Goal: Information Seeking & Learning: Check status

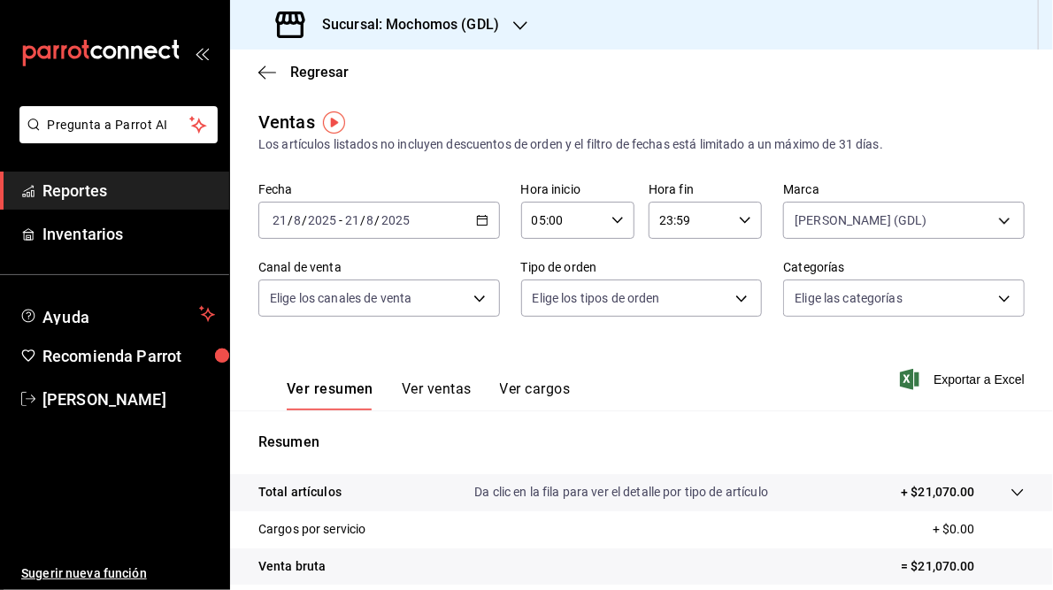
click at [517, 28] on icon "button" at bounding box center [520, 26] width 14 height 14
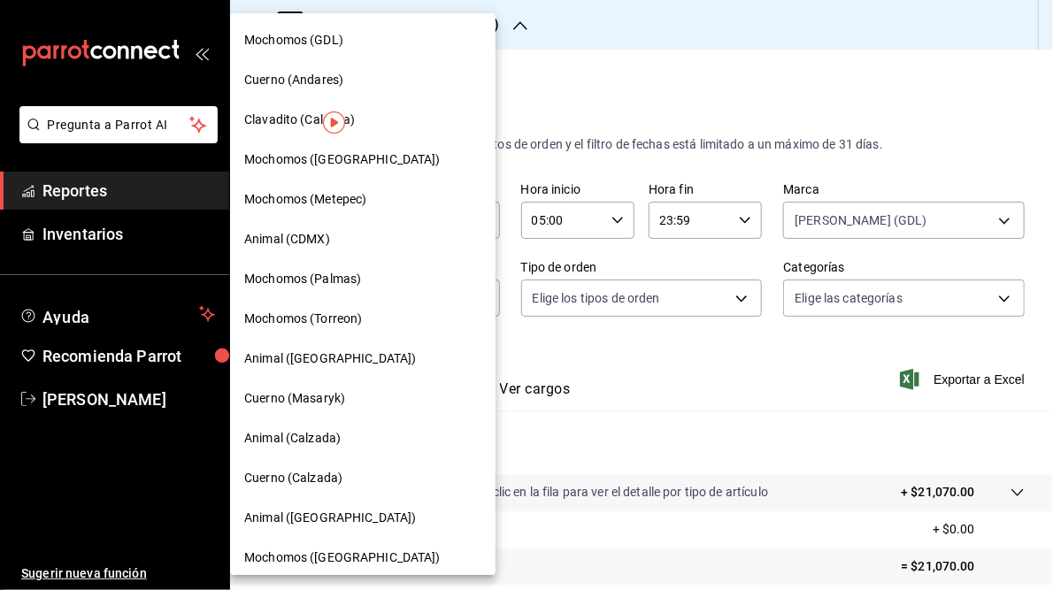
click at [396, 40] on div "Mochomos (GDL)" at bounding box center [362, 40] width 237 height 19
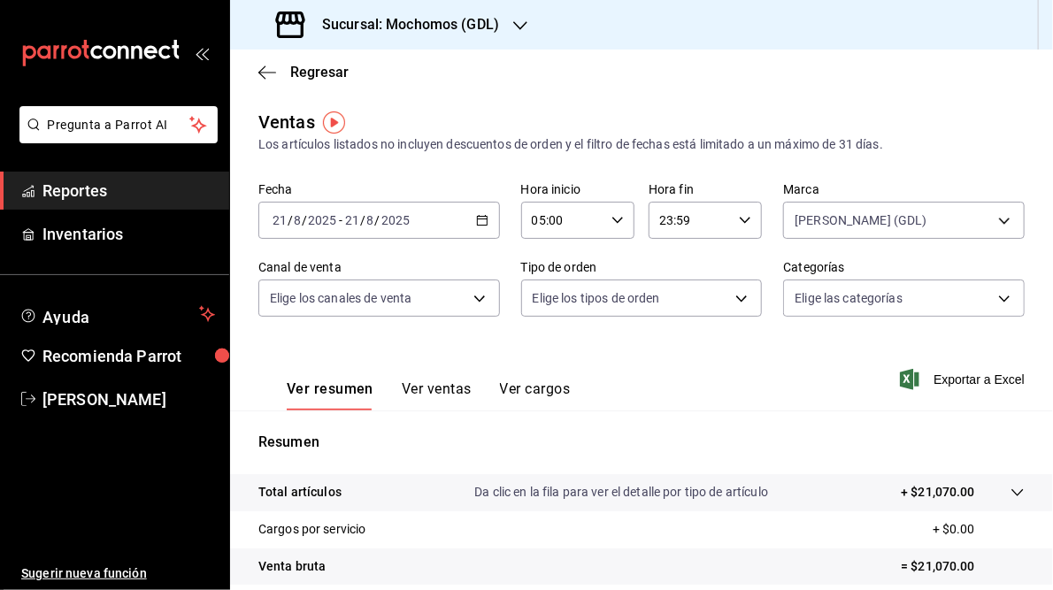
drag, startPoint x: 292, startPoint y: 22, endPoint x: 631, endPoint y: 22, distance: 338.9
click at [631, 22] on div "Sucursal: Mochomos (GDL)" at bounding box center [641, 25] width 823 height 50
click at [112, 193] on span "Reportes" at bounding box center [128, 191] width 173 height 24
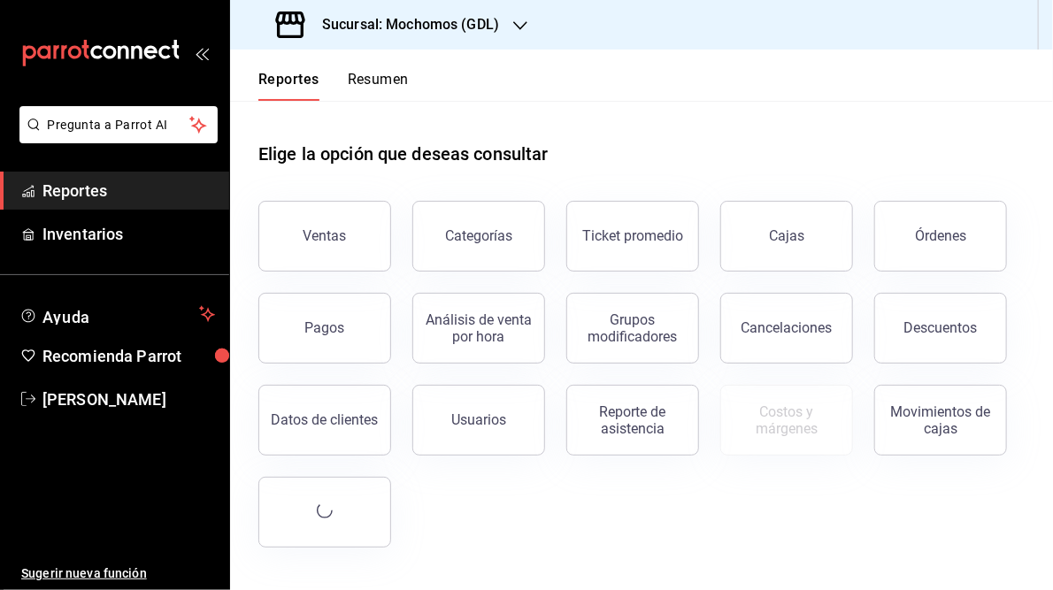
click at [112, 193] on span "Reportes" at bounding box center [128, 191] width 173 height 24
click at [328, 231] on div "Ventas" at bounding box center [324, 235] width 43 height 17
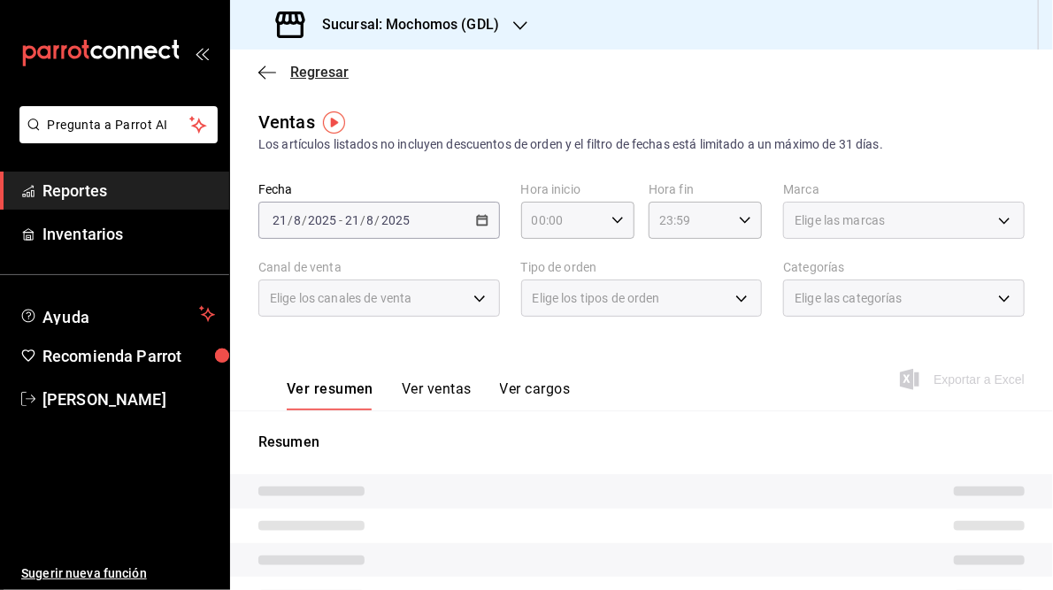
click at [269, 73] on icon "button" at bounding box center [267, 73] width 18 height 16
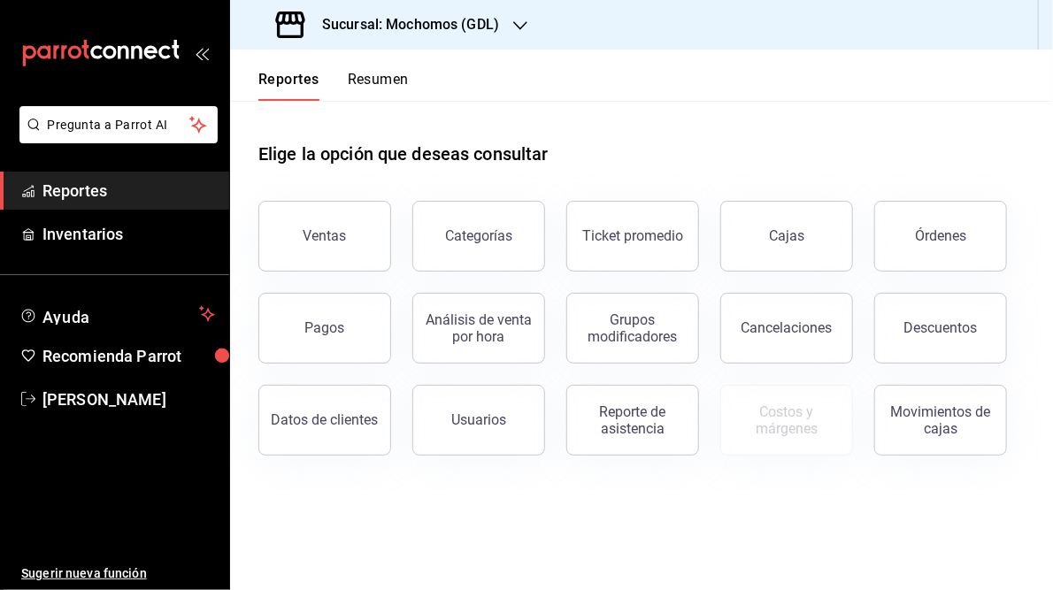
click at [376, 85] on button "Resumen" at bounding box center [378, 86] width 61 height 30
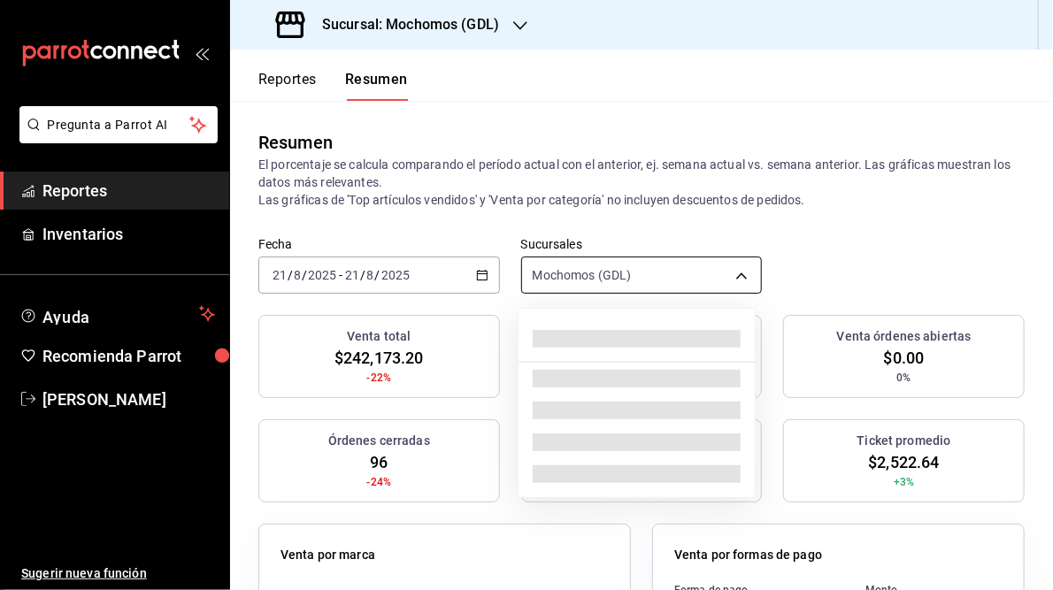
click at [734, 280] on body "Pregunta a Parrot AI Reportes Inventarios Ayuda Recomienda Parrot [PERSON_NAME]…" at bounding box center [526, 295] width 1053 height 590
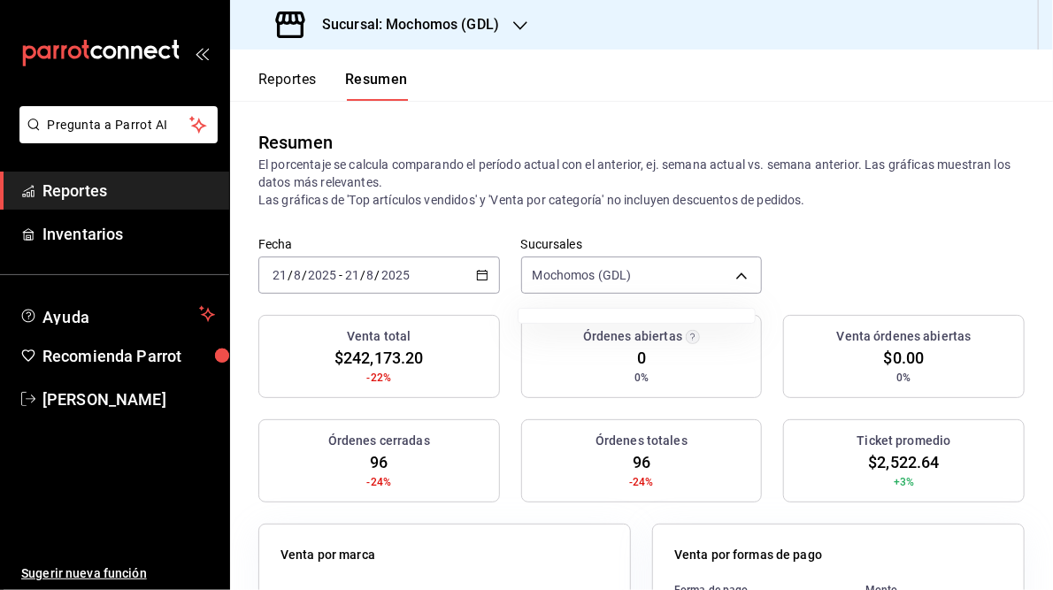
click at [734, 274] on div at bounding box center [526, 295] width 1053 height 590
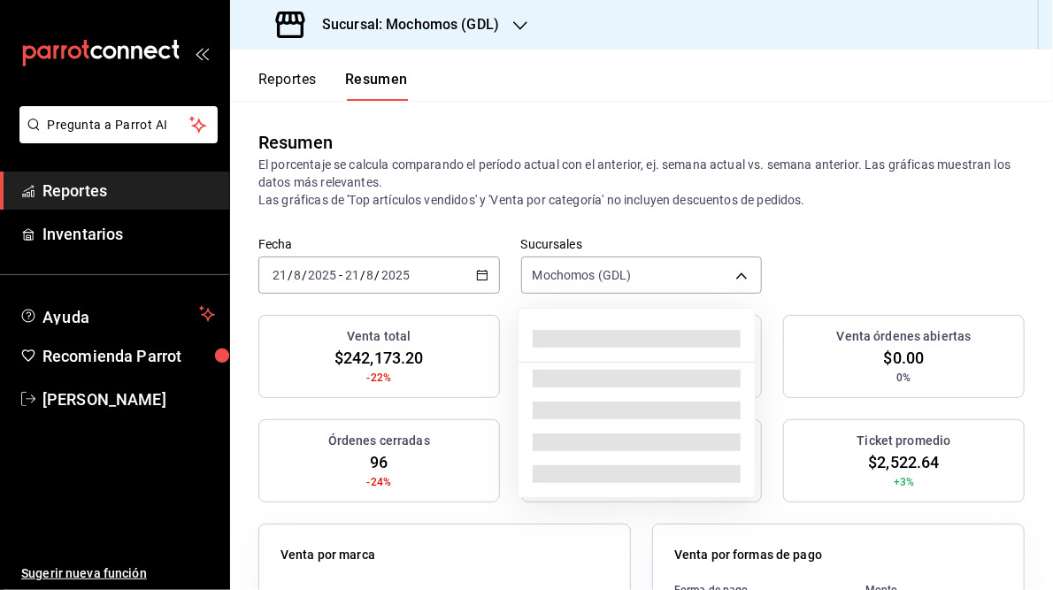
click at [734, 274] on body "Pregunta a Parrot AI Reportes Inventarios Ayuda Recomienda Parrot [PERSON_NAME]…" at bounding box center [526, 295] width 1053 height 590
click at [909, 250] on div at bounding box center [526, 295] width 1053 height 590
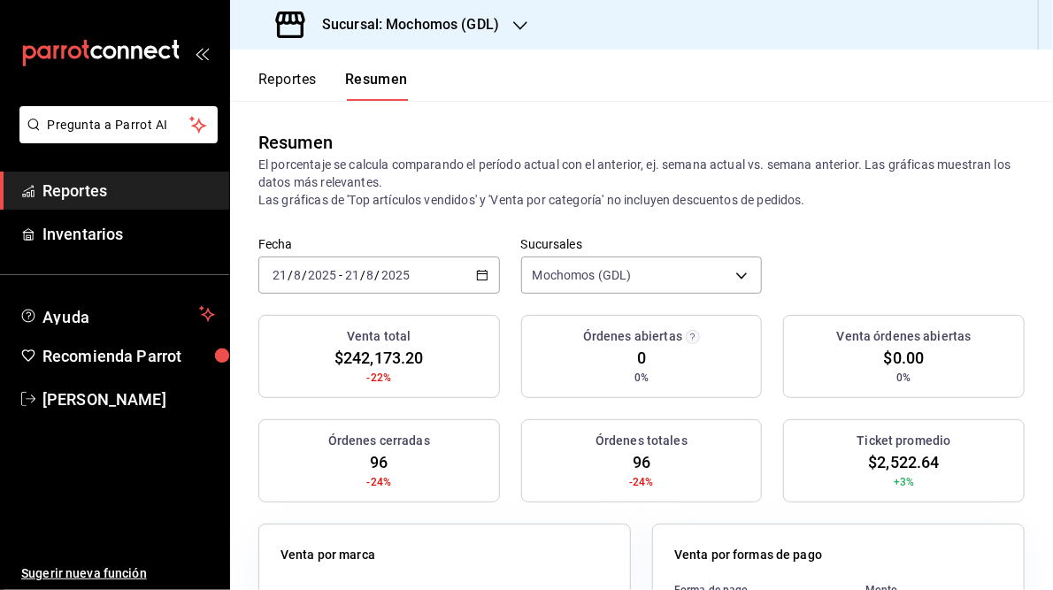
click at [478, 277] on icon "button" at bounding box center [482, 275] width 12 height 12
click at [986, 259] on div "Fecha [DATE] [DATE] - [DATE] [DATE] Sucursales Mochomos (GDL) [object Object]" at bounding box center [641, 276] width 823 height 78
click at [372, 24] on h3 "Sucursal: Mochomos (GDL)" at bounding box center [403, 24] width 191 height 21
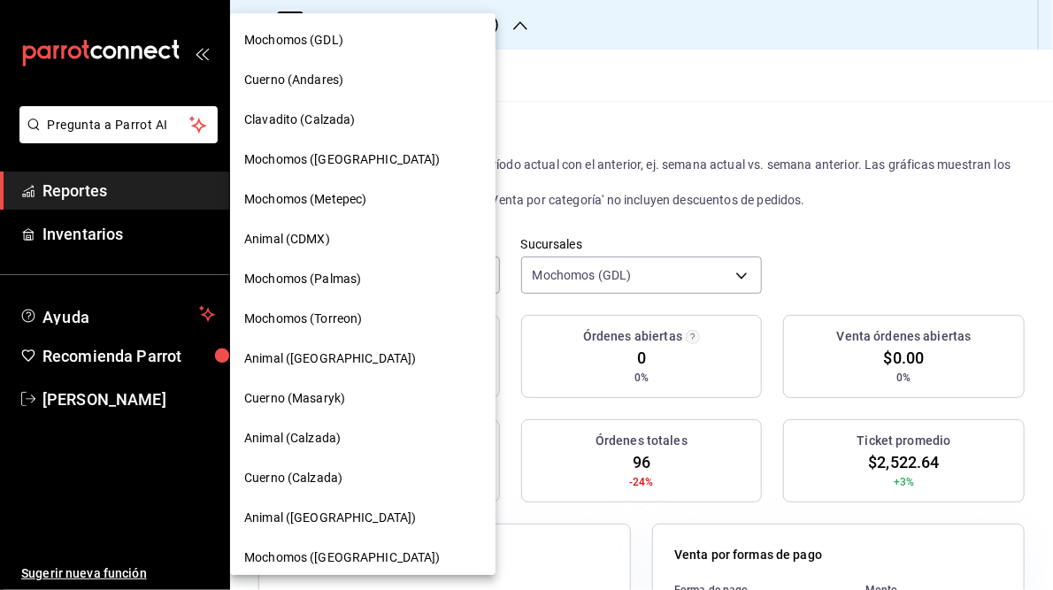
click at [314, 38] on span "Mochomos (GDL)" at bounding box center [293, 40] width 99 height 19
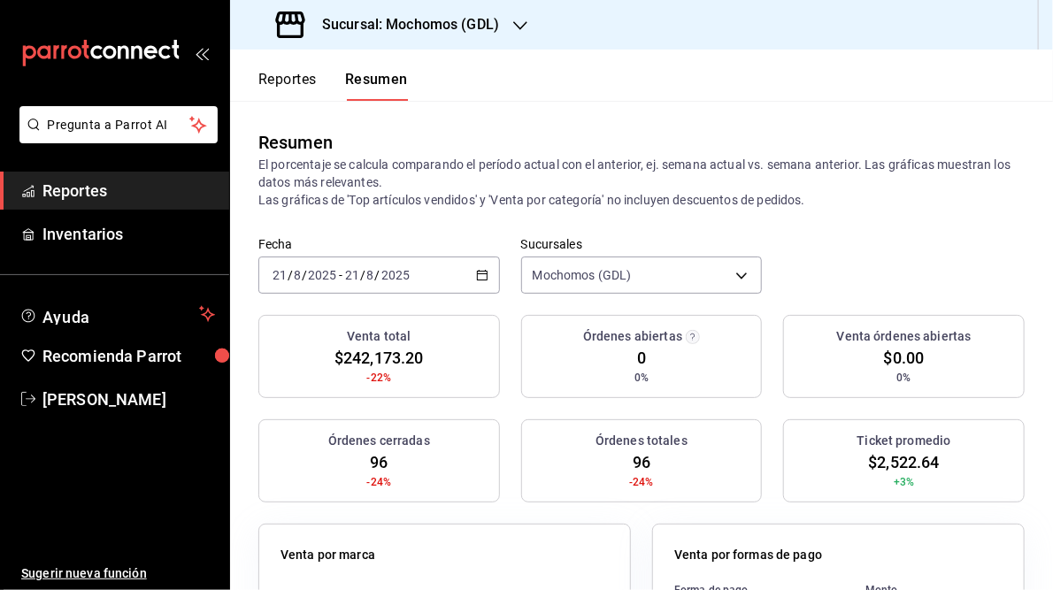
click at [297, 79] on button "Reportes" at bounding box center [287, 86] width 58 height 30
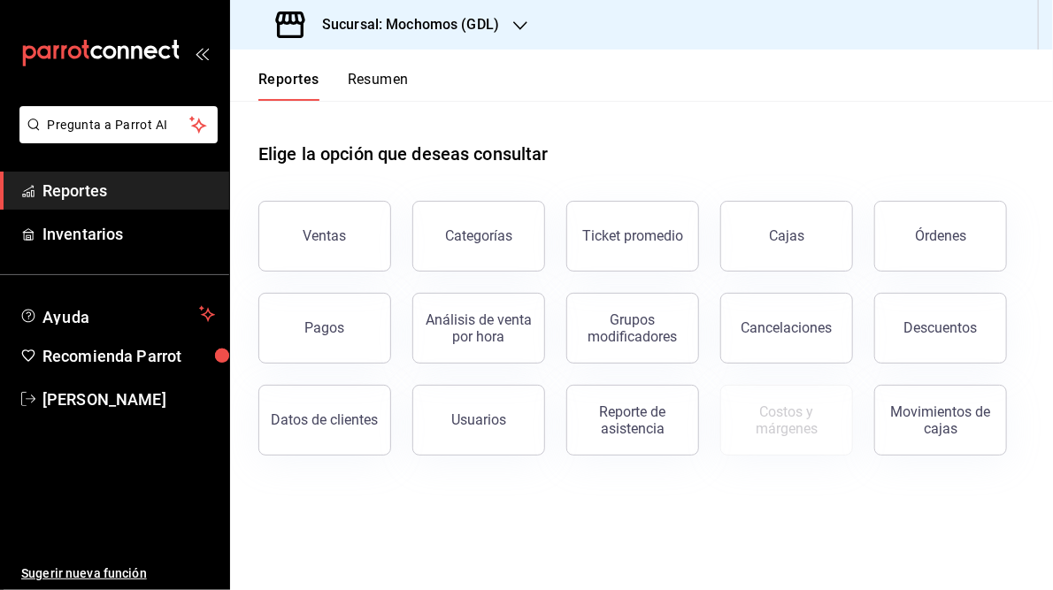
click at [526, 23] on icon "button" at bounding box center [520, 25] width 14 height 9
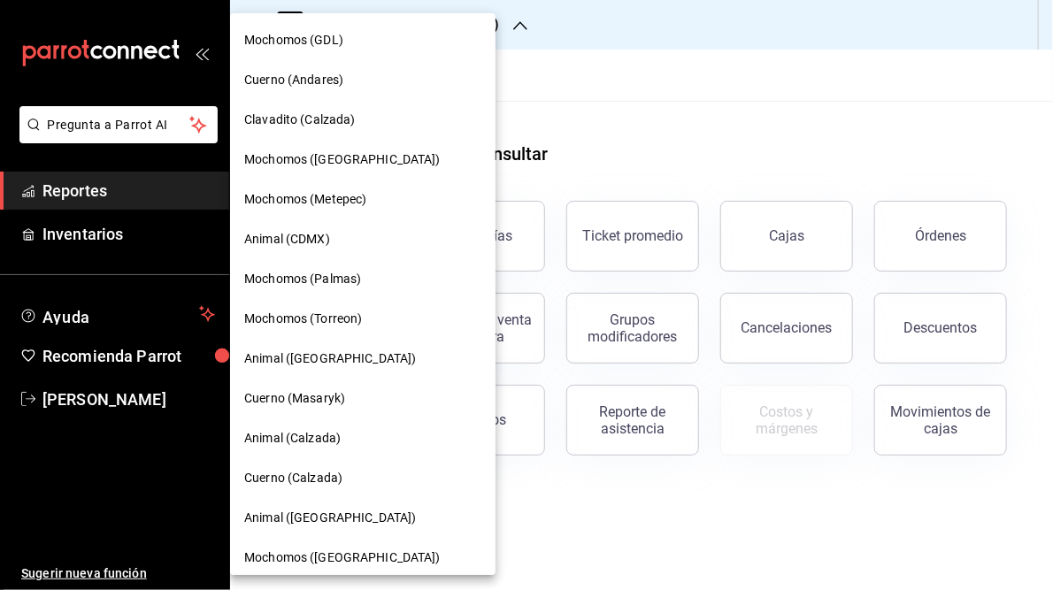
click at [602, 24] on div at bounding box center [526, 295] width 1053 height 590
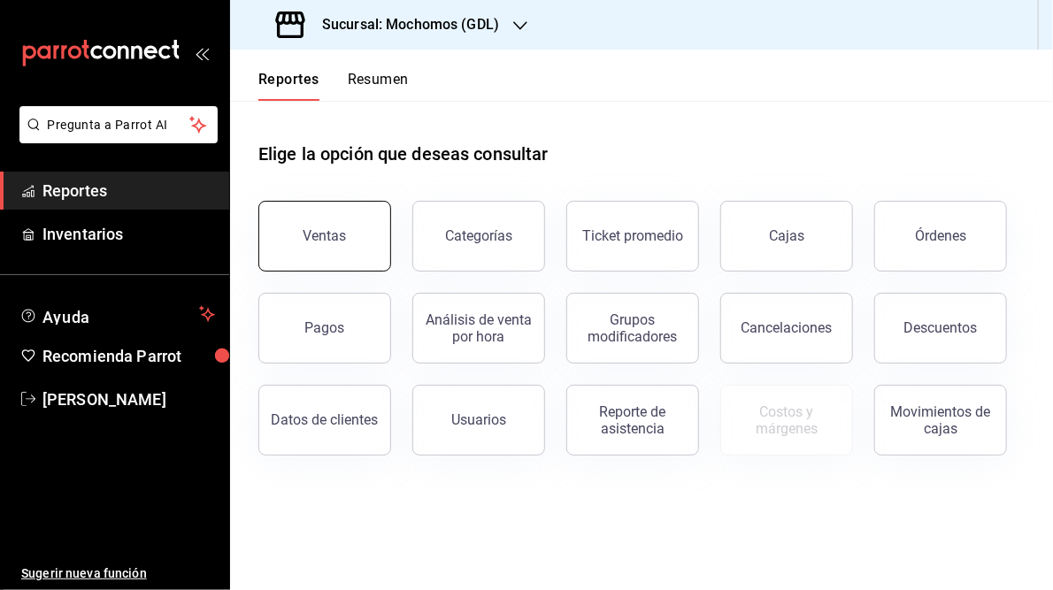
click at [331, 240] on div "Ventas" at bounding box center [324, 235] width 43 height 17
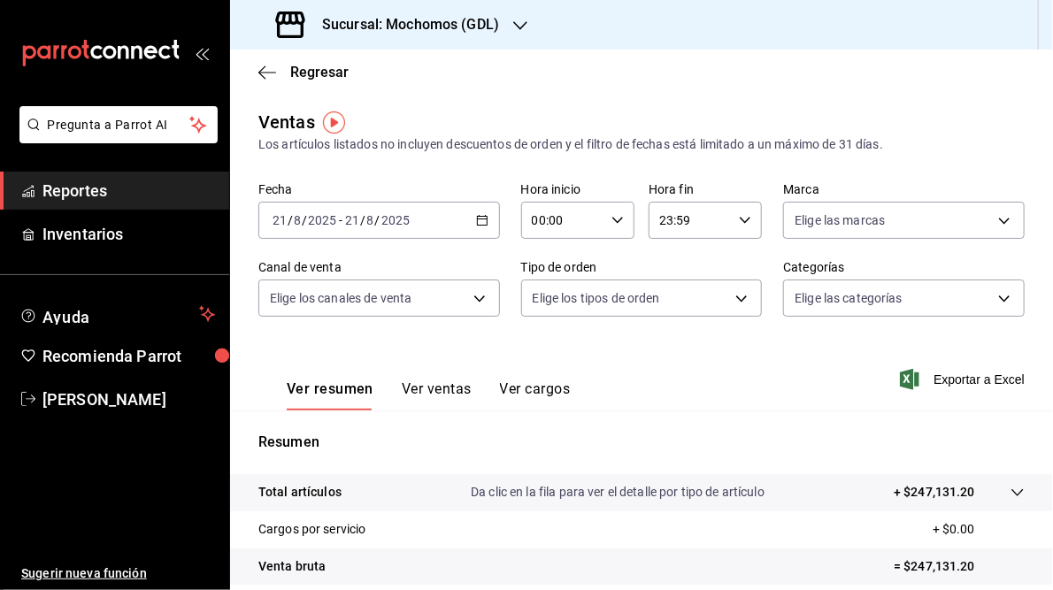
click at [476, 223] on icon "button" at bounding box center [482, 220] width 12 height 12
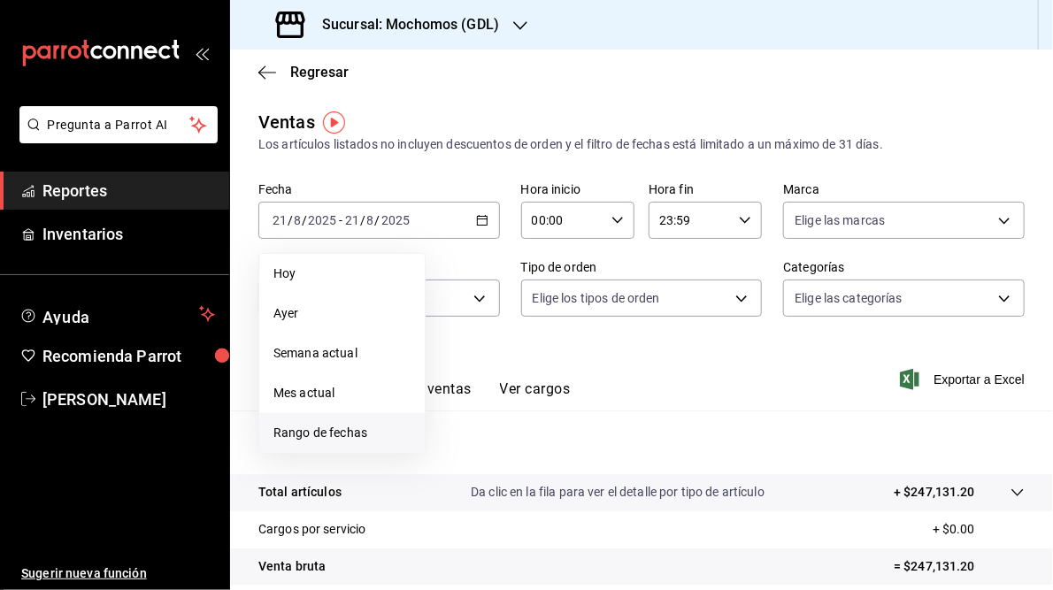
click at [302, 435] on span "Rango de fechas" at bounding box center [341, 433] width 137 height 19
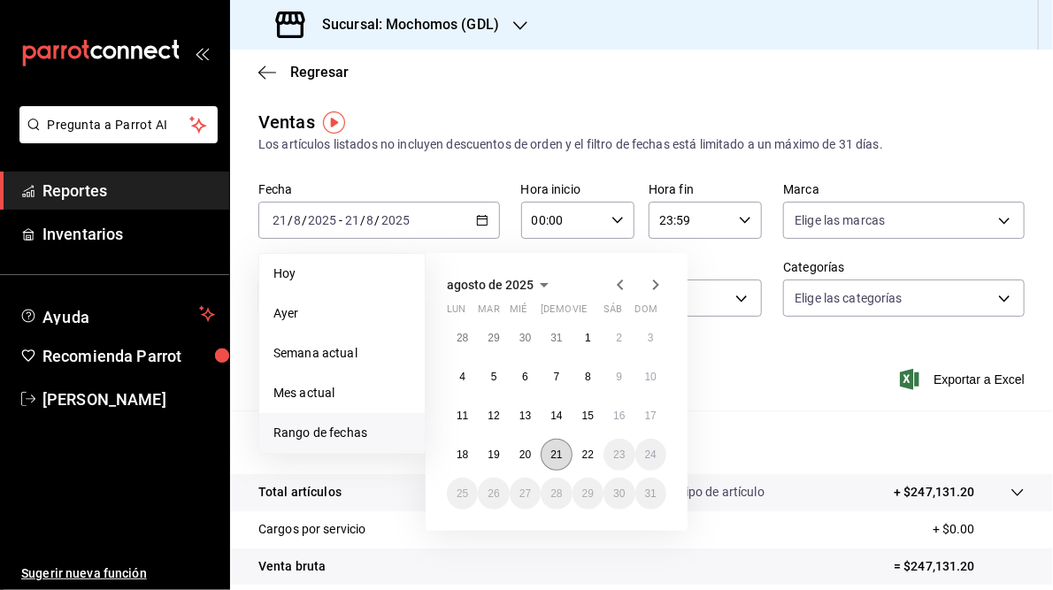
click at [555, 462] on button "21" at bounding box center [556, 455] width 31 height 32
click at [587, 458] on abbr "22" at bounding box center [588, 455] width 12 height 12
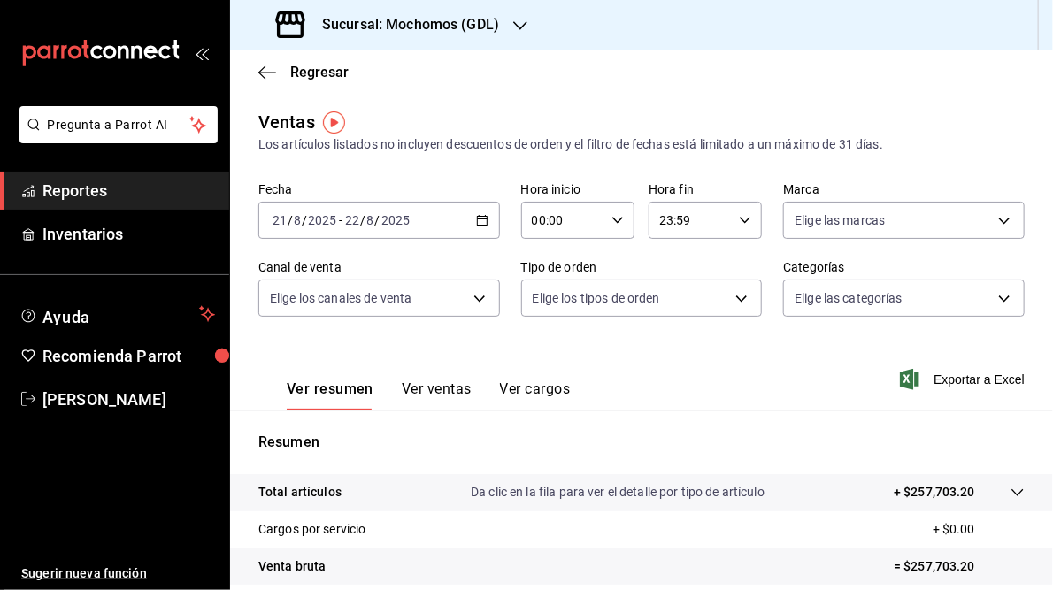
click at [614, 216] on icon "button" at bounding box center [617, 220] width 12 height 12
click at [543, 267] on span "05" at bounding box center [545, 265] width 27 height 14
type input "05:00"
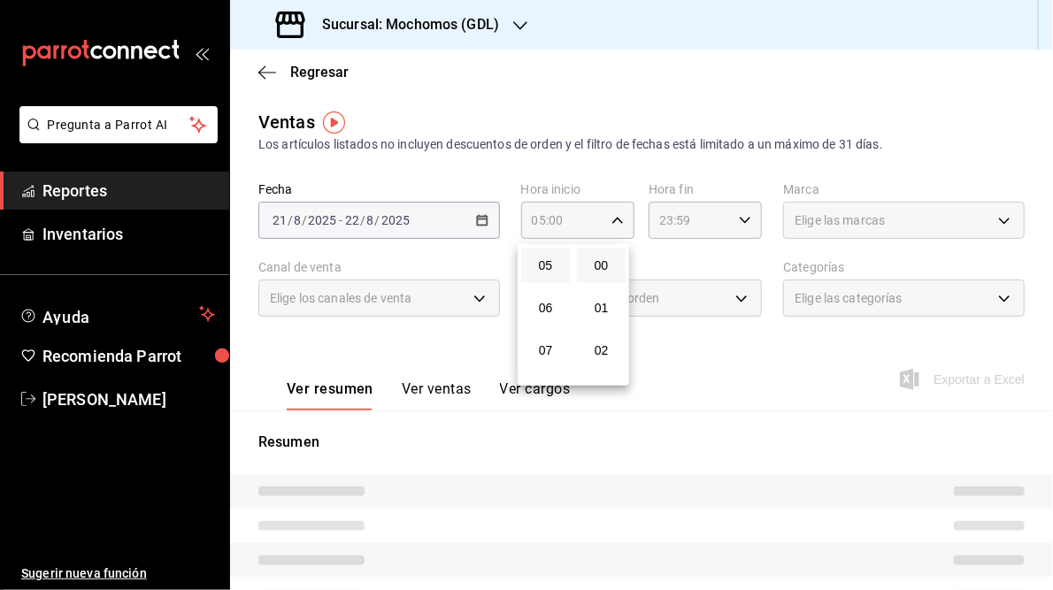
click at [735, 217] on div at bounding box center [526, 295] width 1053 height 590
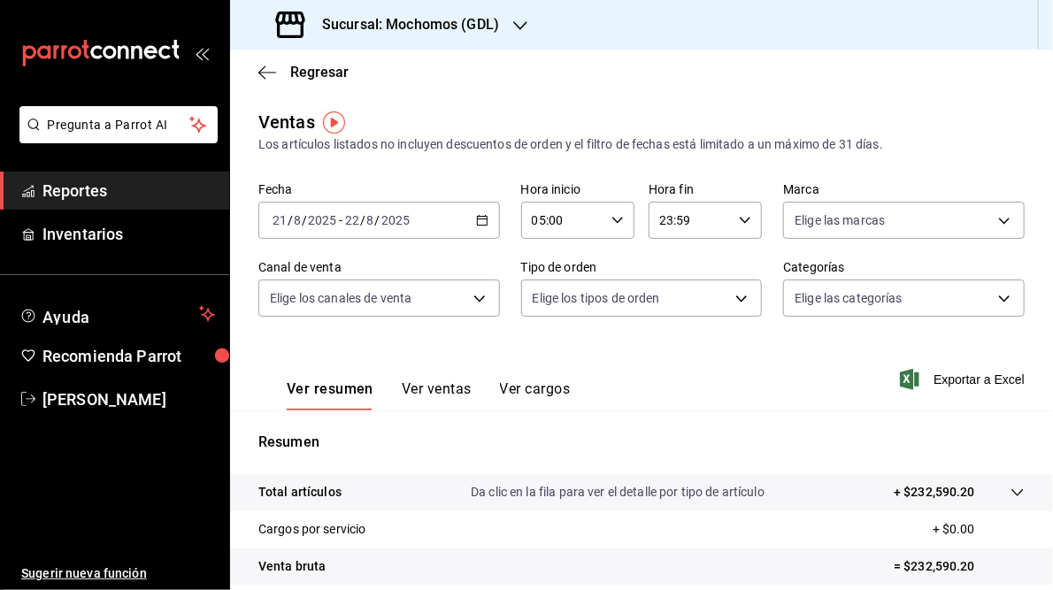
click at [741, 217] on icon "button" at bounding box center [745, 220] width 12 height 12
click at [677, 281] on span "05" at bounding box center [670, 275] width 27 height 14
type input "05:59"
click at [680, 65] on div at bounding box center [526, 295] width 1053 height 590
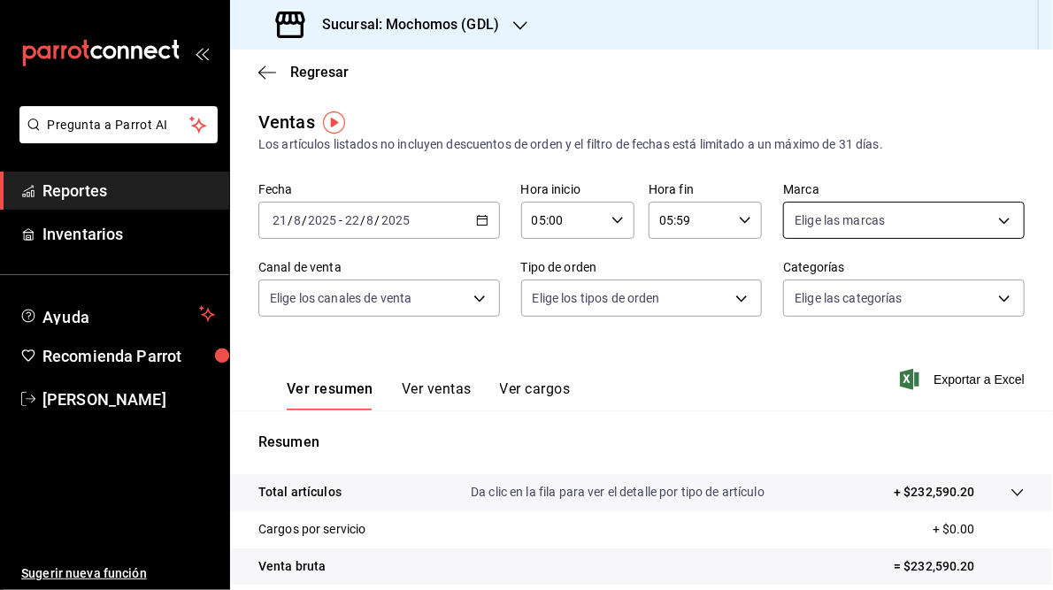
click at [985, 217] on body "Pregunta a Parrot AI Reportes Inventarios Ayuda Recomienda Parrot [PERSON_NAME]…" at bounding box center [526, 295] width 1053 height 590
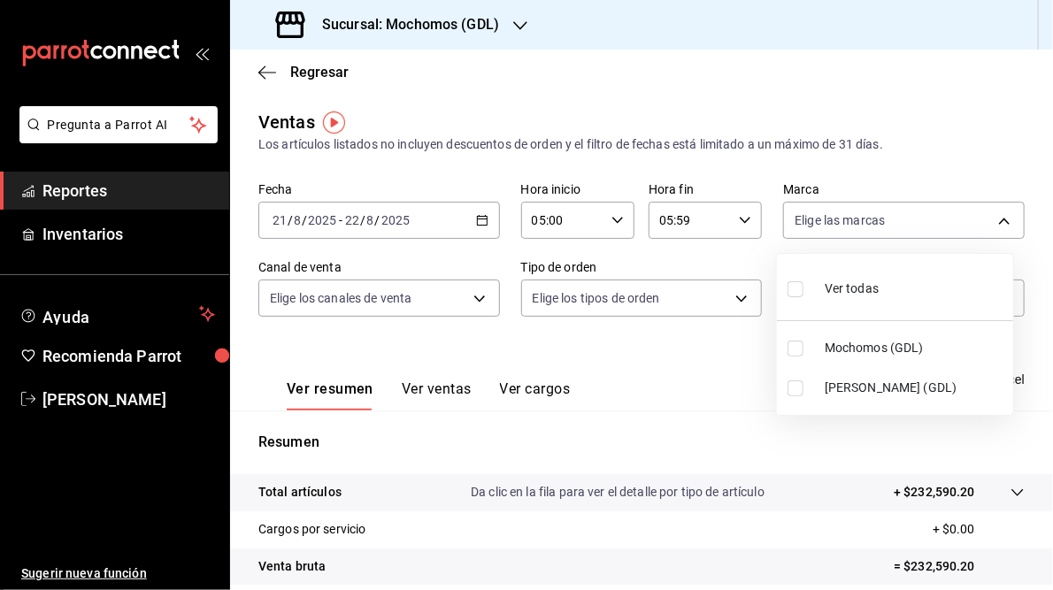
click at [847, 384] on span "[PERSON_NAME] (GDL)" at bounding box center [915, 388] width 181 height 19
type input "9cac9703-0c5a-4d8b-addd-5b6b571d65b9"
checkbox input "true"
drag, startPoint x: 678, startPoint y: 380, endPoint x: 750, endPoint y: 401, distance: 75.6
click at [682, 380] on div at bounding box center [526, 295] width 1053 height 590
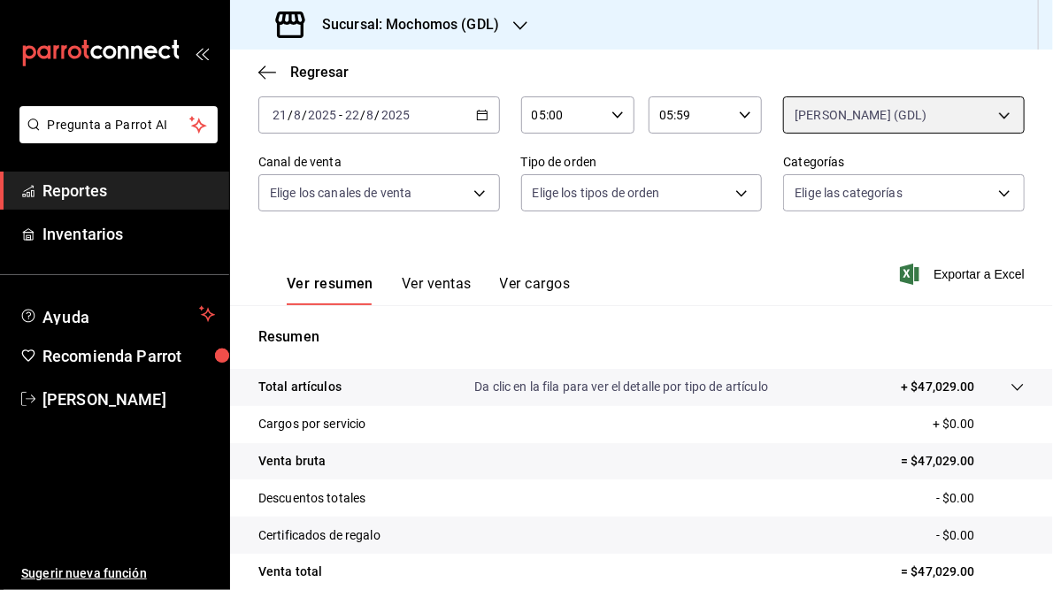
scroll to position [257, 0]
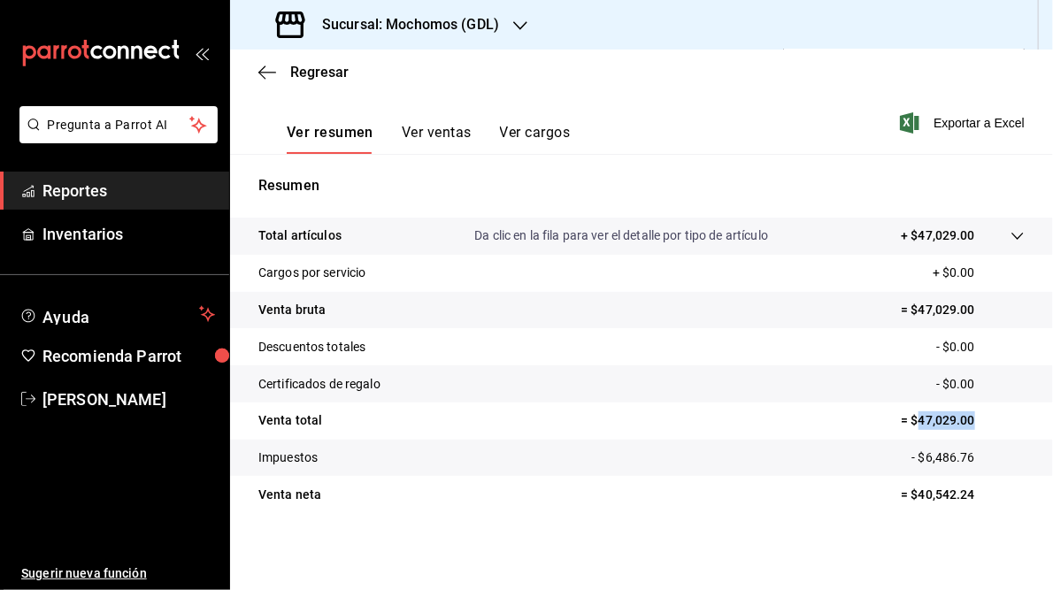
drag, startPoint x: 906, startPoint y: 419, endPoint x: 977, endPoint y: 420, distance: 70.8
click at [977, 420] on p "= $47,029.00" at bounding box center [963, 420] width 124 height 19
drag, startPoint x: 977, startPoint y: 420, endPoint x: 946, endPoint y: 420, distance: 31.0
copy p "47,029.00"
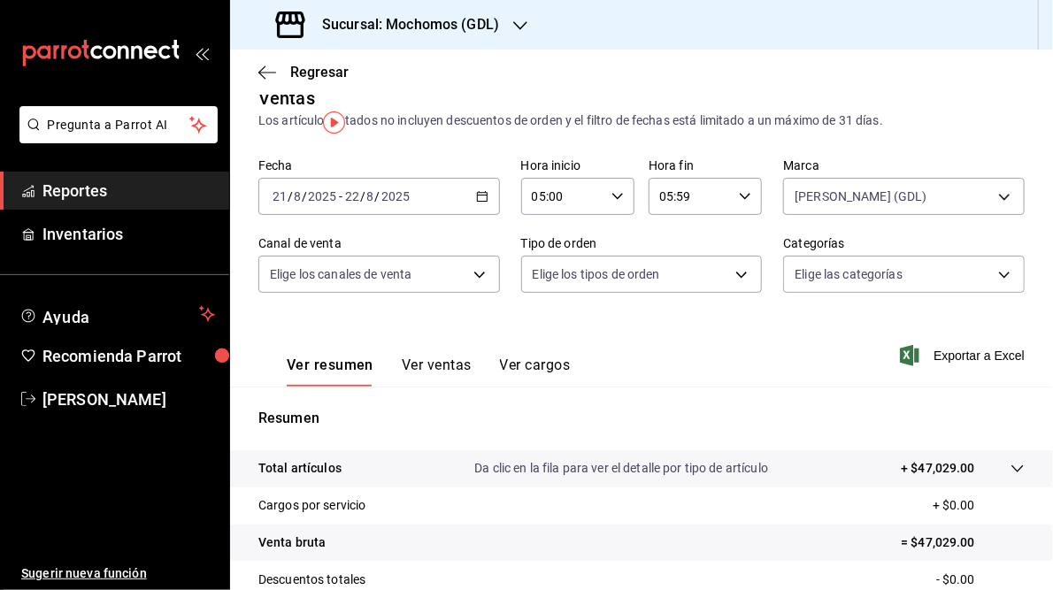
scroll to position [0, 0]
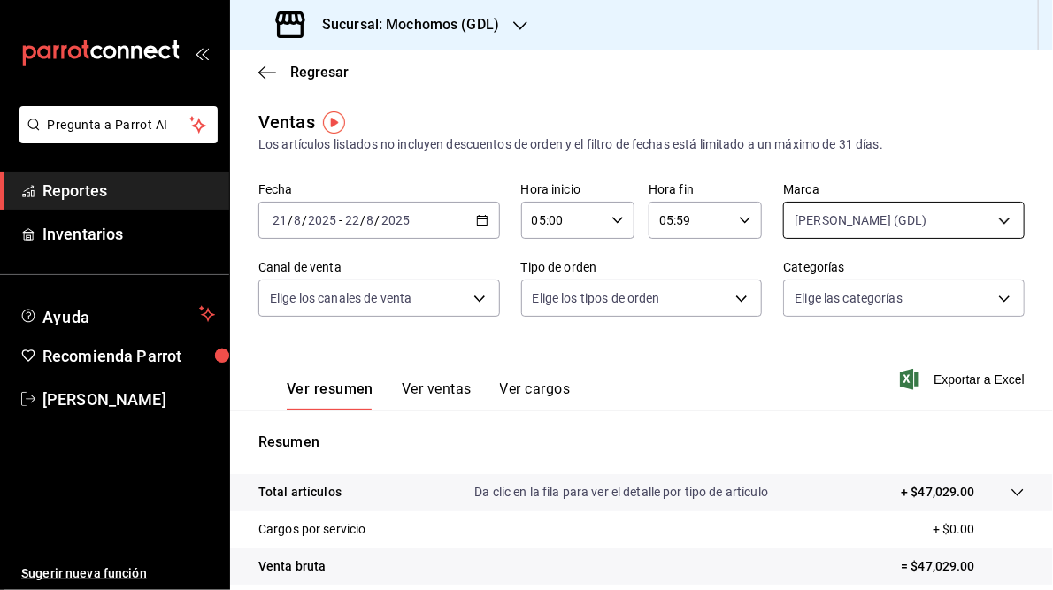
click at [998, 219] on body "Pregunta a Parrot AI Reportes Inventarios Ayuda Recomienda Parrot [PERSON_NAME]…" at bounding box center [526, 295] width 1053 height 590
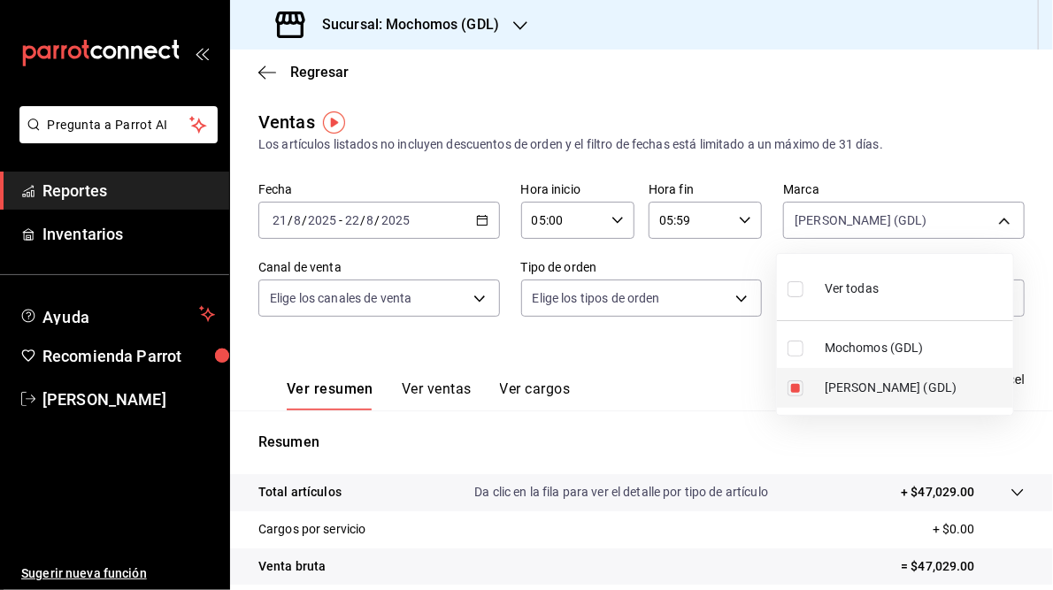
click at [795, 396] on li "[PERSON_NAME] (GDL)" at bounding box center [895, 388] width 236 height 40
checkbox input "false"
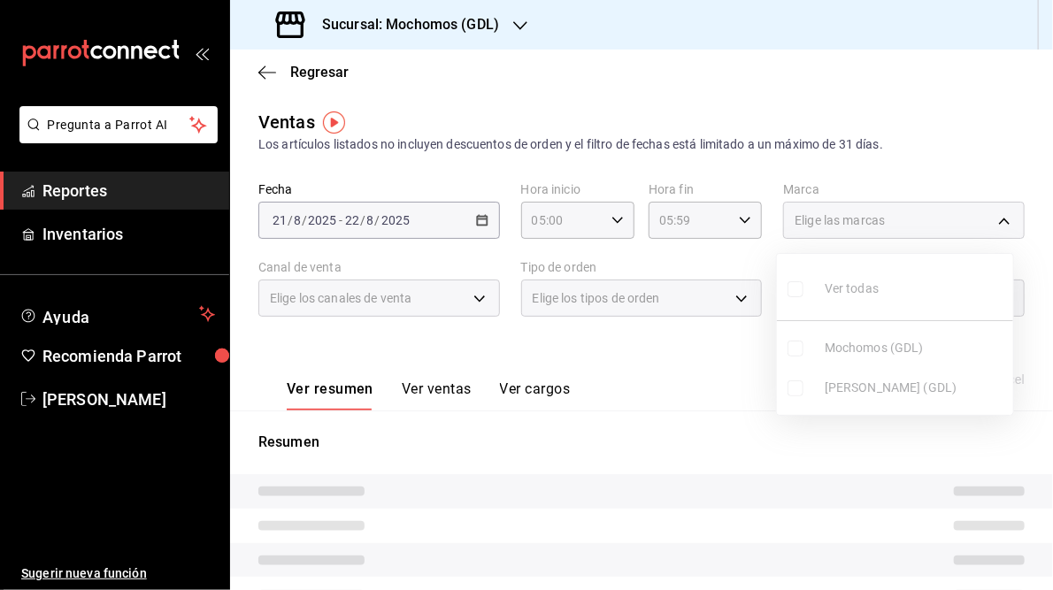
click at [794, 347] on ul "Ver todas Mochomos (GDL) [PERSON_NAME] (GDL)" at bounding box center [895, 334] width 236 height 161
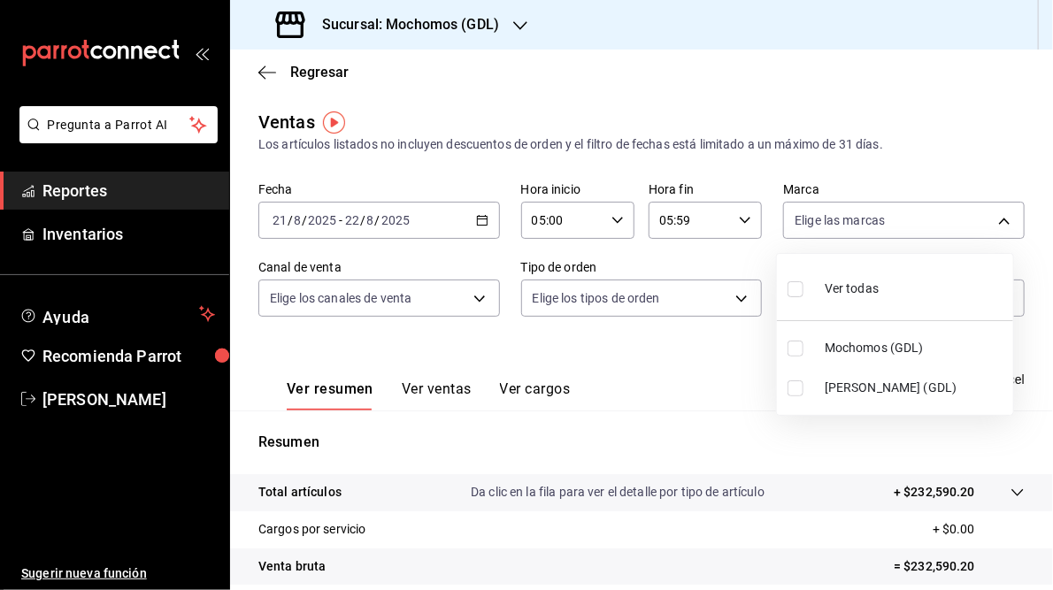
click at [842, 342] on span "Mochomos (GDL)" at bounding box center [915, 348] width 181 height 19
type input "36c25d4a-7cb0-456c-a434-e981d54830bc"
checkbox input "true"
click at [672, 380] on div at bounding box center [526, 295] width 1053 height 590
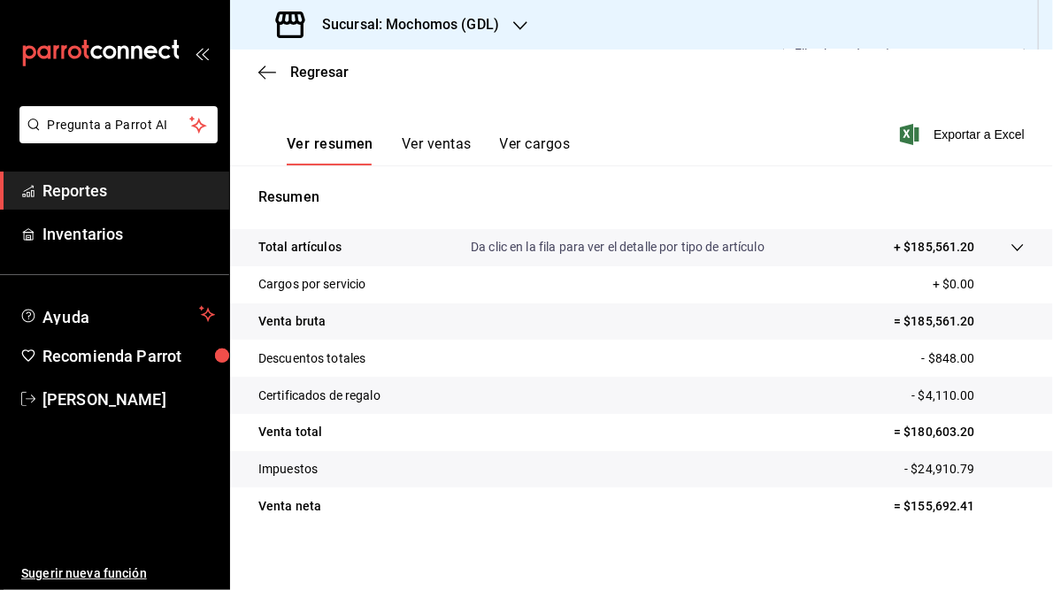
scroll to position [257, 0]
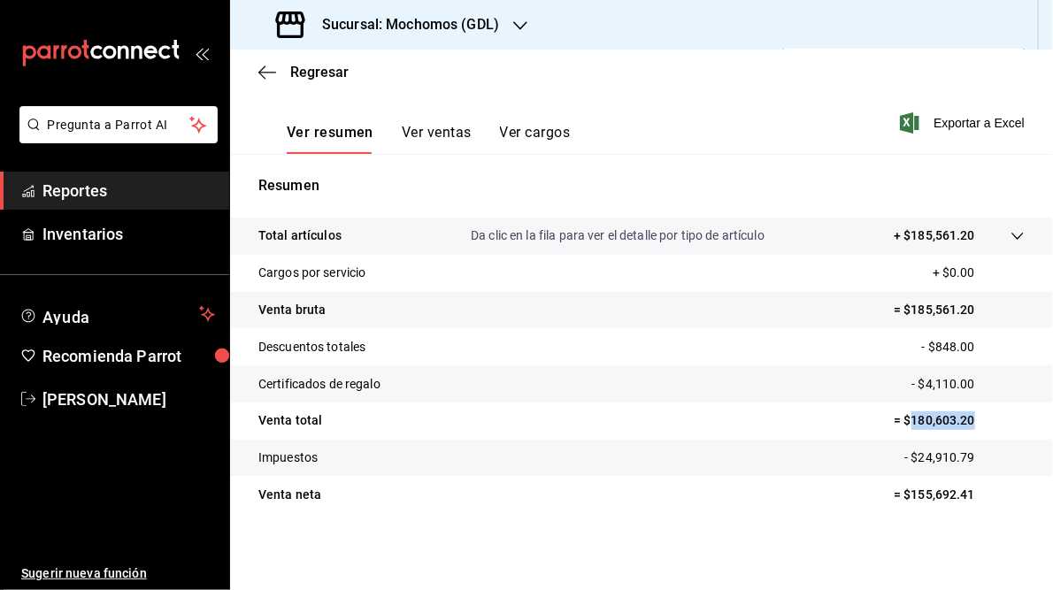
drag, startPoint x: 902, startPoint y: 419, endPoint x: 980, endPoint y: 425, distance: 78.1
click at [980, 425] on p "= $180,603.20" at bounding box center [959, 420] width 131 height 19
drag, startPoint x: 980, startPoint y: 425, endPoint x: 941, endPoint y: 424, distance: 38.1
copy p "180,603.20"
click at [443, 27] on h3 "Sucursal: Mochomos (GDL)" at bounding box center [403, 24] width 191 height 21
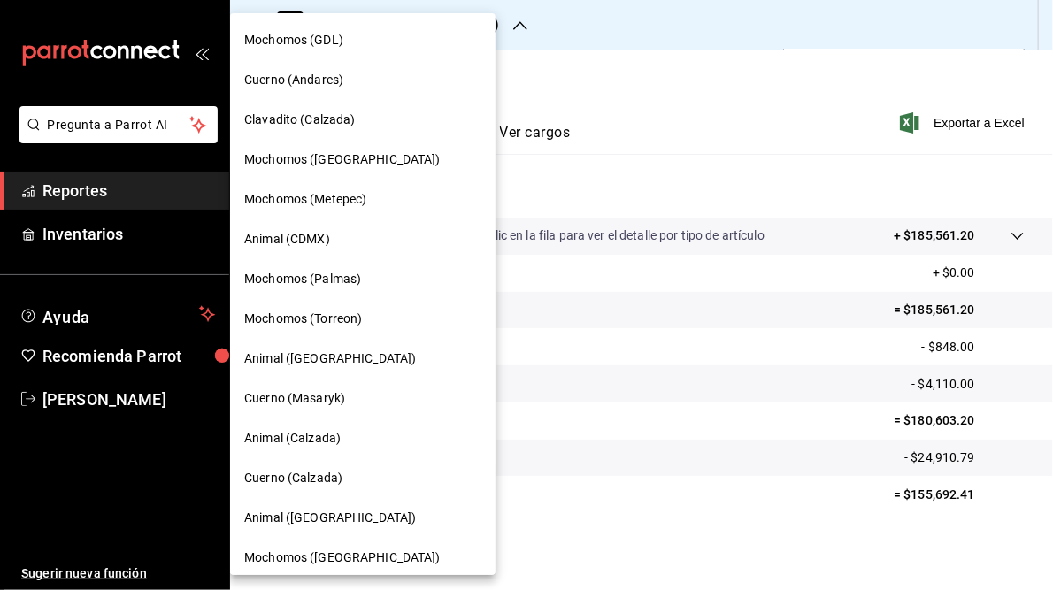
click at [296, 80] on span "Cuerno (Andares)" at bounding box center [293, 80] width 99 height 19
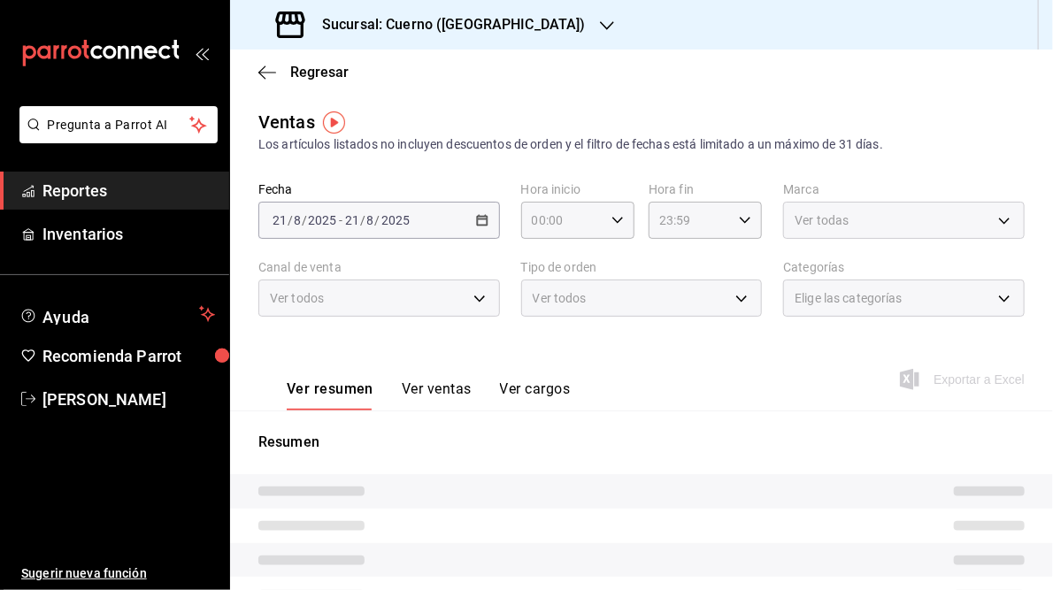
type input "05:00"
type input "05:59"
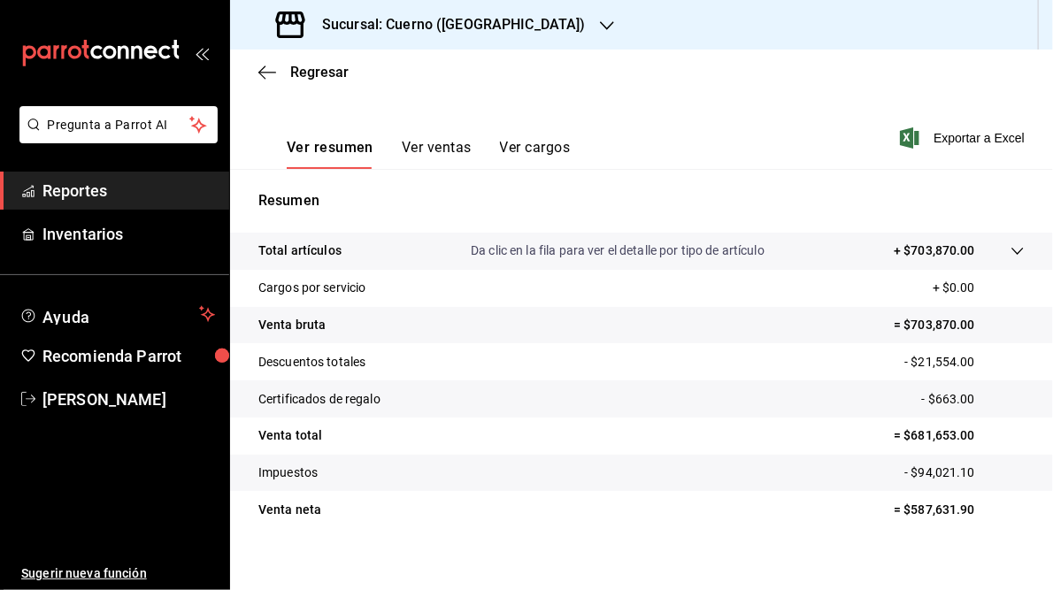
scroll to position [257, 0]
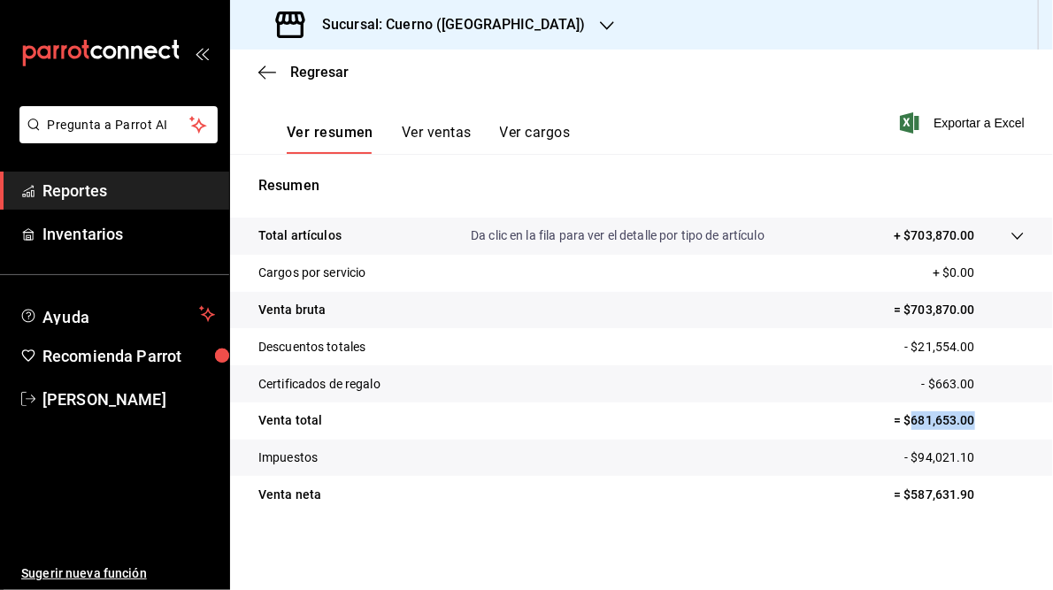
drag, startPoint x: 899, startPoint y: 419, endPoint x: 962, endPoint y: 419, distance: 62.8
click at [962, 419] on p "= $681,653.00" at bounding box center [959, 420] width 131 height 19
drag, startPoint x: 962, startPoint y: 419, endPoint x: 946, endPoint y: 419, distance: 15.9
copy p "681,653.00"
click at [425, 23] on h3 "Sucursal: Cuerno ([GEOGRAPHIC_DATA])" at bounding box center [447, 24] width 278 height 21
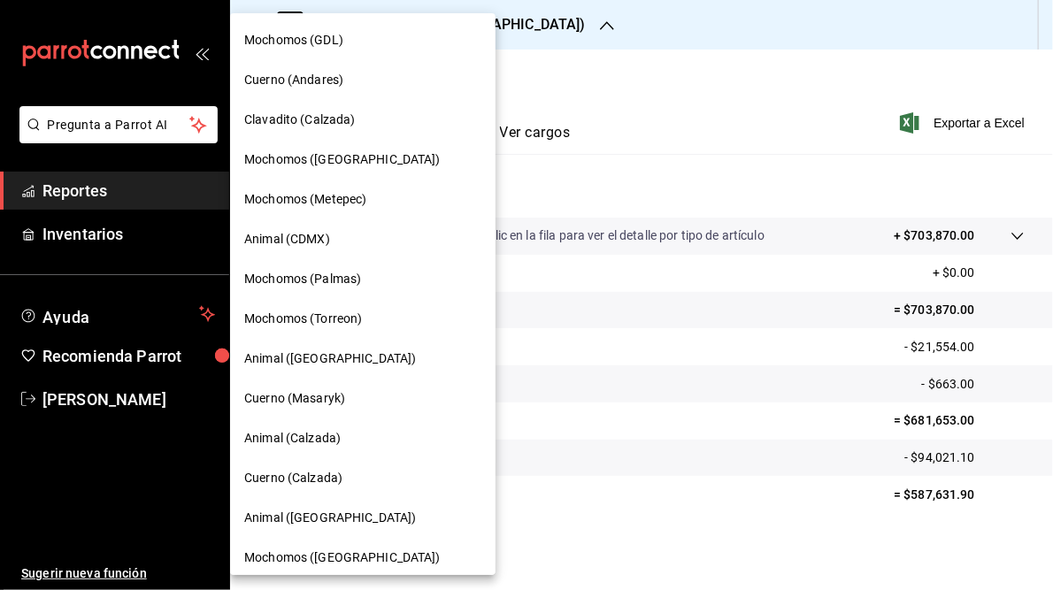
click at [310, 117] on span "Clavadito (Calzada)" at bounding box center [299, 120] width 111 height 19
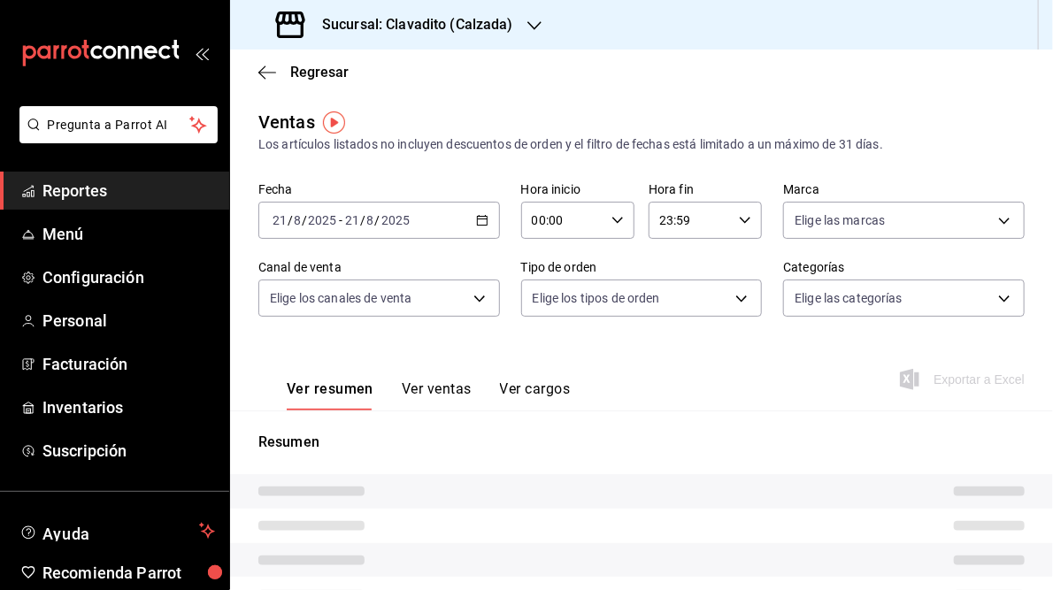
type input "05:00"
type input "05:59"
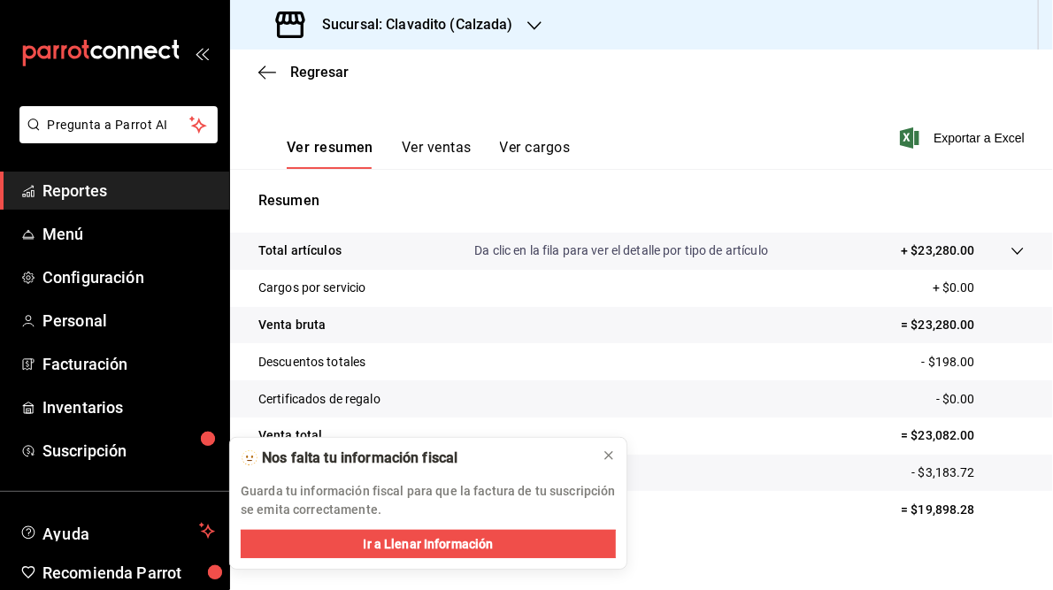
scroll to position [257, 0]
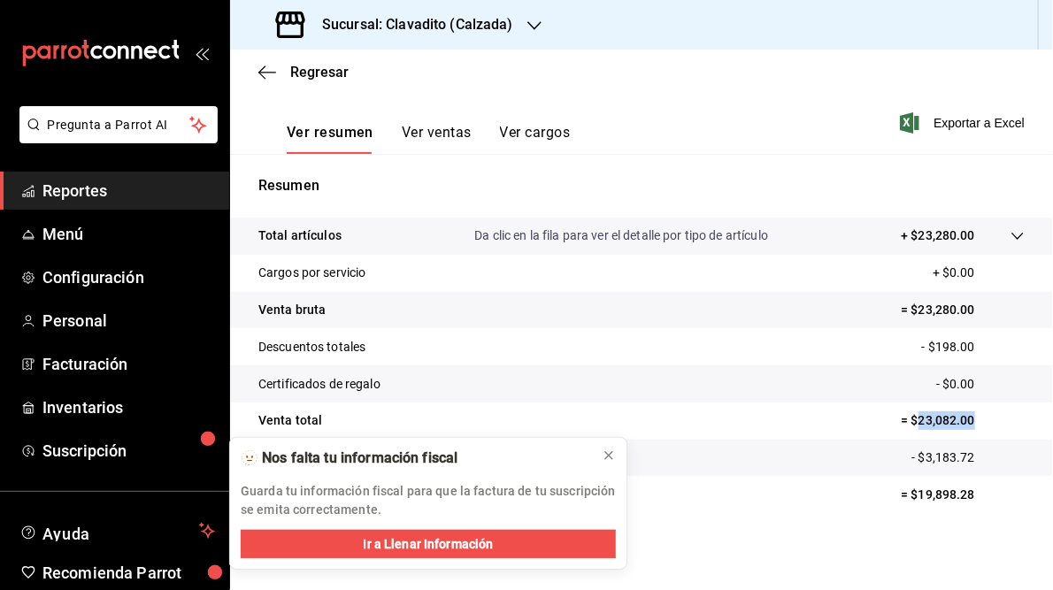
drag, startPoint x: 907, startPoint y: 419, endPoint x: 978, endPoint y: 419, distance: 70.8
click at [978, 419] on p "= $23,082.00" at bounding box center [963, 420] width 124 height 19
drag, startPoint x: 978, startPoint y: 419, endPoint x: 943, endPoint y: 419, distance: 34.5
copy p "23,082.00"
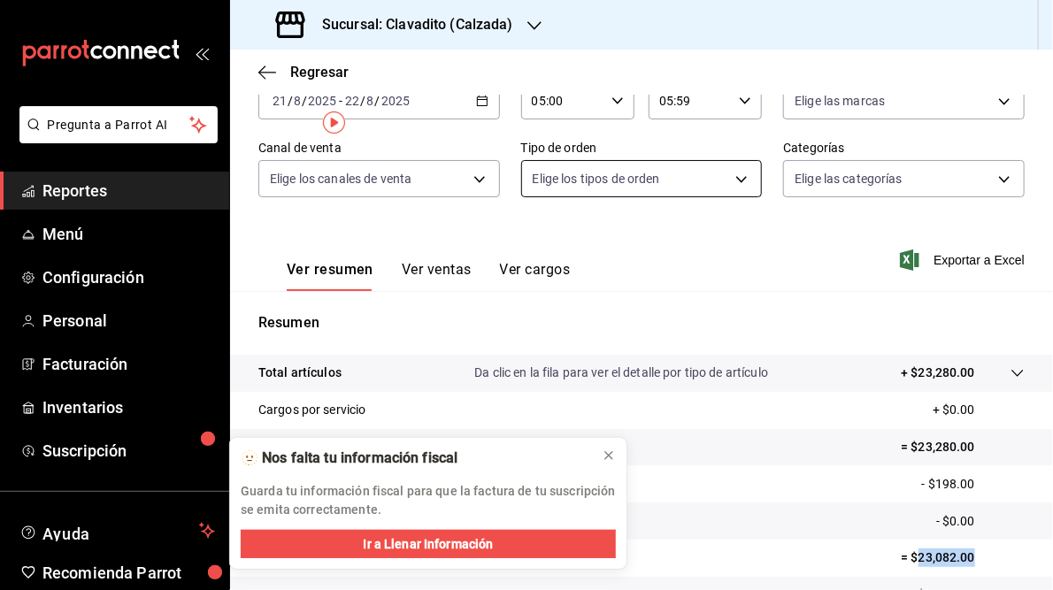
scroll to position [0, 0]
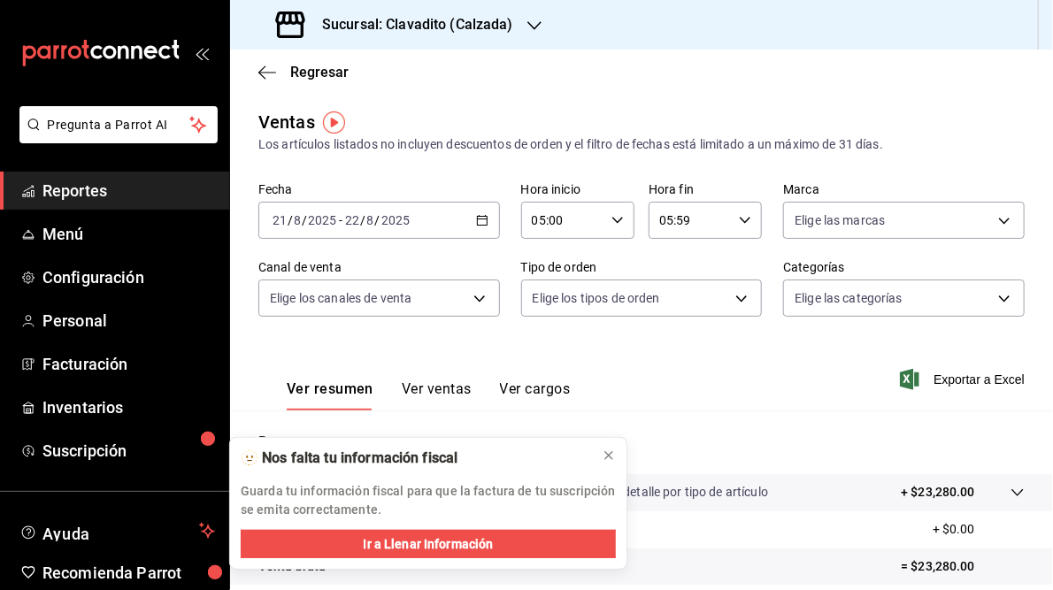
click at [532, 21] on icon "button" at bounding box center [534, 26] width 14 height 14
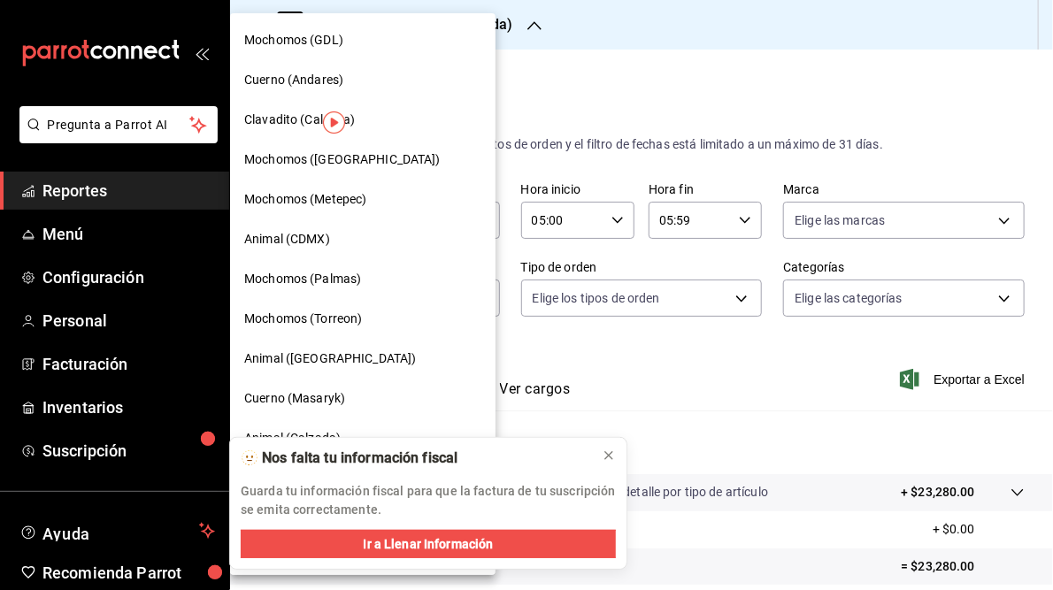
click at [264, 158] on span "Mochomos ([GEOGRAPHIC_DATA])" at bounding box center [342, 159] width 196 height 19
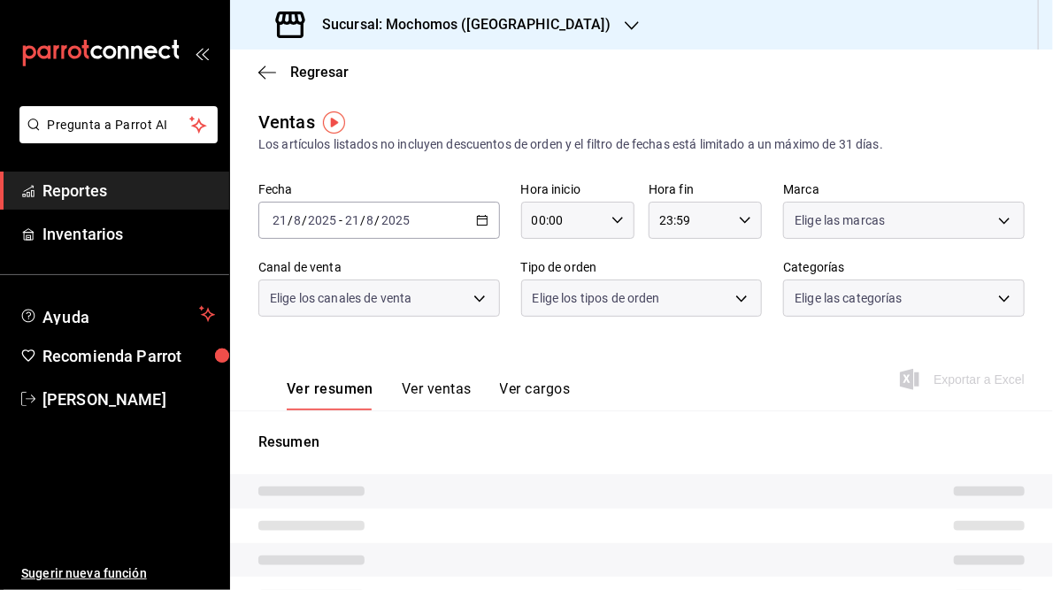
type input "05:00"
type input "05:59"
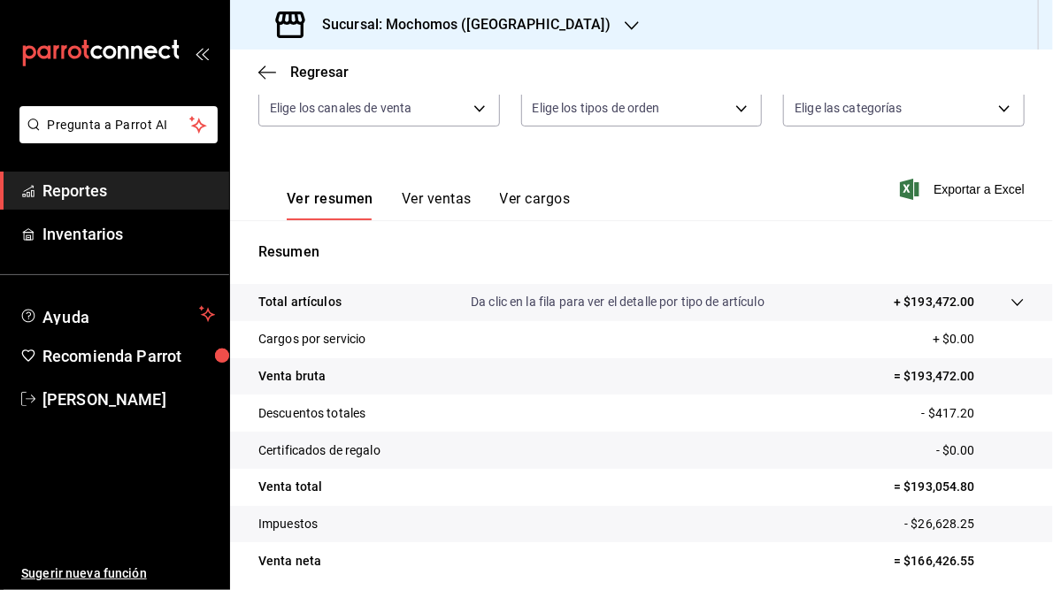
scroll to position [257, 0]
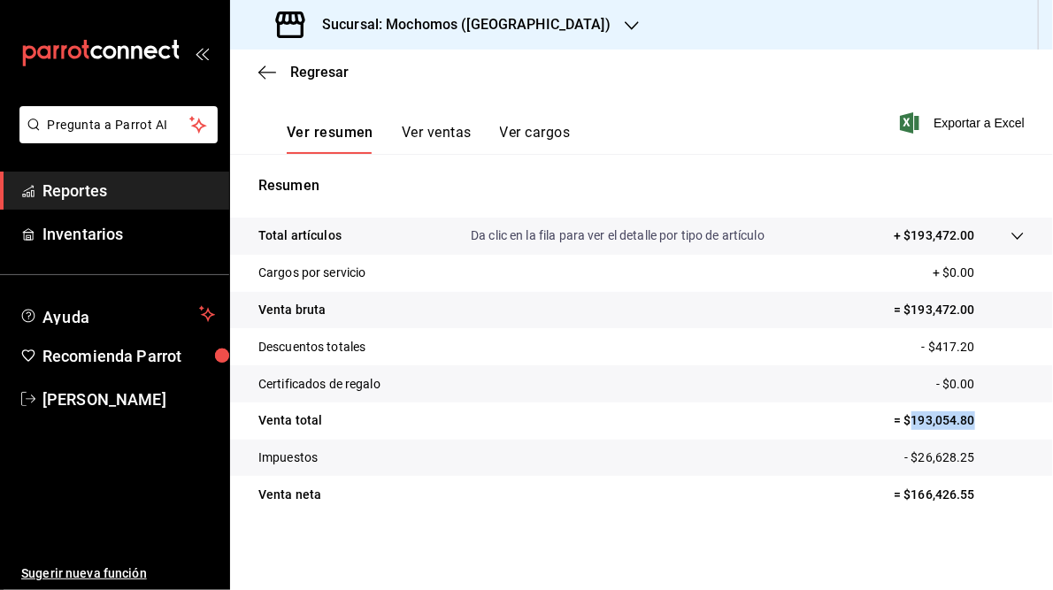
drag, startPoint x: 901, startPoint y: 418, endPoint x: 965, endPoint y: 420, distance: 64.6
click at [965, 420] on p "= $193,054.80" at bounding box center [959, 420] width 131 height 19
drag, startPoint x: 965, startPoint y: 420, endPoint x: 943, endPoint y: 418, distance: 22.3
copy p "193,054.80"
click at [402, 25] on h3 "Sucursal: Mochomos ([GEOGRAPHIC_DATA])" at bounding box center [459, 24] width 303 height 21
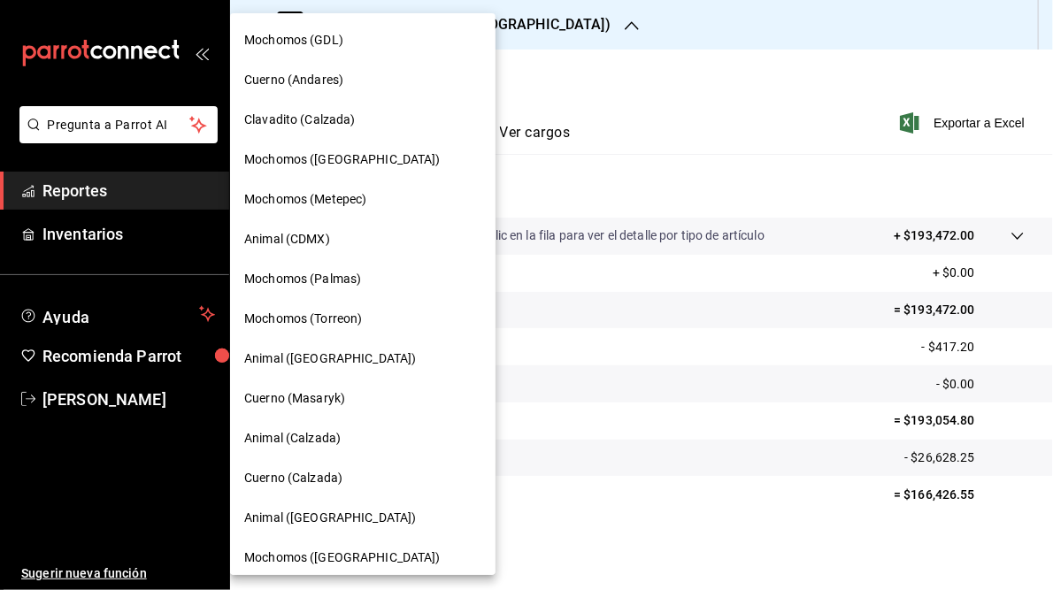
click at [349, 204] on span "Mochomos (Metepec)" at bounding box center [305, 199] width 122 height 19
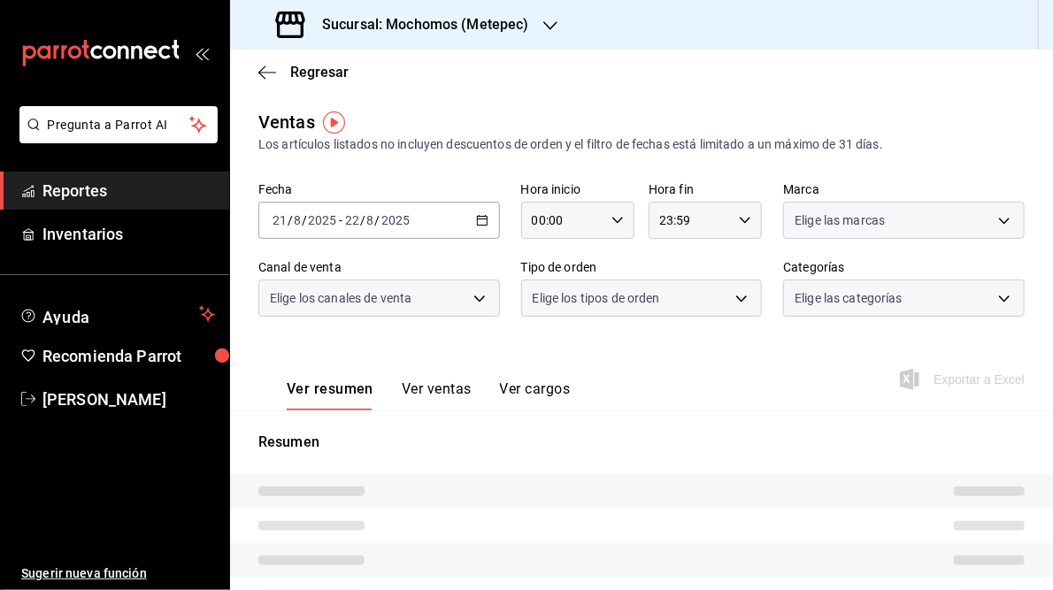
type input "05:00"
type input "05:59"
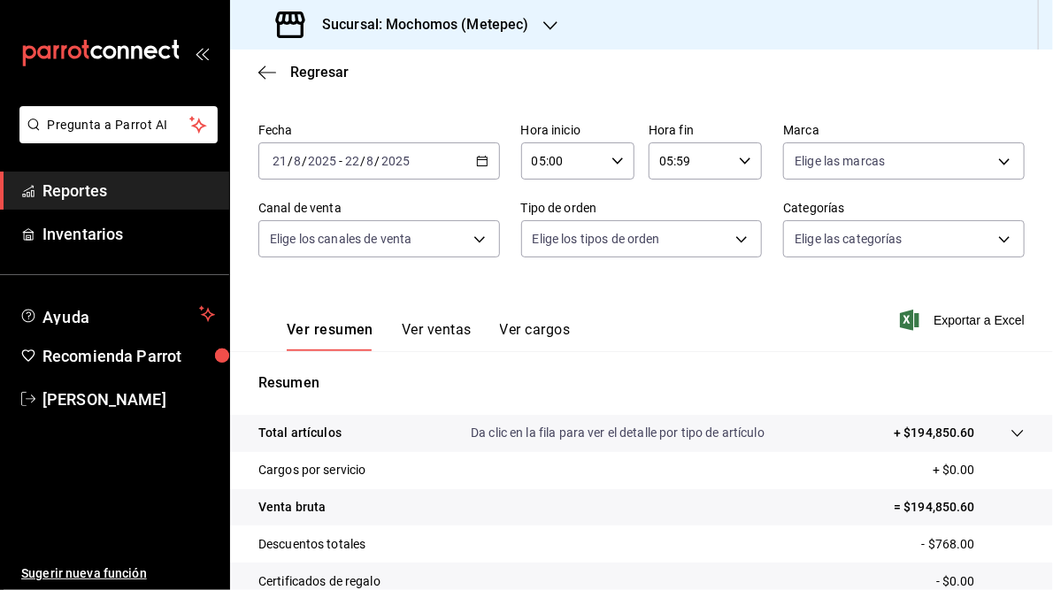
scroll to position [257, 0]
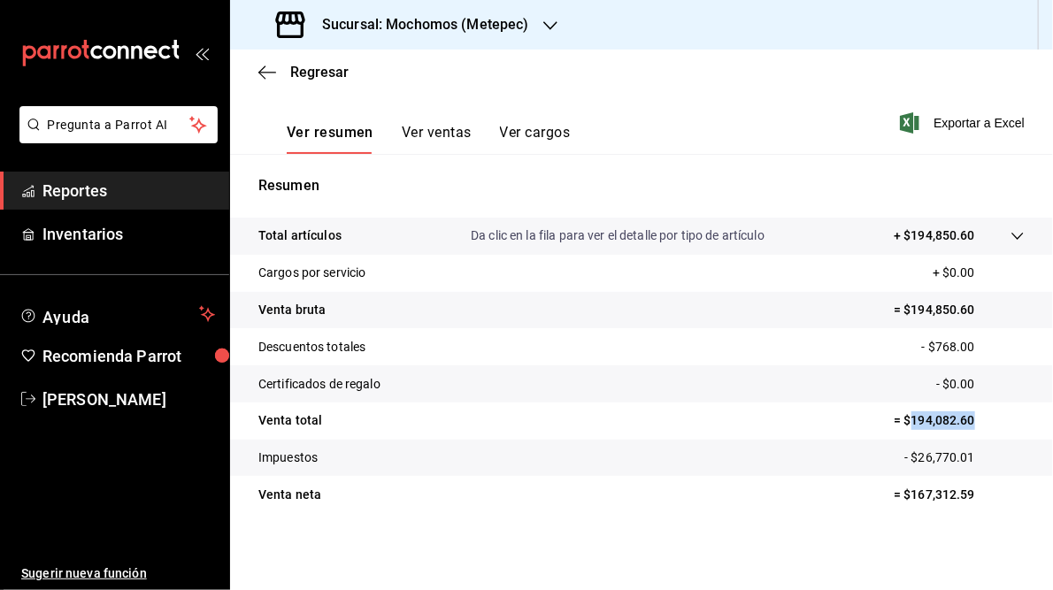
drag, startPoint x: 900, startPoint y: 416, endPoint x: 977, endPoint y: 418, distance: 77.0
click at [977, 418] on p "= $194,082.60" at bounding box center [959, 420] width 131 height 19
drag, startPoint x: 977, startPoint y: 418, endPoint x: 942, endPoint y: 420, distance: 34.6
copy p "194,082.60"
click at [470, 27] on h3 "Sucursal: Mochomos (Metepec)" at bounding box center [418, 24] width 221 height 21
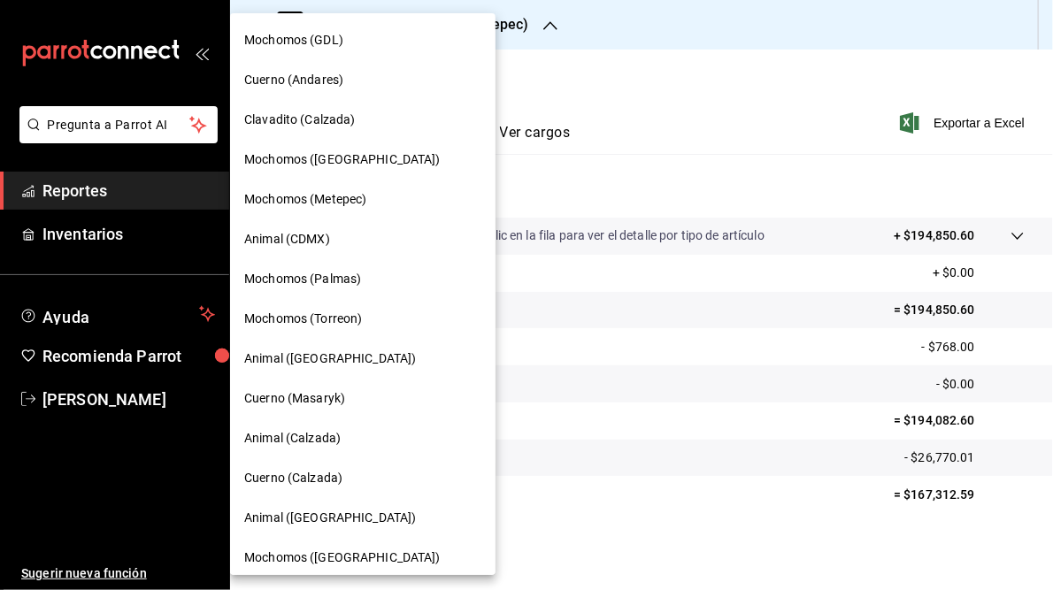
click at [301, 237] on span "Animal (CDMX)" at bounding box center [287, 239] width 86 height 19
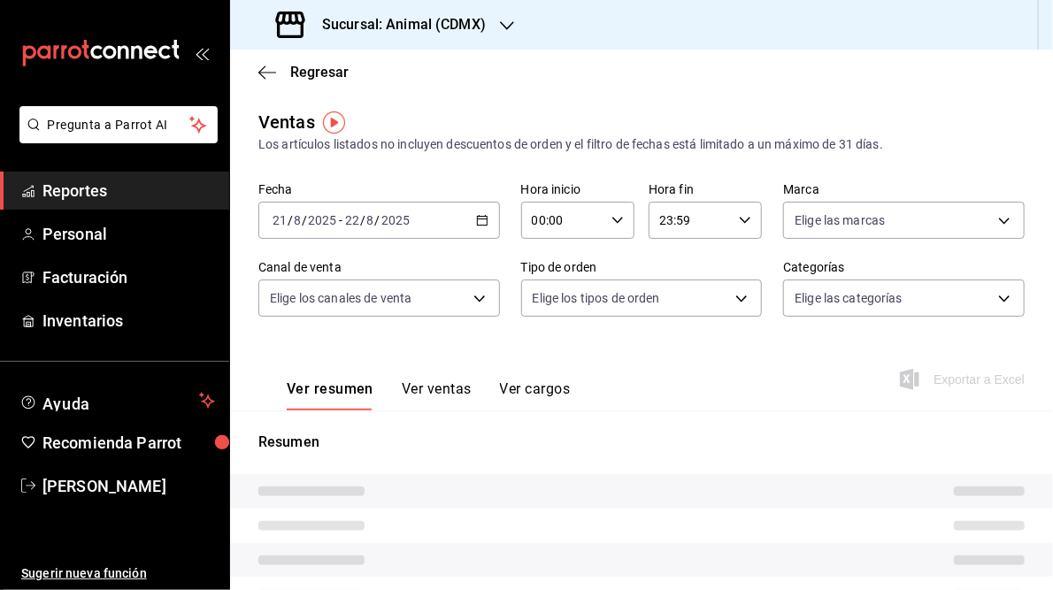
type input "05:00"
type input "05:59"
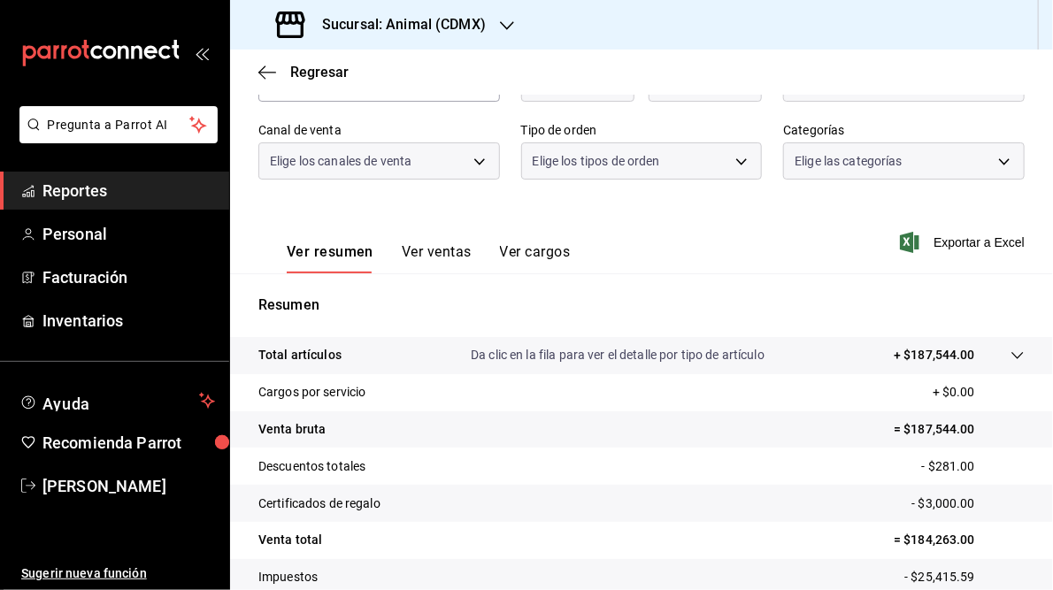
scroll to position [212, 0]
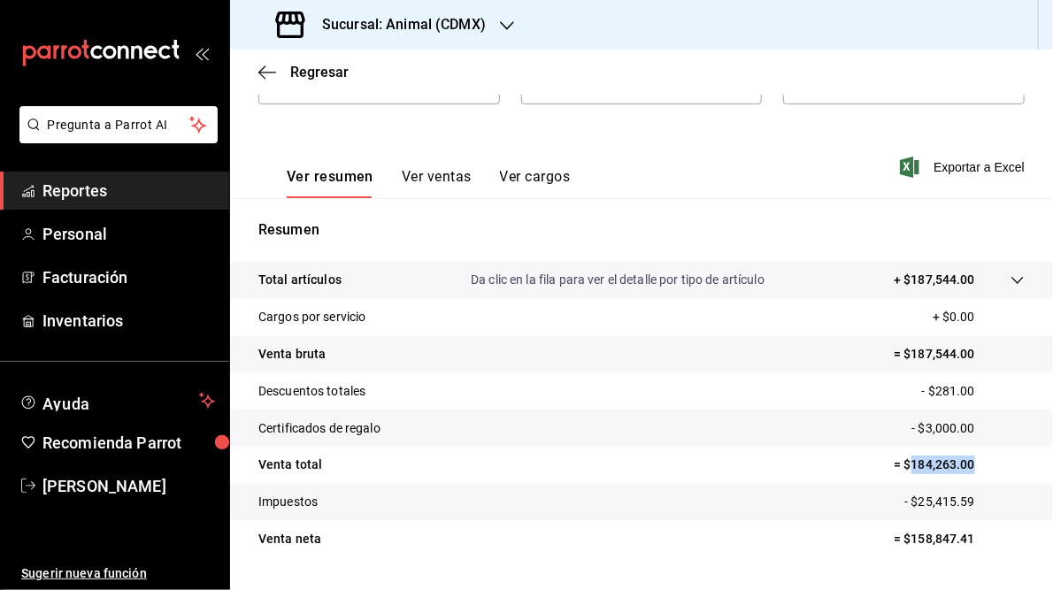
drag, startPoint x: 904, startPoint y: 466, endPoint x: 972, endPoint y: 467, distance: 68.1
click at [972, 467] on p "= $184,263.00" at bounding box center [959, 465] width 131 height 19
drag, startPoint x: 972, startPoint y: 467, endPoint x: 944, endPoint y: 463, distance: 28.7
copy p "184,263.00"
click at [443, 12] on div "Sucursal: Animal (CDMX)" at bounding box center [382, 25] width 277 height 50
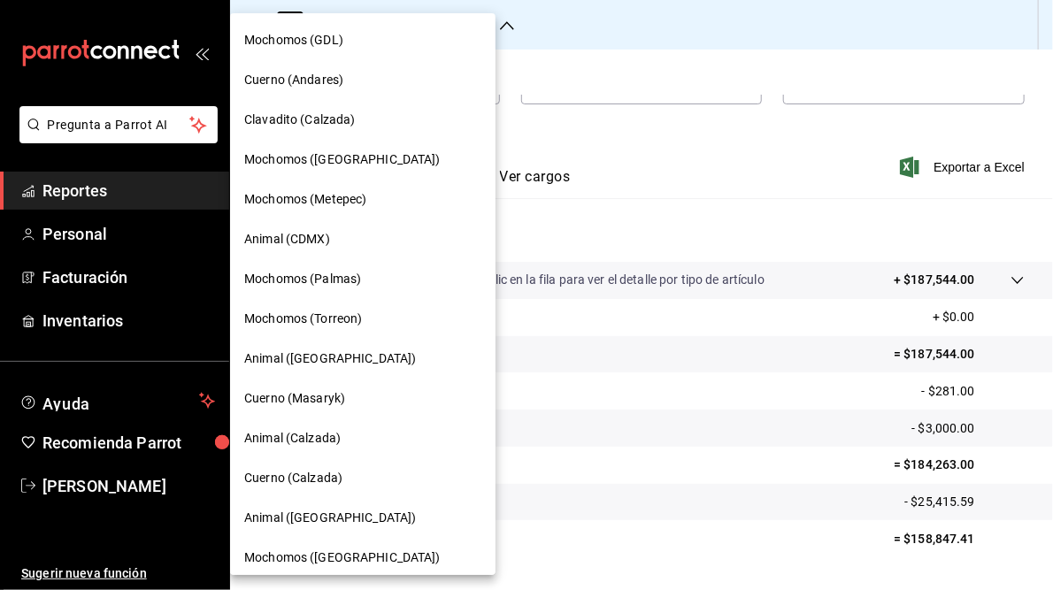
click at [326, 282] on span "Mochomos (Palmas)" at bounding box center [302, 279] width 117 height 19
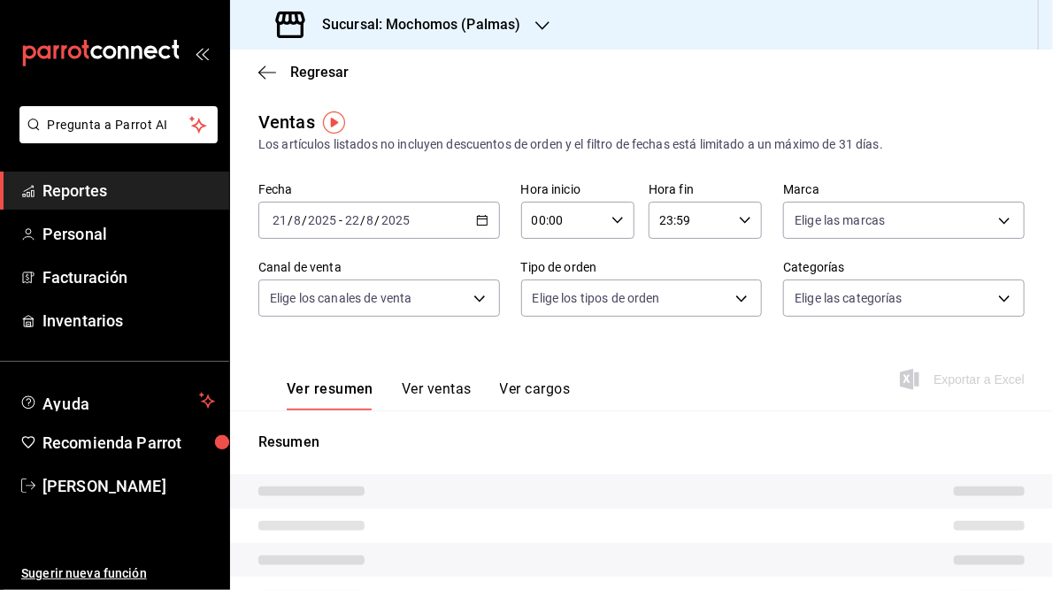
type input "05:00"
type input "05:59"
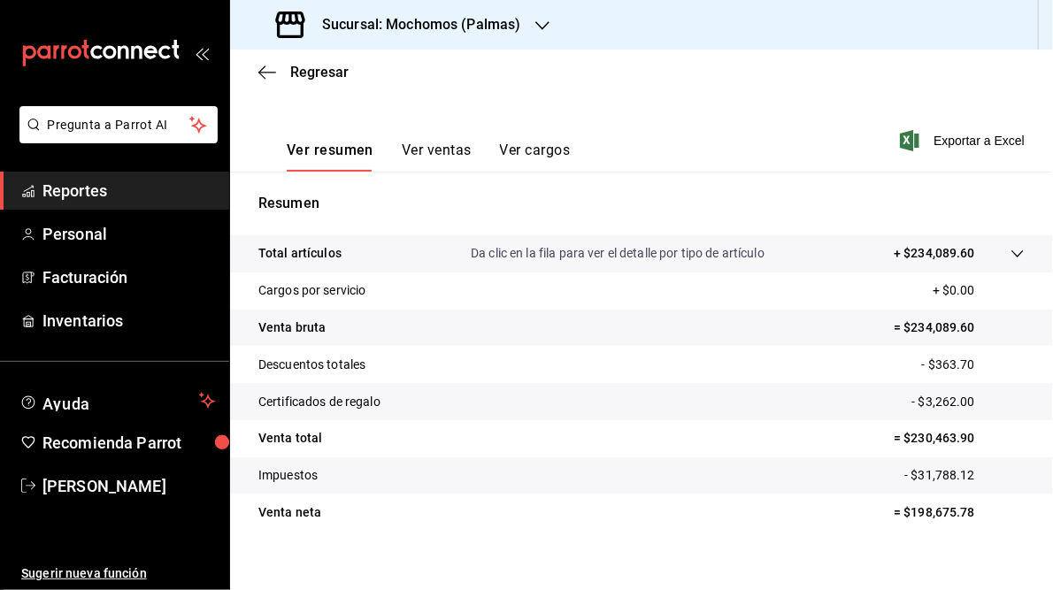
scroll to position [257, 0]
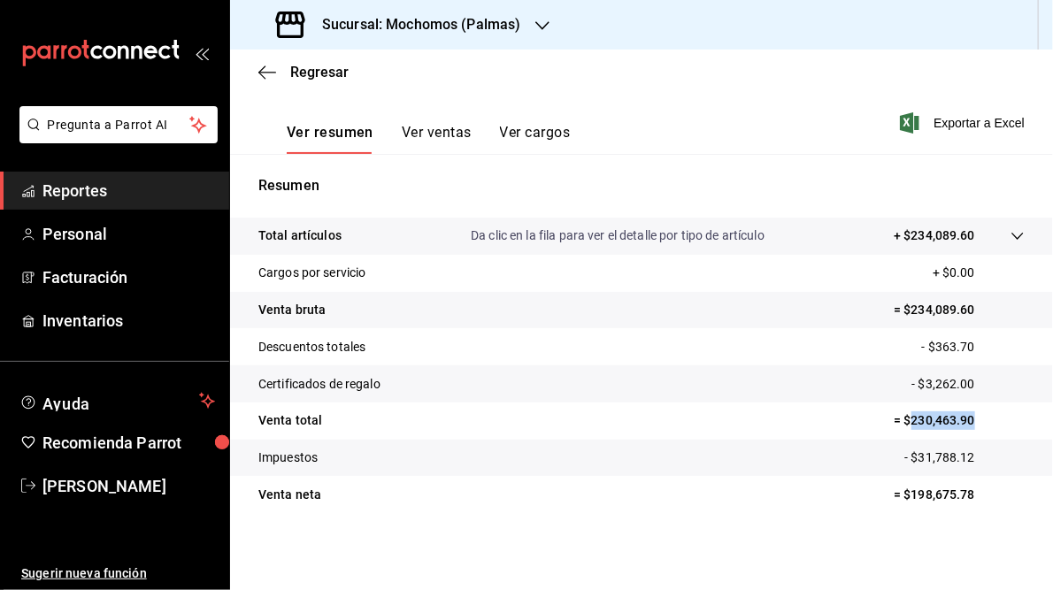
drag, startPoint x: 899, startPoint y: 419, endPoint x: 970, endPoint y: 421, distance: 70.8
click at [970, 421] on p "= $230,463.90" at bounding box center [959, 420] width 131 height 19
drag, startPoint x: 970, startPoint y: 421, endPoint x: 933, endPoint y: 423, distance: 37.2
copy p "230,463.90"
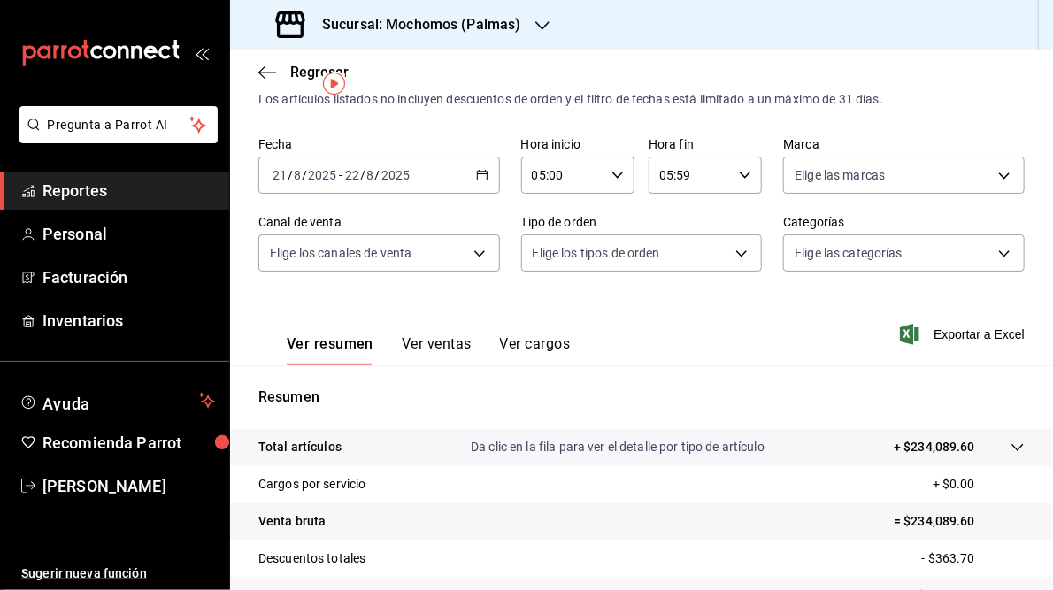
scroll to position [0, 0]
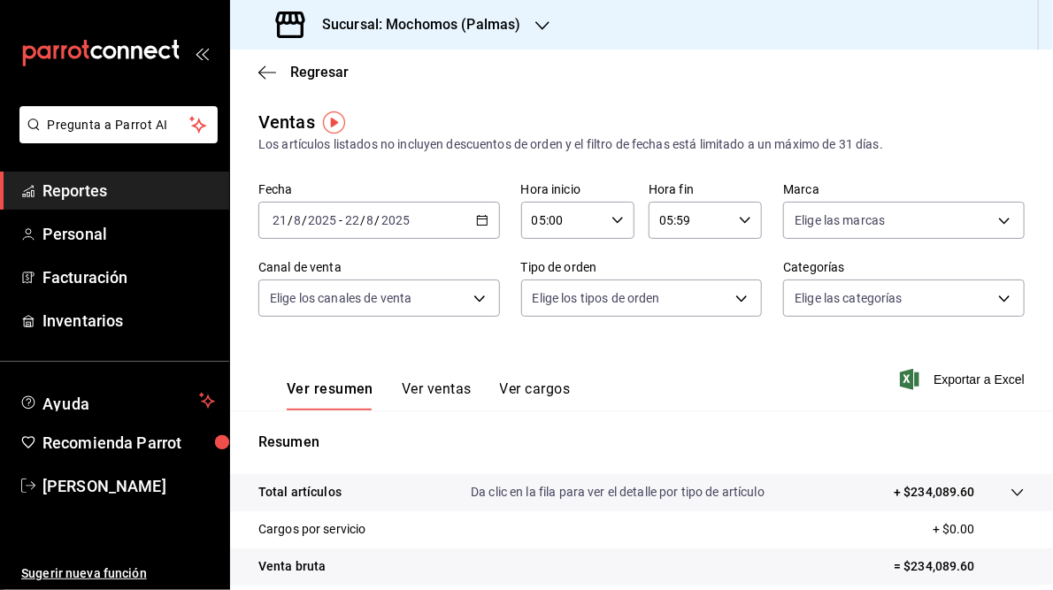
click at [423, 23] on h3 "Sucursal: Mochomos (Palmas)" at bounding box center [414, 24] width 213 height 21
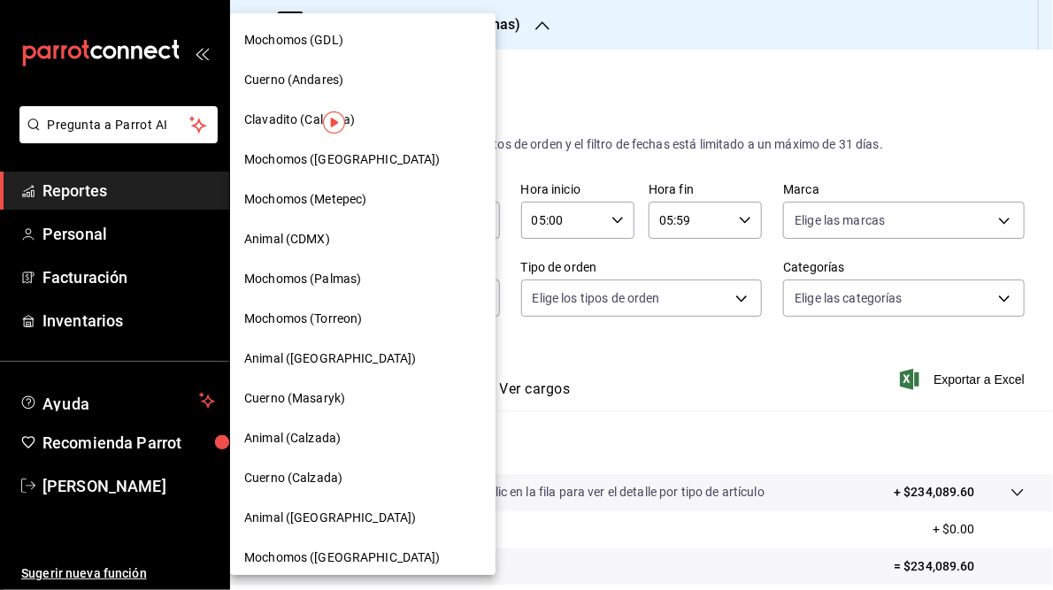
click at [316, 328] on div "Mochomos (Torreon)" at bounding box center [362, 319] width 265 height 40
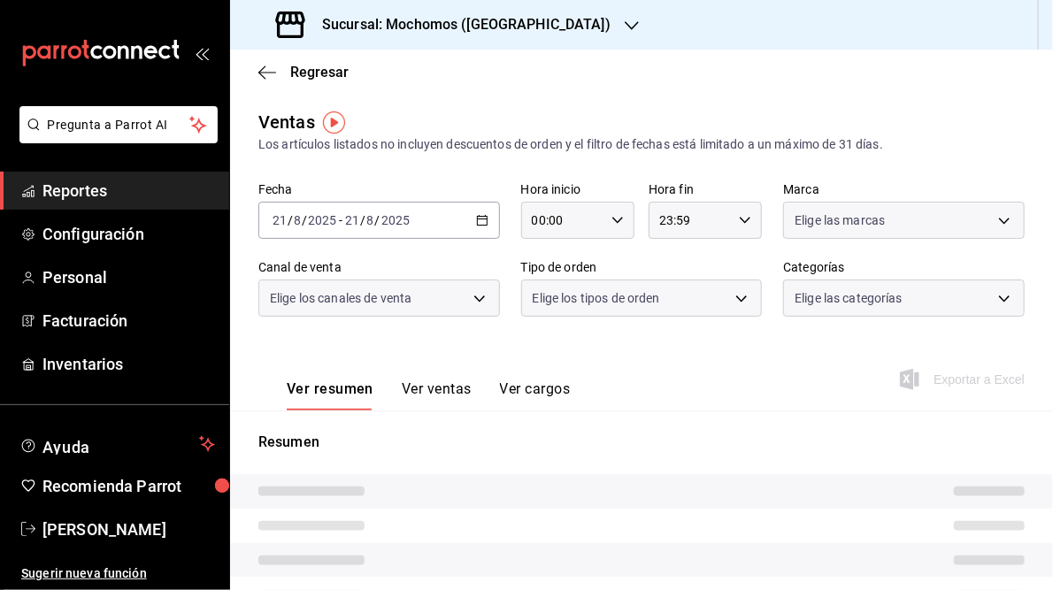
type input "05:00"
type input "05:59"
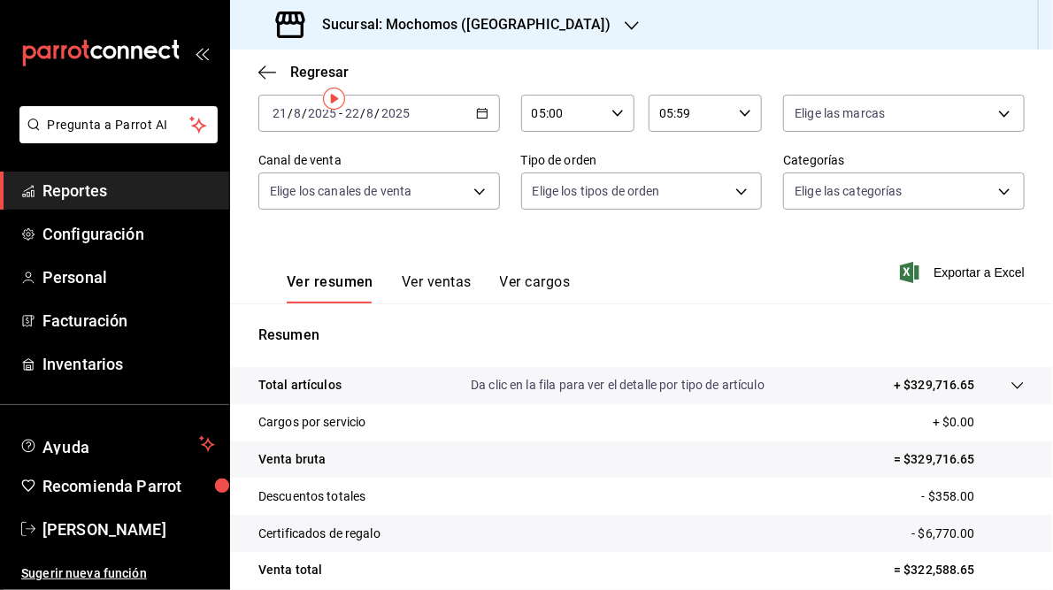
scroll to position [257, 0]
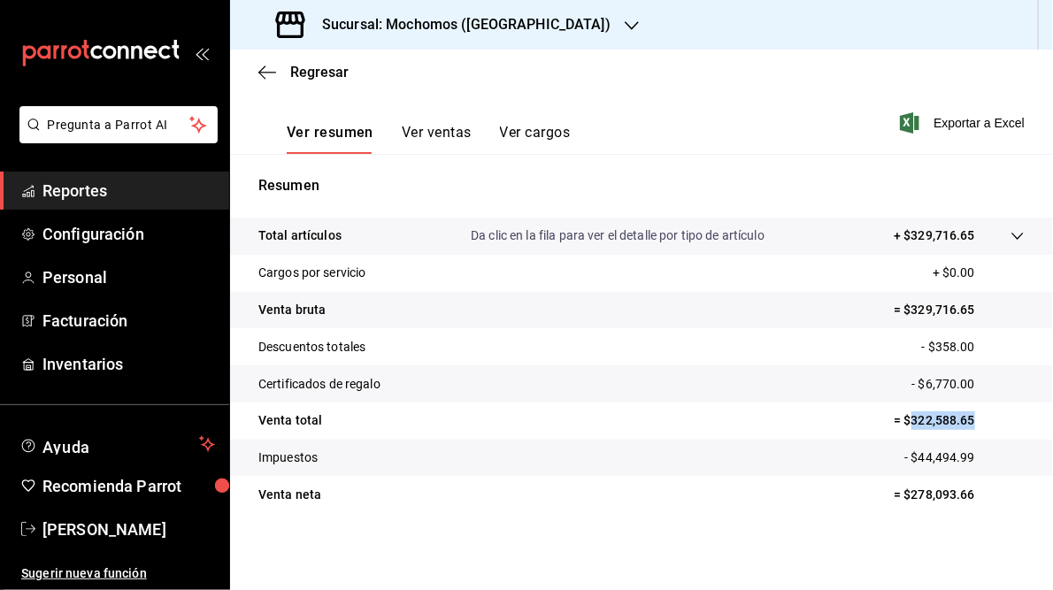
drag, startPoint x: 899, startPoint y: 418, endPoint x: 975, endPoint y: 418, distance: 76.1
click at [975, 418] on p "= $322,588.65" at bounding box center [959, 420] width 131 height 19
drag, startPoint x: 975, startPoint y: 418, endPoint x: 932, endPoint y: 418, distance: 43.4
copy p "322,588.65"
click at [434, 18] on h3 "Sucursal: Mochomos ([GEOGRAPHIC_DATA])" at bounding box center [459, 24] width 303 height 21
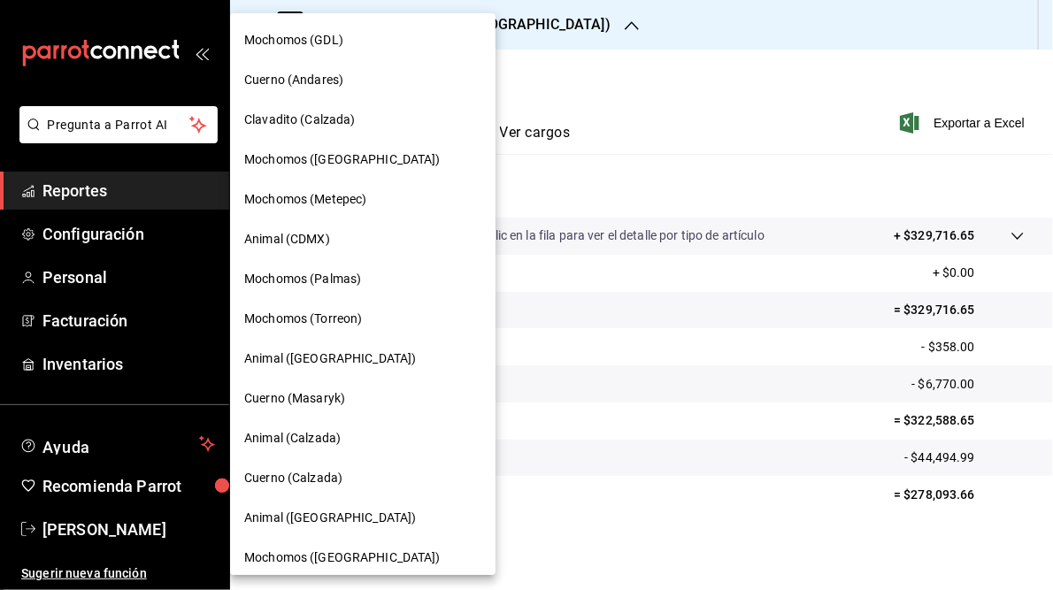
click at [311, 368] on div "Animal ([GEOGRAPHIC_DATA])" at bounding box center [362, 359] width 265 height 40
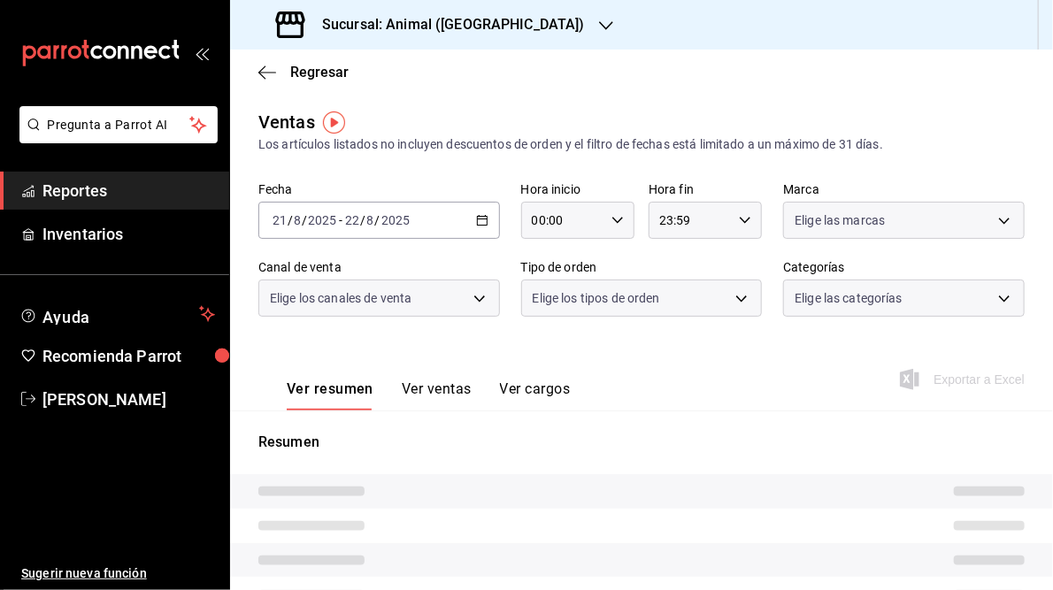
type input "05:00"
type input "05:59"
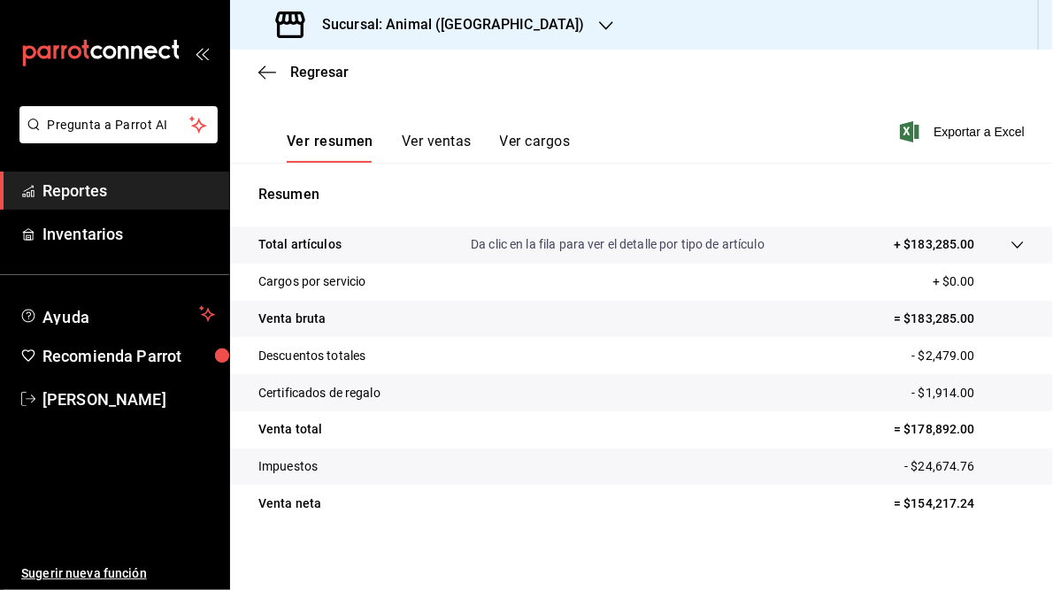
scroll to position [257, 0]
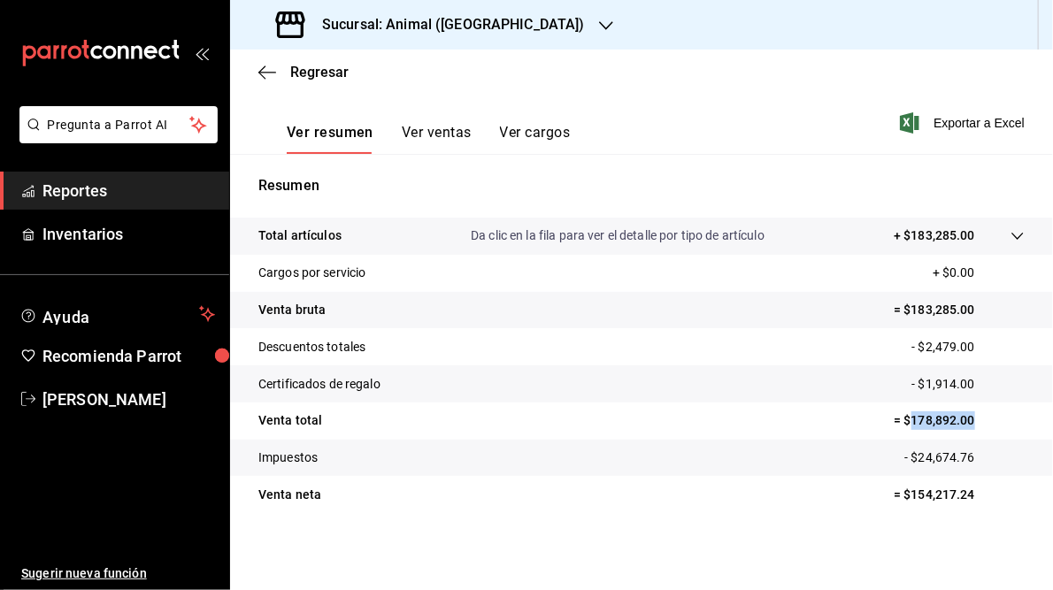
drag, startPoint x: 901, startPoint y: 420, endPoint x: 964, endPoint y: 417, distance: 63.8
click at [964, 417] on p "= $178,892.00" at bounding box center [959, 420] width 131 height 19
drag, startPoint x: 964, startPoint y: 417, endPoint x: 918, endPoint y: 417, distance: 46.0
copy p "178,892.00"
click at [430, 0] on div "Sucursal: Animal ([GEOGRAPHIC_DATA])" at bounding box center [432, 25] width 376 height 50
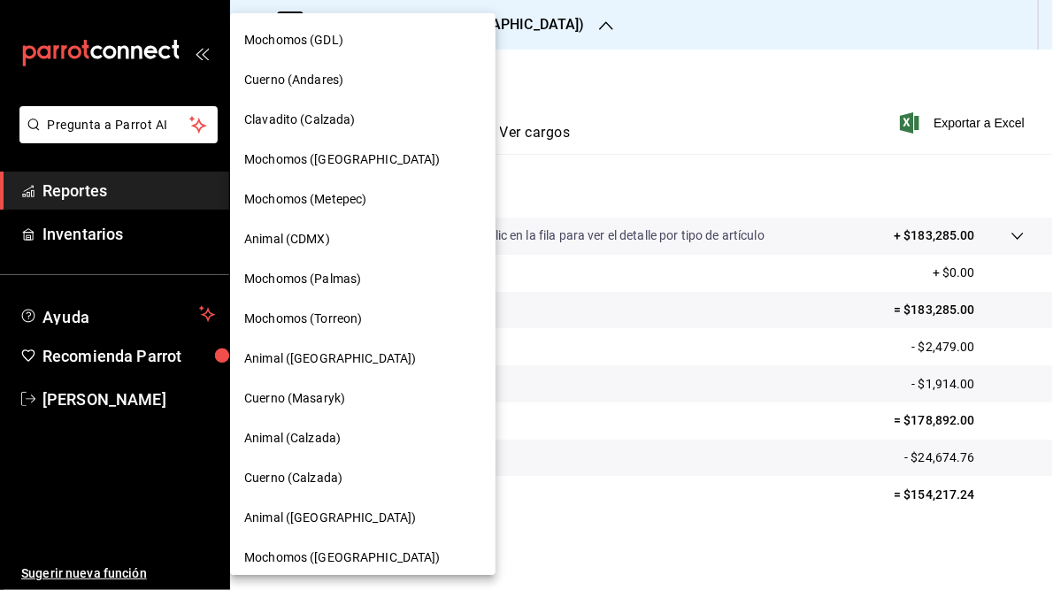
click at [279, 396] on span "Cuerno (Masaryk)" at bounding box center [294, 398] width 101 height 19
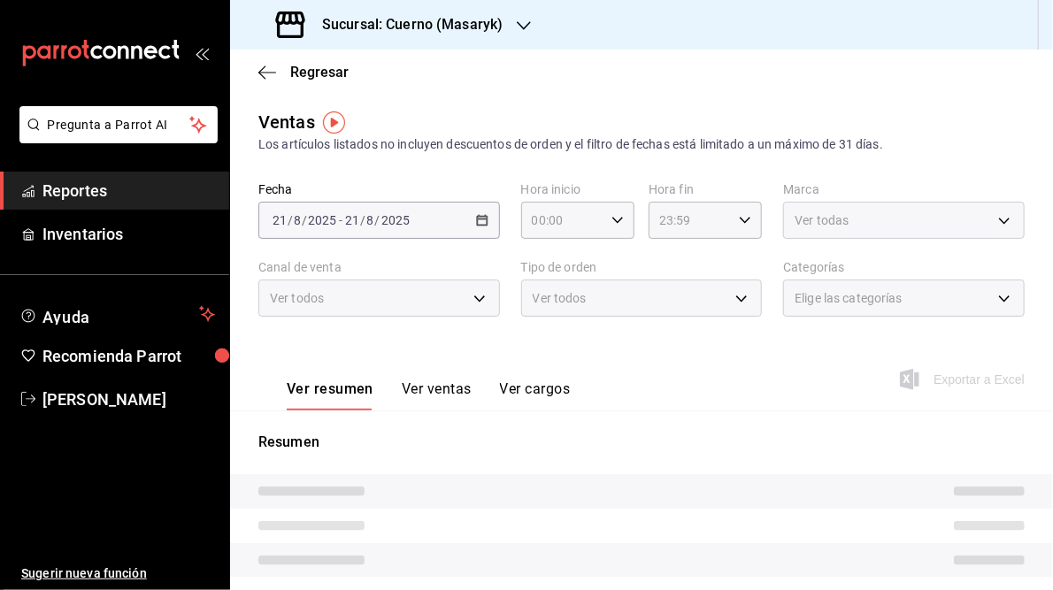
type input "05:00"
type input "05:59"
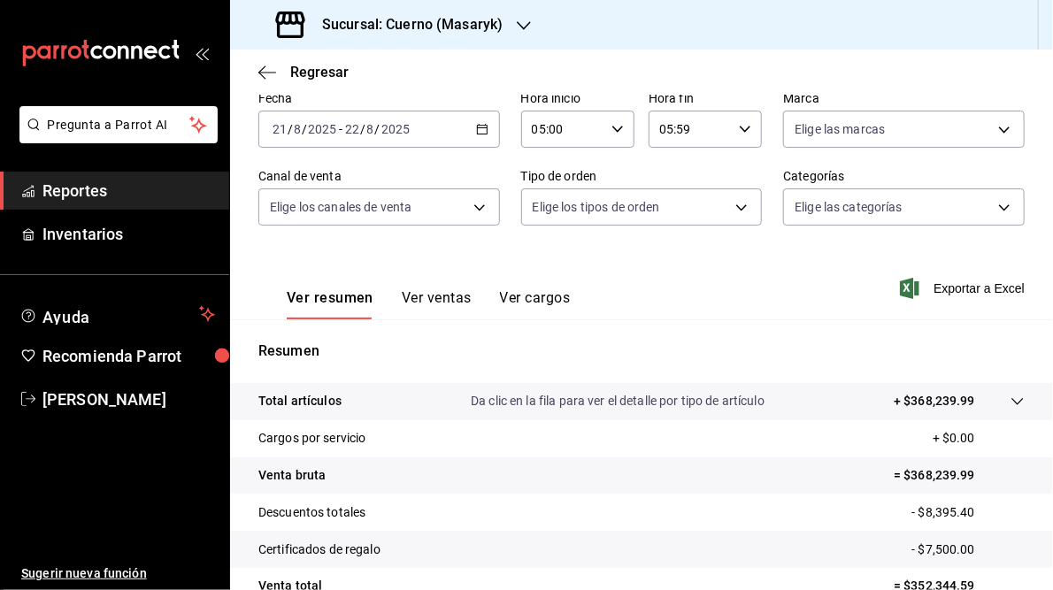
scroll to position [257, 0]
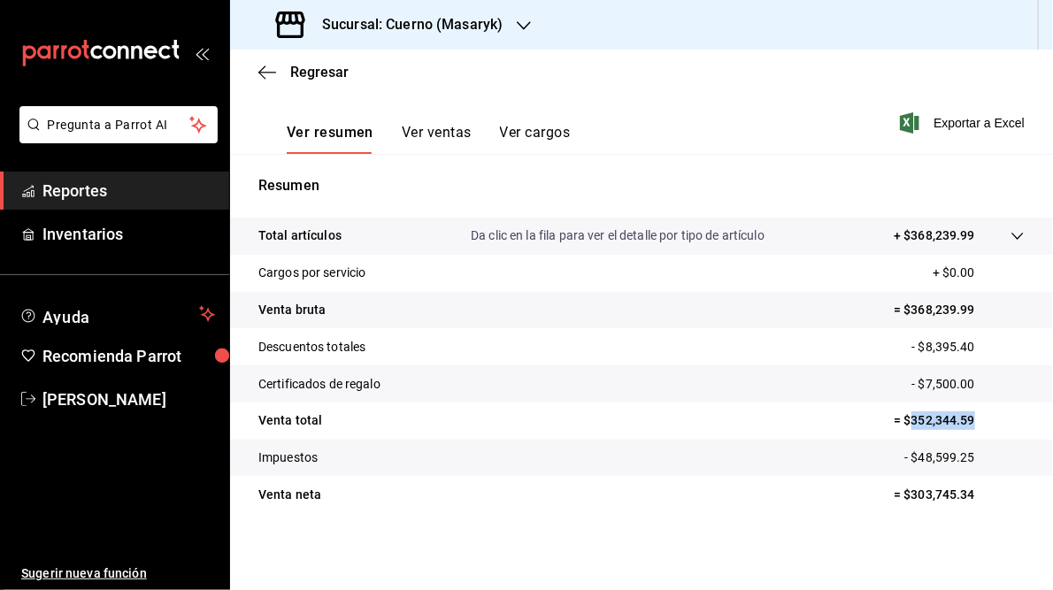
drag, startPoint x: 903, startPoint y: 422, endPoint x: 984, endPoint y: 421, distance: 81.4
click at [984, 421] on p "= $352,344.59" at bounding box center [959, 420] width 131 height 19
drag, startPoint x: 984, startPoint y: 421, endPoint x: 933, endPoint y: 419, distance: 51.4
click at [415, 27] on h3 "Sucursal: Cuerno (Masaryk)" at bounding box center [405, 24] width 195 height 21
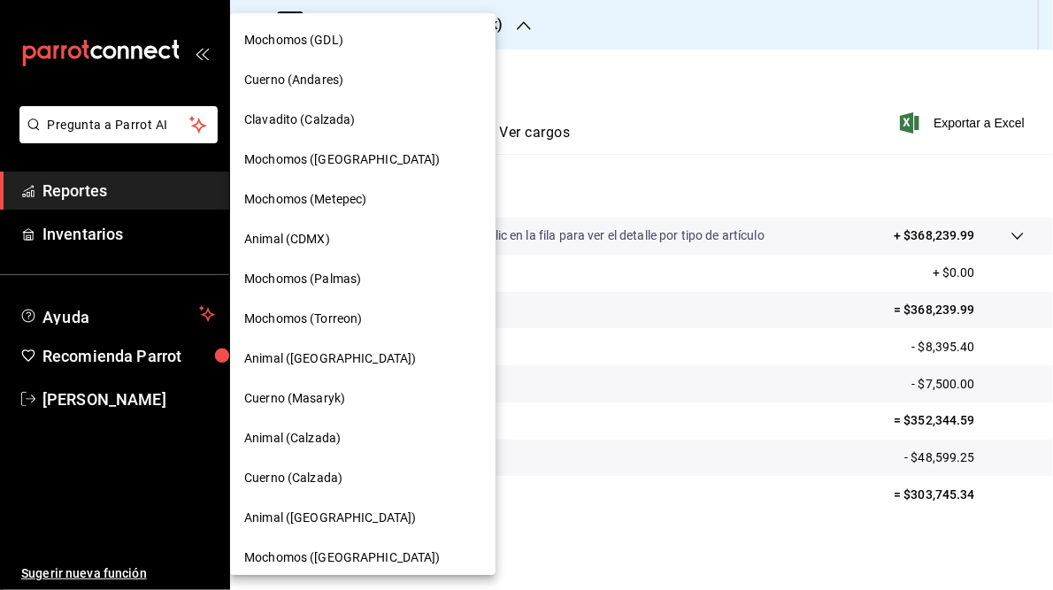
click at [280, 445] on span "Animal (Calzada)" at bounding box center [292, 438] width 96 height 19
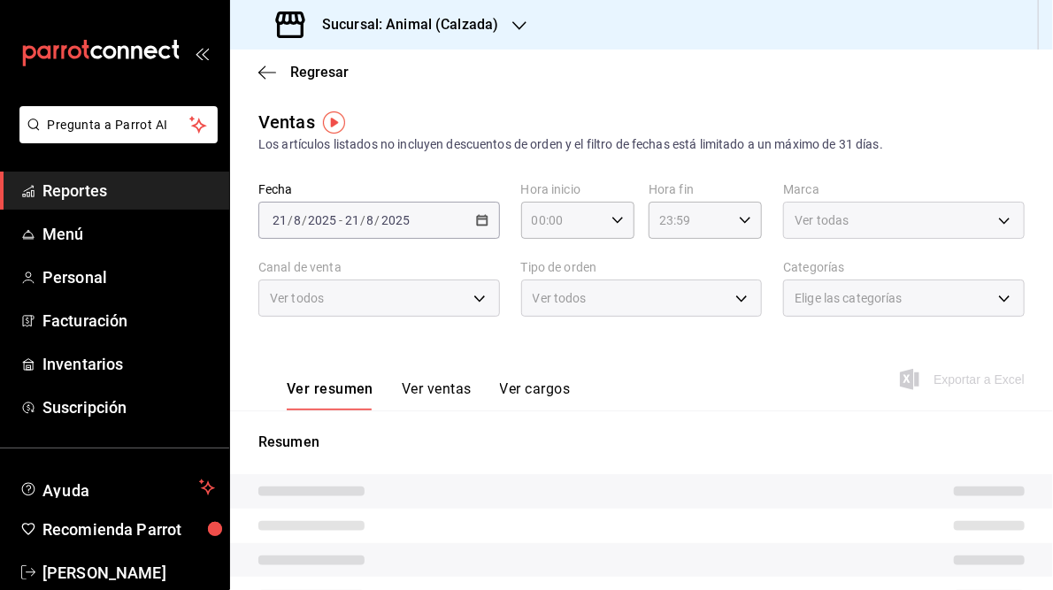
type input "05:00"
type input "05:59"
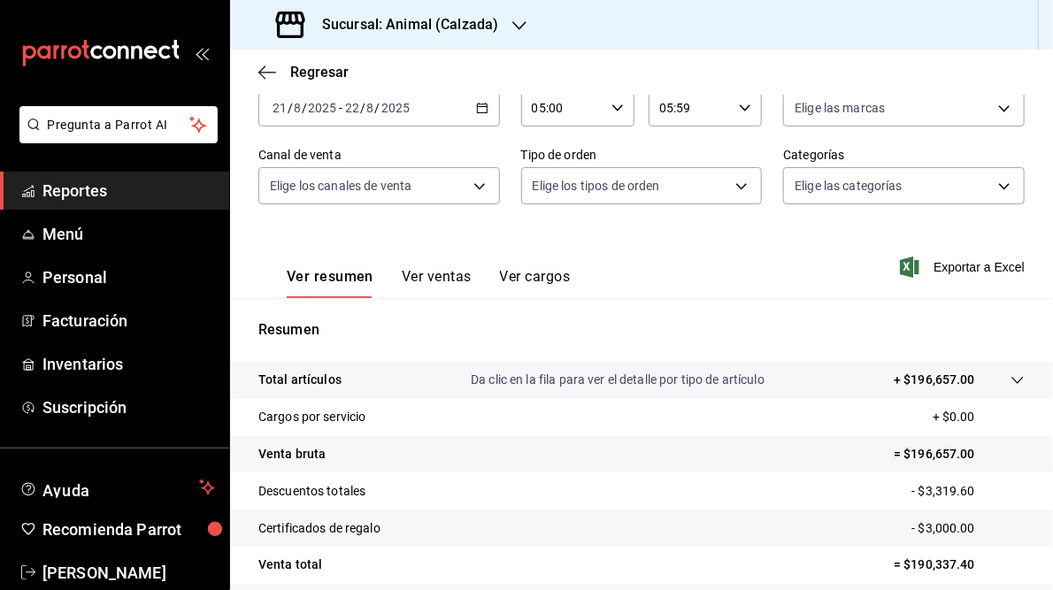
scroll to position [257, 0]
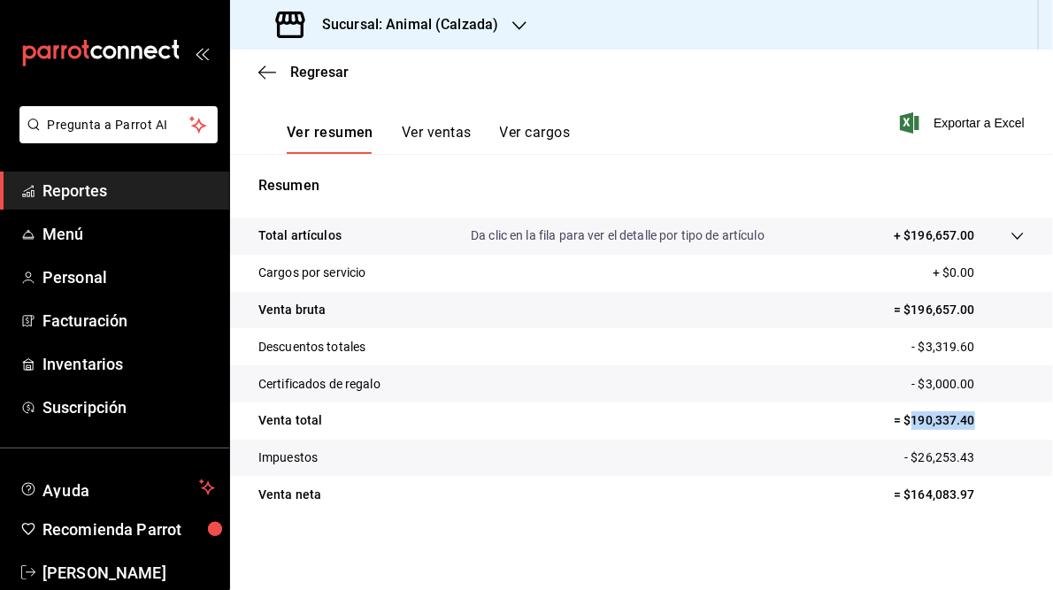
drag, startPoint x: 903, startPoint y: 420, endPoint x: 966, endPoint y: 424, distance: 63.8
click at [966, 424] on p "= $190,337.40" at bounding box center [959, 420] width 131 height 19
drag, startPoint x: 966, startPoint y: 424, endPoint x: 943, endPoint y: 425, distance: 23.0
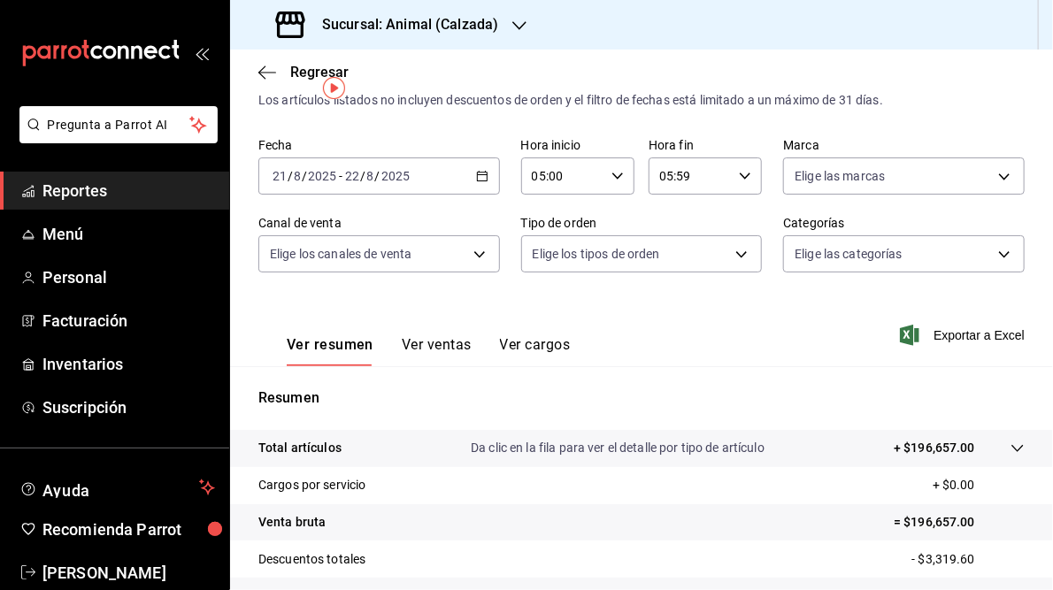
scroll to position [0, 0]
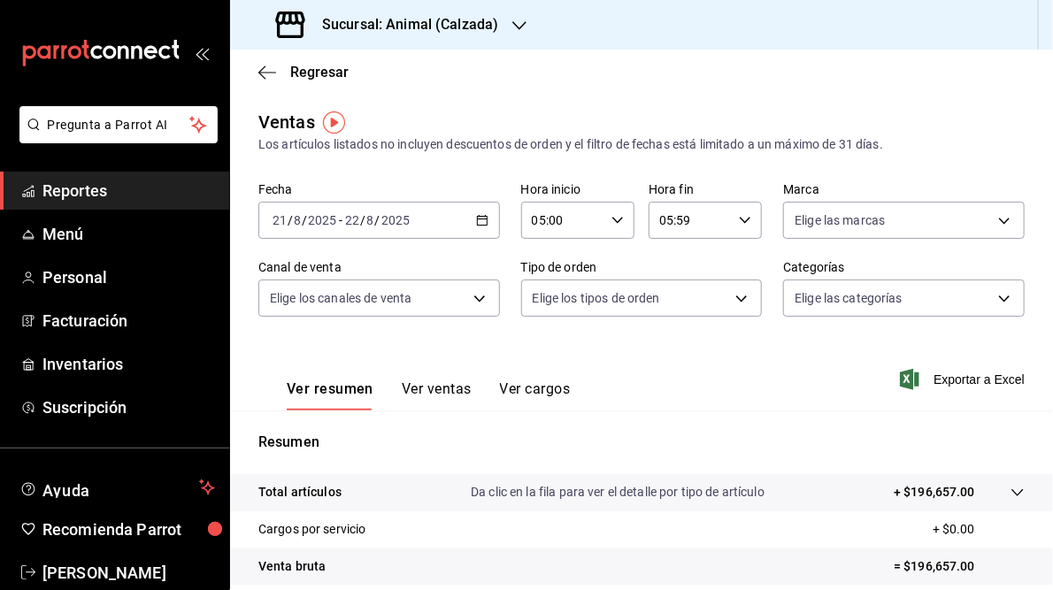
click at [443, 26] on h3 "Sucursal: Animal (Calzada)" at bounding box center [403, 24] width 190 height 21
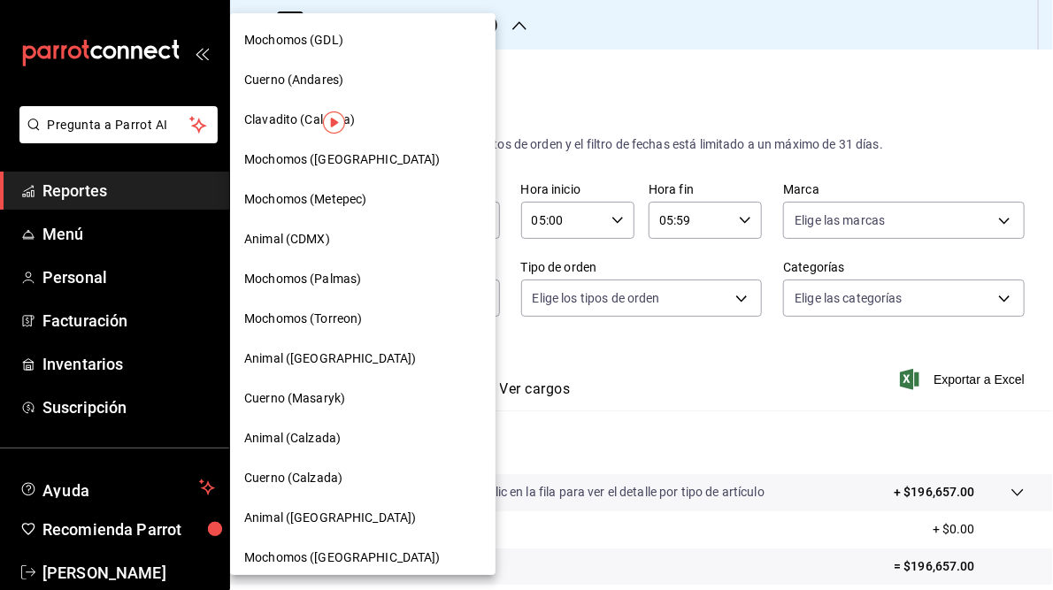
click at [293, 479] on span "Cuerno (Calzada)" at bounding box center [293, 478] width 98 height 19
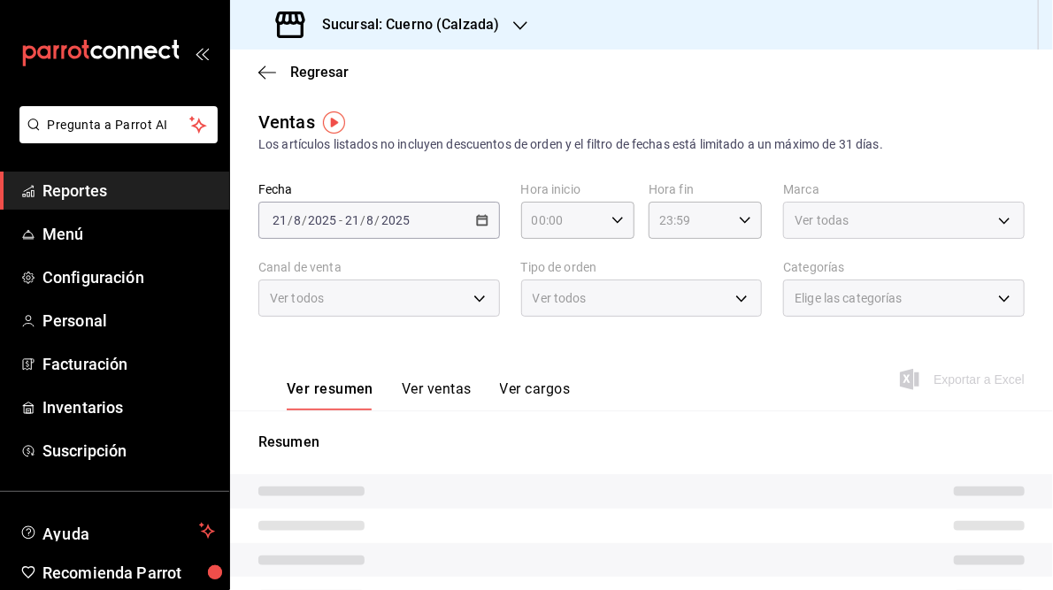
type input "05:00"
type input "05:59"
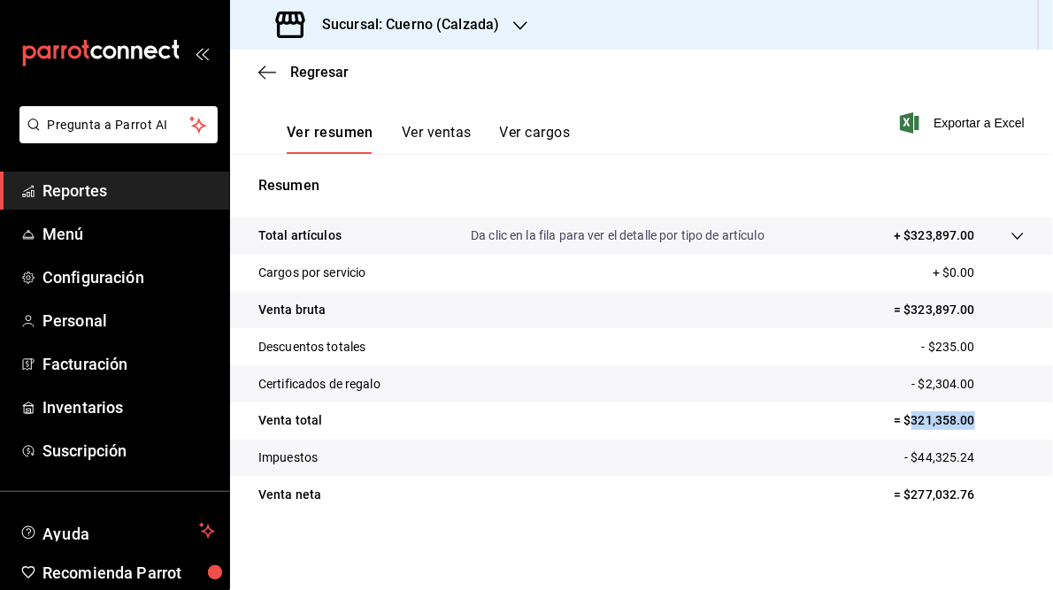
drag, startPoint x: 901, startPoint y: 419, endPoint x: 988, endPoint y: 421, distance: 87.6
click at [988, 421] on p "= $321,358.00" at bounding box center [959, 420] width 131 height 19
drag, startPoint x: 988, startPoint y: 421, endPoint x: 924, endPoint y: 421, distance: 64.6
click at [423, 21] on h3 "Sucursal: Cuerno (Calzada)" at bounding box center [403, 24] width 191 height 21
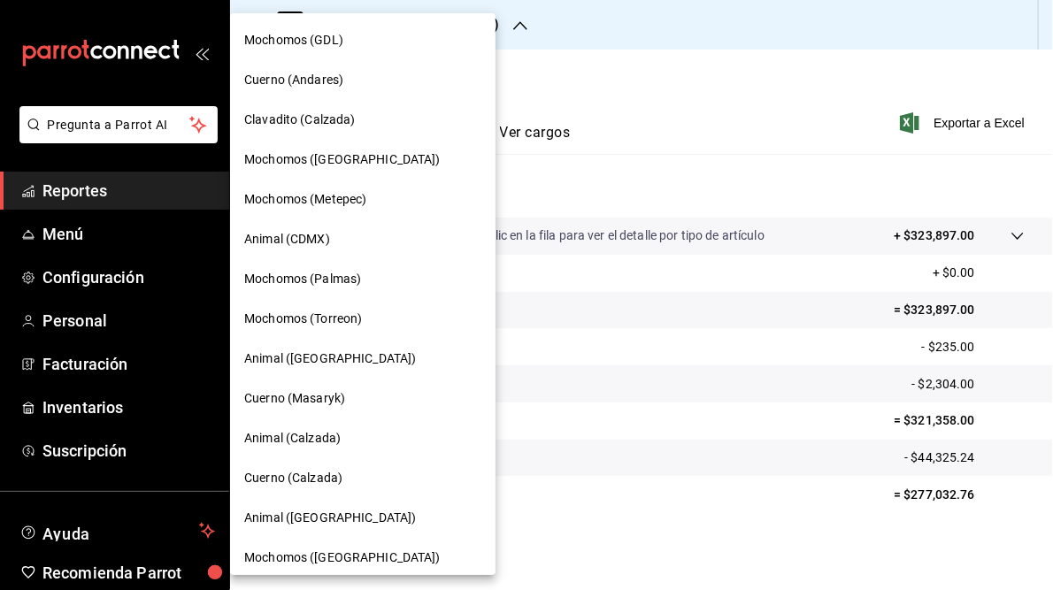
scroll to position [128, 0]
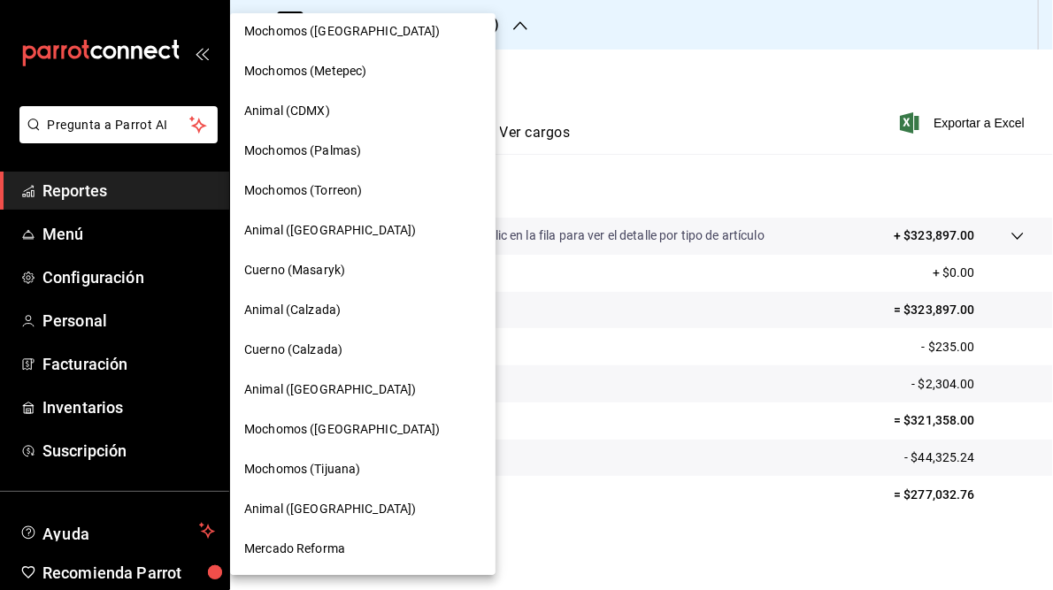
click at [301, 396] on span "Animal ([GEOGRAPHIC_DATA])" at bounding box center [330, 389] width 172 height 19
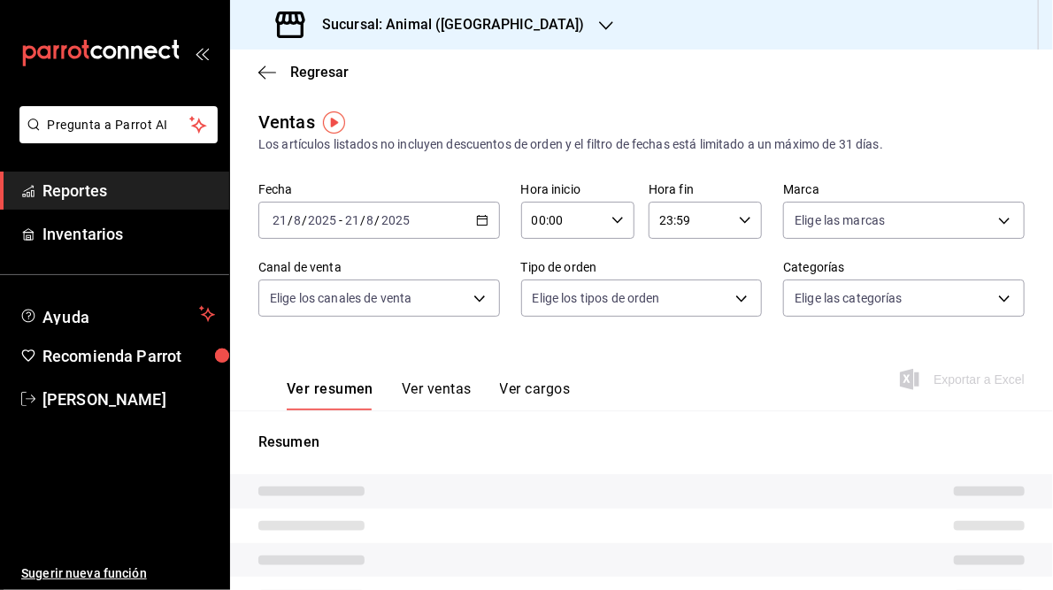
type input "05:00"
type input "05:59"
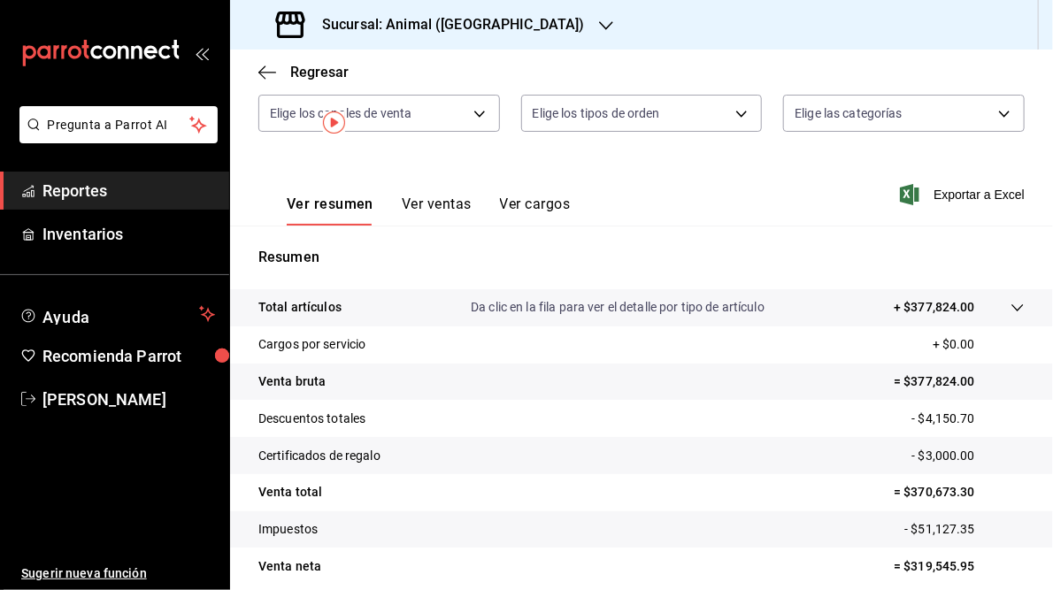
scroll to position [257, 0]
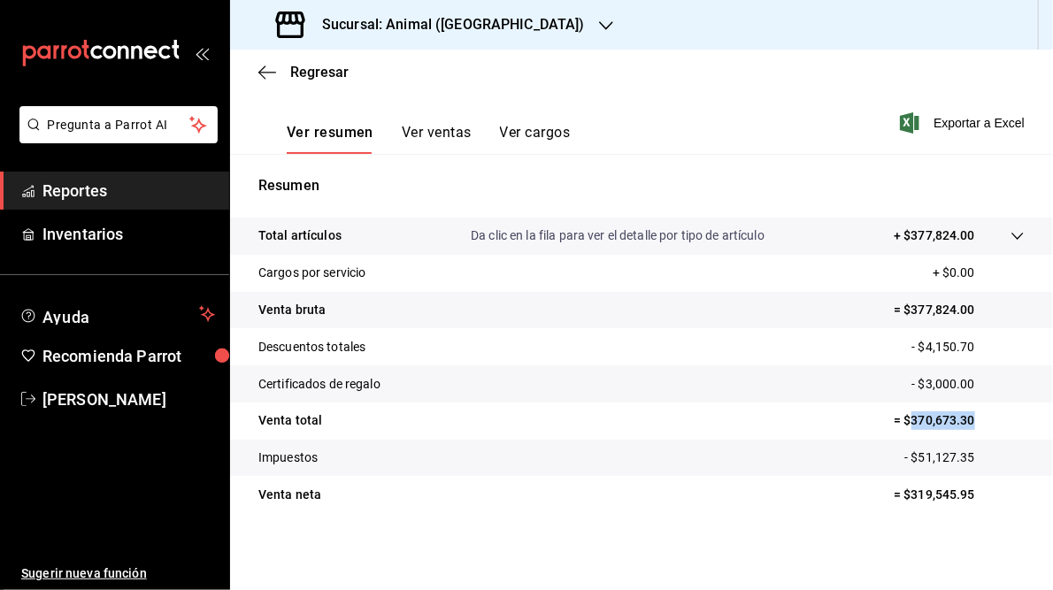
drag, startPoint x: 898, startPoint y: 418, endPoint x: 972, endPoint y: 424, distance: 73.7
click at [972, 424] on p "= $370,673.30" at bounding box center [959, 420] width 131 height 19
drag, startPoint x: 972, startPoint y: 424, endPoint x: 938, endPoint y: 424, distance: 33.6
click at [403, 12] on div "Sucursal: Animal ([GEOGRAPHIC_DATA])" at bounding box center [432, 25] width 376 height 50
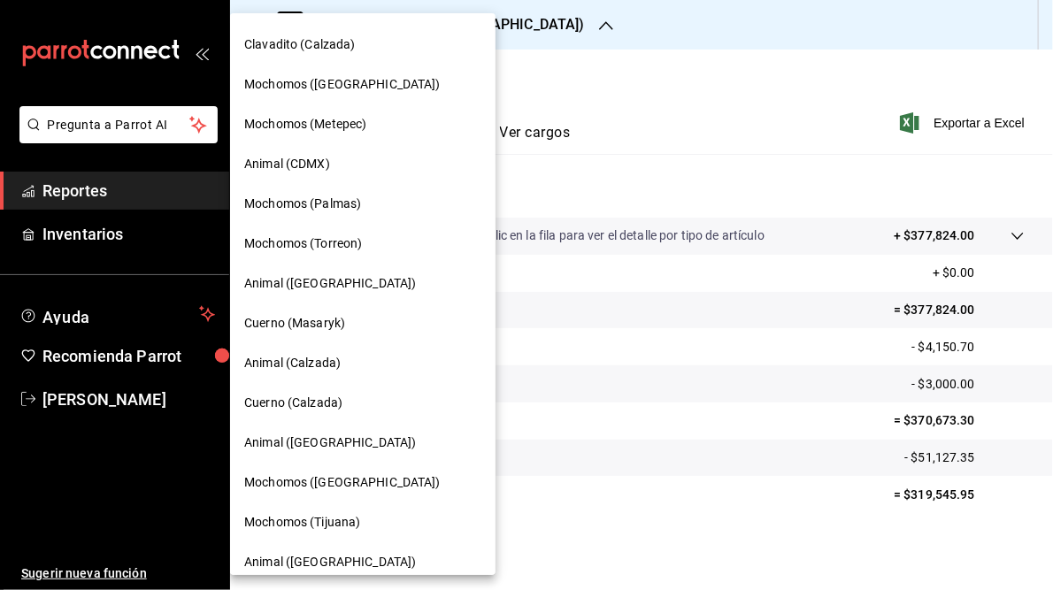
scroll to position [128, 0]
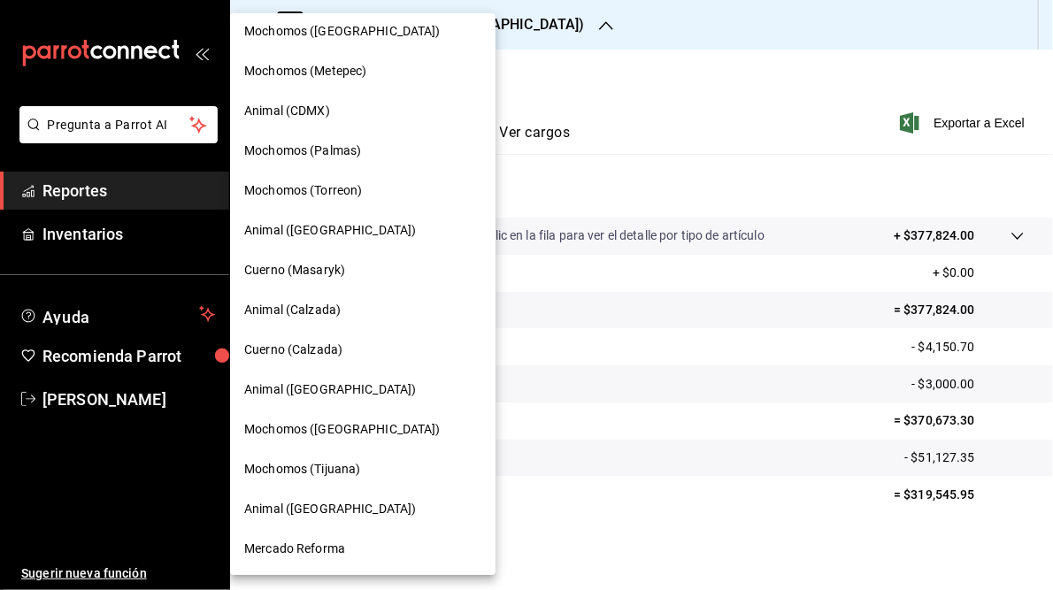
click at [292, 416] on div "Mochomos ([GEOGRAPHIC_DATA])" at bounding box center [362, 430] width 265 height 40
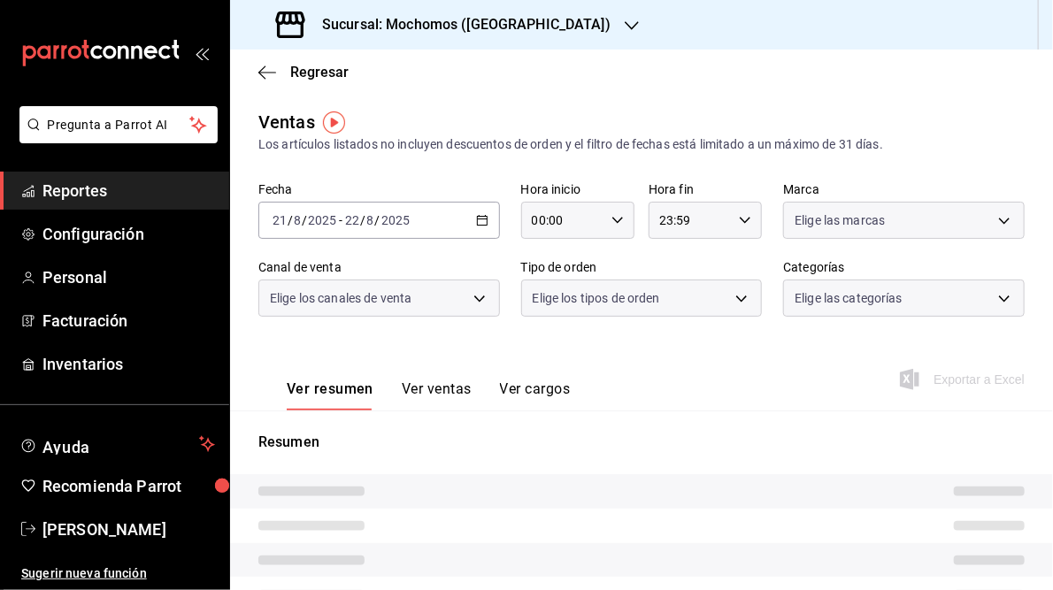
type input "05:00"
type input "05:59"
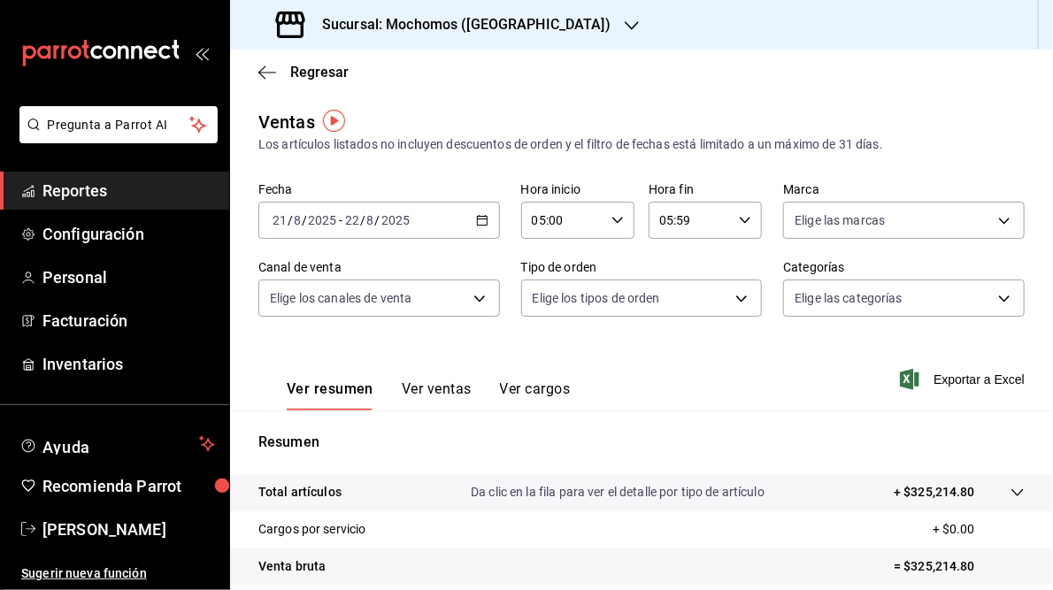
scroll to position [257, 0]
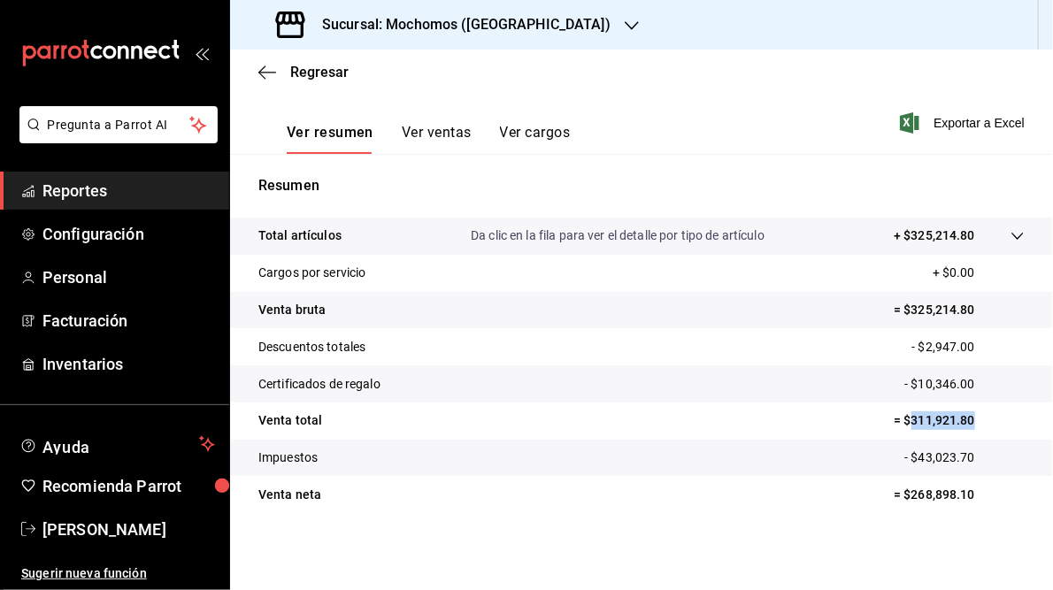
drag, startPoint x: 903, startPoint y: 420, endPoint x: 964, endPoint y: 419, distance: 60.2
click at [964, 419] on p "= $311,921.80" at bounding box center [959, 420] width 131 height 19
drag, startPoint x: 964, startPoint y: 419, endPoint x: 941, endPoint y: 423, distance: 23.3
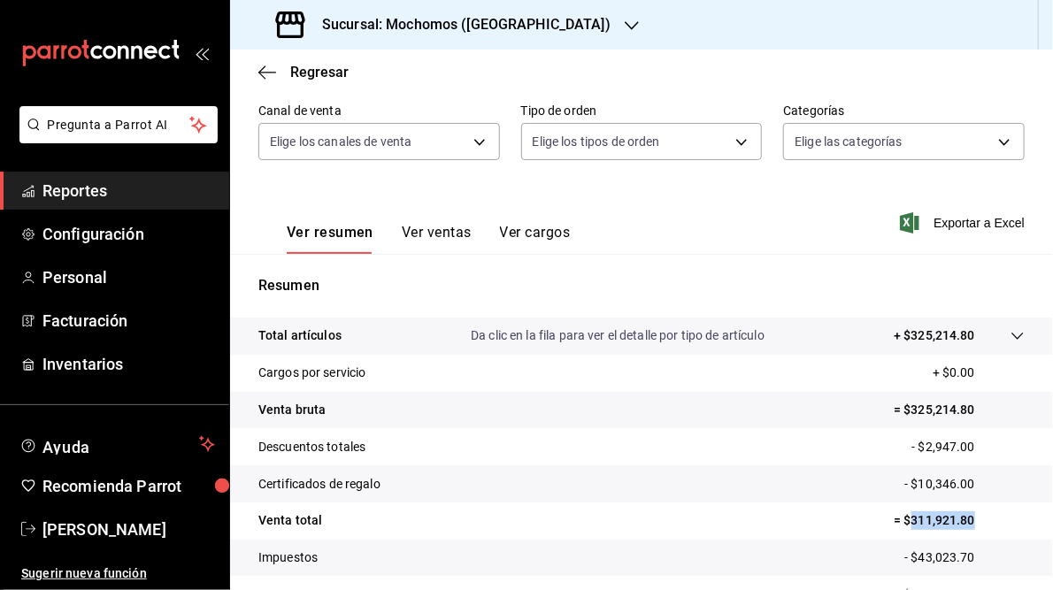
scroll to position [116, 0]
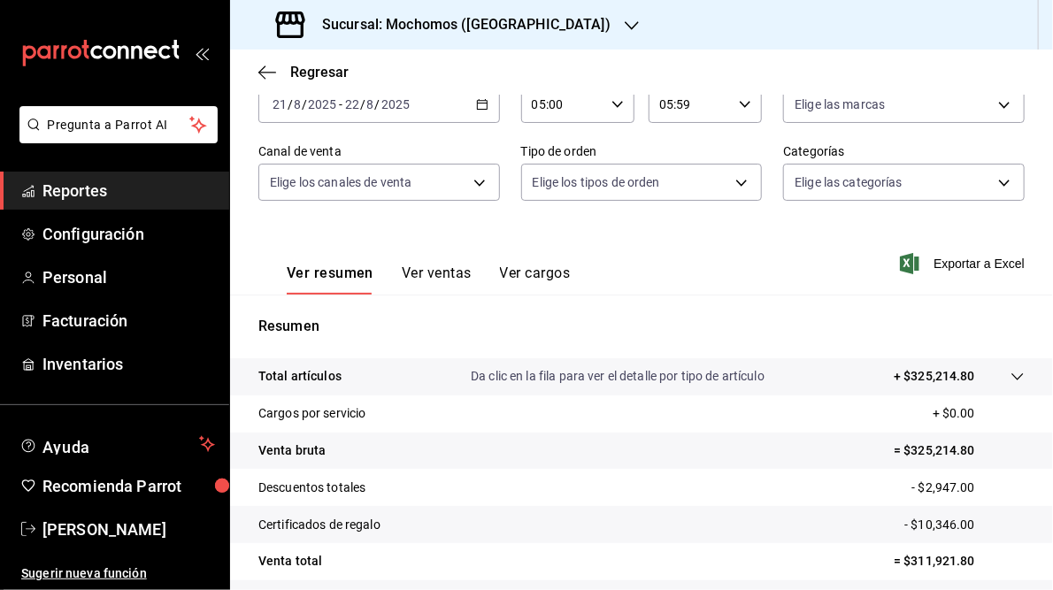
click at [474, 27] on h3 "Sucursal: Mochomos ([GEOGRAPHIC_DATA])" at bounding box center [459, 24] width 303 height 21
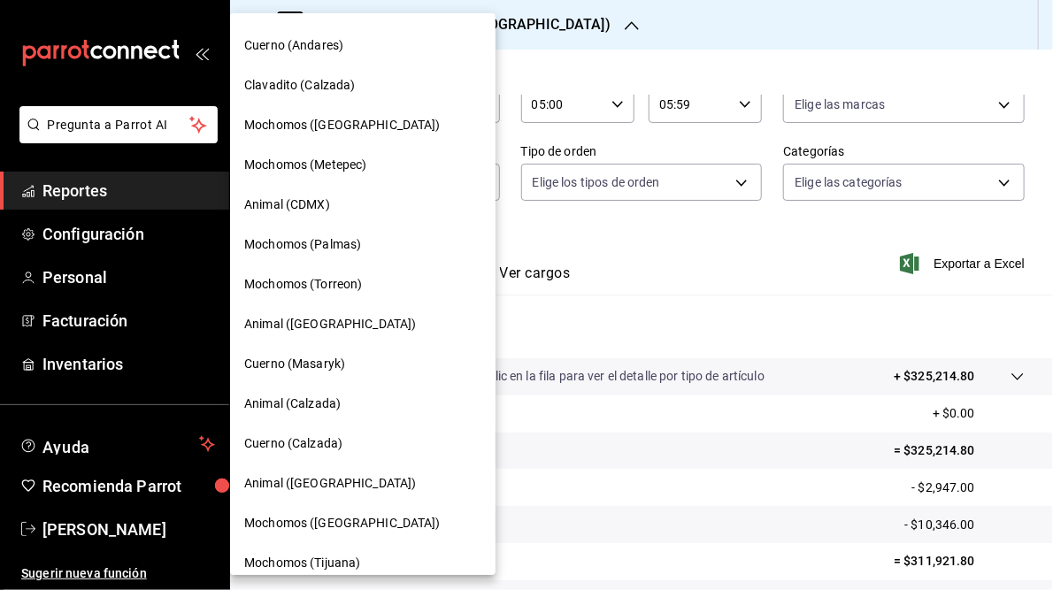
scroll to position [128, 0]
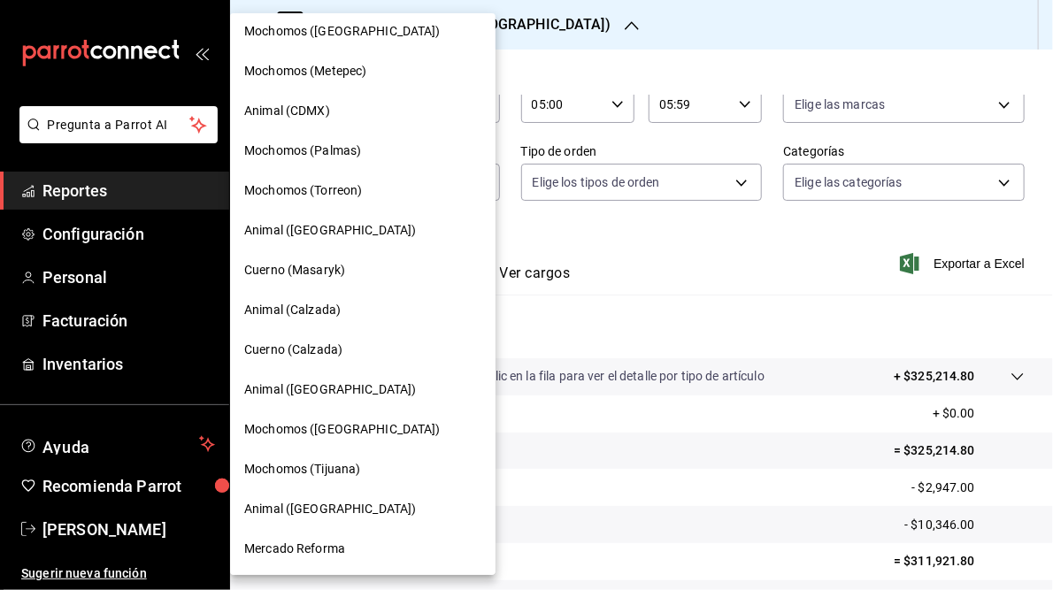
click at [307, 476] on span "Mochomos (Tijuana)" at bounding box center [302, 469] width 116 height 19
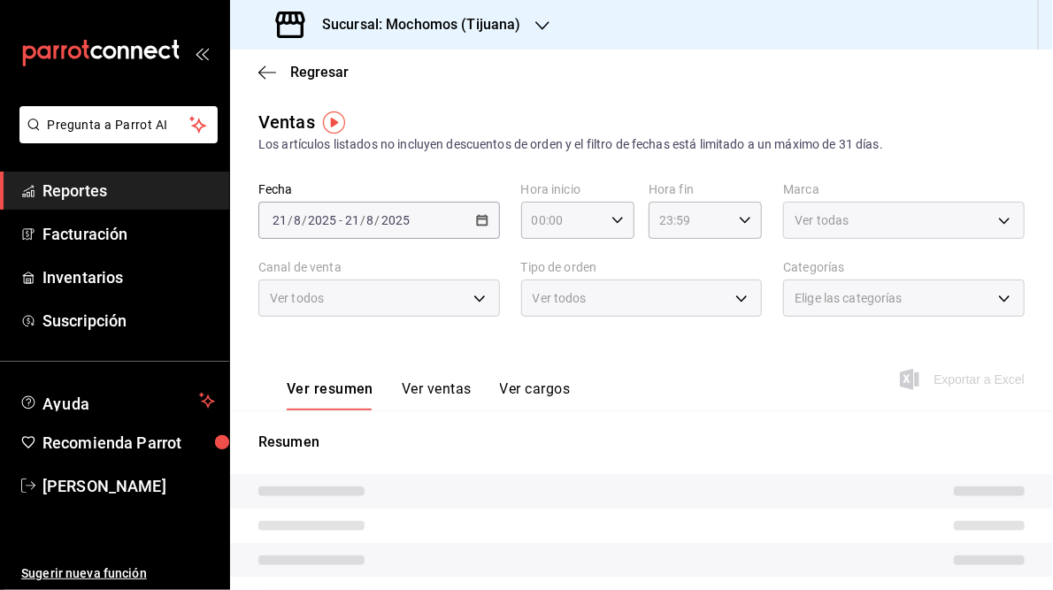
type input "05:00"
type input "05:59"
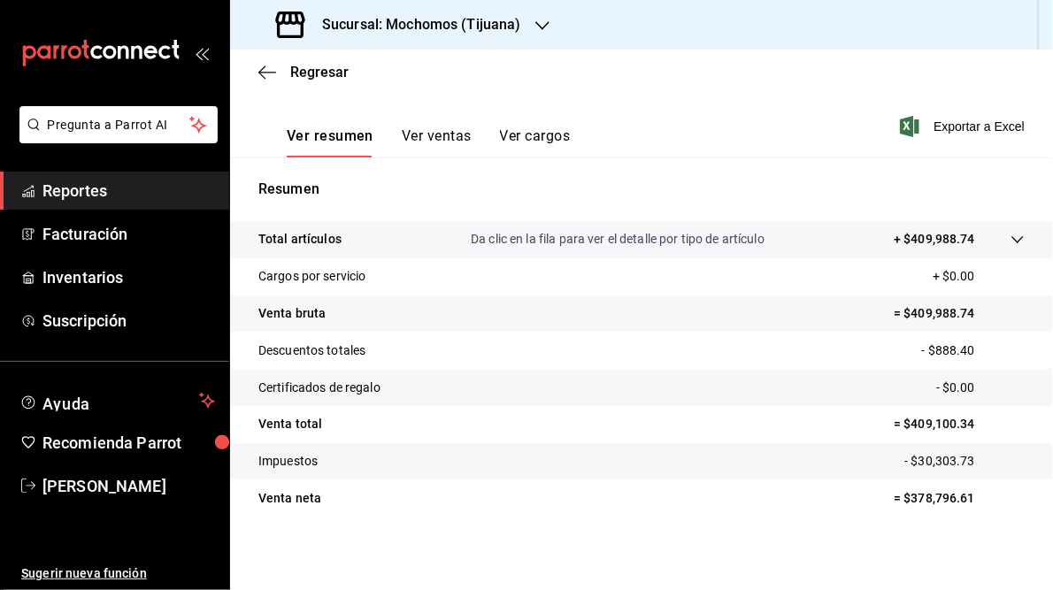
scroll to position [257, 0]
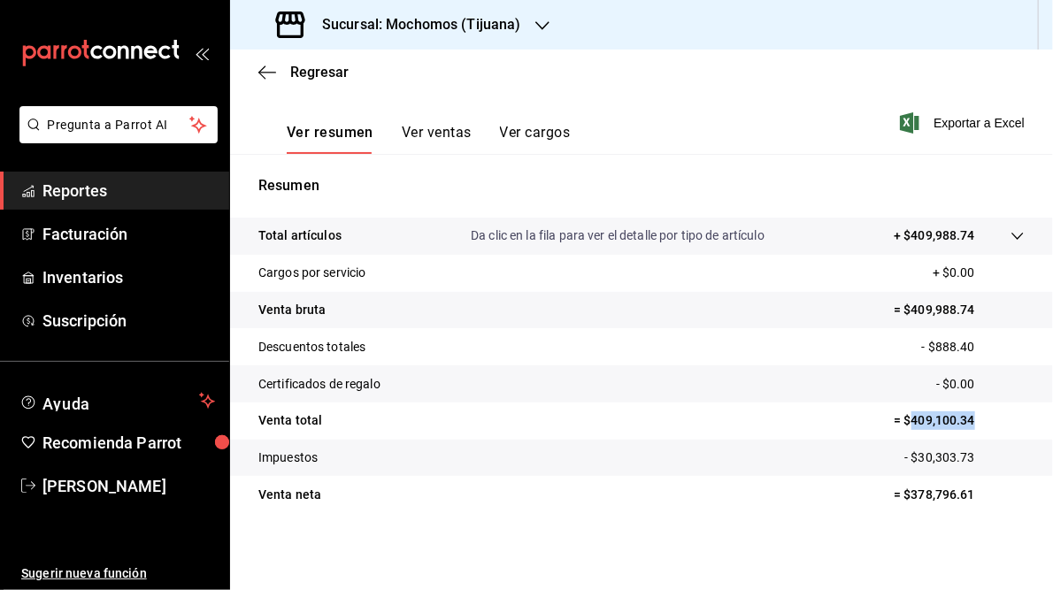
drag, startPoint x: 900, startPoint y: 418, endPoint x: 994, endPoint y: 418, distance: 93.8
click at [994, 418] on p "= $409,100.34" at bounding box center [959, 420] width 131 height 19
drag, startPoint x: 994, startPoint y: 418, endPoint x: 913, endPoint y: 419, distance: 80.5
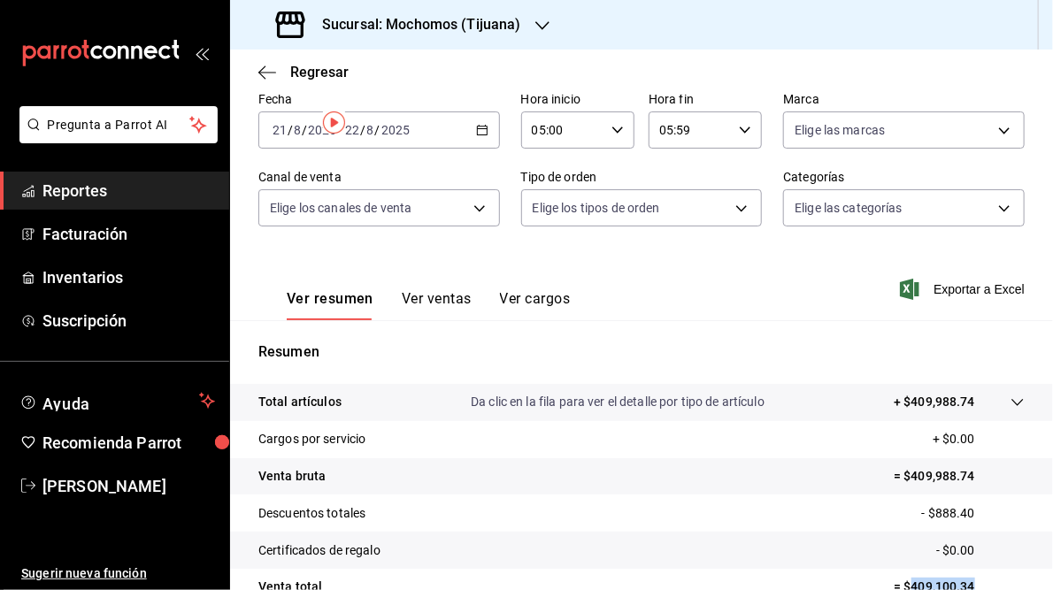
scroll to position [0, 0]
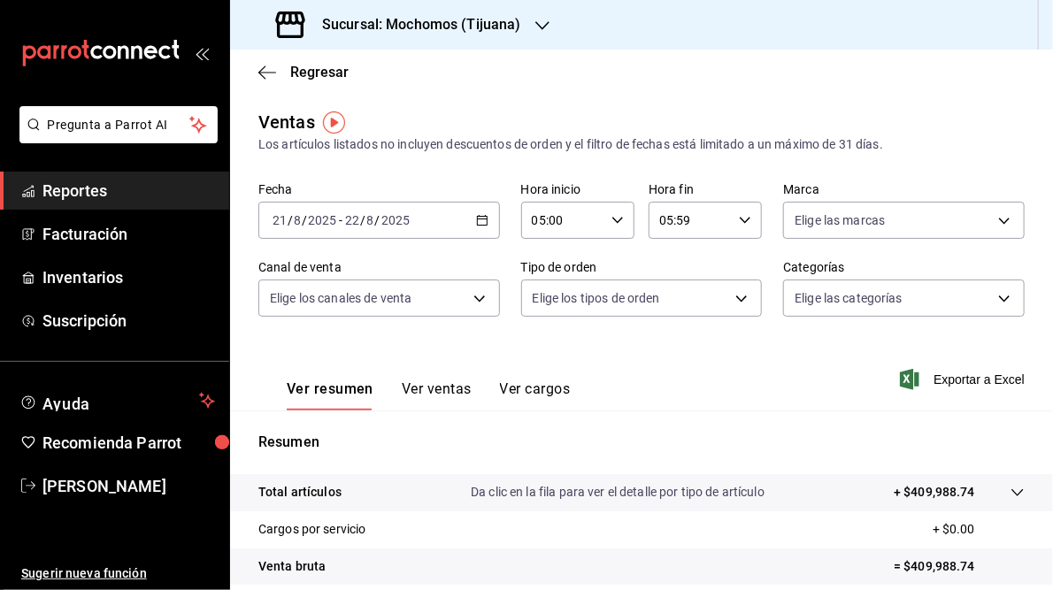
click at [526, 27] on div "Sucursal: Mochomos (Tijuana)" at bounding box center [400, 25] width 312 height 50
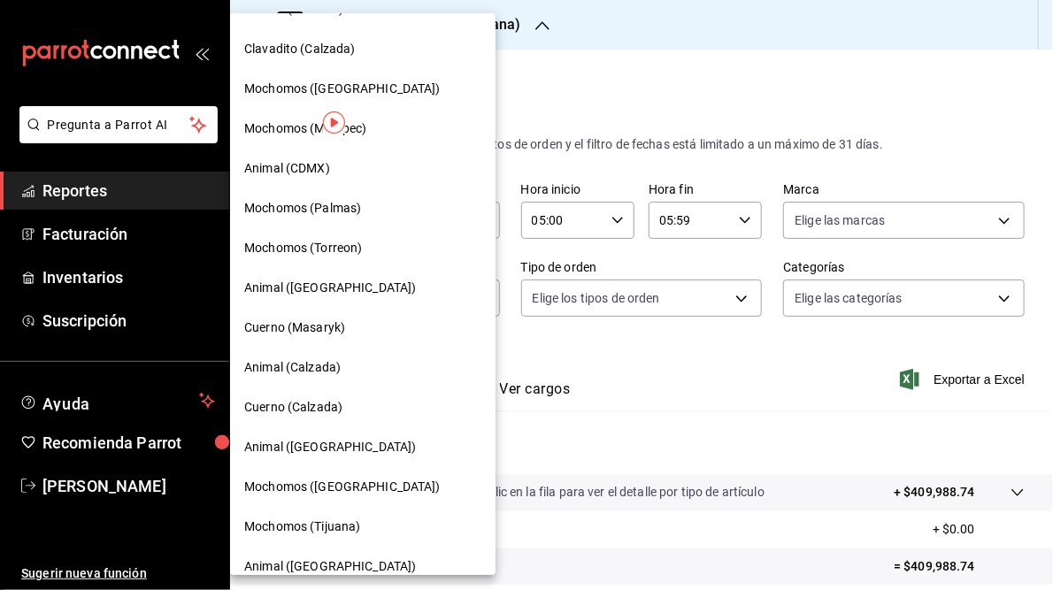
scroll to position [128, 0]
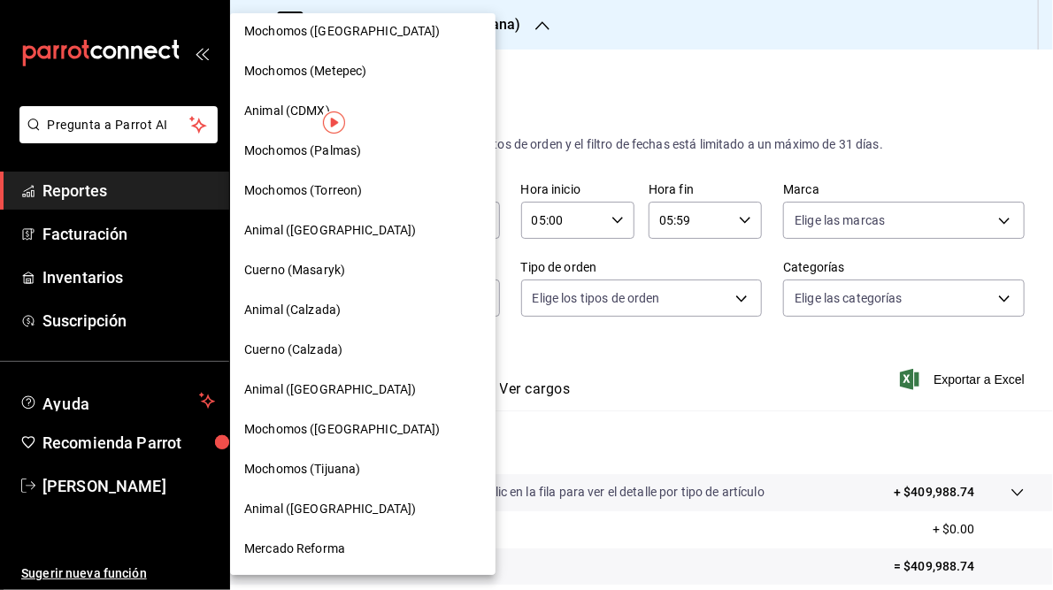
click at [327, 505] on span "Animal ([GEOGRAPHIC_DATA])" at bounding box center [330, 509] width 172 height 19
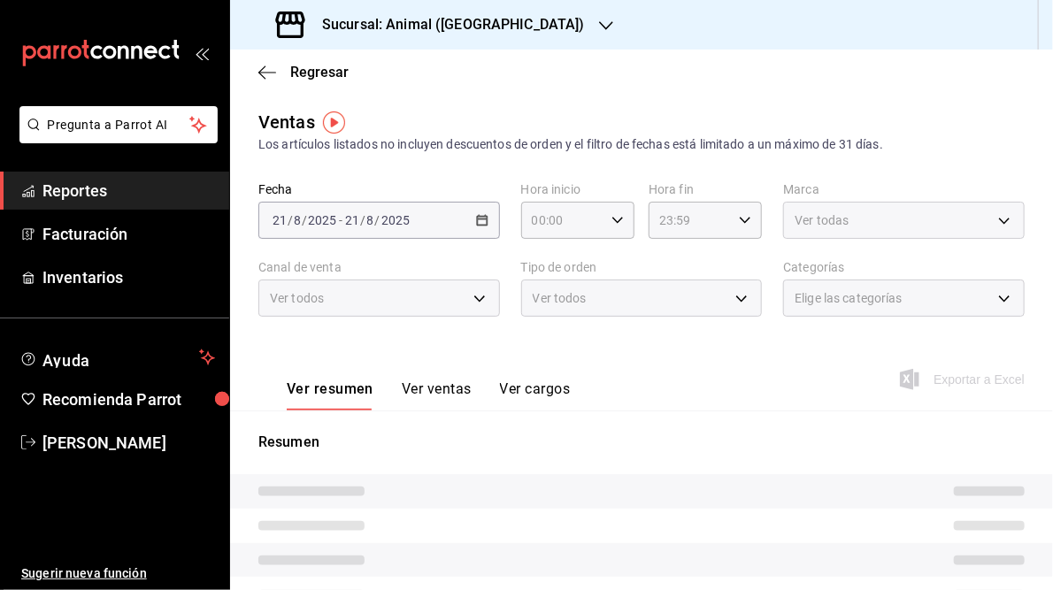
type input "05:00"
type input "05:59"
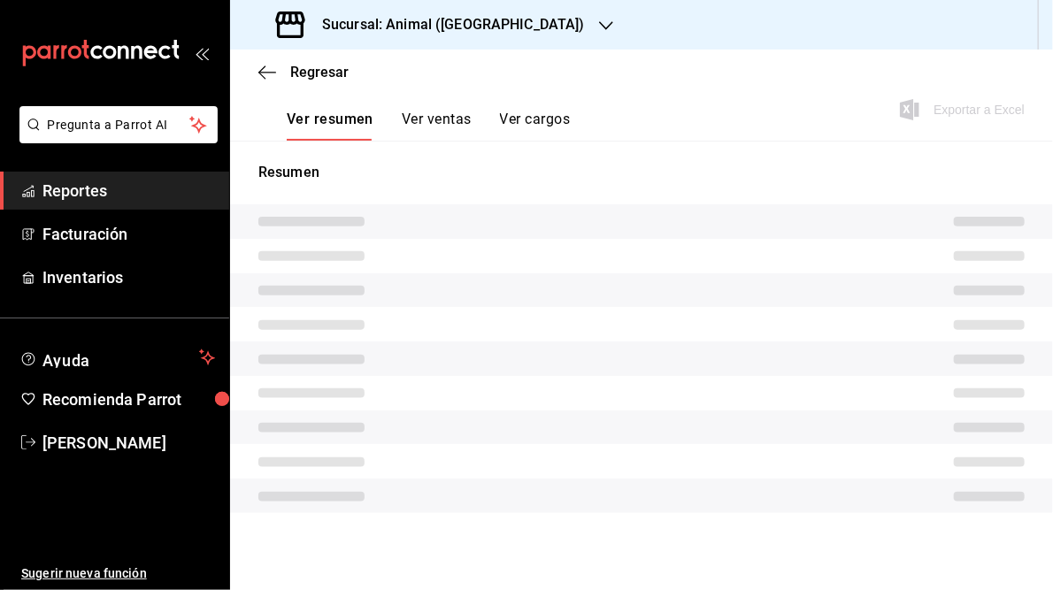
scroll to position [257, 0]
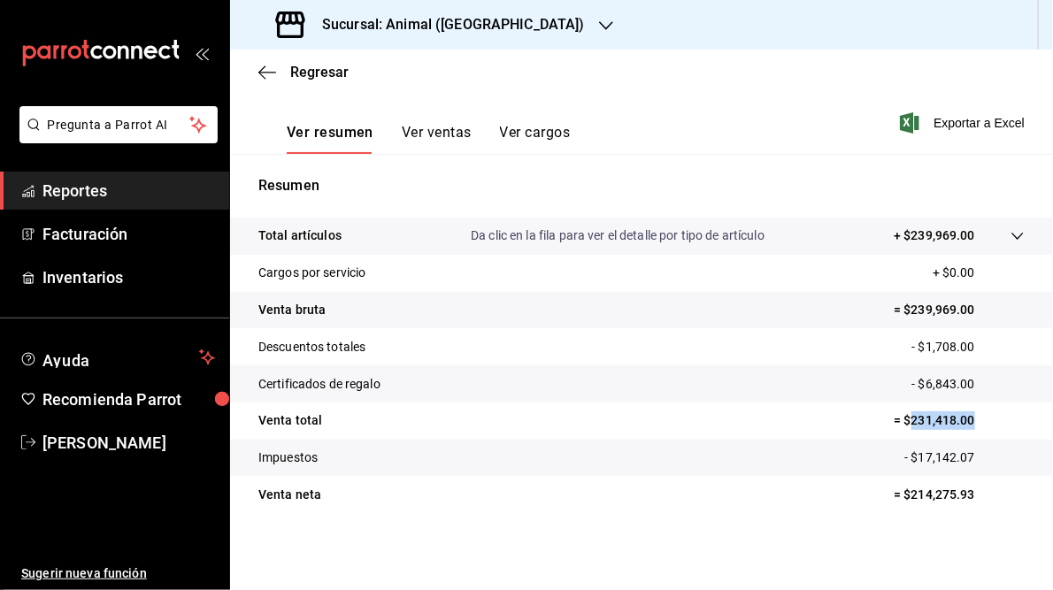
drag, startPoint x: 901, startPoint y: 424, endPoint x: 968, endPoint y: 419, distance: 67.5
click at [968, 419] on p "= $231,418.00" at bounding box center [959, 420] width 131 height 19
drag, startPoint x: 968, startPoint y: 419, endPoint x: 926, endPoint y: 419, distance: 41.6
click at [427, 28] on h3 "Sucursal: Animal ([GEOGRAPHIC_DATA])" at bounding box center [446, 24] width 277 height 21
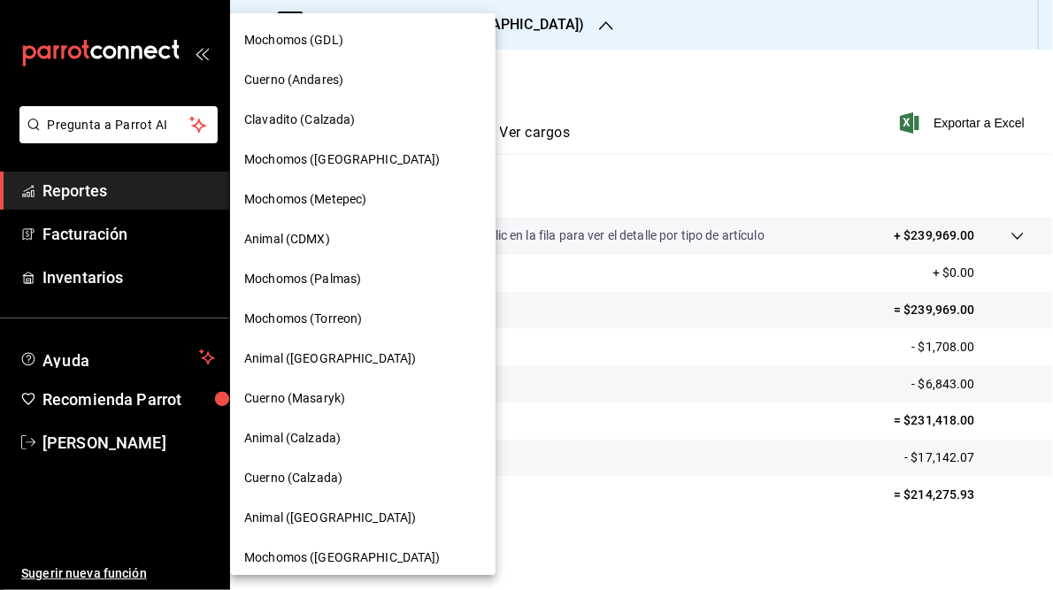
drag, startPoint x: 706, startPoint y: 361, endPoint x: 762, endPoint y: 380, distance: 58.8
click at [707, 360] on div at bounding box center [526, 295] width 1053 height 590
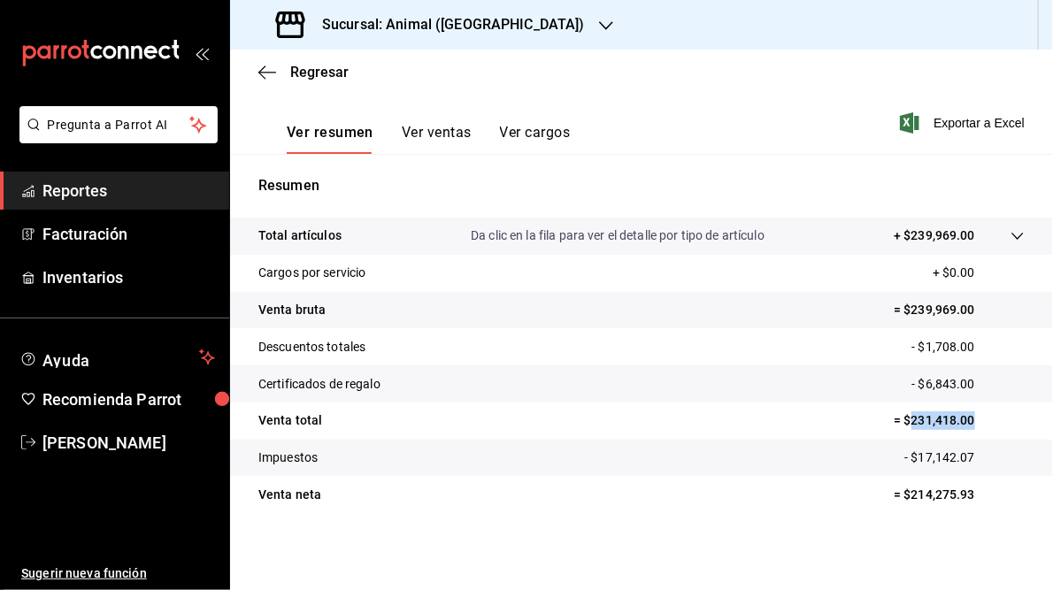
drag, startPoint x: 902, startPoint y: 423, endPoint x: 989, endPoint y: 423, distance: 87.6
click at [989, 423] on p "= $231,418.00" at bounding box center [959, 420] width 131 height 19
drag, startPoint x: 989, startPoint y: 423, endPoint x: 934, endPoint y: 427, distance: 55.0
click at [409, 34] on h3 "Sucursal: Animal ([GEOGRAPHIC_DATA])" at bounding box center [446, 24] width 277 height 21
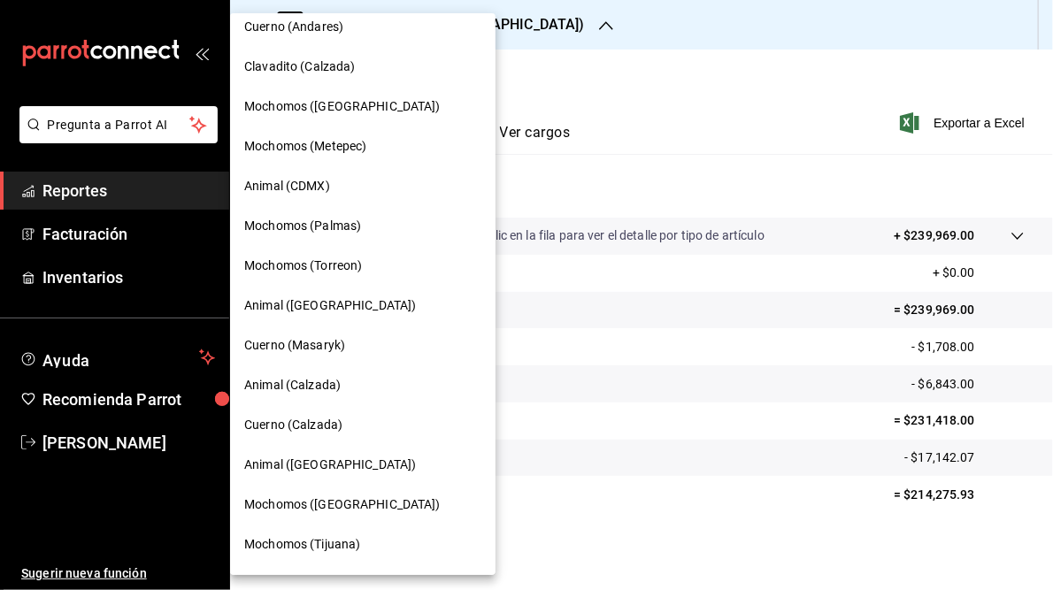
scroll to position [128, 0]
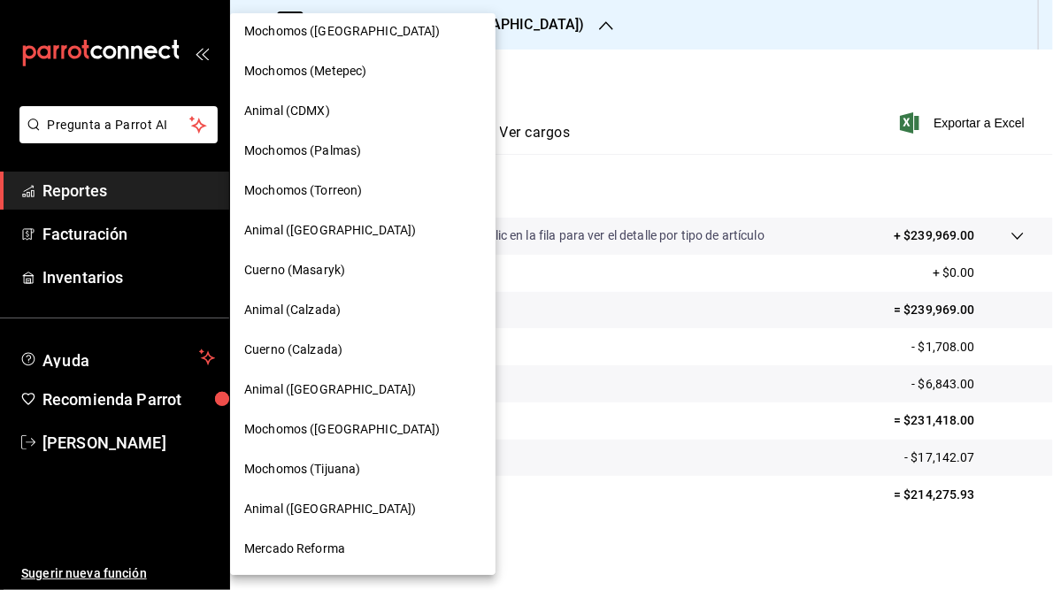
click at [864, 92] on div at bounding box center [526, 295] width 1053 height 590
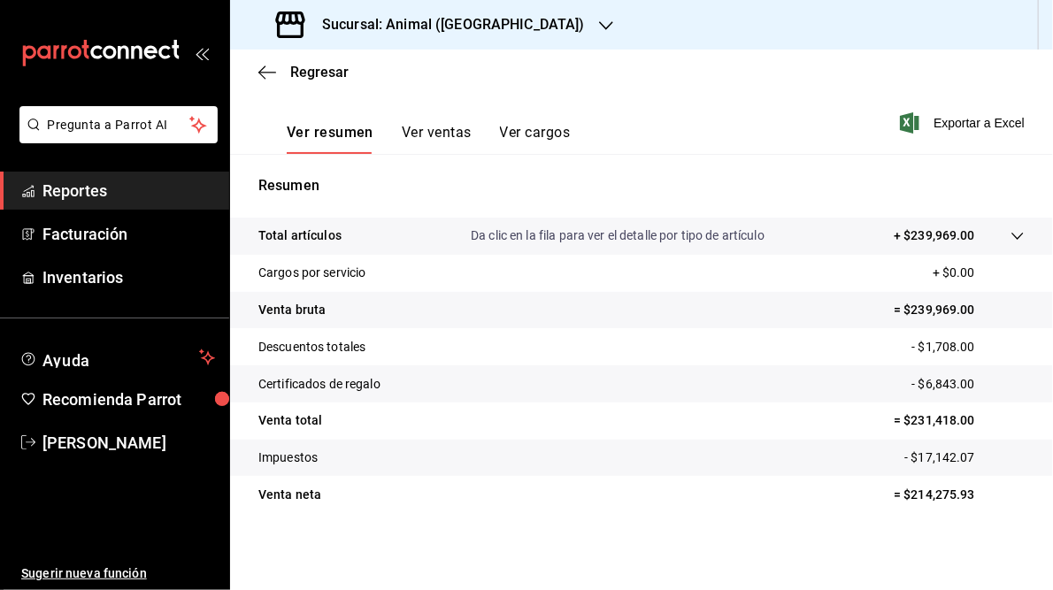
click at [436, 14] on h3 "Sucursal: Animal ([GEOGRAPHIC_DATA])" at bounding box center [446, 24] width 277 height 21
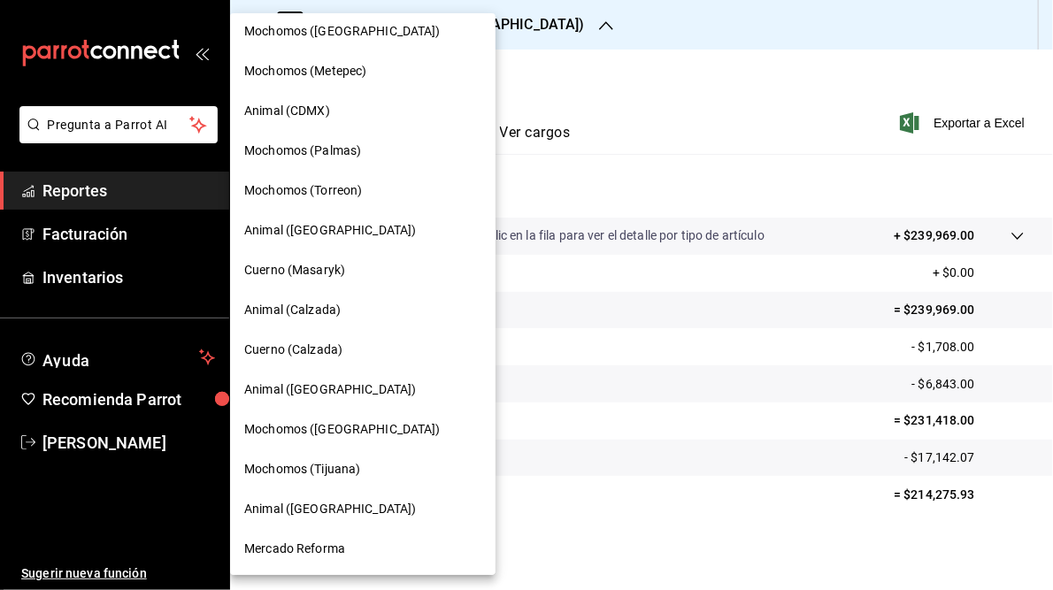
click at [287, 550] on span "Mercado Reforma" at bounding box center [294, 549] width 101 height 19
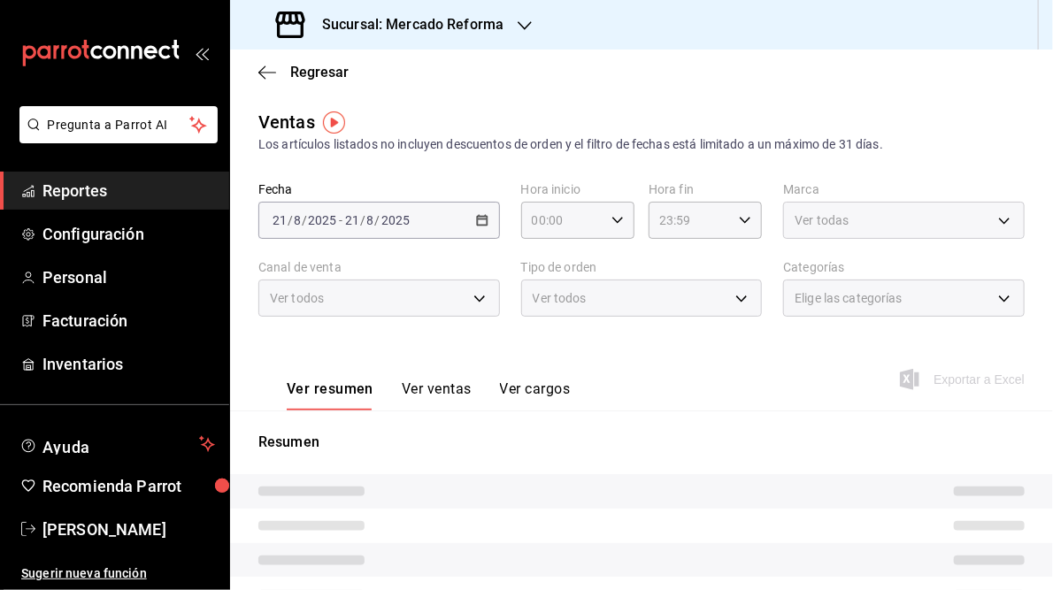
type input "05:00"
type input "05:59"
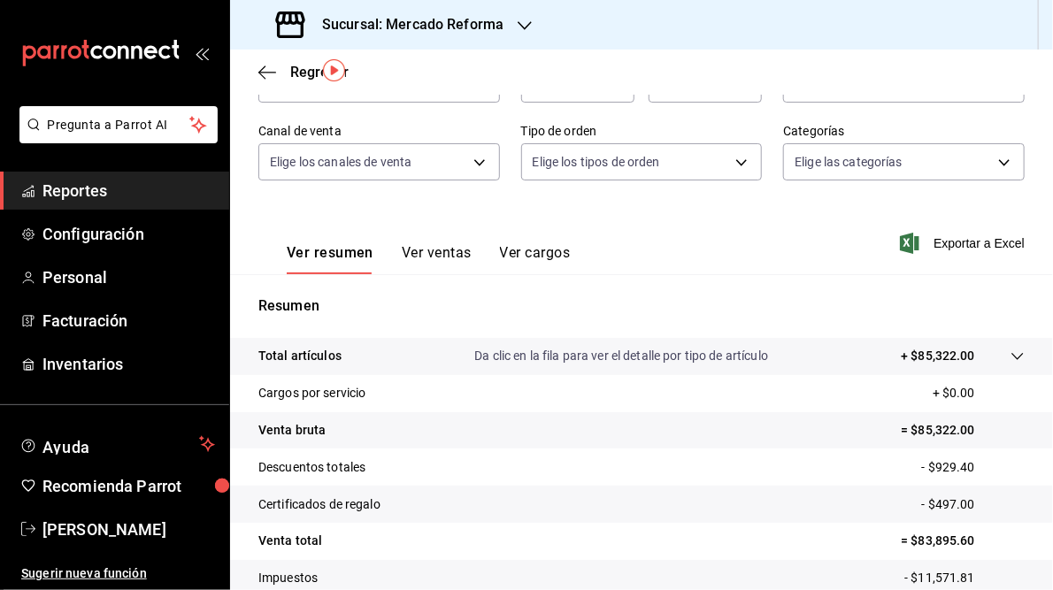
scroll to position [257, 0]
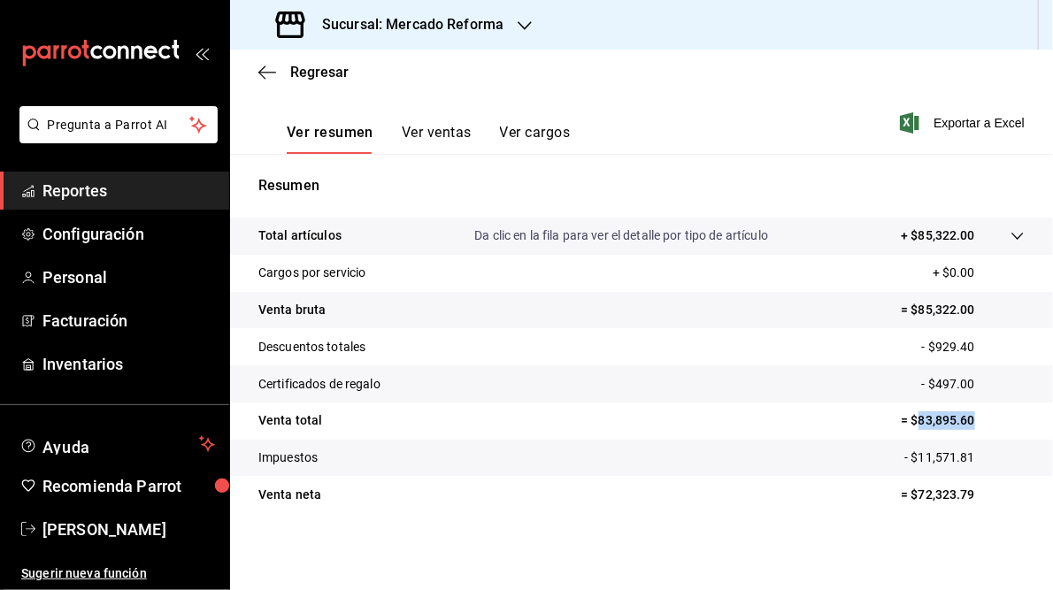
drag, startPoint x: 911, startPoint y: 419, endPoint x: 967, endPoint y: 420, distance: 55.8
click at [967, 420] on p "= $83,895.60" at bounding box center [963, 420] width 124 height 19
drag, startPoint x: 967, startPoint y: 420, endPoint x: 949, endPoint y: 422, distance: 17.8
click at [400, 20] on h3 "Sucursal: Mercado Reforma" at bounding box center [406, 24] width 196 height 21
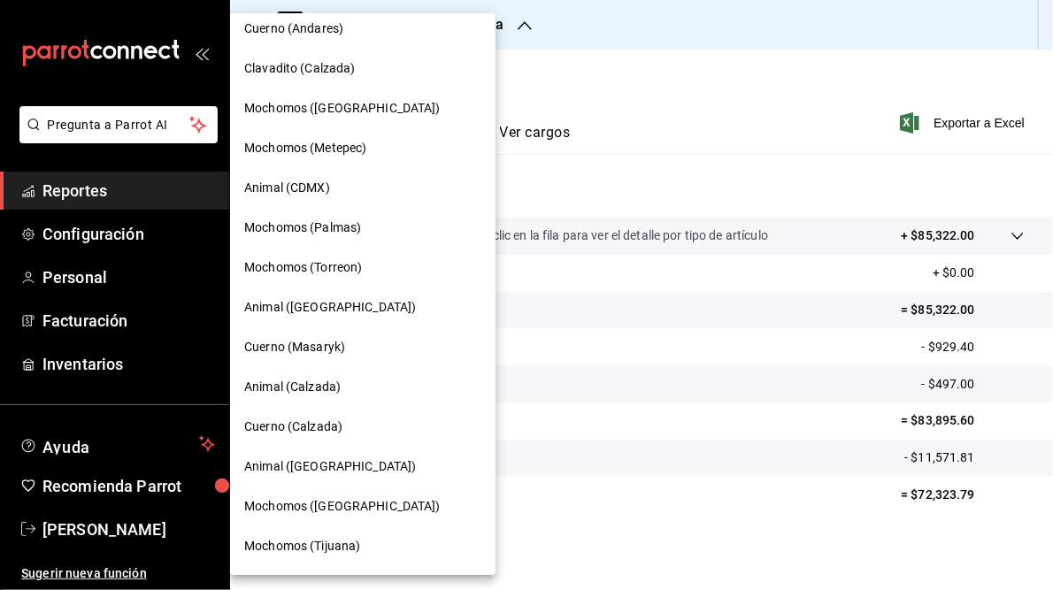
scroll to position [128, 0]
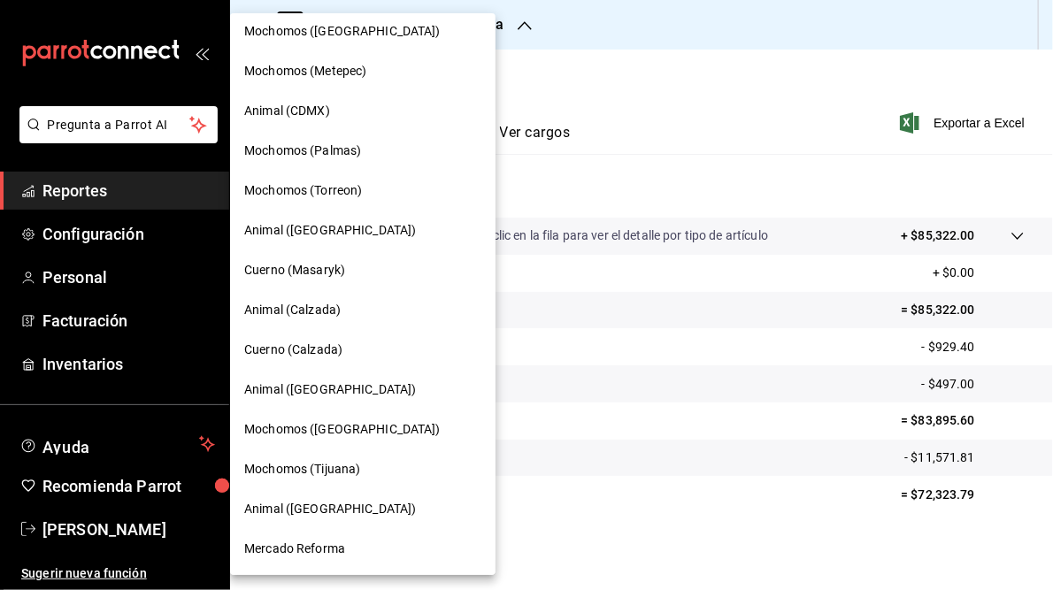
click at [333, 475] on span "Mochomos (Tijuana)" at bounding box center [302, 469] width 116 height 19
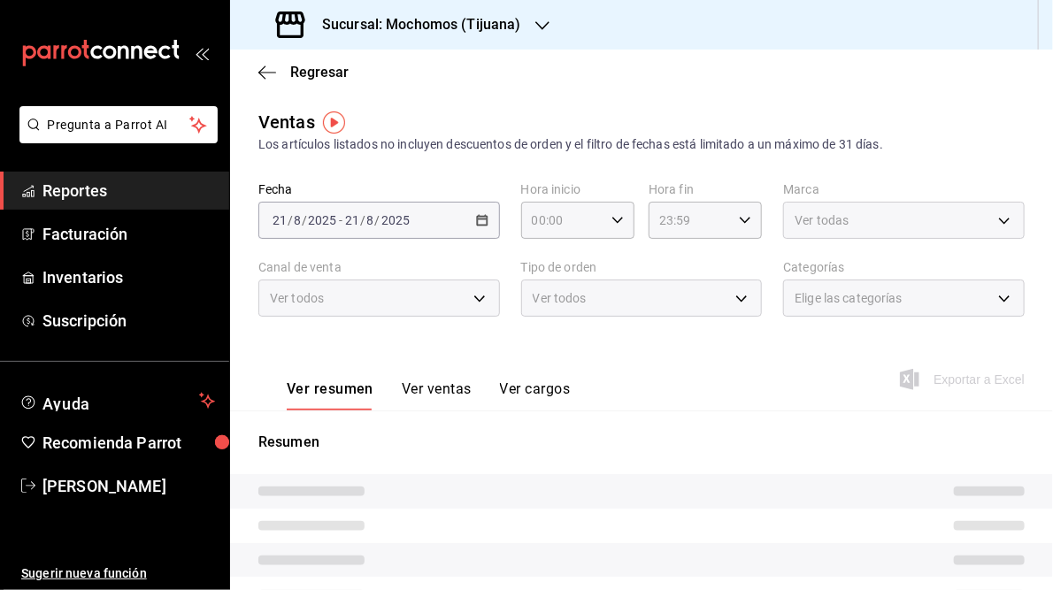
type input "05:00"
type input "05:59"
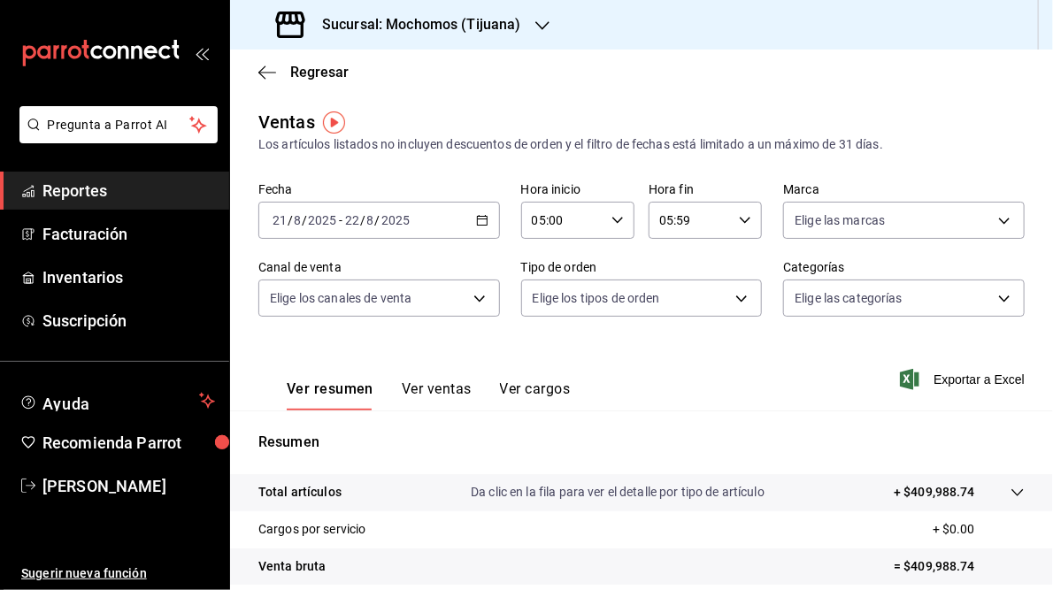
scroll to position [257, 0]
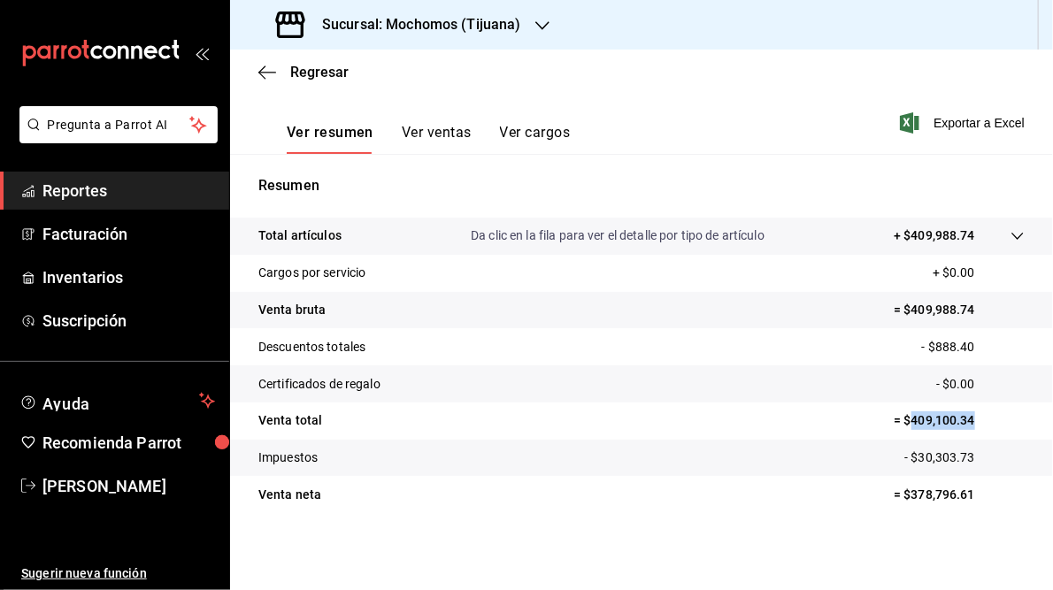
drag, startPoint x: 903, startPoint y: 419, endPoint x: 962, endPoint y: 418, distance: 59.3
click at [962, 418] on p "= $409,100.34" at bounding box center [959, 420] width 131 height 19
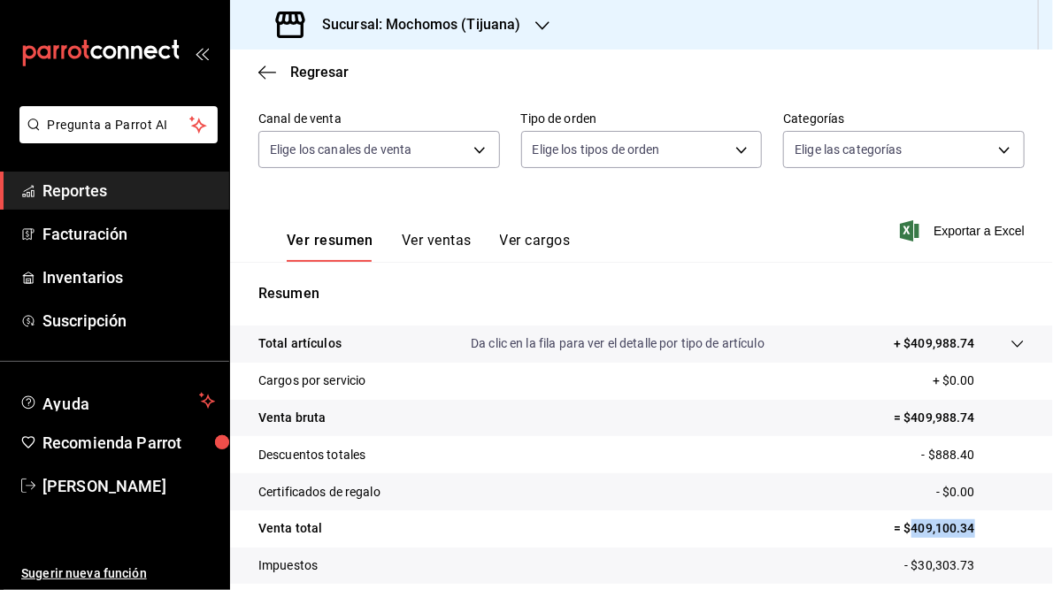
scroll to position [0, 0]
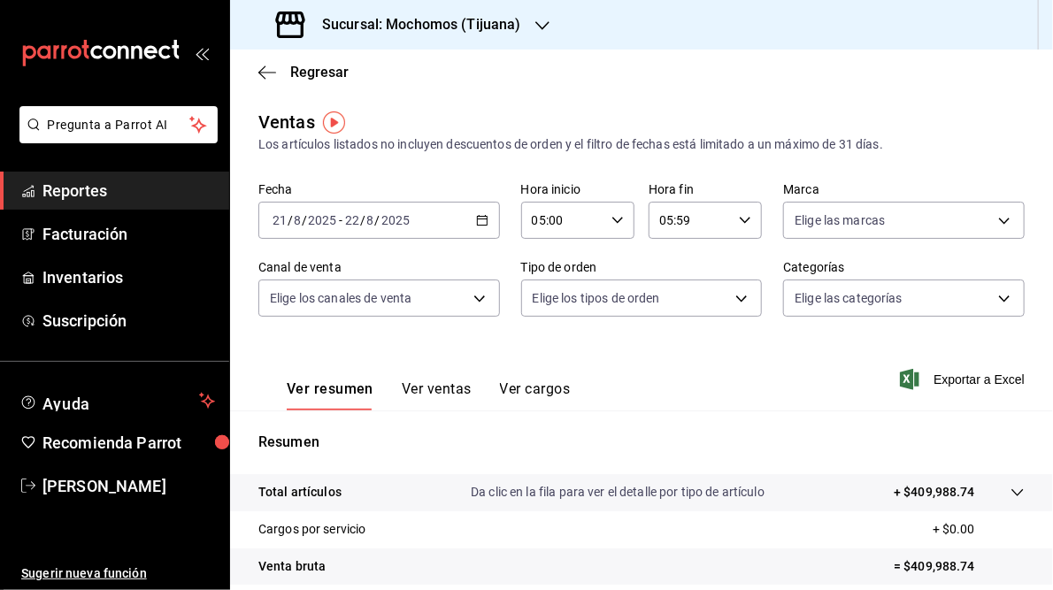
click at [536, 24] on icon "button" at bounding box center [542, 26] width 14 height 14
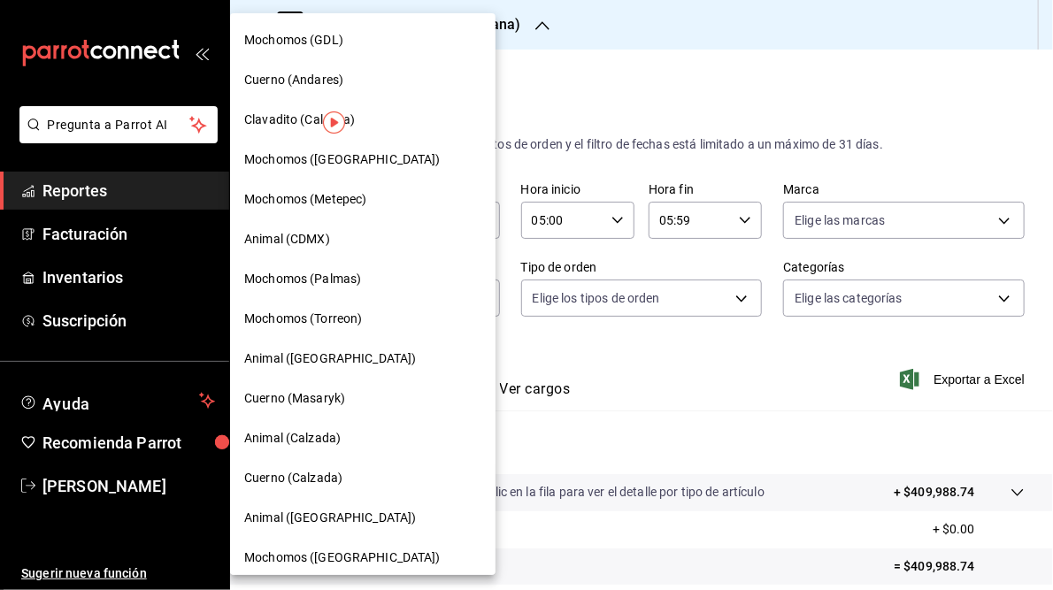
click at [334, 42] on span "Mochomos (GDL)" at bounding box center [293, 40] width 99 height 19
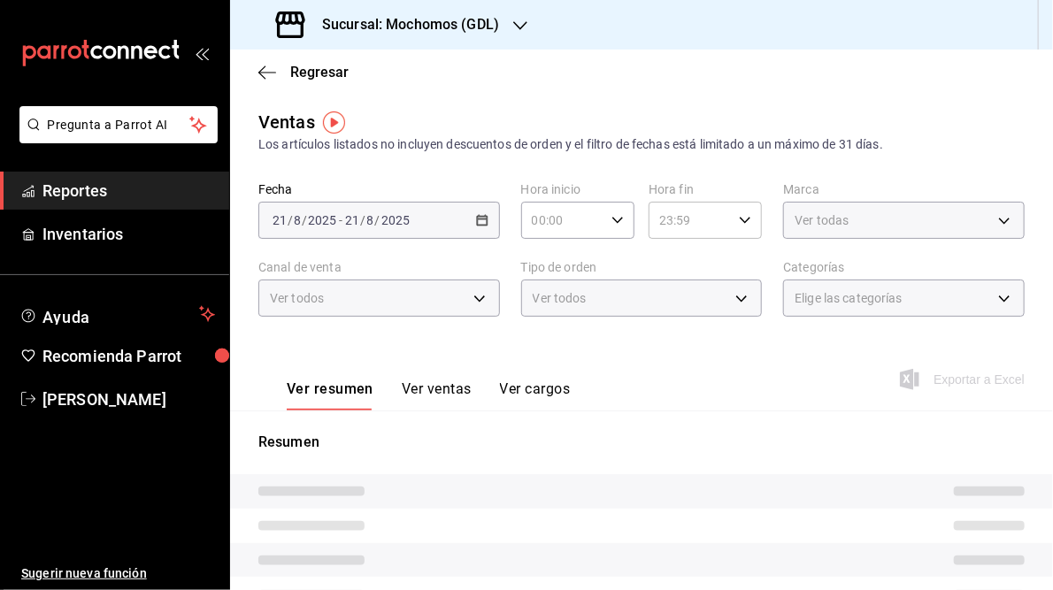
type input "05:00"
type input "05:59"
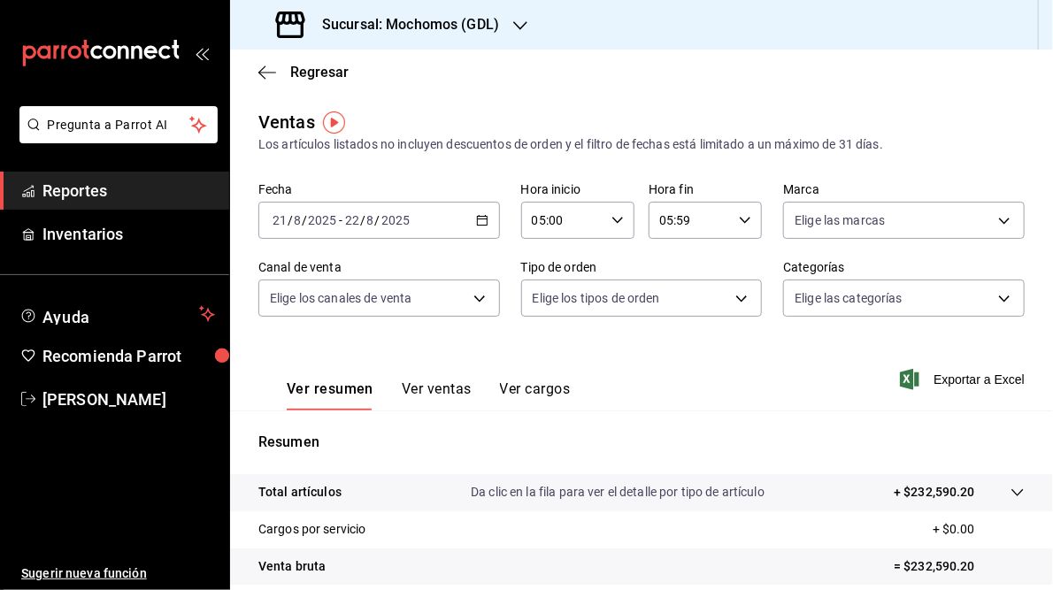
click at [478, 218] on icon "button" at bounding box center [482, 220] width 12 height 12
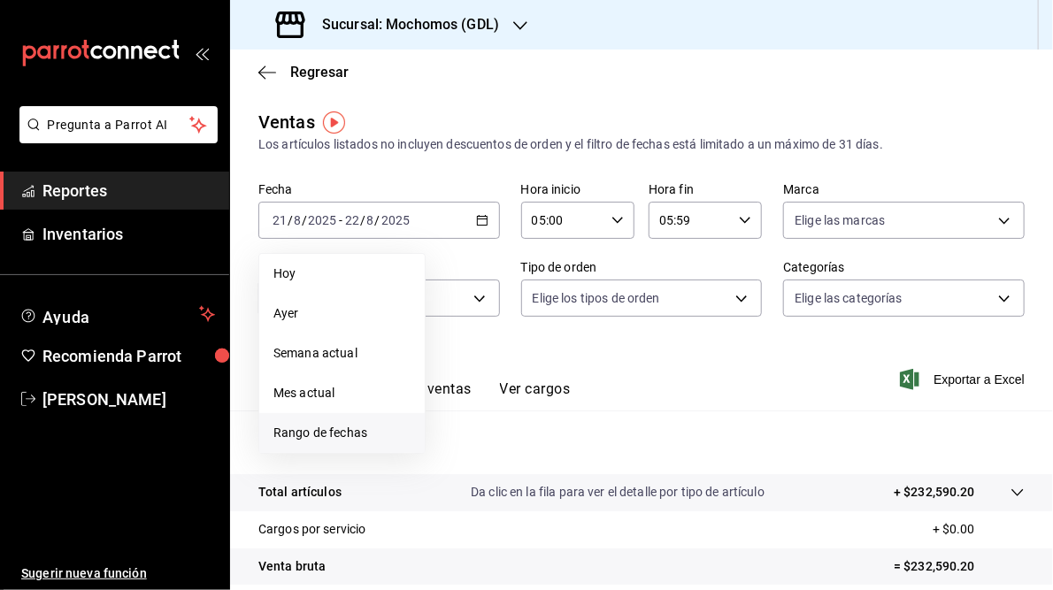
click at [303, 434] on span "Rango de fechas" at bounding box center [341, 433] width 137 height 19
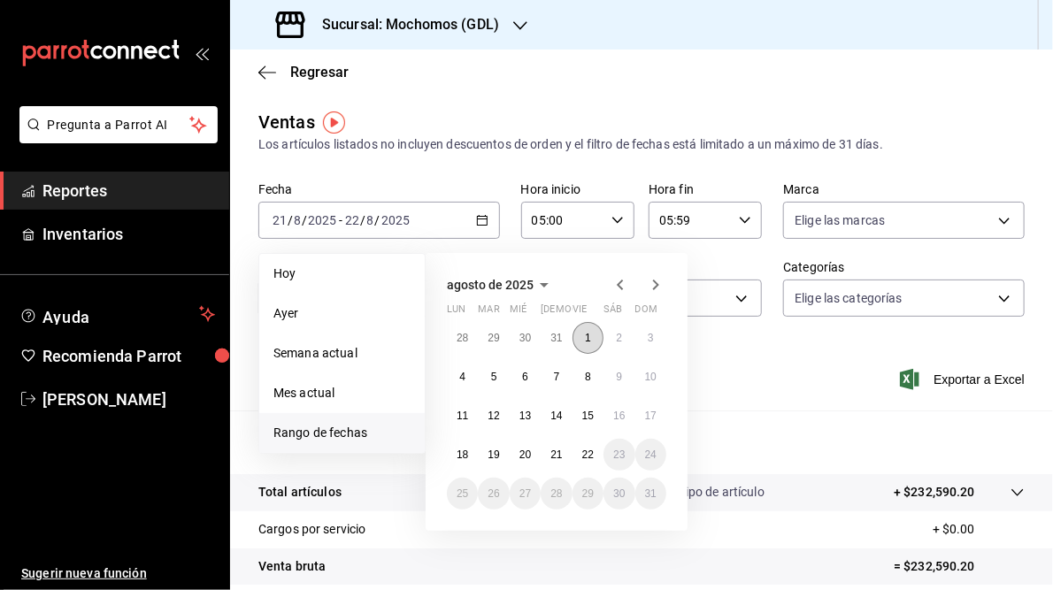
click at [595, 339] on button "1" at bounding box center [587, 338] width 31 height 32
click at [593, 457] on abbr "22" at bounding box center [588, 455] width 12 height 12
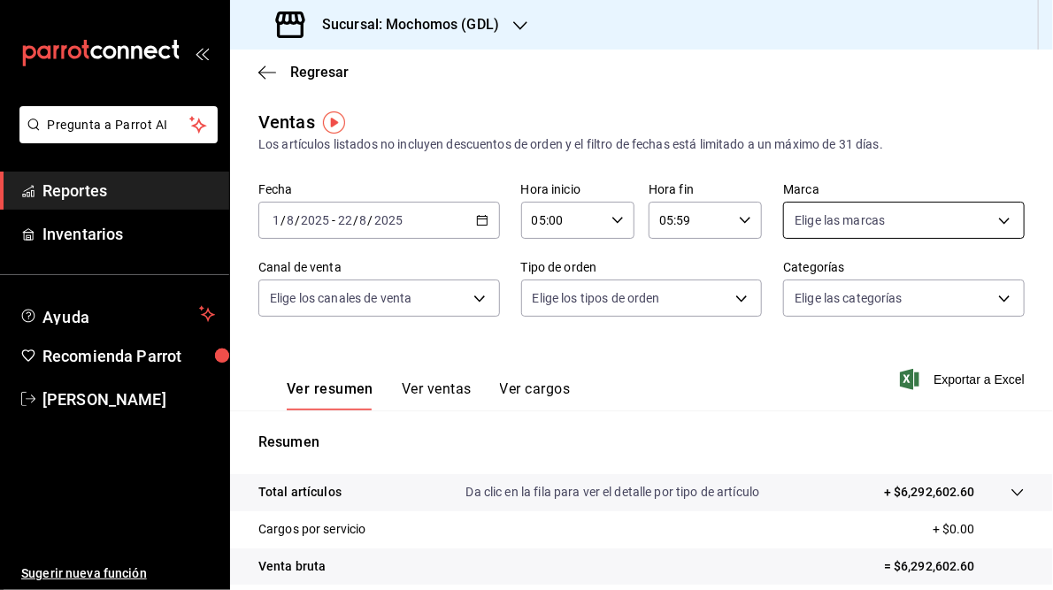
click at [995, 219] on body "Pregunta a Parrot AI Reportes Inventarios Ayuda Recomienda Parrot [PERSON_NAME]…" at bounding box center [526, 295] width 1053 height 590
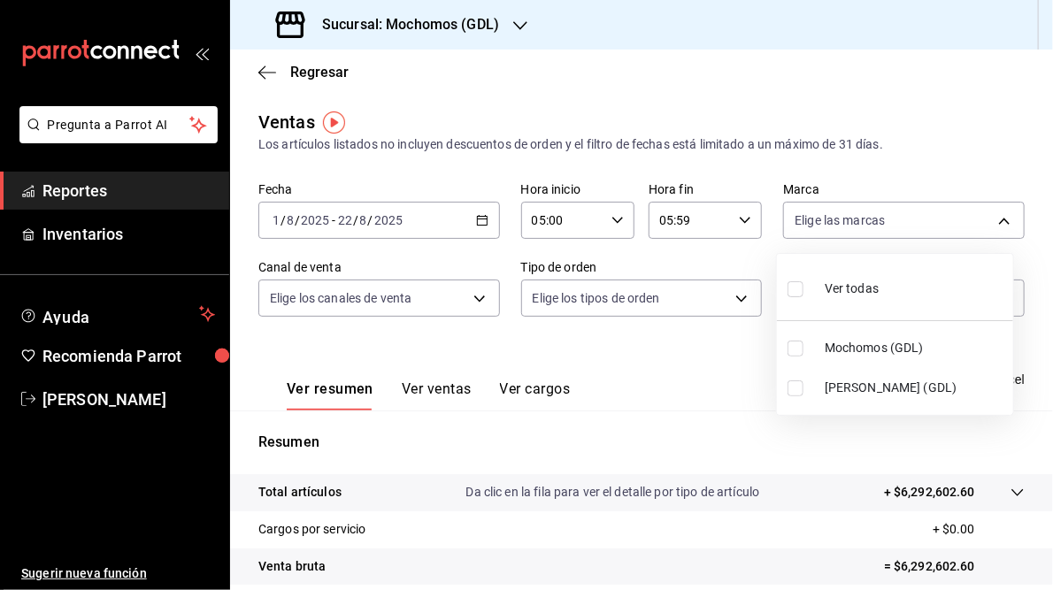
drag, startPoint x: 872, startPoint y: 386, endPoint x: 941, endPoint y: 389, distance: 69.1
click at [872, 383] on span "[PERSON_NAME] (GDL)" at bounding box center [915, 388] width 181 height 19
type input "9cac9703-0c5a-4d8b-addd-5b6b571d65b9"
checkbox input "true"
click at [580, 396] on div at bounding box center [526, 295] width 1053 height 590
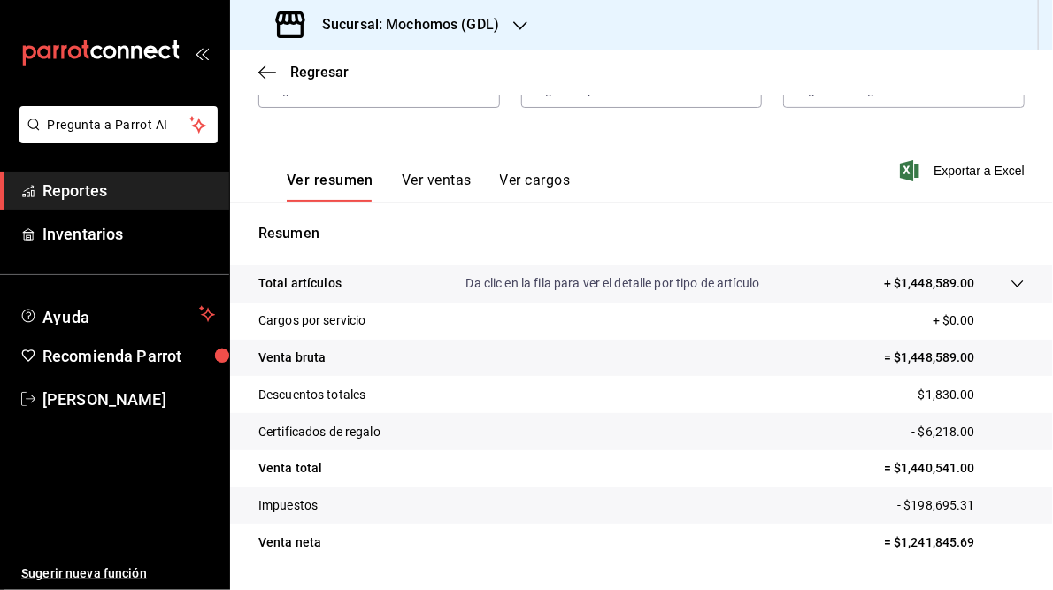
scroll to position [212, 0]
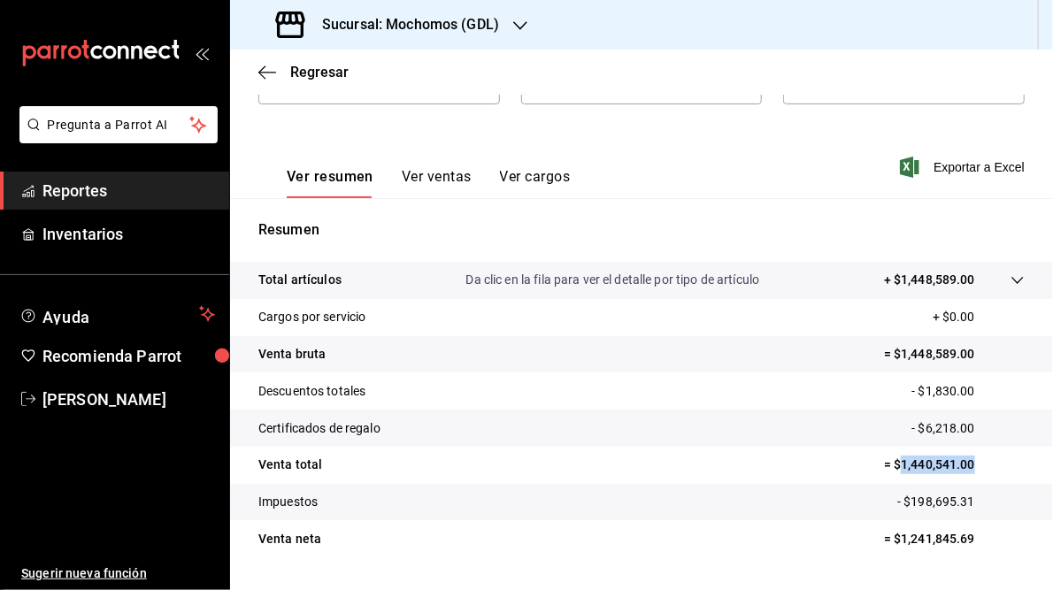
drag, startPoint x: 893, startPoint y: 465, endPoint x: 963, endPoint y: 463, distance: 70.0
click at [963, 463] on p "= $1,440,541.00" at bounding box center [954, 465] width 141 height 19
click at [715, 500] on tr "Impuestos - $198,695.31" at bounding box center [641, 502] width 823 height 37
drag, startPoint x: 892, startPoint y: 537, endPoint x: 992, endPoint y: 540, distance: 100.0
click at [992, 540] on p "= $1,241,845.69" at bounding box center [954, 539] width 141 height 19
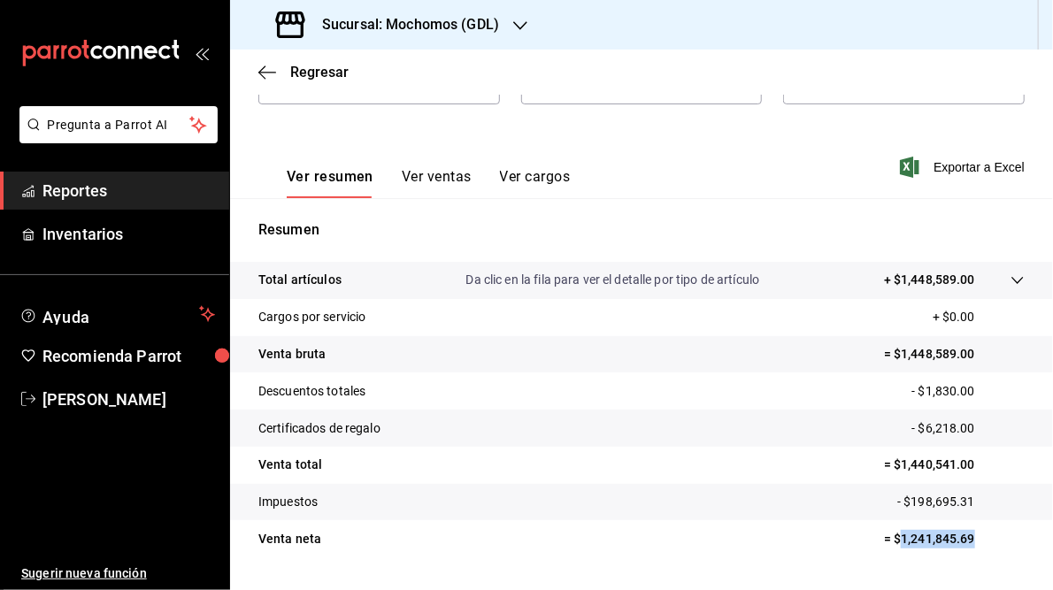
drag, startPoint x: 992, startPoint y: 540, endPoint x: 927, endPoint y: 540, distance: 64.6
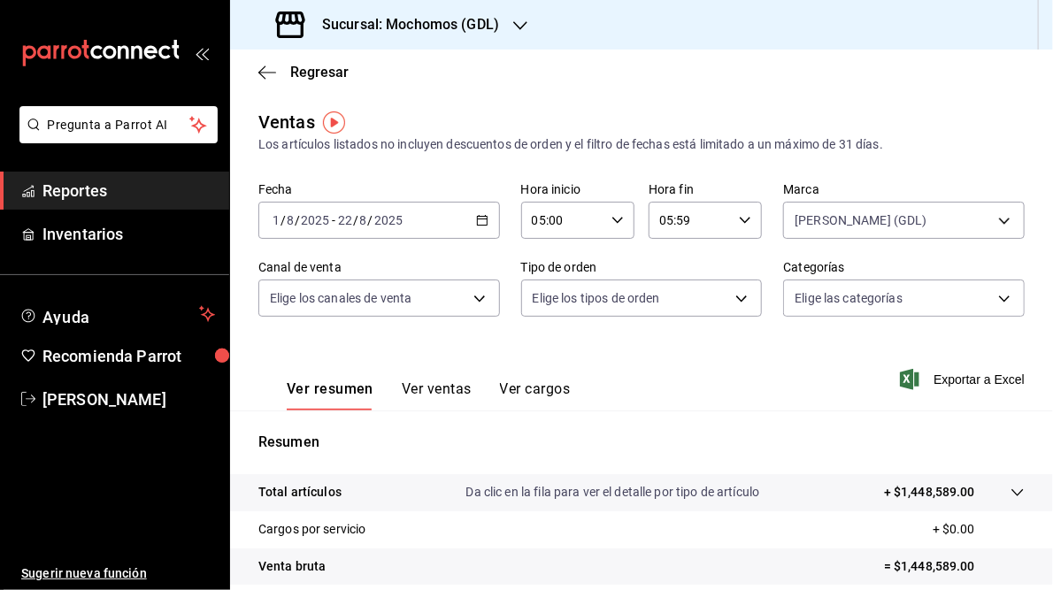
scroll to position [257, 0]
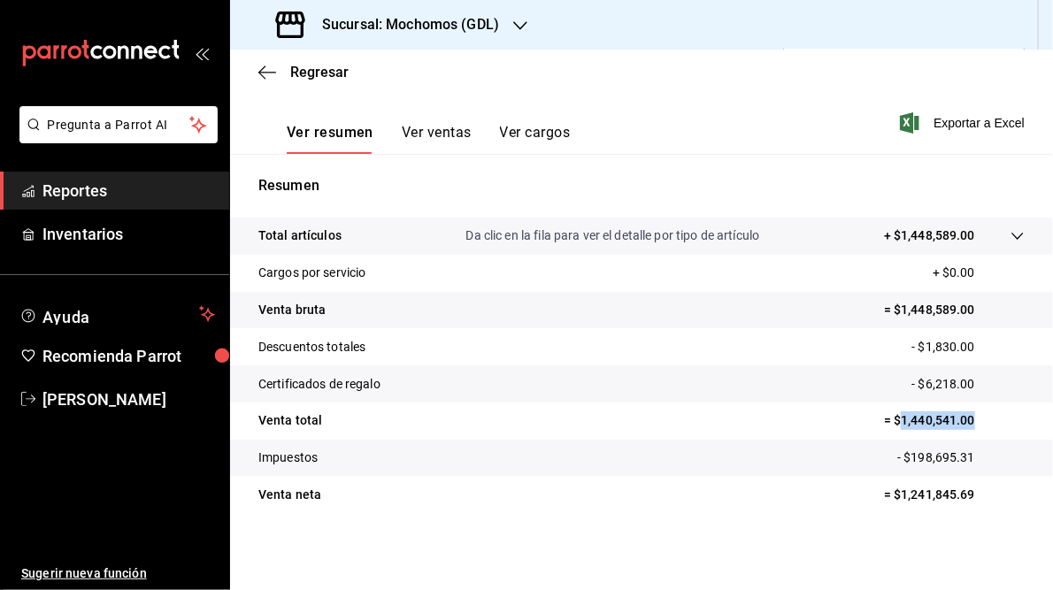
drag, startPoint x: 892, startPoint y: 419, endPoint x: 964, endPoint y: 422, distance: 71.8
click at [964, 422] on p "= $1,440,541.00" at bounding box center [954, 420] width 141 height 19
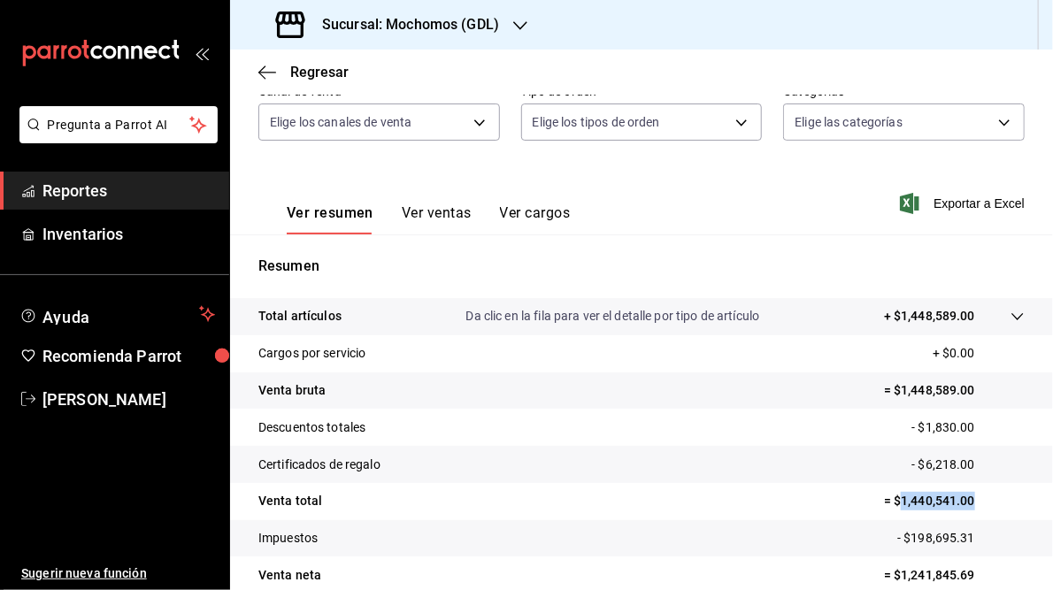
scroll to position [45, 0]
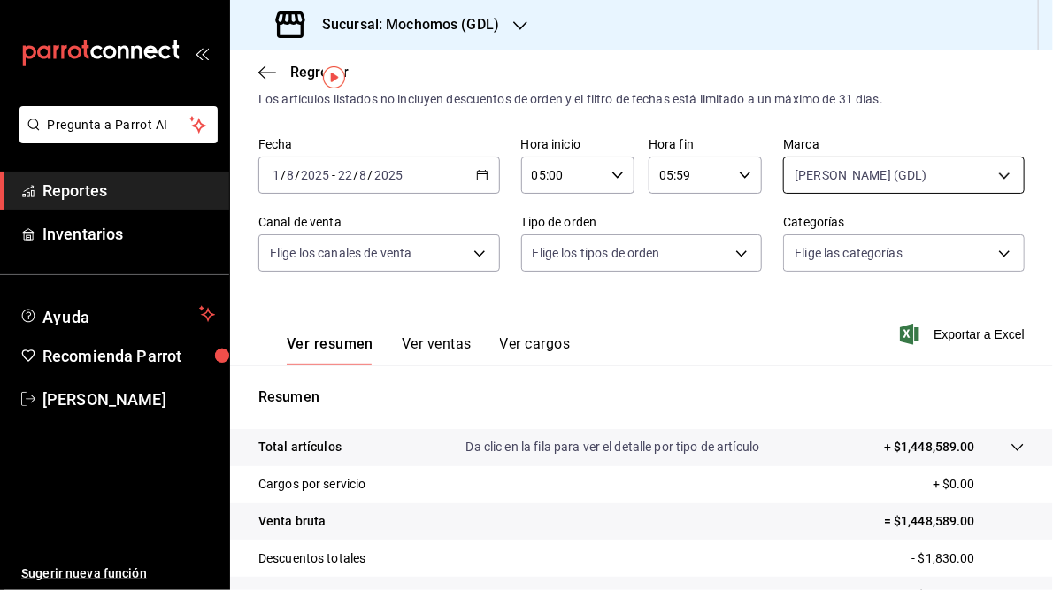
click at [895, 182] on body "Pregunta a Parrot AI Reportes Inventarios Ayuda Recomienda Parrot [PERSON_NAME]…" at bounding box center [526, 295] width 1053 height 590
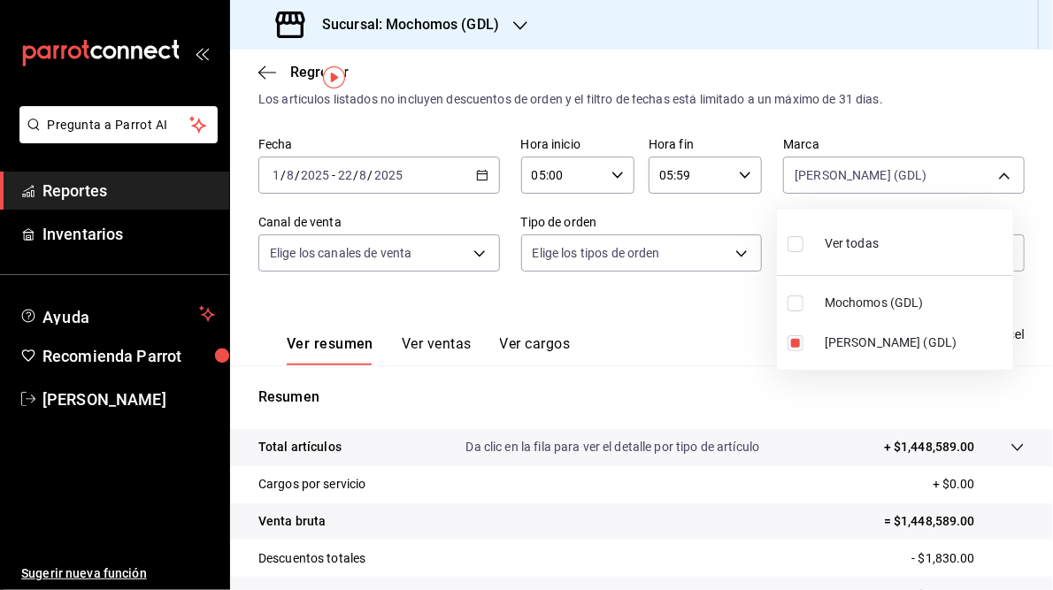
click at [805, 299] on label at bounding box center [799, 304] width 23 height 16
click at [803, 299] on input "checkbox" at bounding box center [796, 304] width 16 height 16
checkbox input "false"
type input "9cac9703-0c5a-4d8b-addd-5b6b571d65b9"
checkbox input "false"
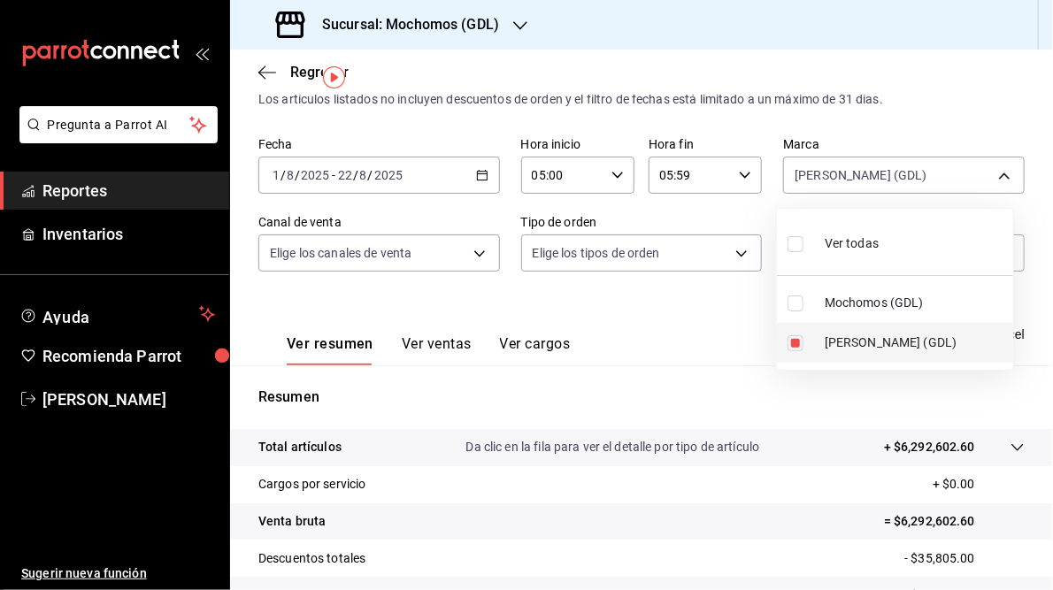
click at [800, 338] on input "checkbox" at bounding box center [796, 343] width 16 height 16
checkbox input "false"
click at [795, 309] on input "checkbox" at bounding box center [796, 304] width 16 height 16
checkbox input "true"
type input "36c25d4a-7cb0-456c-a434-e981d54830bc"
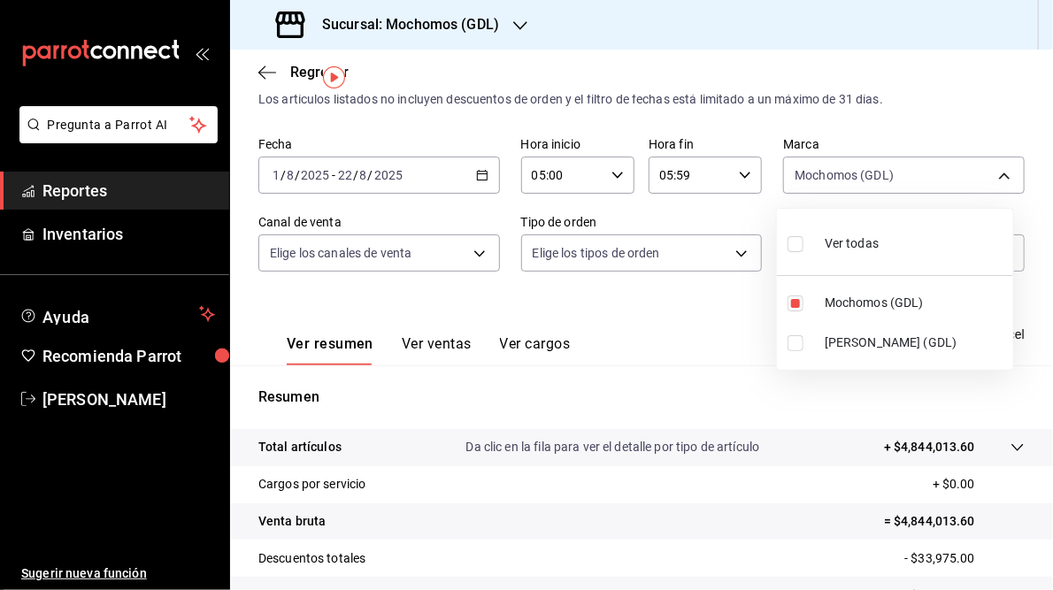
click at [695, 334] on div at bounding box center [526, 295] width 1053 height 590
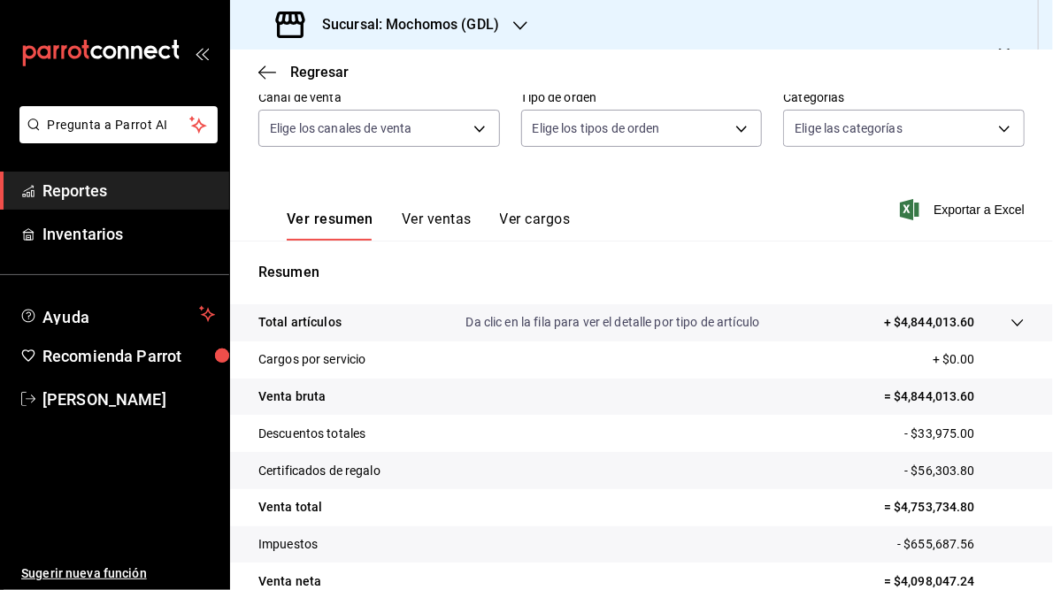
scroll to position [257, 0]
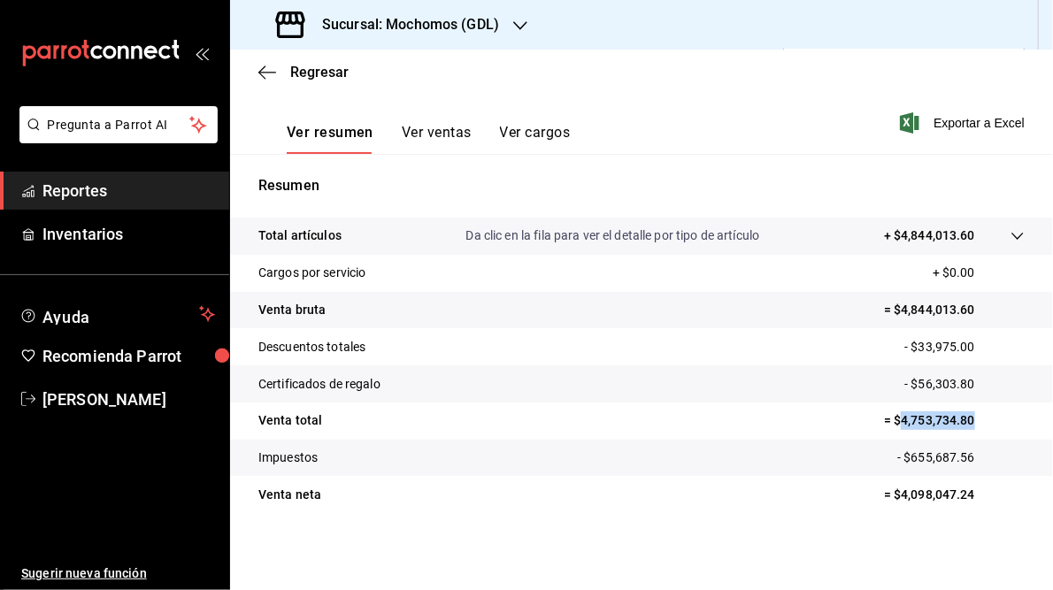
drag, startPoint x: 893, startPoint y: 418, endPoint x: 965, endPoint y: 418, distance: 72.6
click at [965, 418] on p "= $4,753,734.80" at bounding box center [954, 420] width 141 height 19
drag, startPoint x: 965, startPoint y: 418, endPoint x: 948, endPoint y: 419, distance: 17.7
click at [457, 16] on h3 "Sucursal: Mochomos (GDL)" at bounding box center [403, 24] width 191 height 21
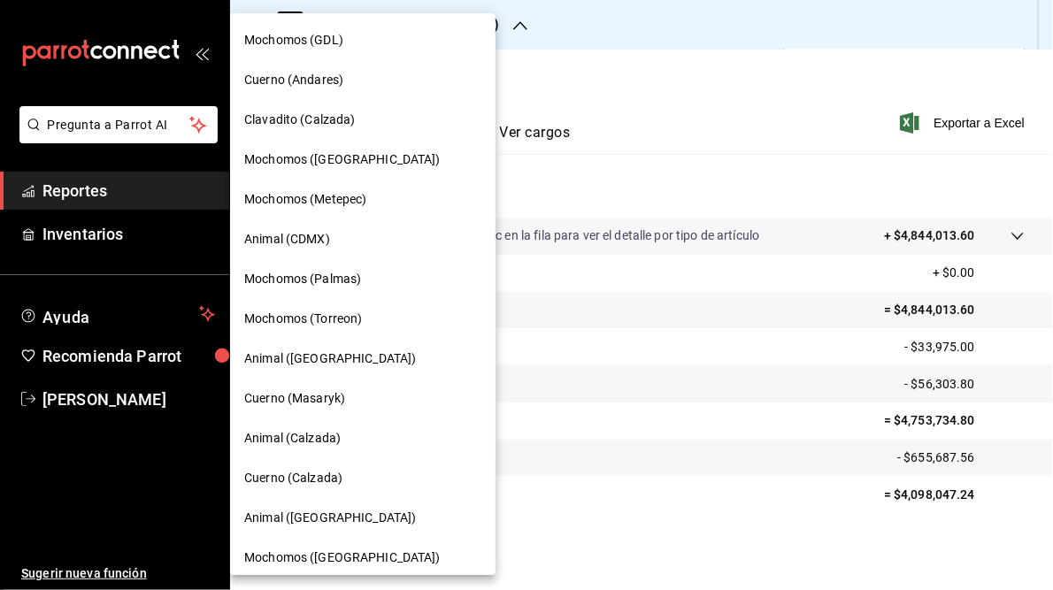
click at [305, 121] on span "Clavadito (Calzada)" at bounding box center [299, 120] width 111 height 19
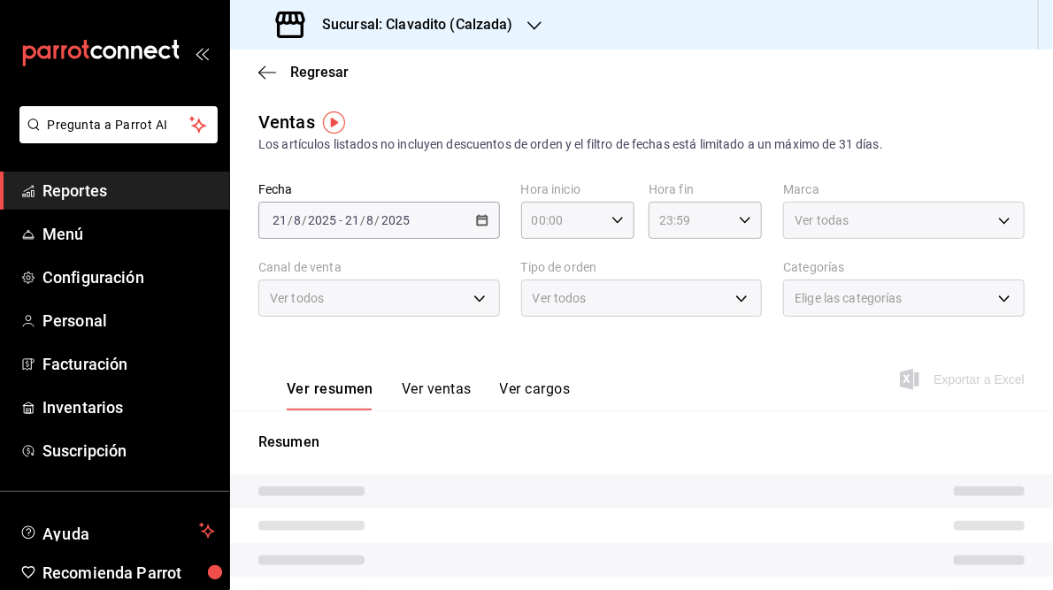
type input "05:00"
type input "05:59"
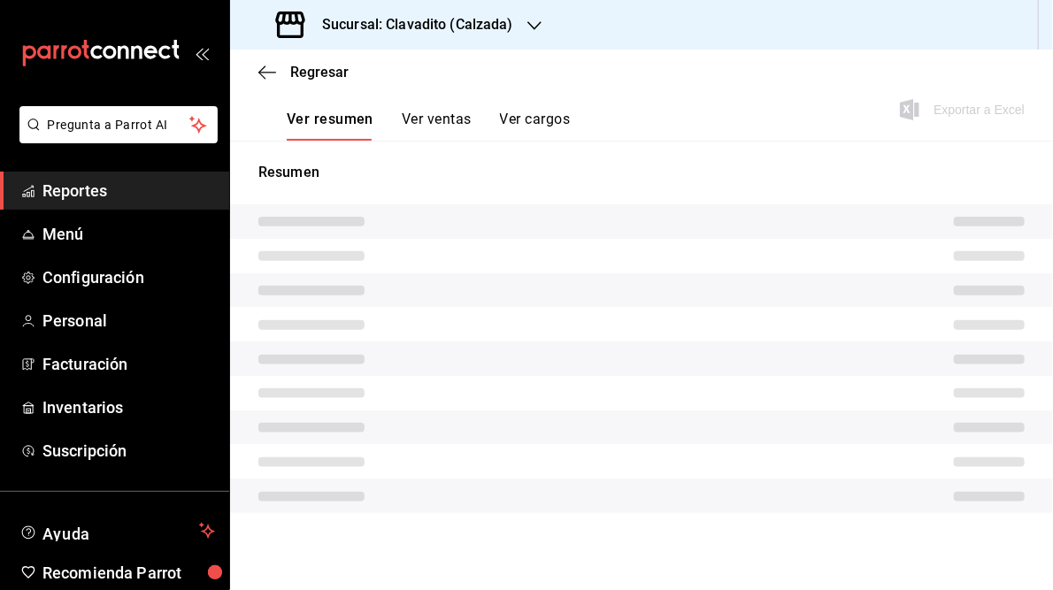
scroll to position [257, 0]
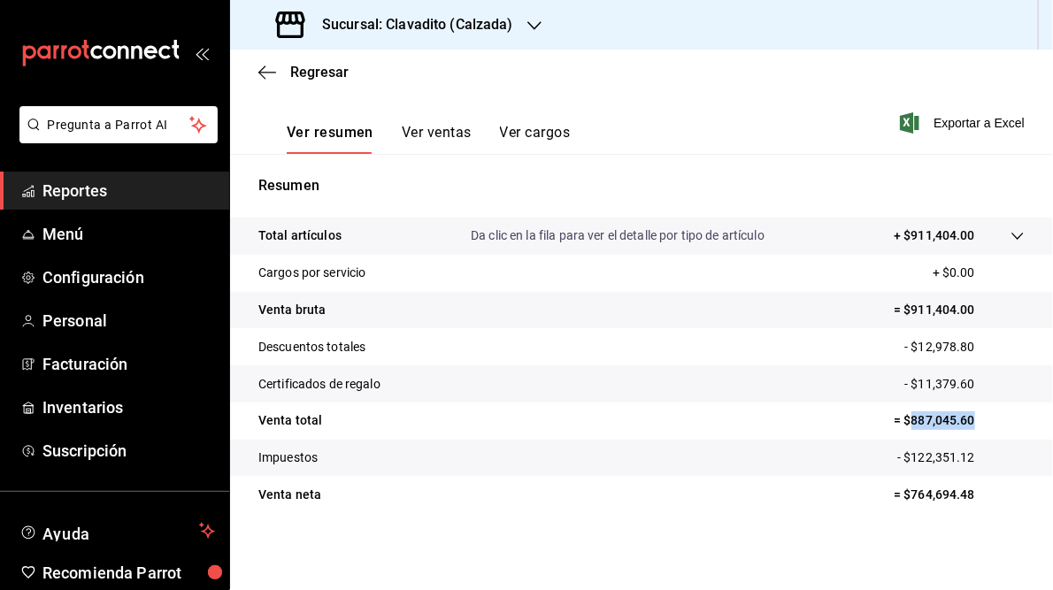
drag, startPoint x: 901, startPoint y: 422, endPoint x: 963, endPoint y: 432, distance: 62.7
click at [963, 432] on tr "Venta total = $887,045.60" at bounding box center [641, 421] width 823 height 37
drag, startPoint x: 963, startPoint y: 432, endPoint x: 918, endPoint y: 424, distance: 45.8
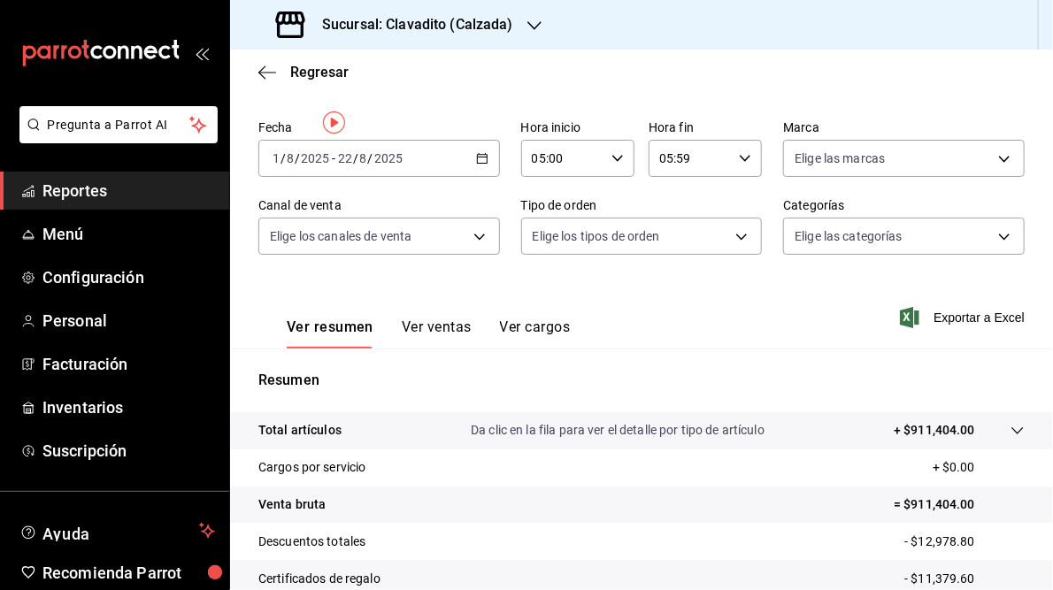
scroll to position [0, 0]
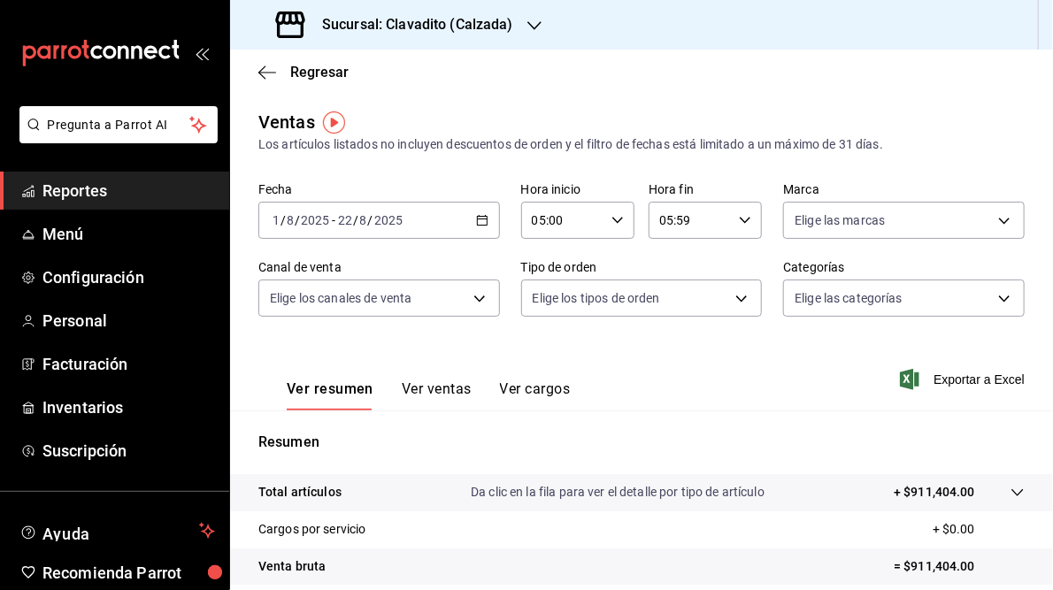
click at [415, 17] on h3 "Sucursal: Clavadito (Calzada)" at bounding box center [410, 24] width 205 height 21
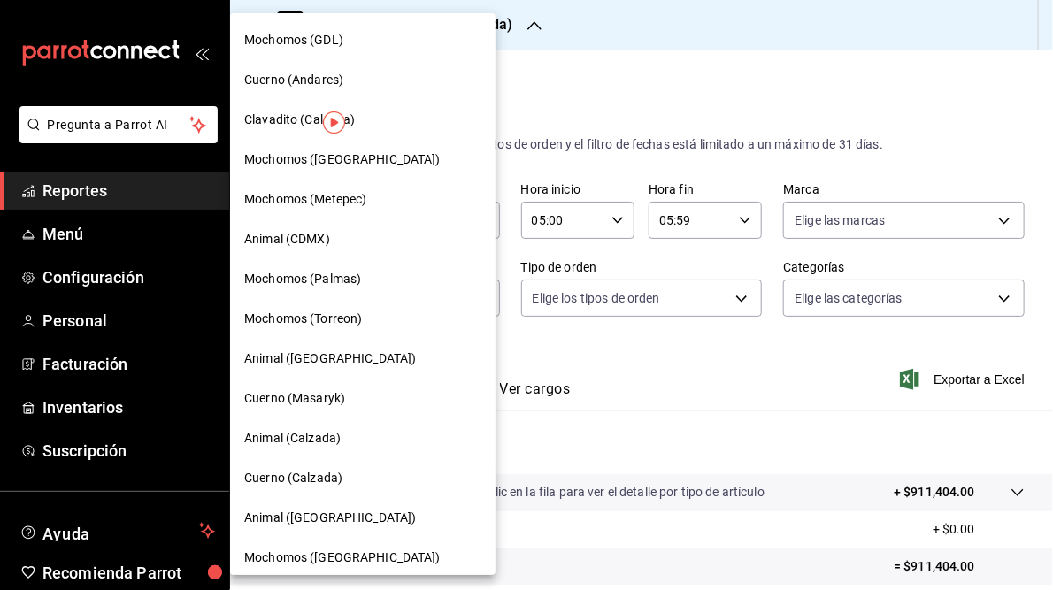
click at [263, 158] on span "Mochomos ([GEOGRAPHIC_DATA])" at bounding box center [342, 159] width 196 height 19
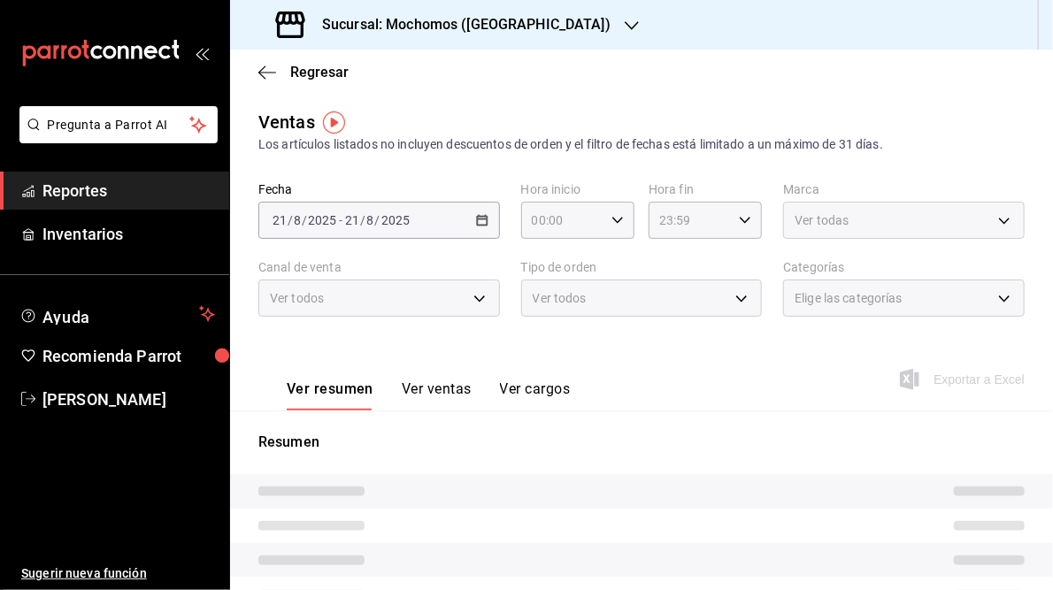
type input "05:00"
type input "05:59"
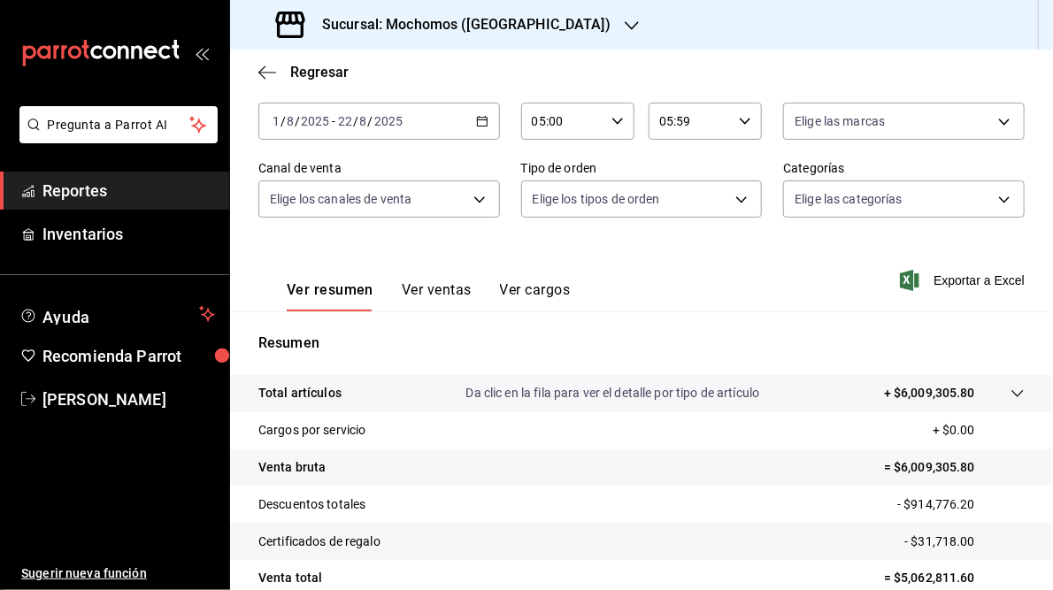
scroll to position [257, 0]
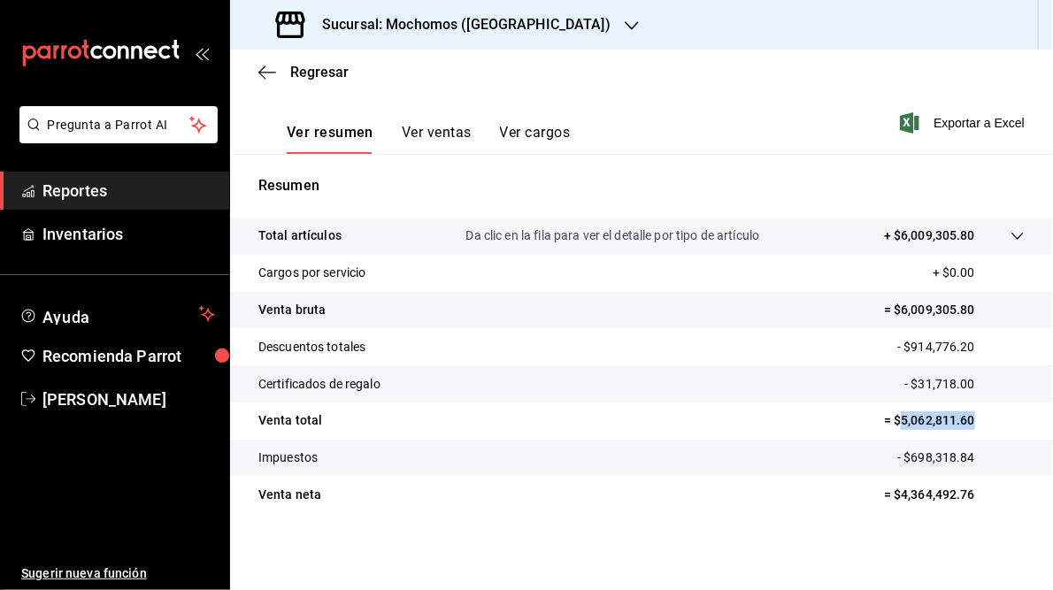
drag, startPoint x: 888, startPoint y: 419, endPoint x: 994, endPoint y: 426, distance: 105.6
click at [994, 426] on p "= $5,062,811.60" at bounding box center [954, 420] width 141 height 19
drag, startPoint x: 994, startPoint y: 426, endPoint x: 926, endPoint y: 419, distance: 67.6
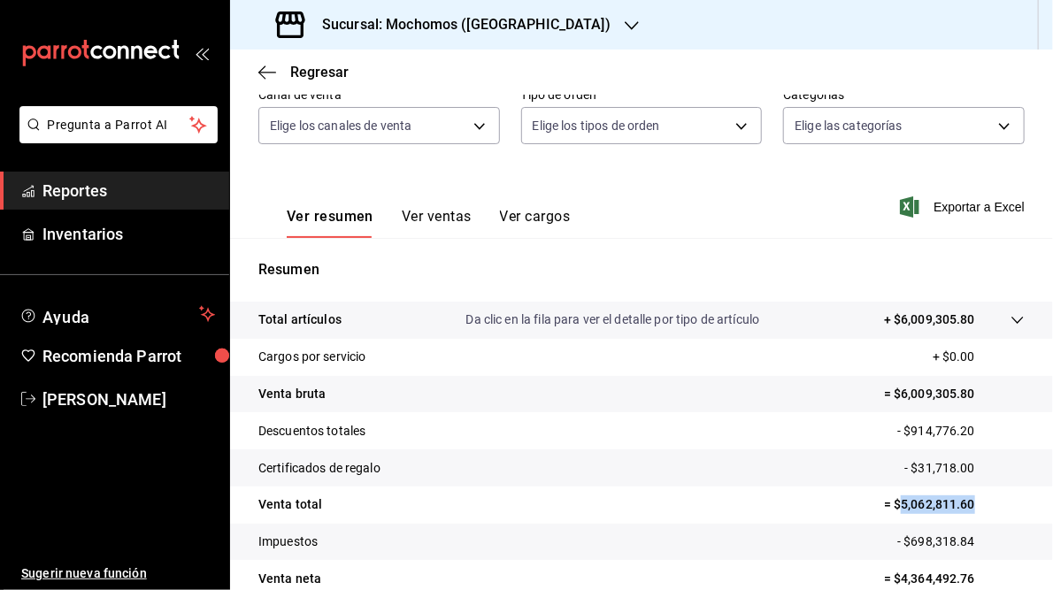
scroll to position [116, 0]
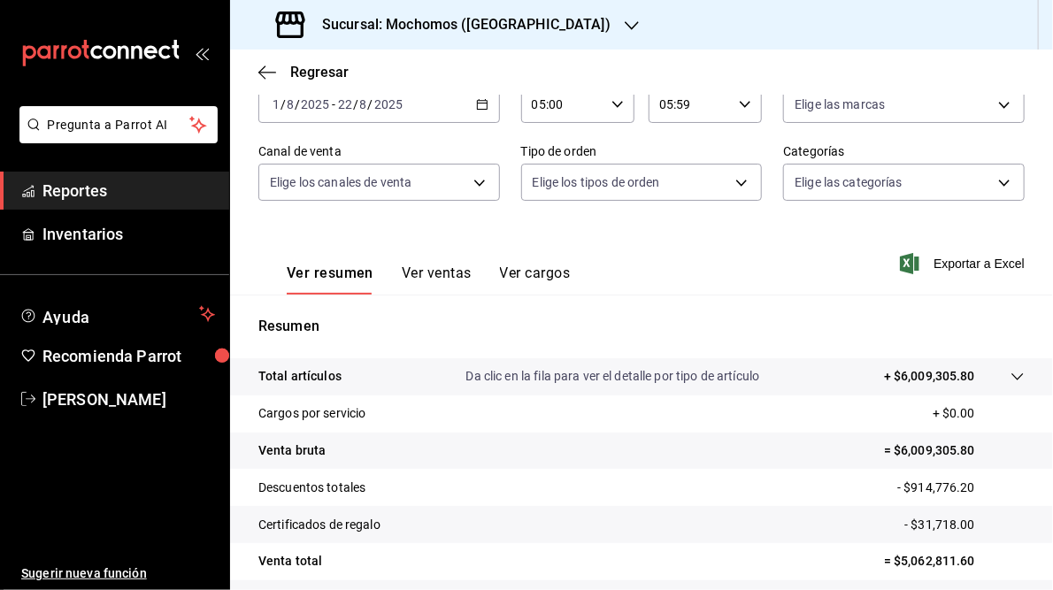
click at [428, 24] on h3 "Sucursal: Mochomos ([GEOGRAPHIC_DATA])" at bounding box center [459, 24] width 303 height 21
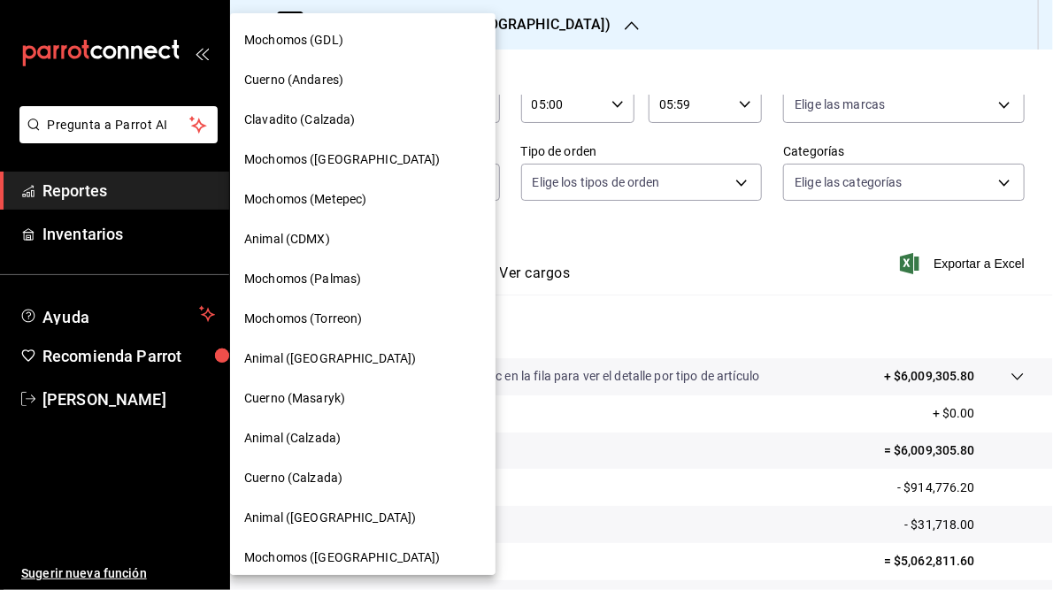
click at [273, 201] on span "Mochomos (Metepec)" at bounding box center [305, 199] width 122 height 19
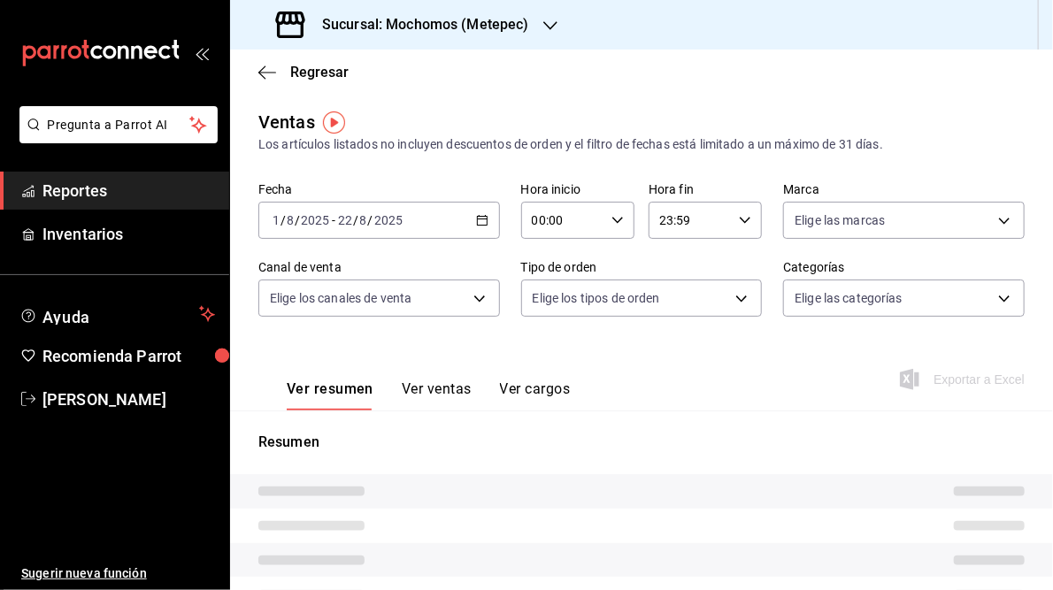
type input "05:00"
type input "05:59"
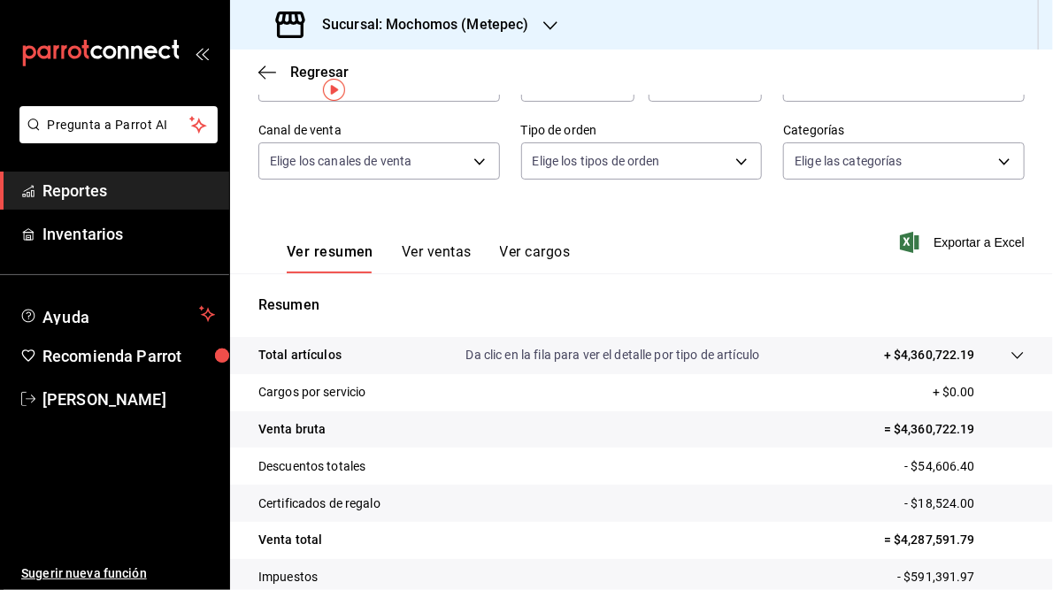
scroll to position [257, 0]
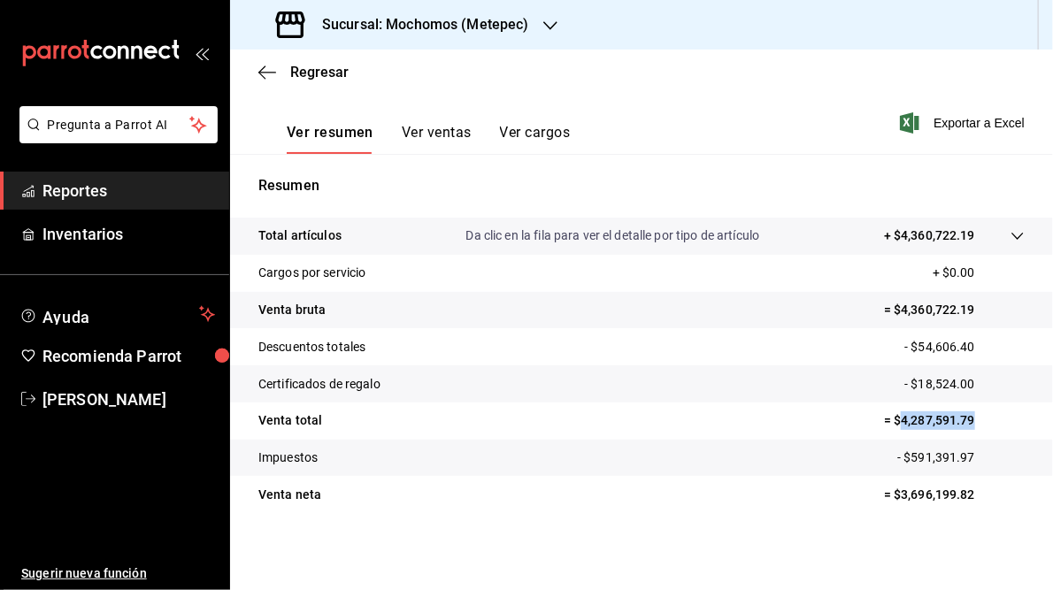
drag, startPoint x: 890, startPoint y: 419, endPoint x: 967, endPoint y: 419, distance: 77.0
click at [967, 419] on p "= $4,287,591.79" at bounding box center [954, 420] width 141 height 19
drag, startPoint x: 967, startPoint y: 419, endPoint x: 940, endPoint y: 419, distance: 27.4
click at [406, 16] on h3 "Sucursal: Mochomos (Metepec)" at bounding box center [418, 24] width 221 height 21
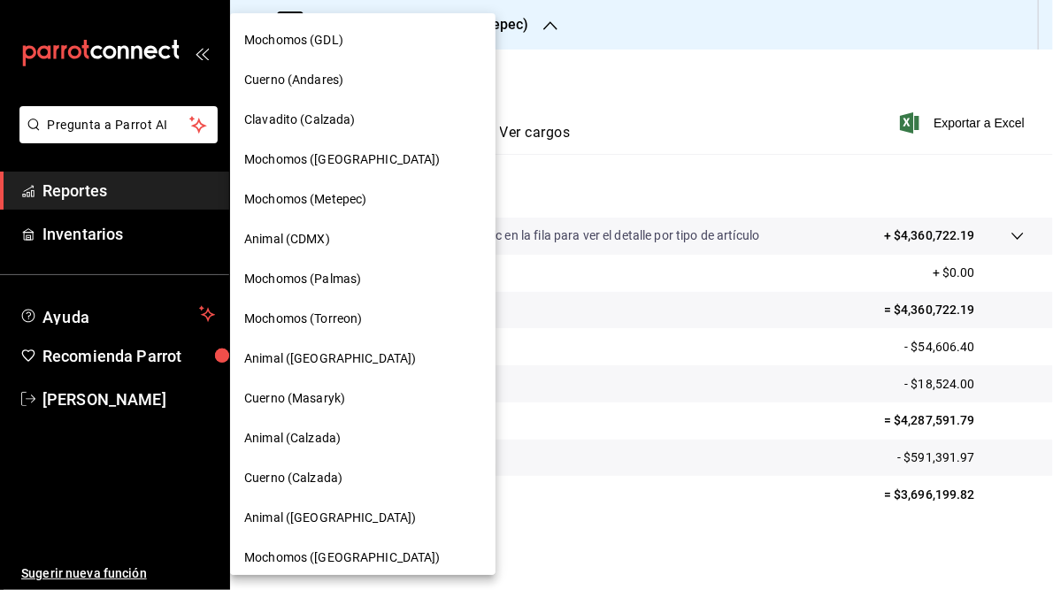
click at [301, 238] on span "Animal (CDMX)" at bounding box center [287, 239] width 86 height 19
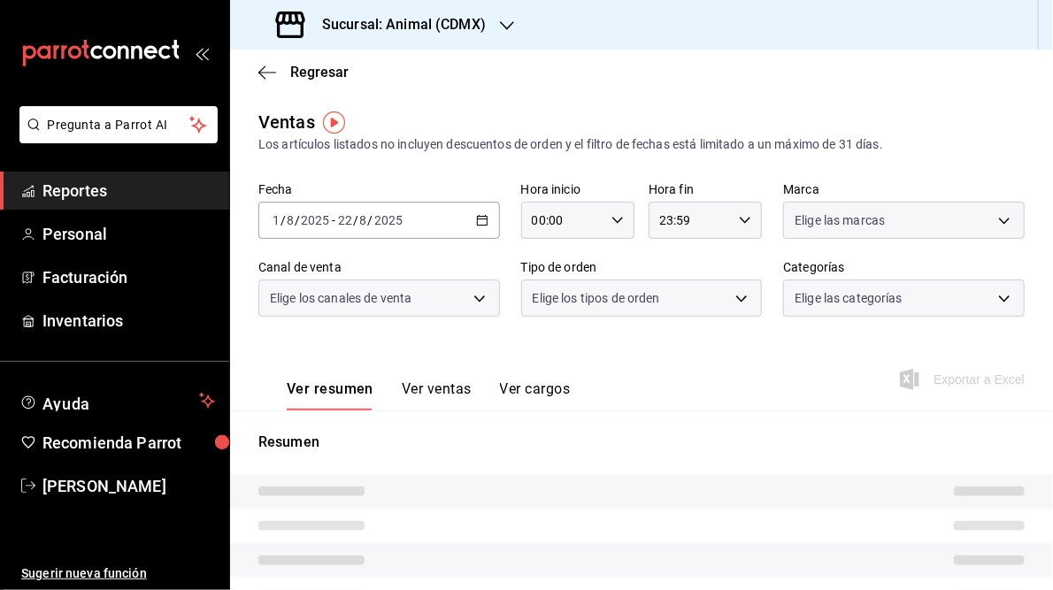
type input "05:00"
type input "05:59"
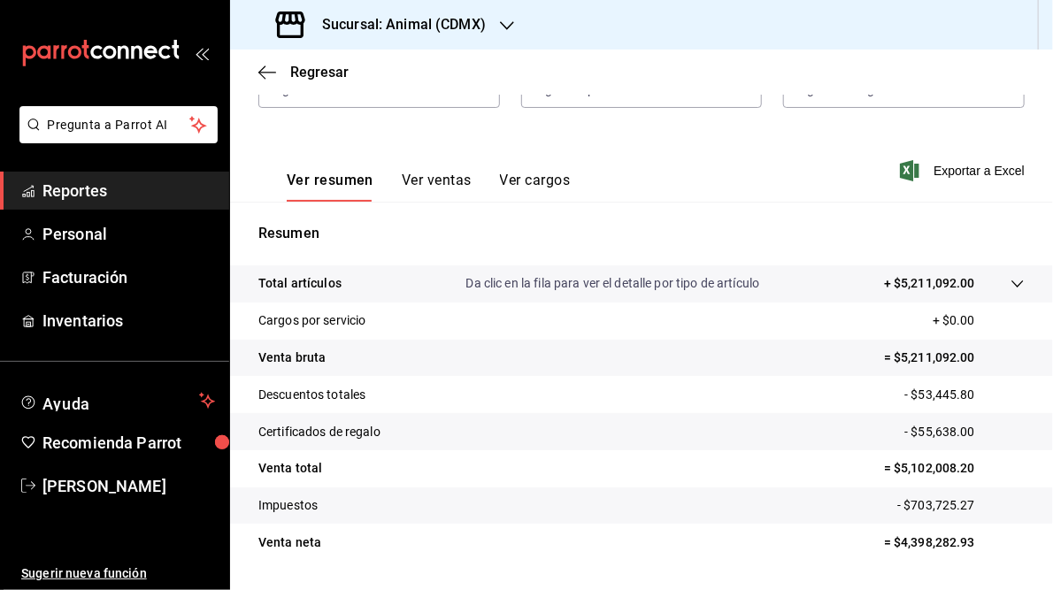
scroll to position [212, 0]
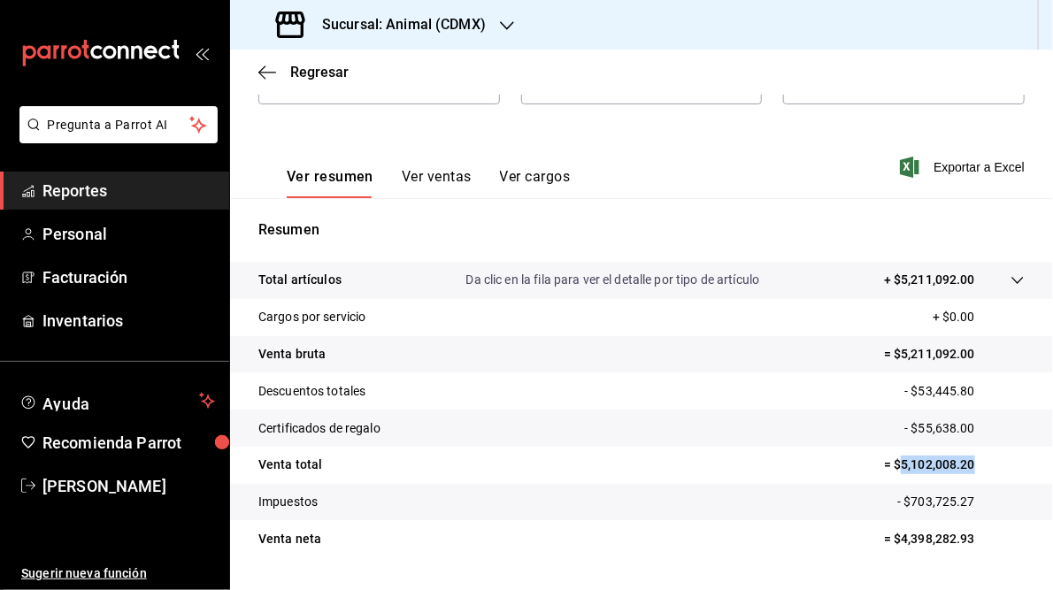
drag, startPoint x: 891, startPoint y: 464, endPoint x: 979, endPoint y: 469, distance: 87.8
click at [979, 469] on p "= $5,102,008.20" at bounding box center [954, 465] width 141 height 19
drag, startPoint x: 979, startPoint y: 469, endPoint x: 926, endPoint y: 457, distance: 53.5
click at [434, 27] on h3 "Sucursal: Animal (CDMX)" at bounding box center [397, 24] width 178 height 21
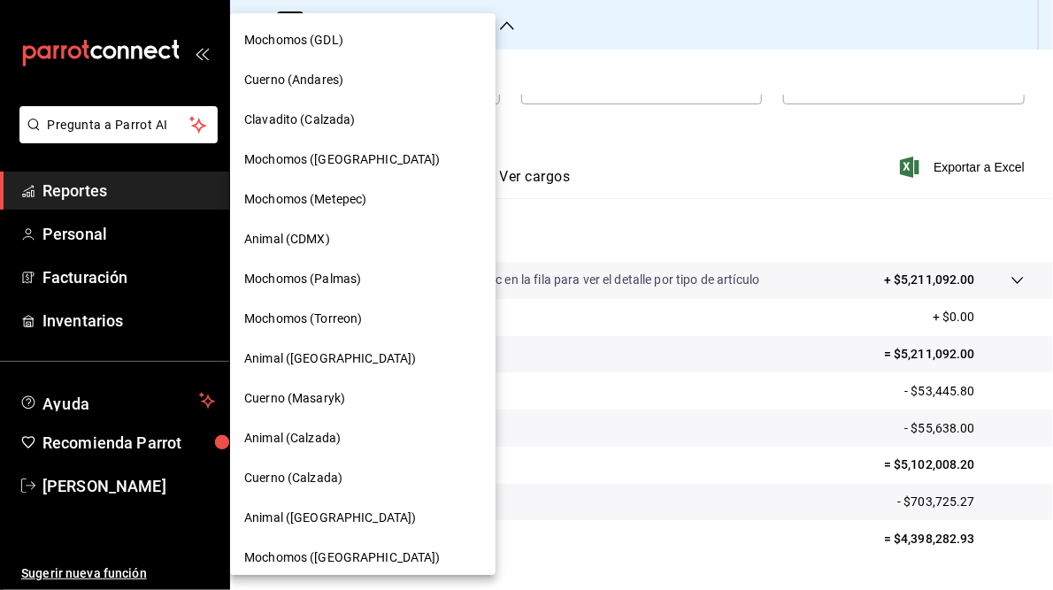
click at [280, 276] on span "Mochomos (Palmas)" at bounding box center [302, 279] width 117 height 19
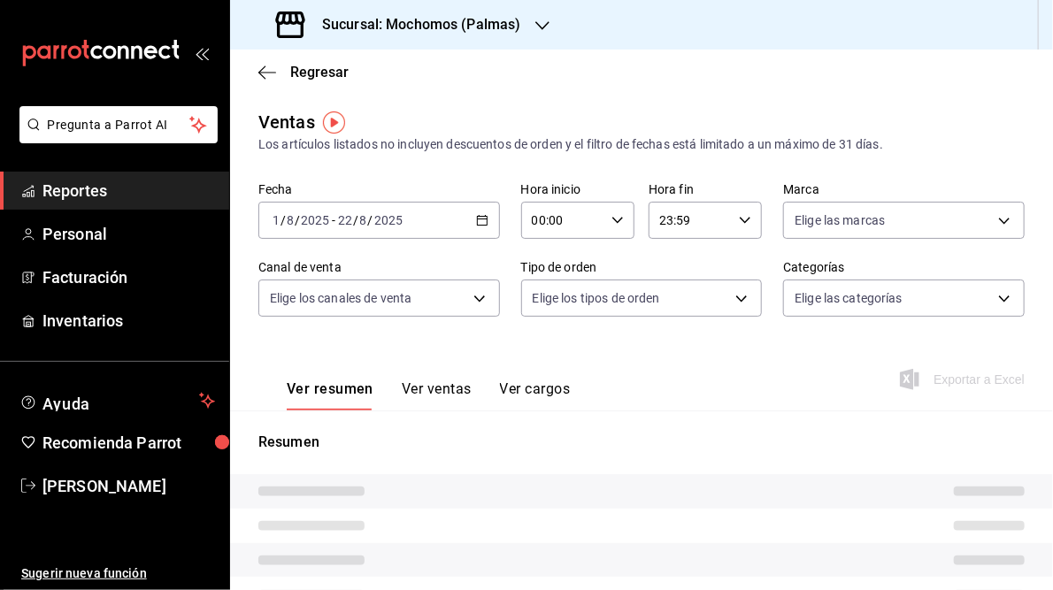
type input "05:00"
type input "05:59"
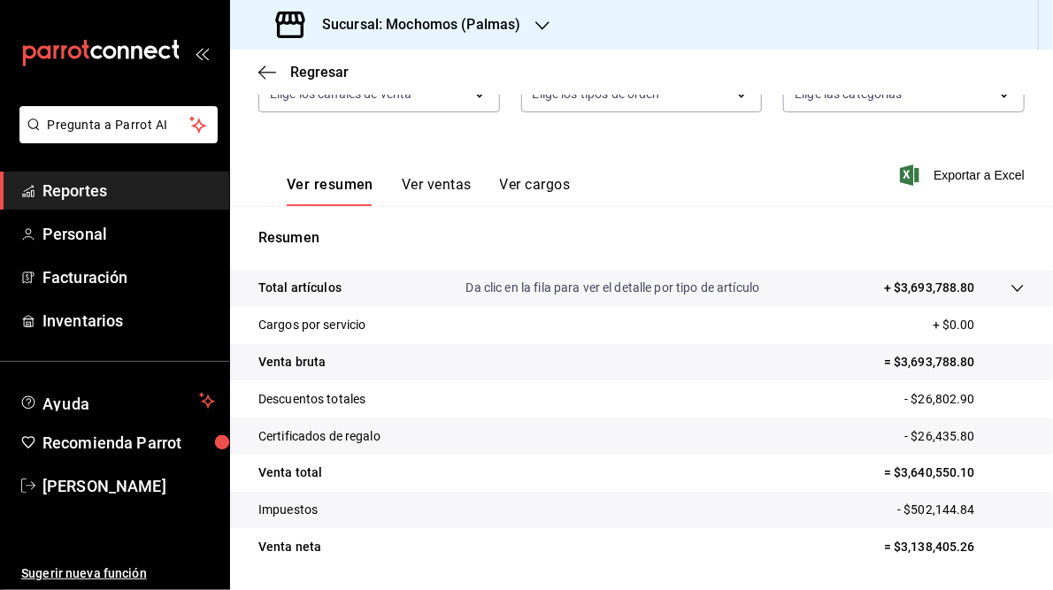
scroll to position [212, 0]
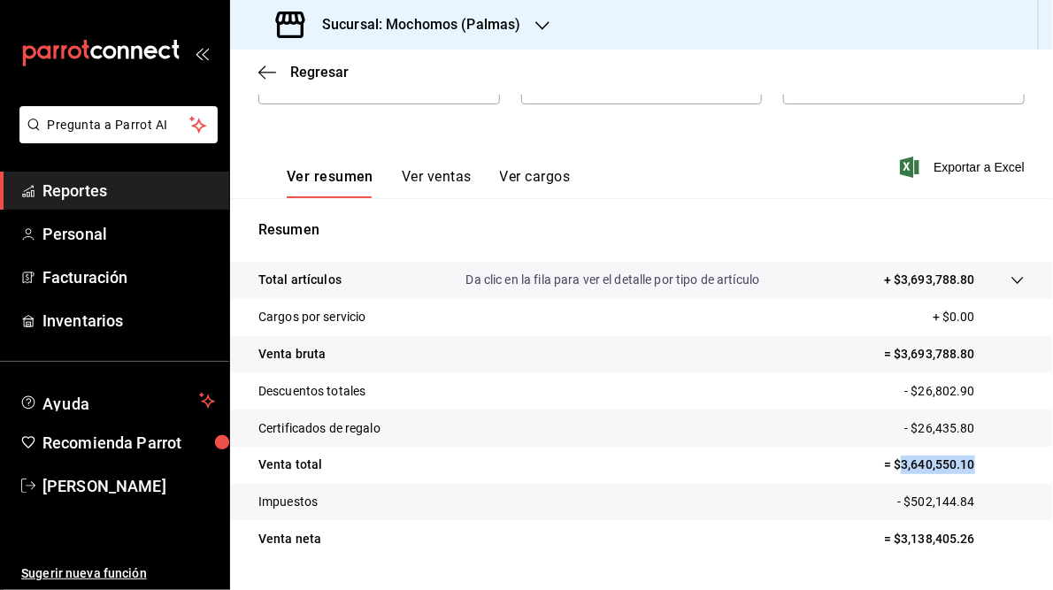
drag, startPoint x: 892, startPoint y: 465, endPoint x: 969, endPoint y: 473, distance: 77.4
click at [969, 473] on p "= $3,640,550.10" at bounding box center [954, 465] width 141 height 19
drag, startPoint x: 969, startPoint y: 473, endPoint x: 930, endPoint y: 469, distance: 39.1
click at [472, 21] on h3 "Sucursal: Mochomos (Palmas)" at bounding box center [414, 24] width 213 height 21
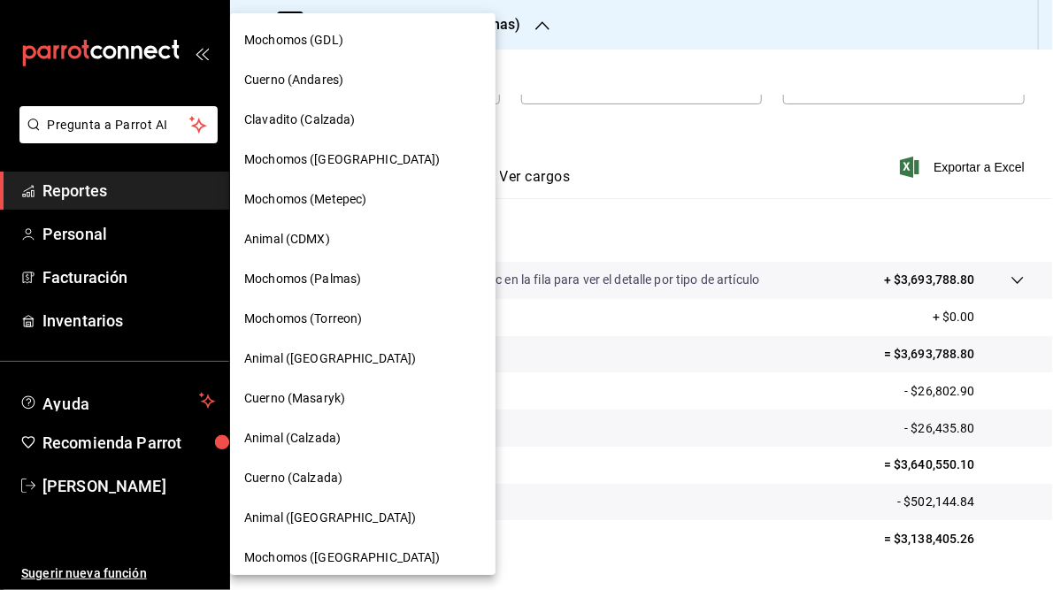
click at [316, 324] on span "Mochomos (Torreon)" at bounding box center [303, 319] width 118 height 19
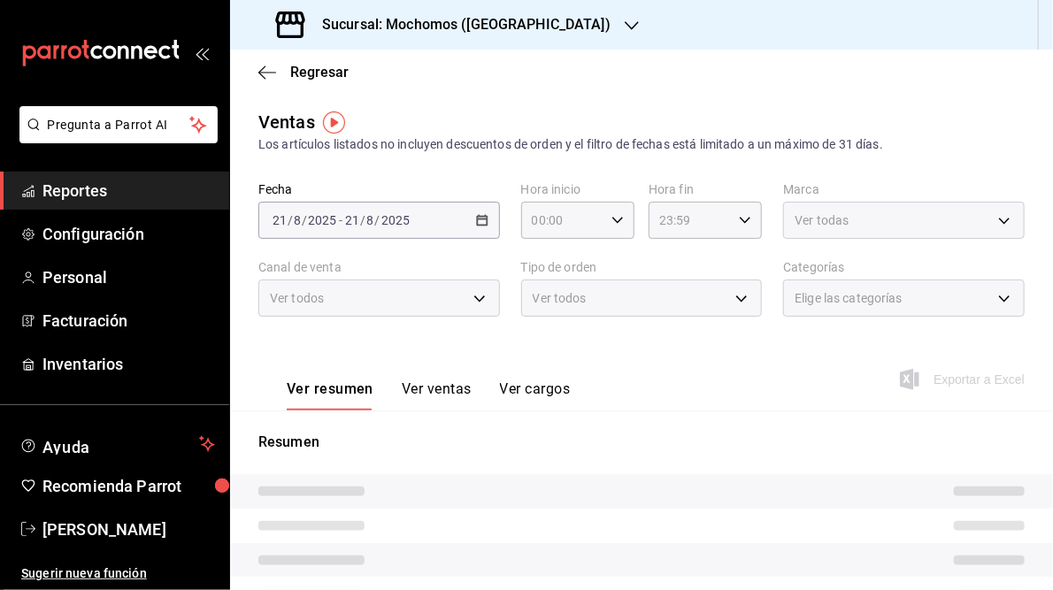
type input "05:00"
type input "05:59"
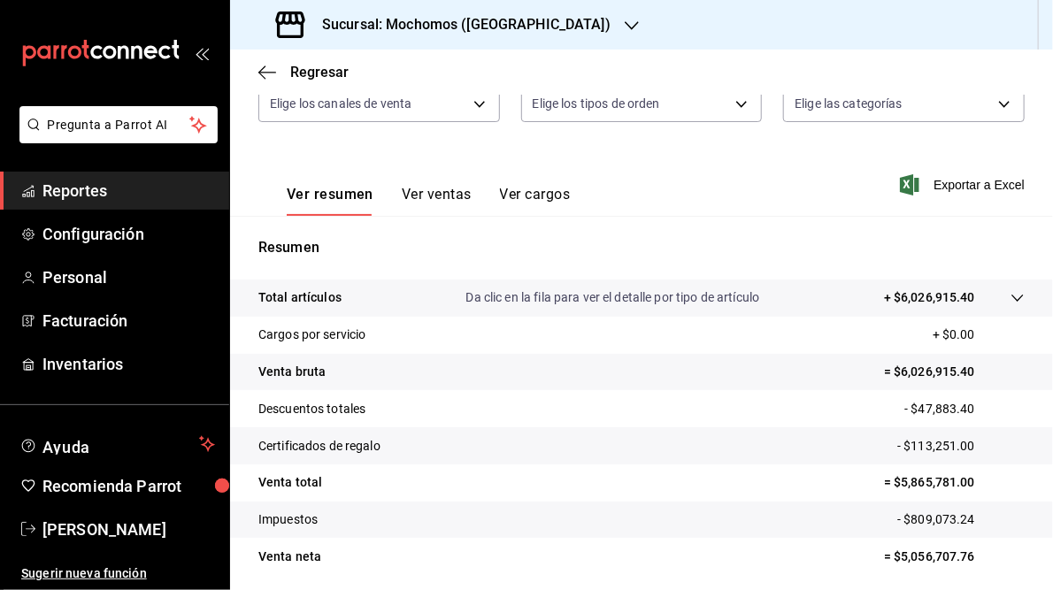
scroll to position [257, 0]
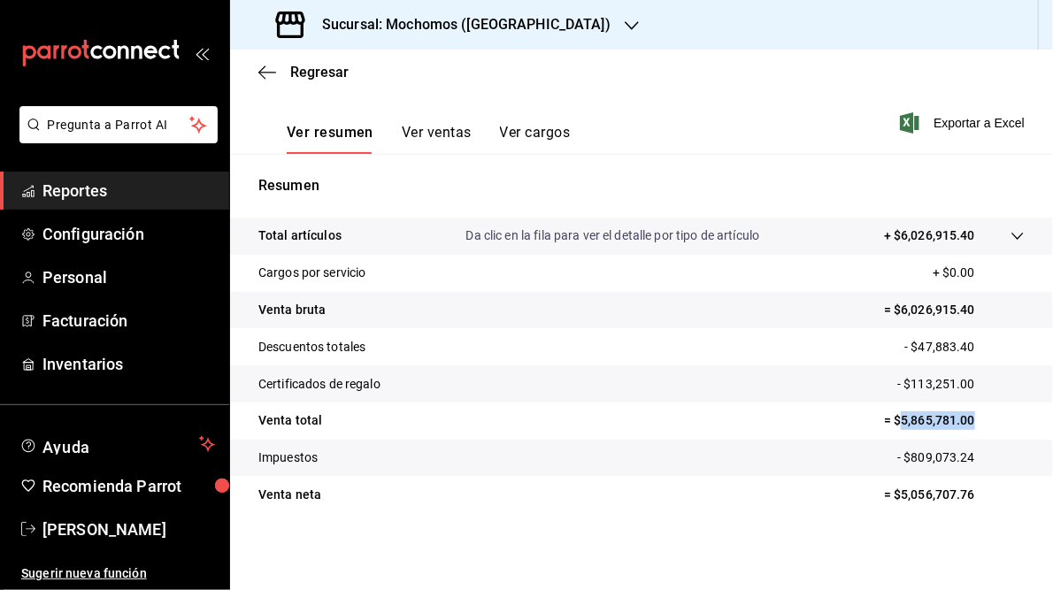
drag, startPoint x: 892, startPoint y: 420, endPoint x: 969, endPoint y: 426, distance: 77.2
click at [969, 426] on p "= $5,865,781.00" at bounding box center [954, 420] width 141 height 19
drag, startPoint x: 969, startPoint y: 426, endPoint x: 930, endPoint y: 414, distance: 40.9
click at [436, 20] on h3 "Sucursal: Mochomos ([GEOGRAPHIC_DATA])" at bounding box center [459, 24] width 303 height 21
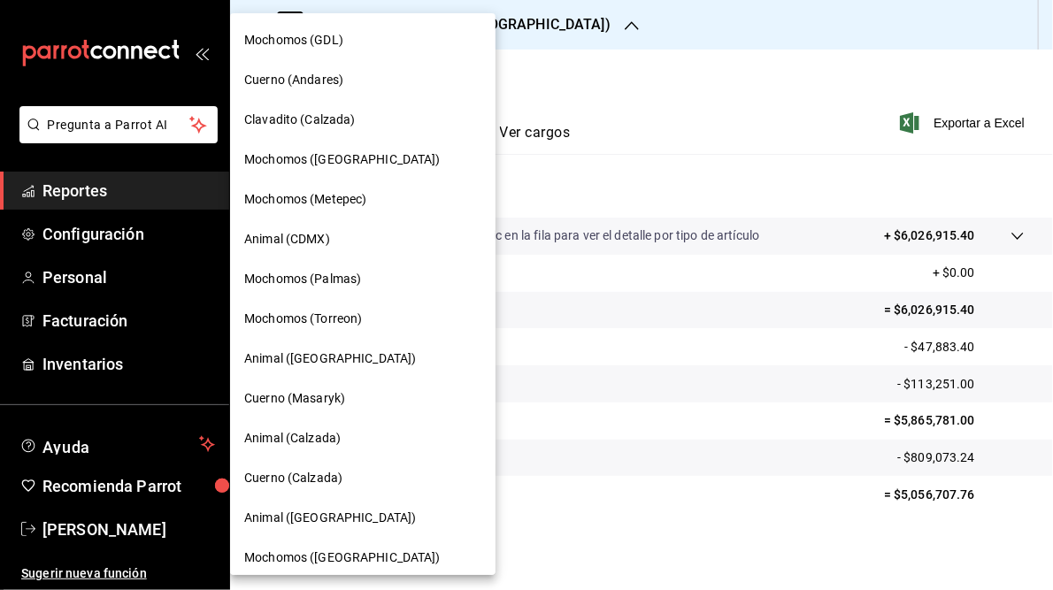
click at [297, 359] on span "Animal ([GEOGRAPHIC_DATA])" at bounding box center [330, 359] width 172 height 19
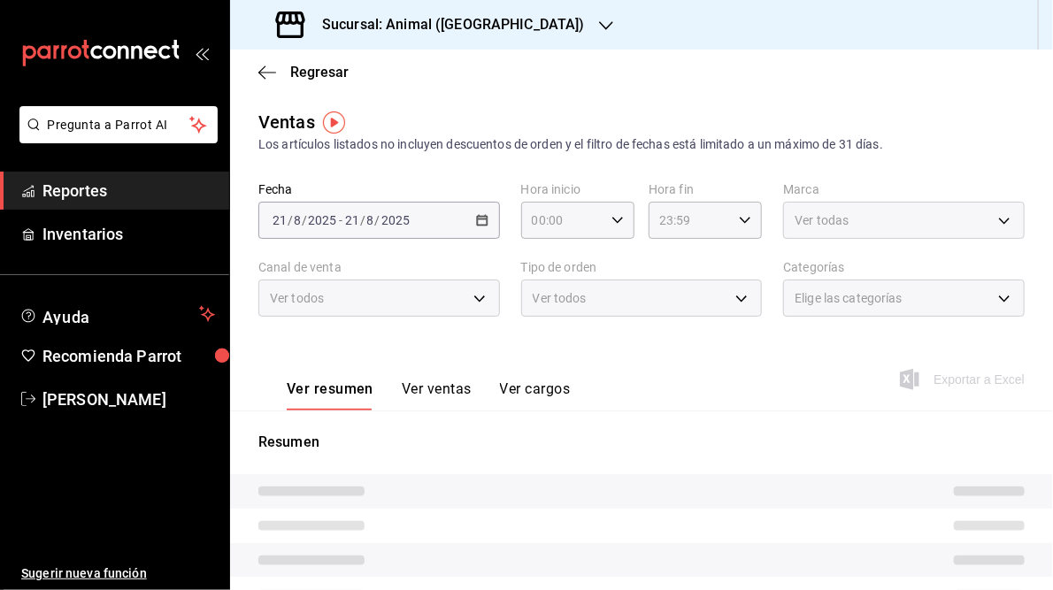
type input "05:00"
type input "05:59"
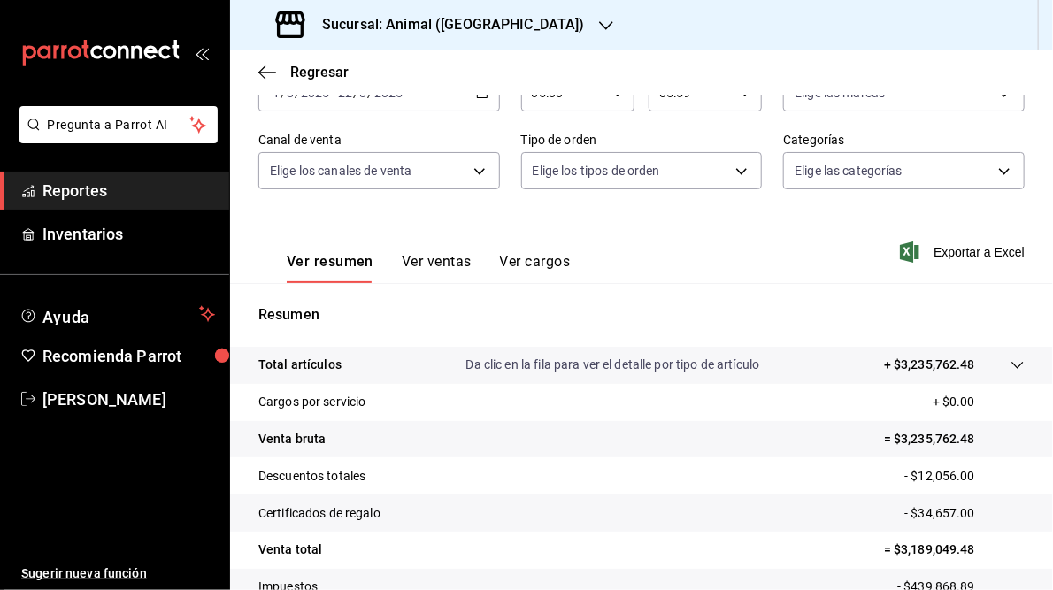
scroll to position [212, 0]
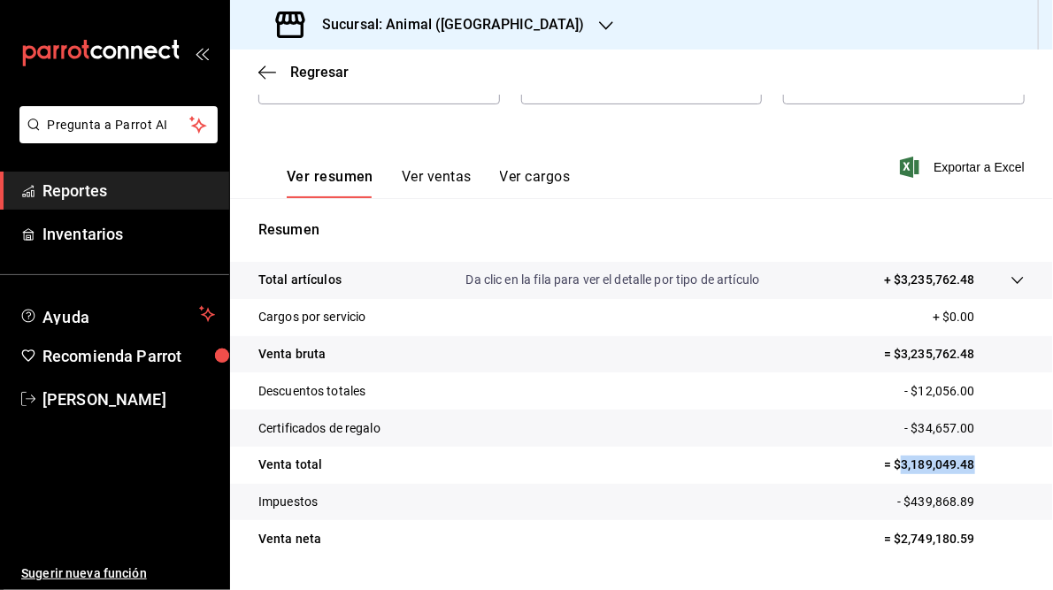
drag, startPoint x: 890, startPoint y: 463, endPoint x: 963, endPoint y: 463, distance: 72.6
click at [963, 463] on p "= $3,189,049.48" at bounding box center [954, 465] width 141 height 19
drag, startPoint x: 963, startPoint y: 463, endPoint x: 936, endPoint y: 463, distance: 26.5
click at [413, 20] on h3 "Sucursal: Animal ([GEOGRAPHIC_DATA])" at bounding box center [446, 24] width 277 height 21
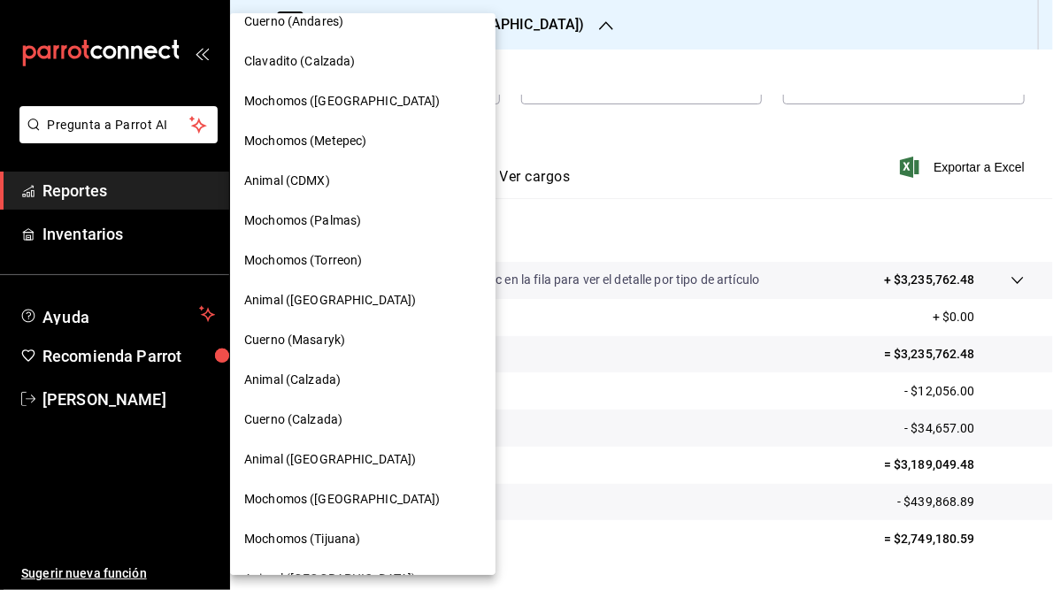
scroll to position [128, 0]
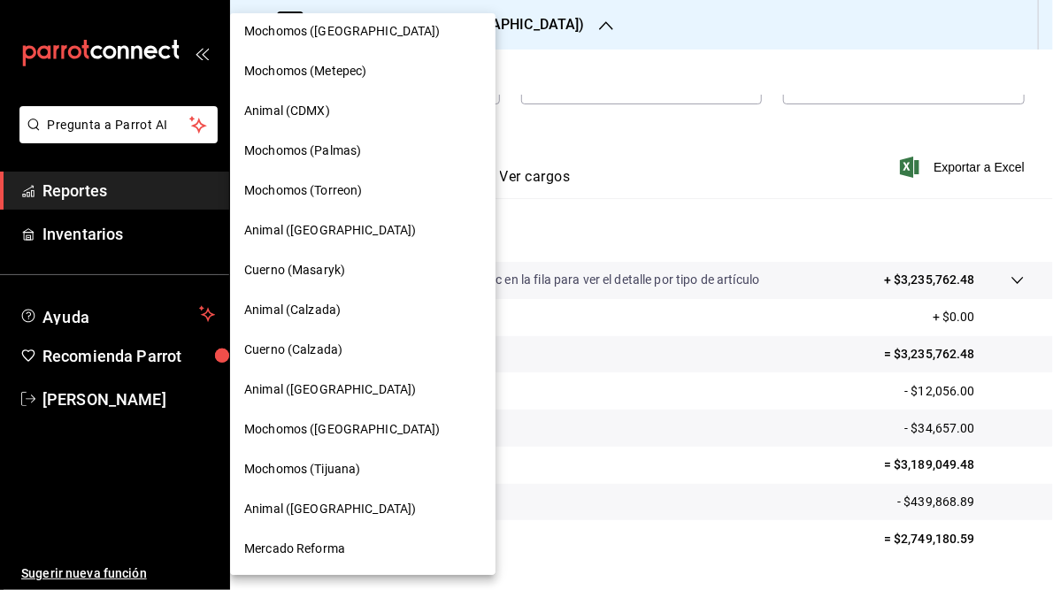
click at [279, 268] on span "Cuerno (Masaryk)" at bounding box center [294, 270] width 101 height 19
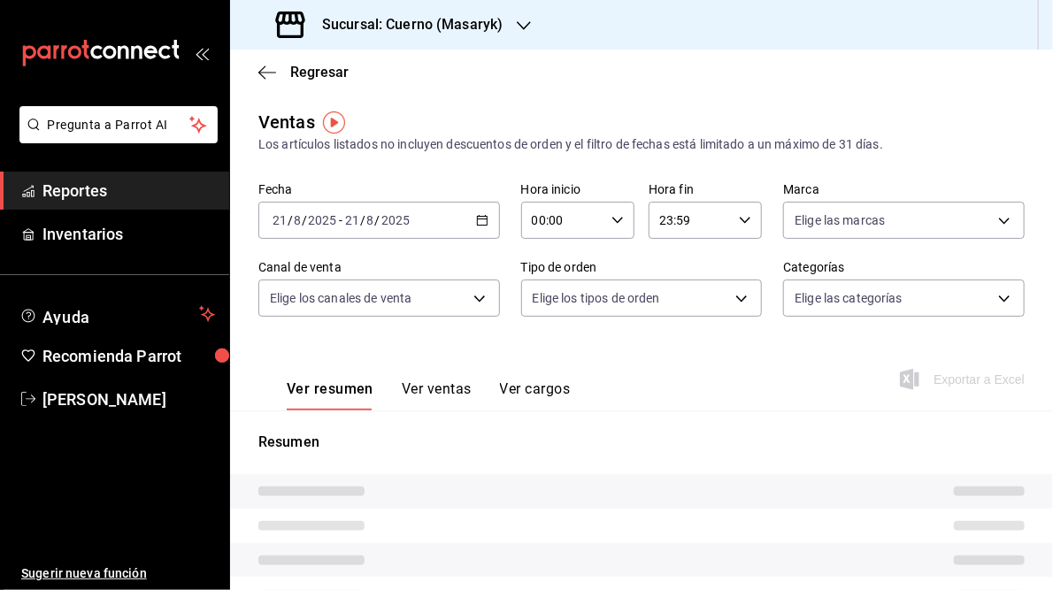
type input "05:00"
type input "05:59"
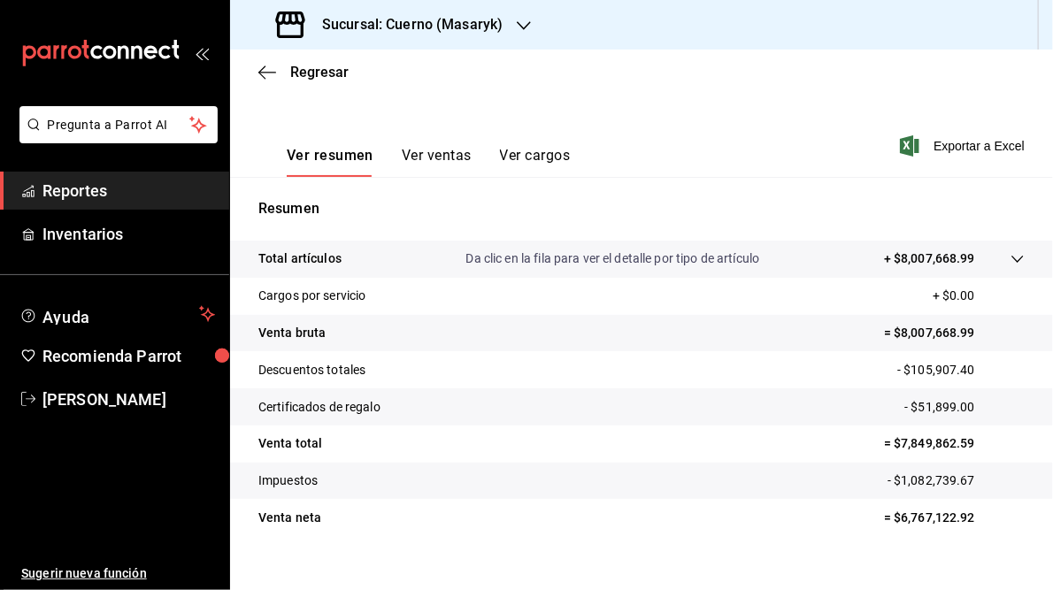
scroll to position [257, 0]
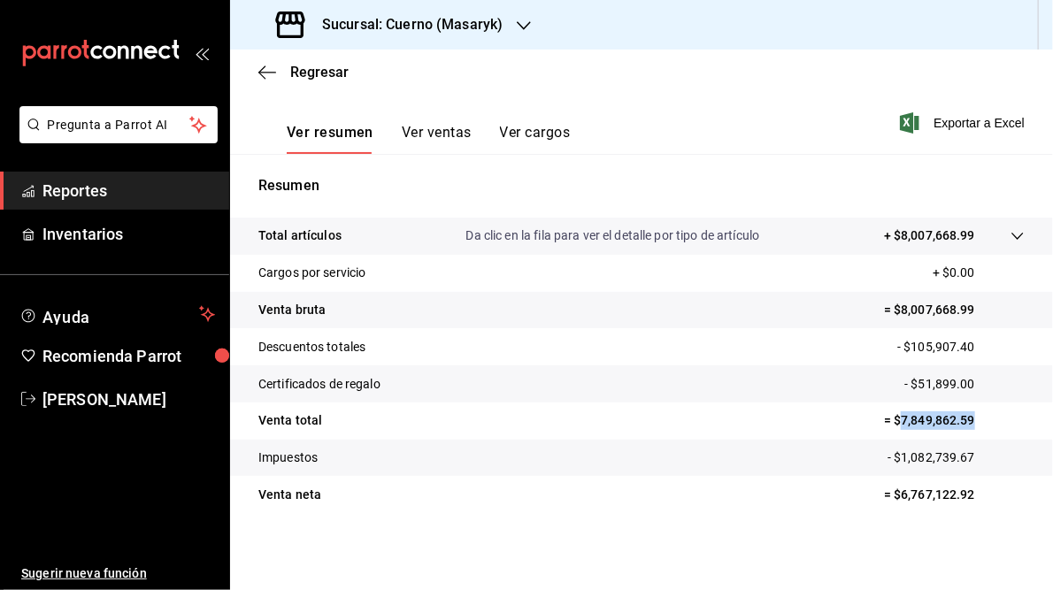
drag, startPoint x: 889, startPoint y: 418, endPoint x: 970, endPoint y: 423, distance: 80.7
click at [970, 423] on p "= $7,849,862.59" at bounding box center [954, 420] width 141 height 19
drag, startPoint x: 970, startPoint y: 423, endPoint x: 941, endPoint y: 421, distance: 29.3
click at [412, 21] on h3 "Sucursal: Cuerno (Masaryk)" at bounding box center [405, 24] width 195 height 21
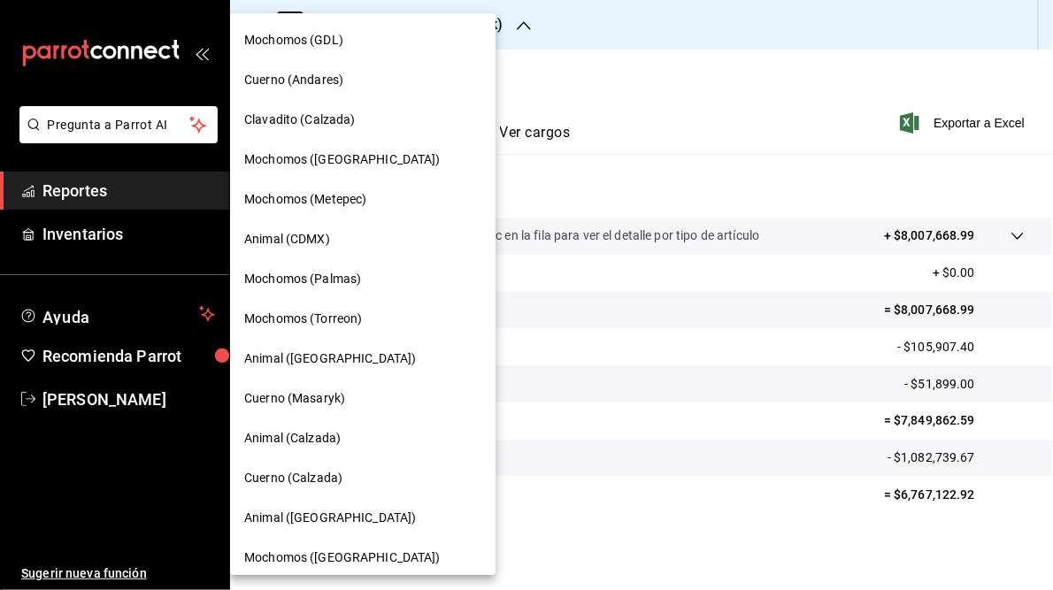
click at [749, 74] on div at bounding box center [526, 295] width 1053 height 590
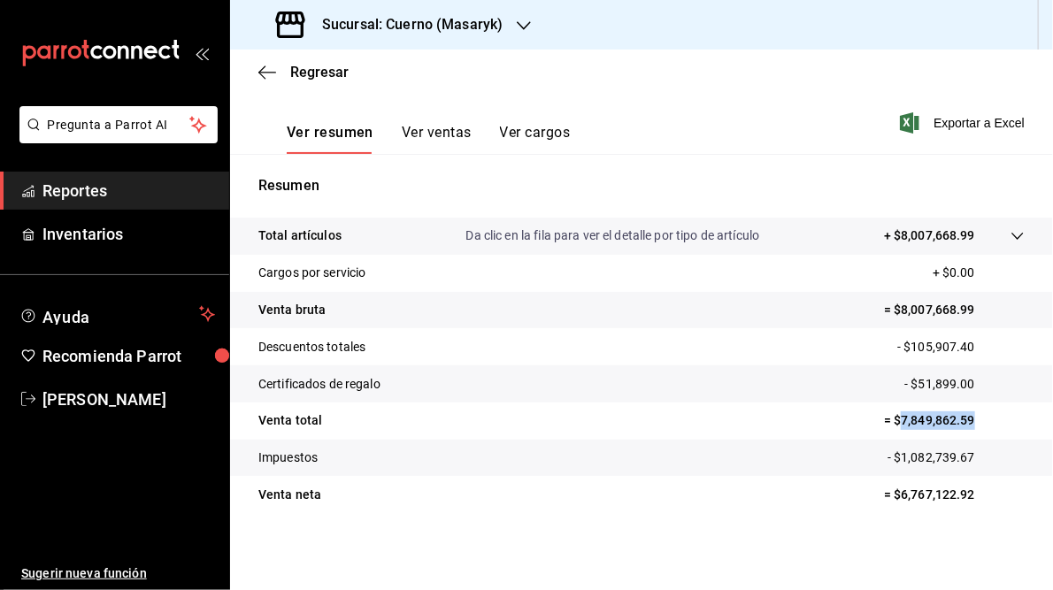
drag, startPoint x: 890, startPoint y: 419, endPoint x: 968, endPoint y: 425, distance: 78.1
click at [968, 425] on p "= $7,849,862.59" at bounding box center [954, 420] width 141 height 19
drag, startPoint x: 968, startPoint y: 425, endPoint x: 932, endPoint y: 419, distance: 36.7
click at [459, 22] on h3 "Sucursal: Cuerno (Masaryk)" at bounding box center [405, 24] width 195 height 21
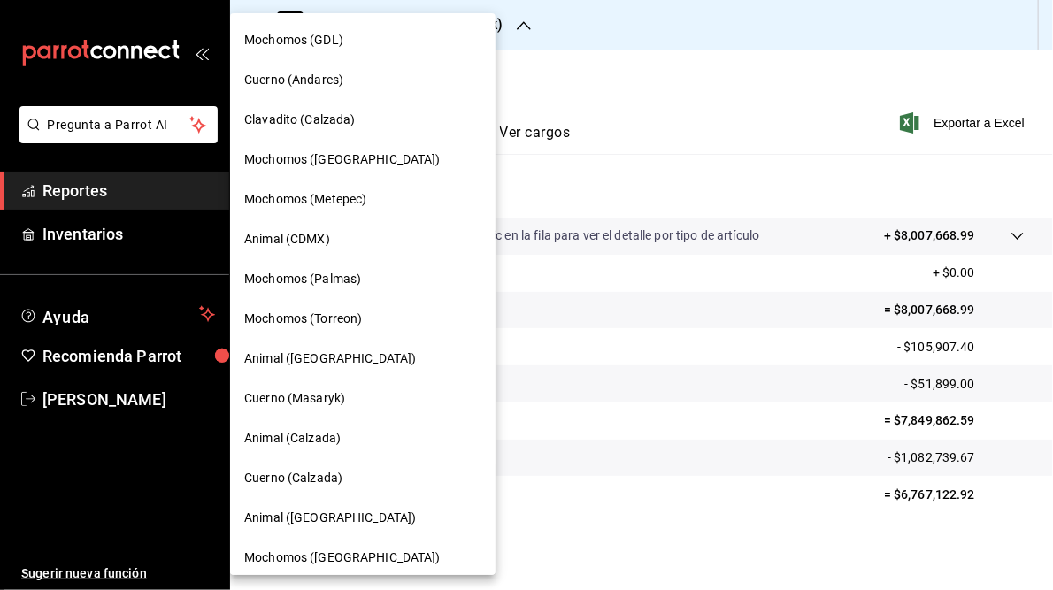
click at [280, 436] on span "Animal (Calzada)" at bounding box center [292, 438] width 96 height 19
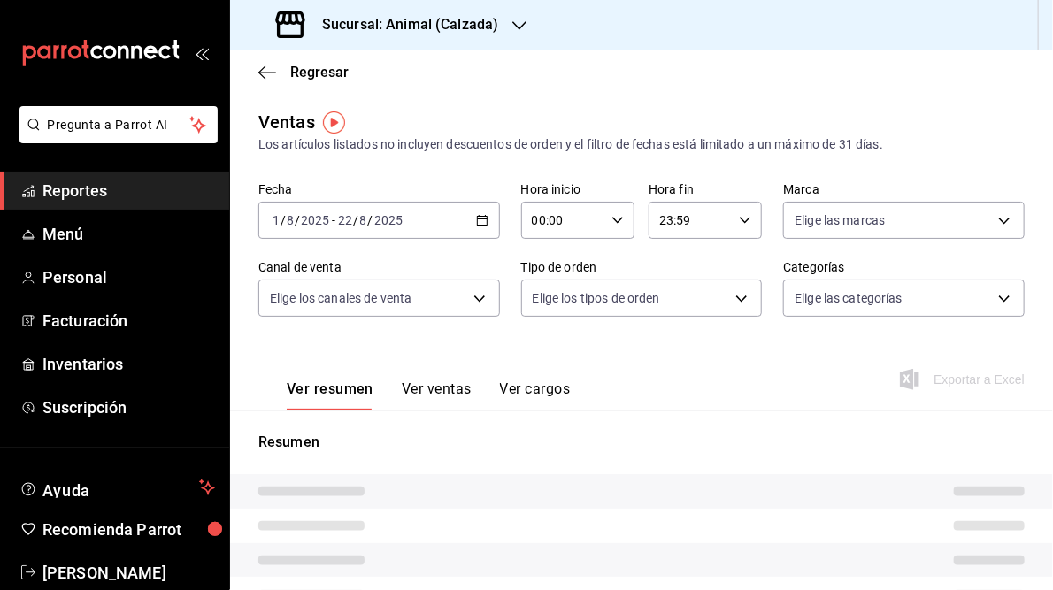
type input "05:00"
type input "05:59"
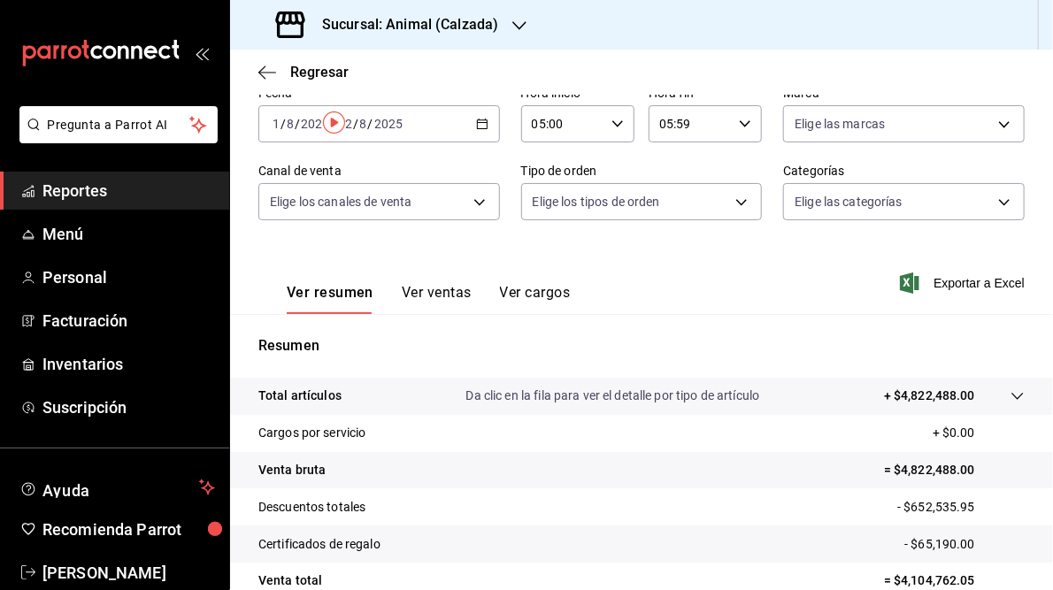
scroll to position [257, 0]
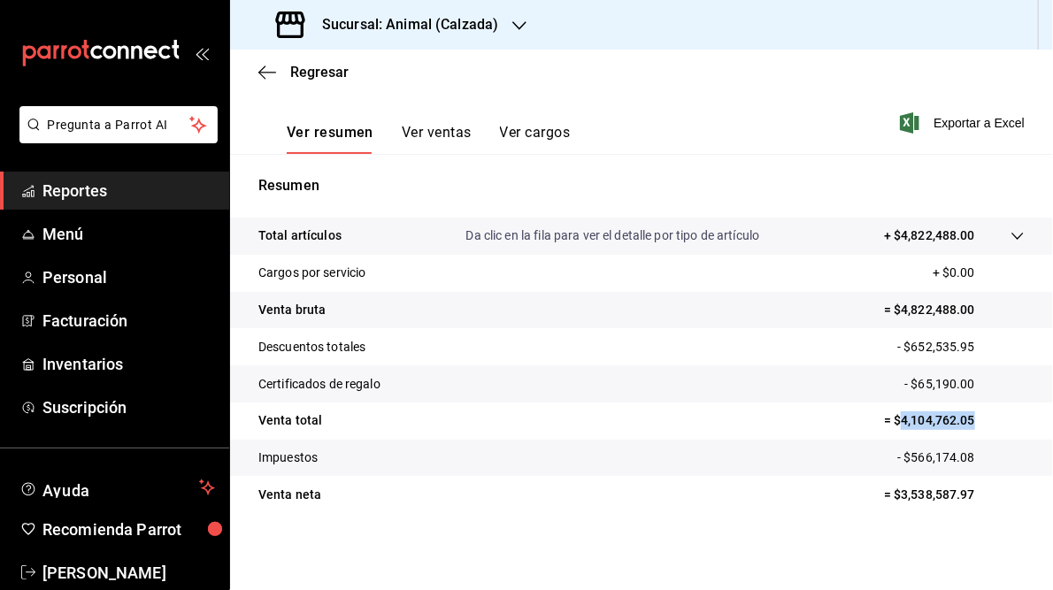
drag, startPoint x: 890, startPoint y: 419, endPoint x: 977, endPoint y: 420, distance: 86.7
click at [977, 420] on p "= $4,104,762.05" at bounding box center [954, 420] width 141 height 19
drag, startPoint x: 977, startPoint y: 420, endPoint x: 943, endPoint y: 420, distance: 33.6
click at [434, 28] on h3 "Sucursal: Animal (Calzada)" at bounding box center [403, 24] width 190 height 21
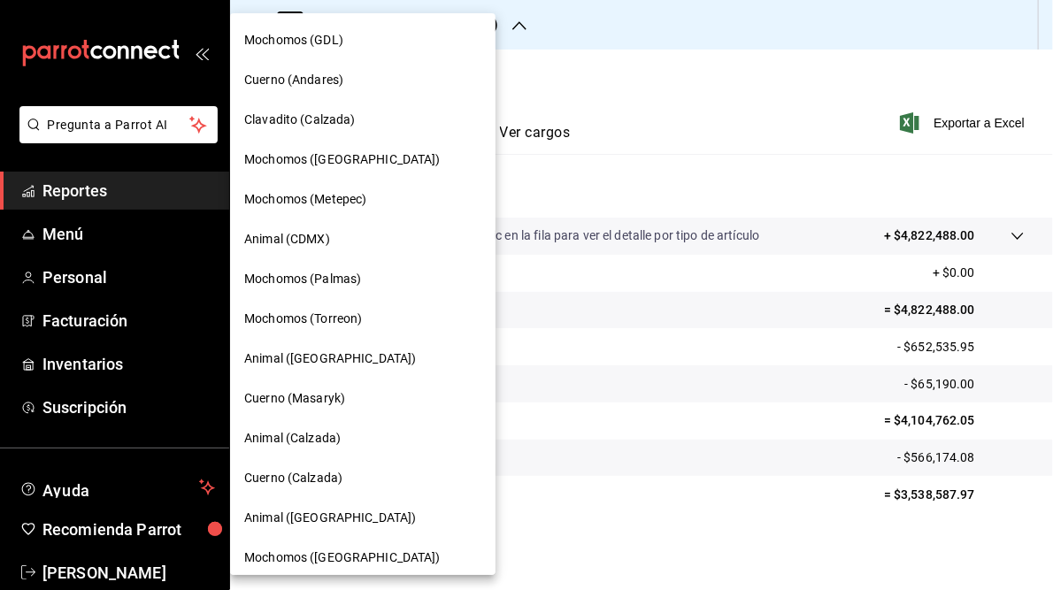
click at [285, 477] on span "Cuerno (Calzada)" at bounding box center [293, 478] width 98 height 19
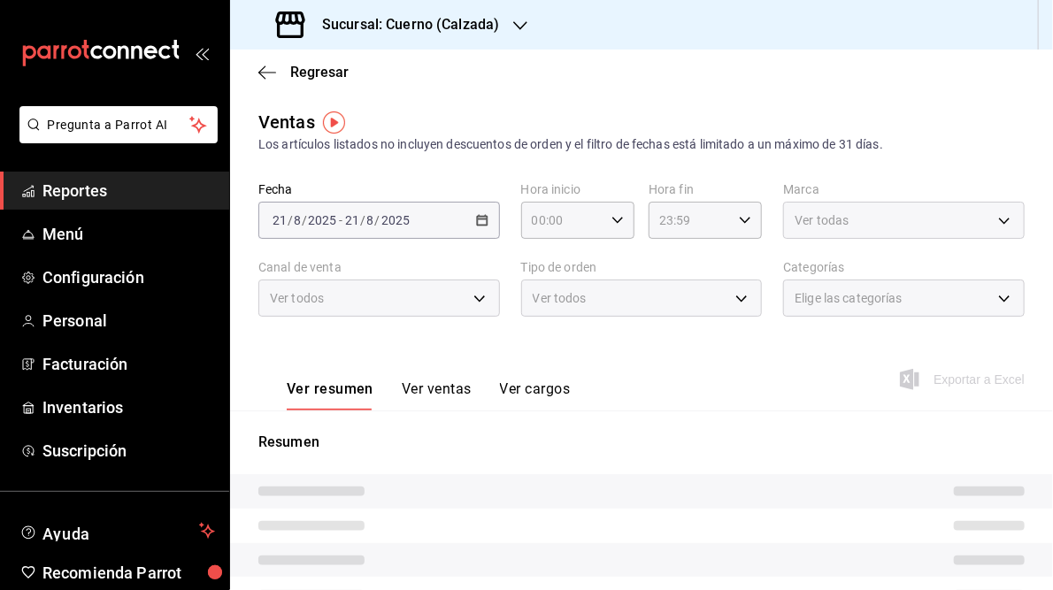
type input "05:00"
type input "05:59"
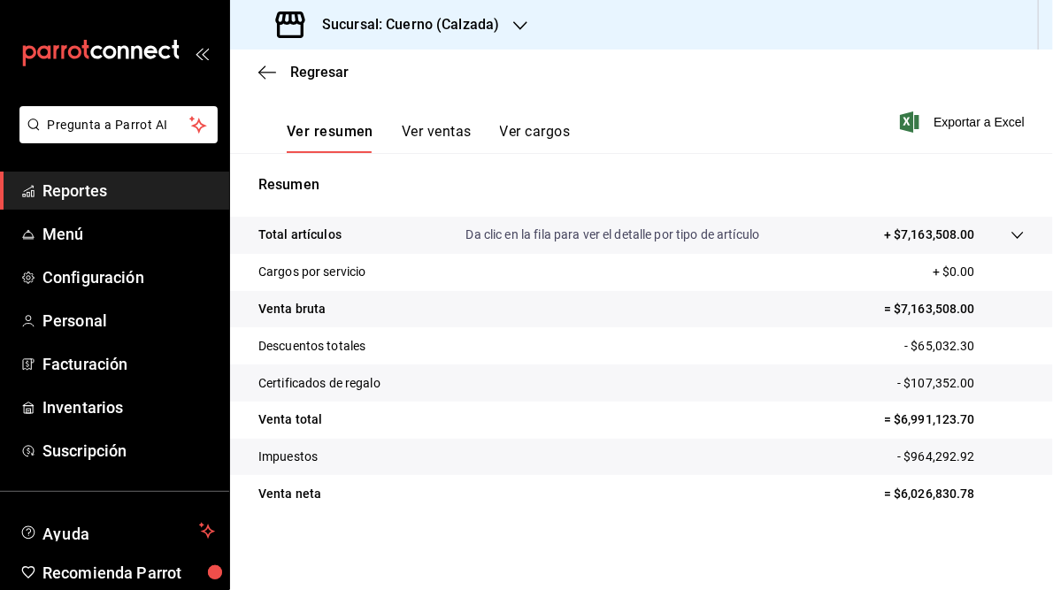
scroll to position [257, 0]
drag, startPoint x: 890, startPoint y: 419, endPoint x: 991, endPoint y: 414, distance: 101.0
click at [991, 414] on p "= $6,991,123.70" at bounding box center [954, 420] width 141 height 19
drag, startPoint x: 991, startPoint y: 414, endPoint x: 914, endPoint y: 415, distance: 77.0
click at [432, 14] on h3 "Sucursal: Cuerno (Calzada)" at bounding box center [403, 24] width 191 height 21
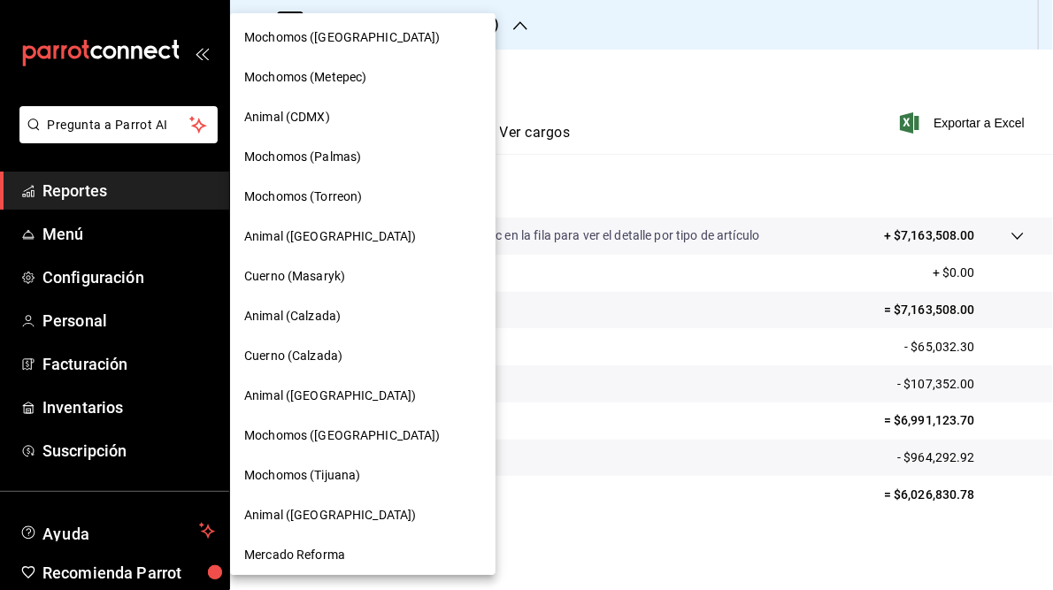
scroll to position [128, 0]
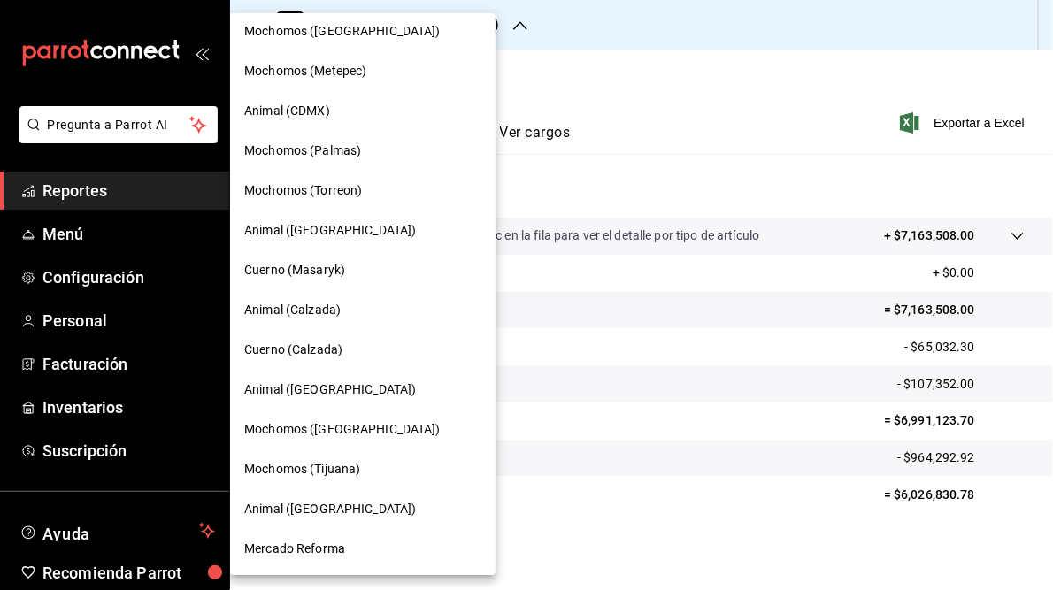
click at [295, 388] on span "Animal ([GEOGRAPHIC_DATA])" at bounding box center [330, 389] width 172 height 19
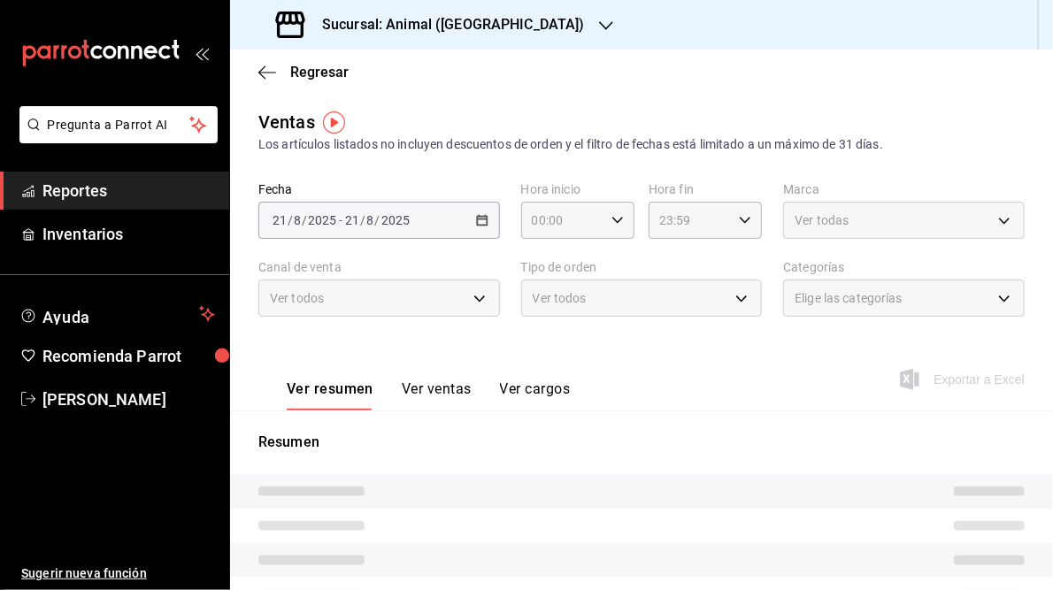
type input "05:00"
type input "05:59"
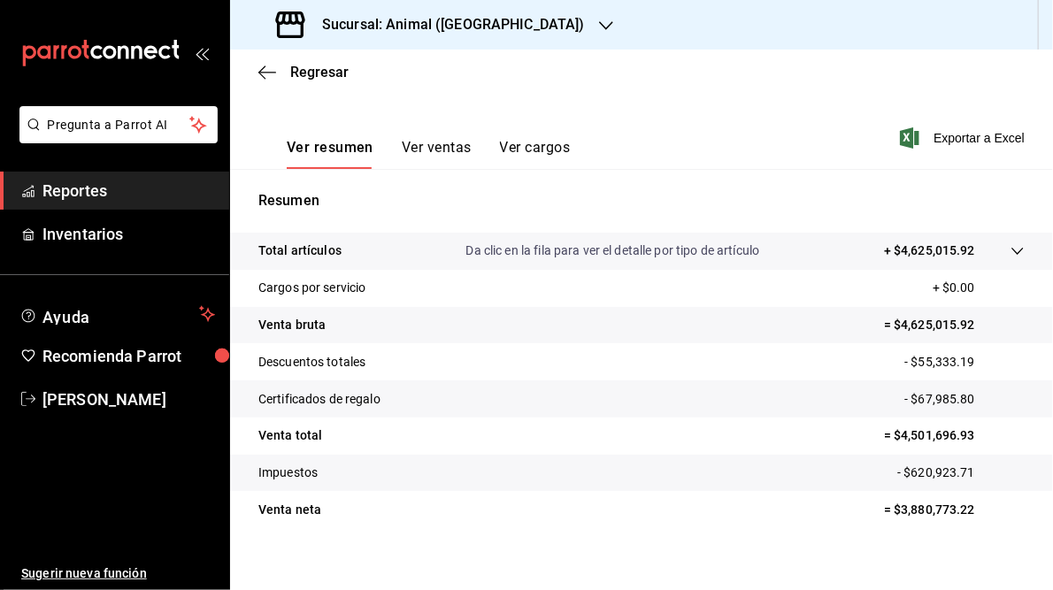
scroll to position [257, 0]
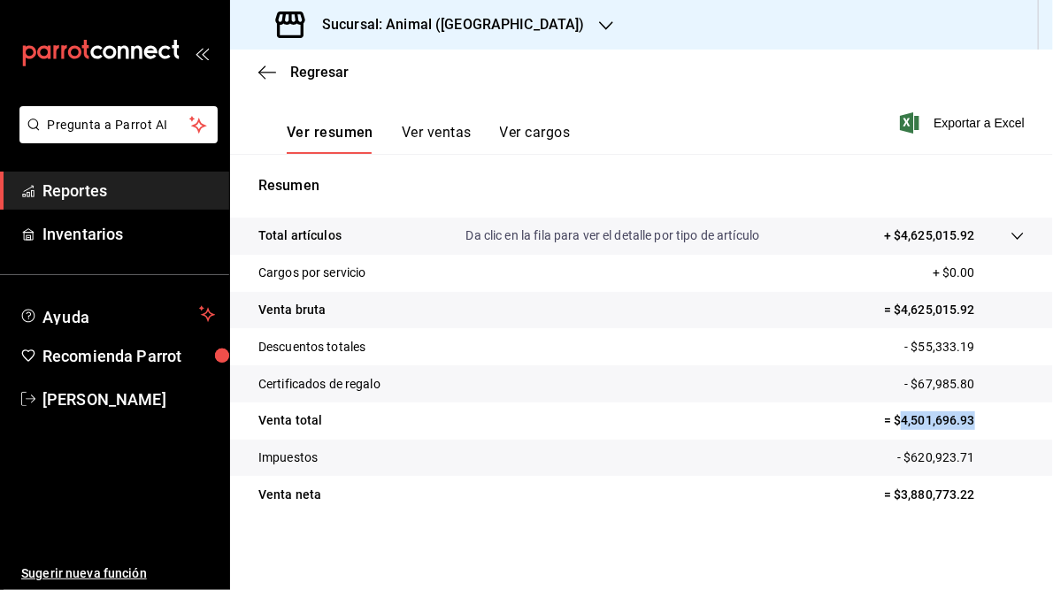
drag, startPoint x: 891, startPoint y: 421, endPoint x: 964, endPoint y: 421, distance: 72.6
click at [964, 421] on p "= $4,501,696.93" at bounding box center [954, 420] width 141 height 19
drag, startPoint x: 964, startPoint y: 421, endPoint x: 924, endPoint y: 421, distance: 39.8
click at [480, 22] on h3 "Sucursal: Animal ([GEOGRAPHIC_DATA])" at bounding box center [446, 24] width 277 height 21
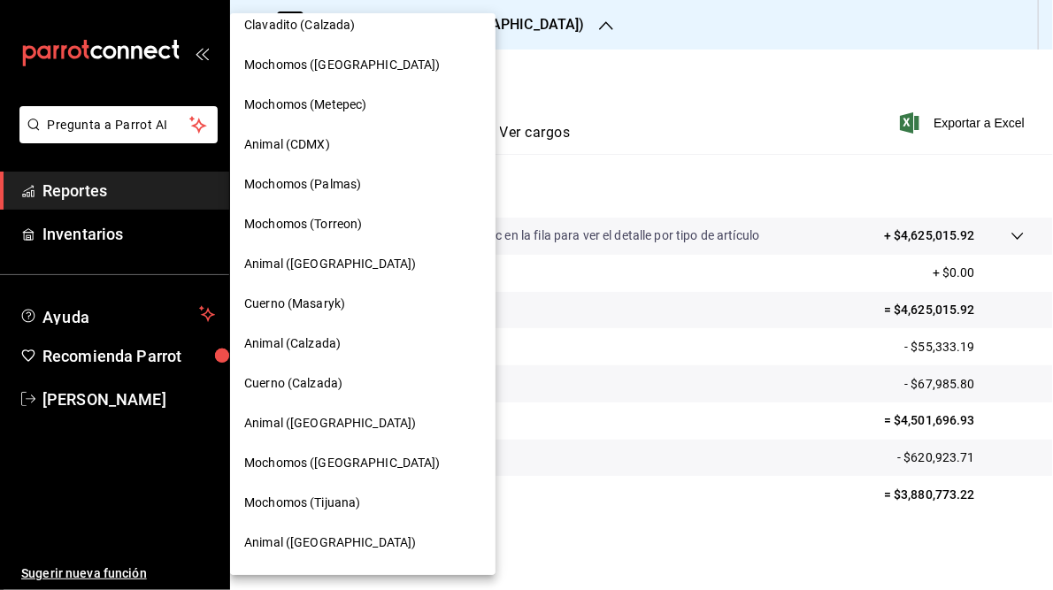
scroll to position [128, 0]
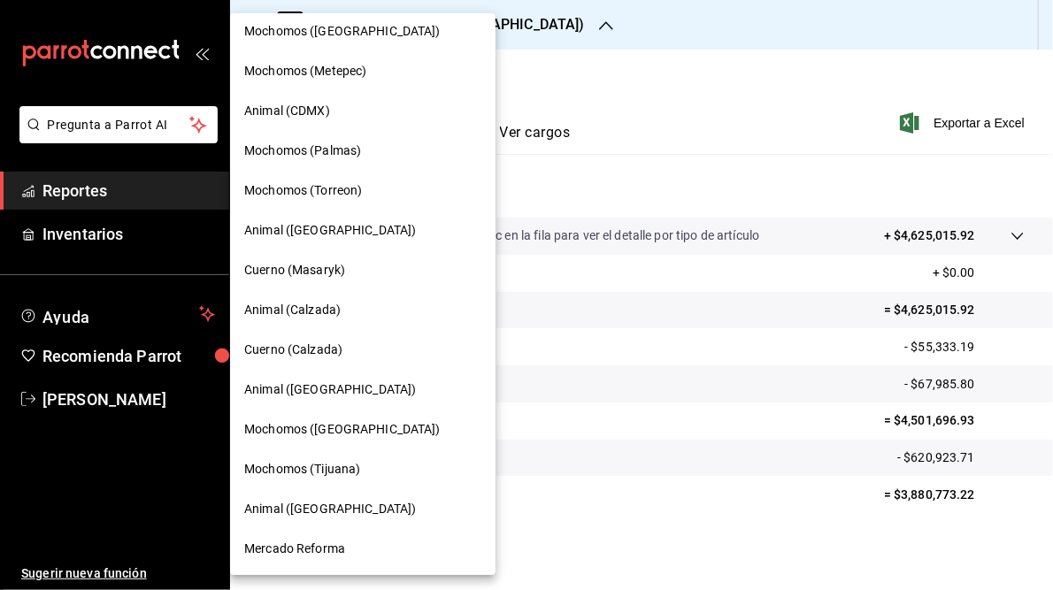
click at [297, 429] on span "Mochomos ([GEOGRAPHIC_DATA])" at bounding box center [342, 429] width 196 height 19
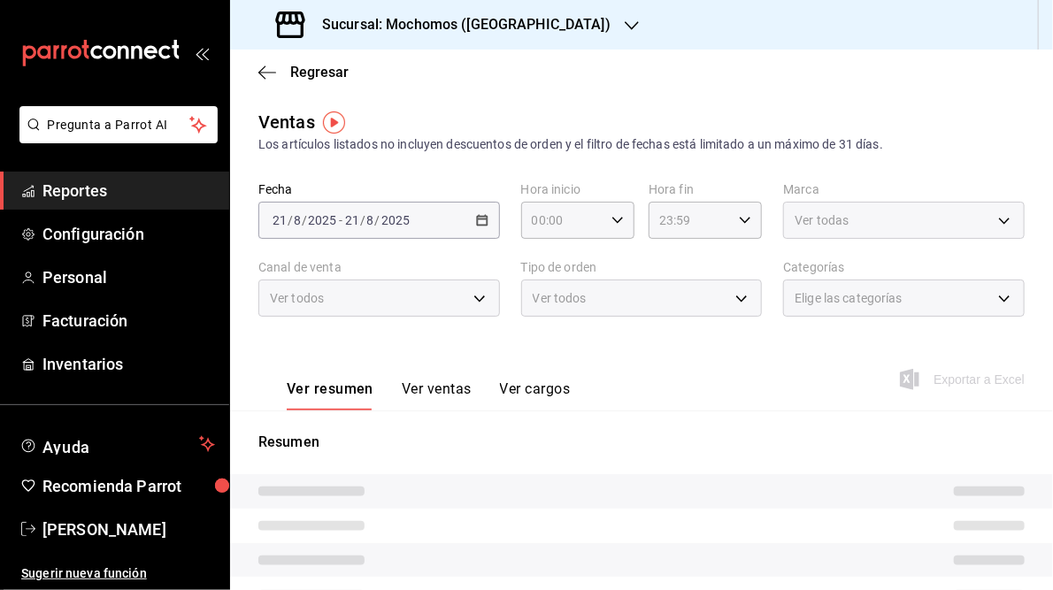
type input "05:00"
type input "05:59"
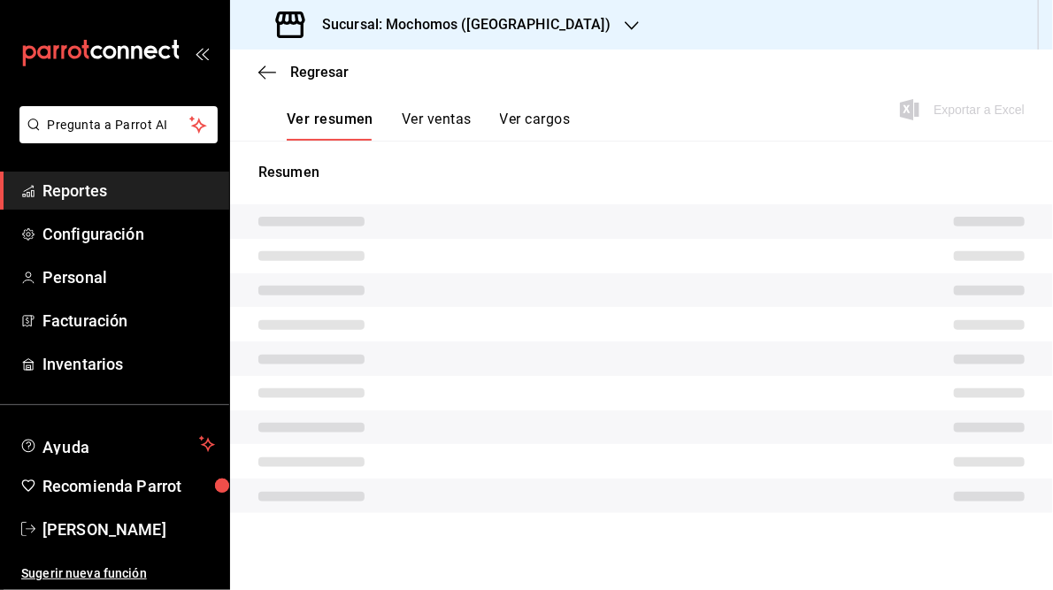
scroll to position [257, 0]
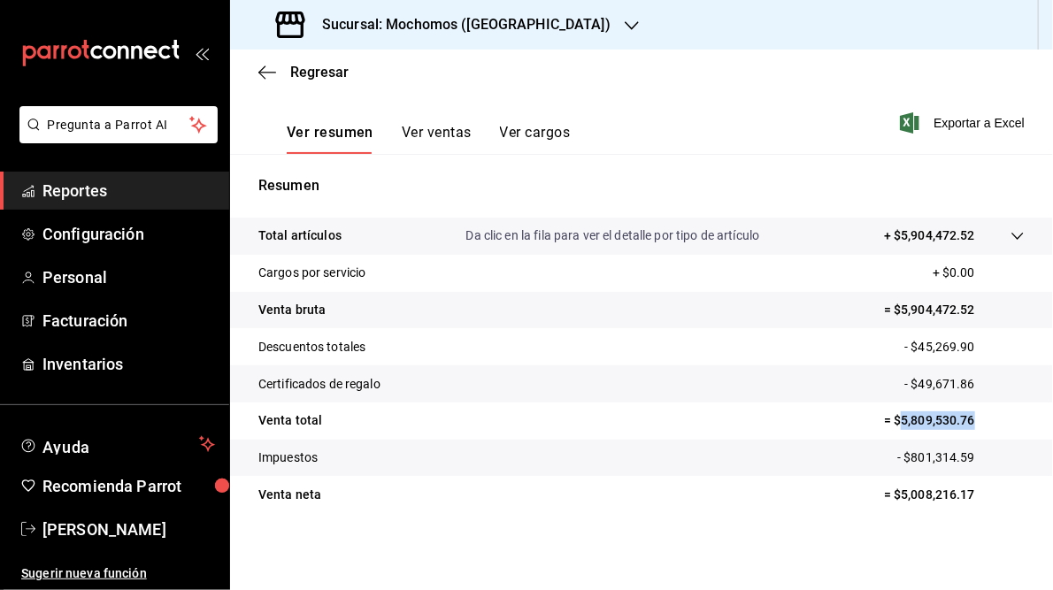
drag, startPoint x: 885, startPoint y: 419, endPoint x: 987, endPoint y: 425, distance: 102.8
click at [987, 425] on p "= $5,809,530.76" at bounding box center [954, 420] width 141 height 19
drag, startPoint x: 987, startPoint y: 425, endPoint x: 918, endPoint y: 418, distance: 69.4
click at [398, 24] on h3 "Sucursal: Mochomos ([GEOGRAPHIC_DATA])" at bounding box center [459, 24] width 303 height 21
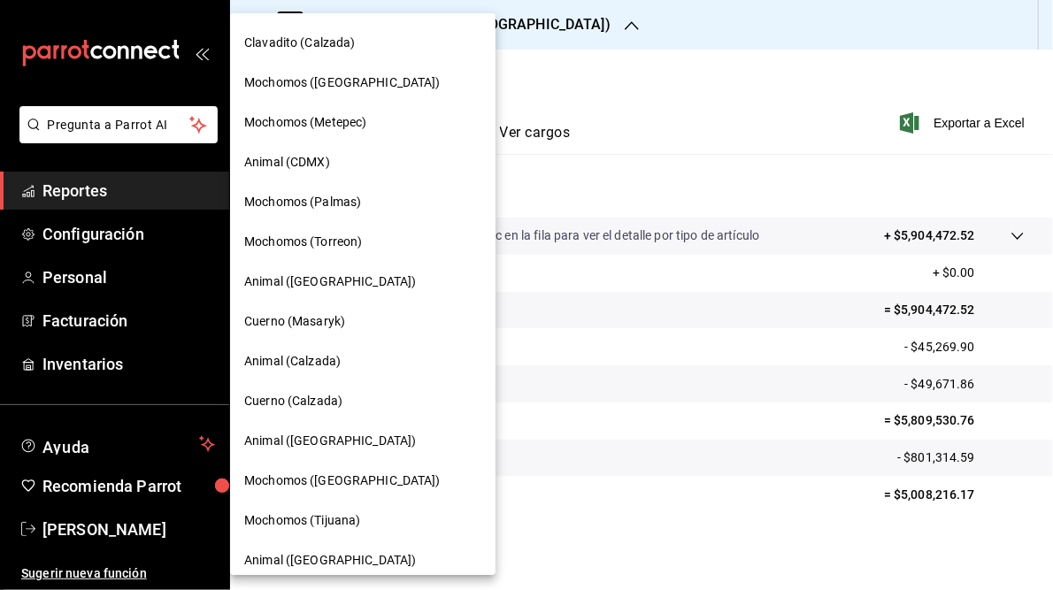
scroll to position [128, 0]
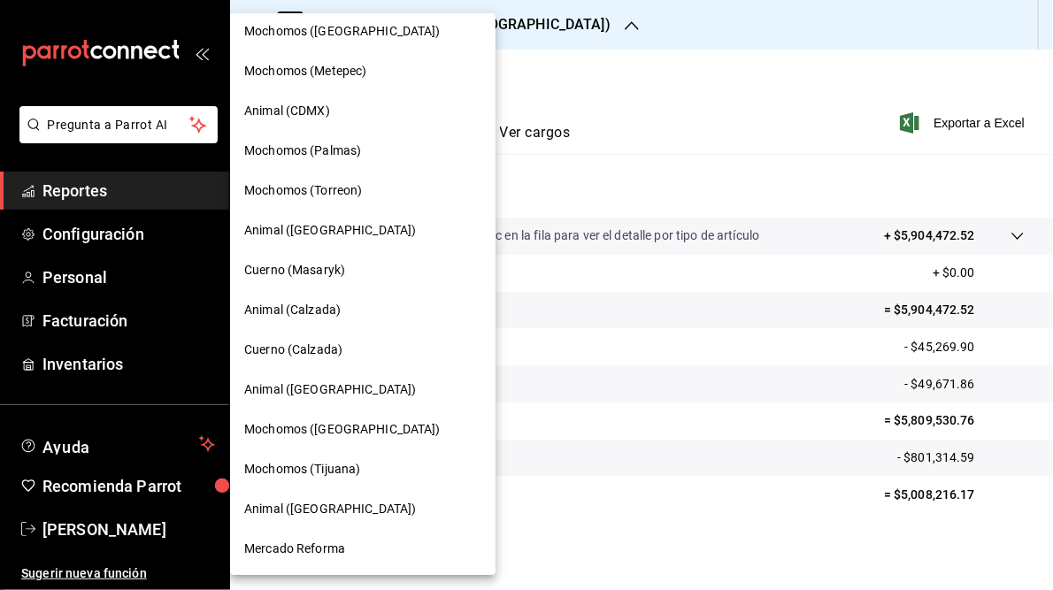
click at [303, 471] on span "Mochomos (Tijuana)" at bounding box center [302, 469] width 116 height 19
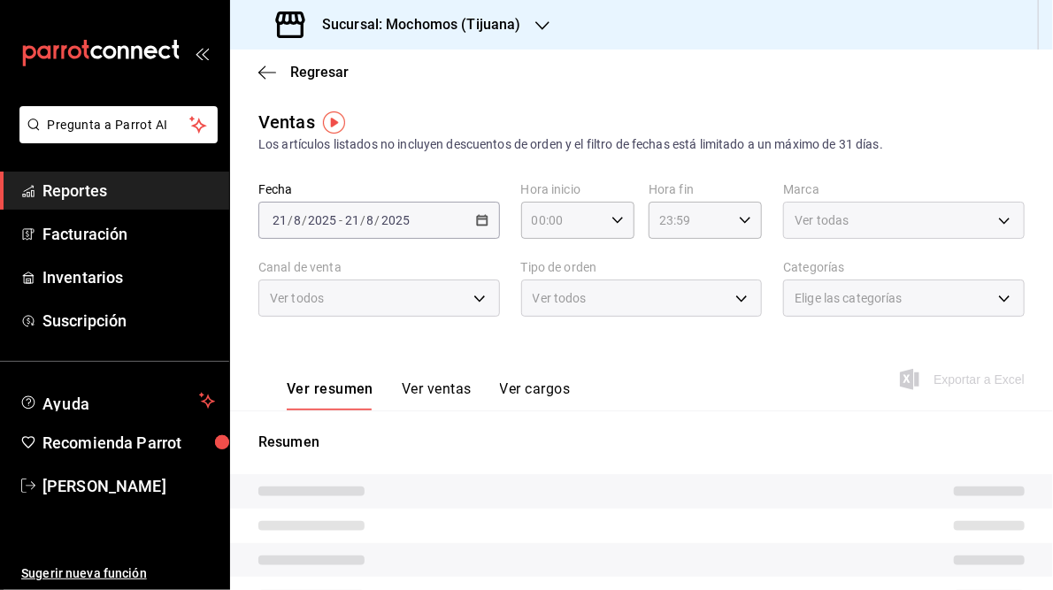
type input "05:00"
type input "05:59"
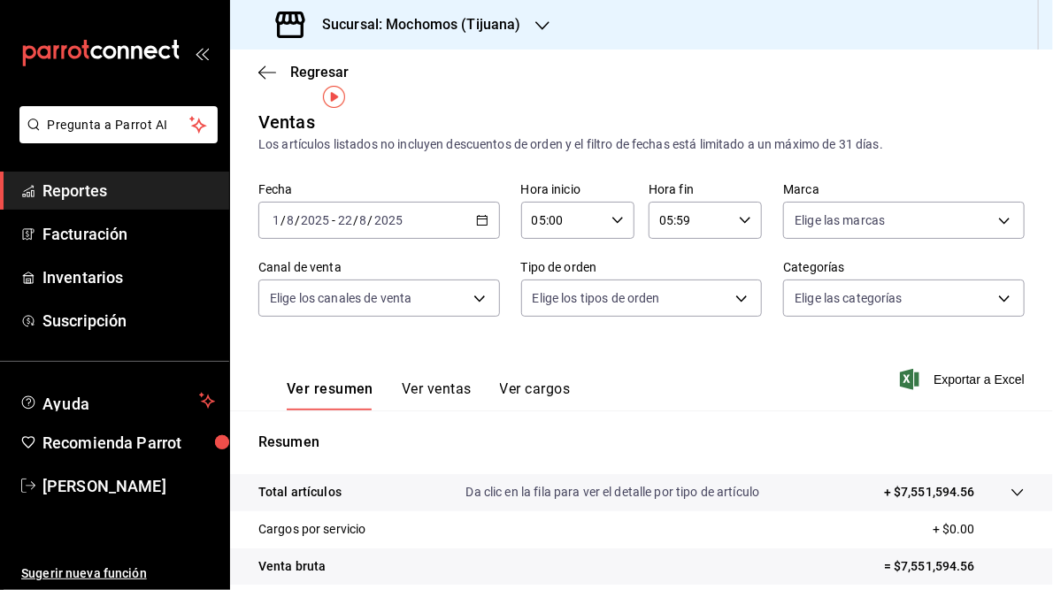
scroll to position [212, 0]
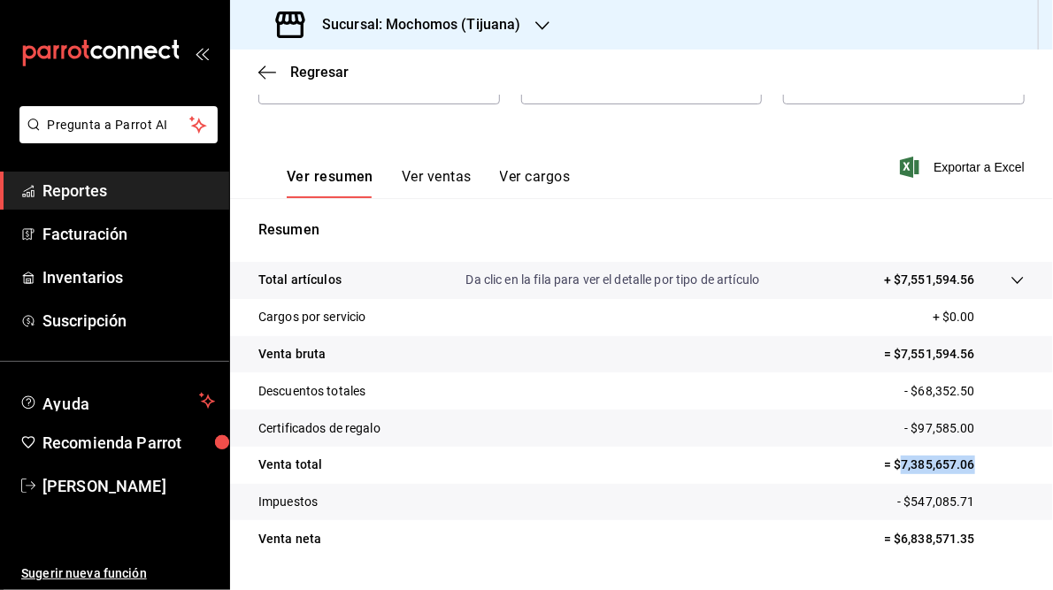
drag, startPoint x: 892, startPoint y: 465, endPoint x: 984, endPoint y: 469, distance: 92.1
click at [984, 469] on p "= $7,385,657.06" at bounding box center [954, 465] width 141 height 19
drag, startPoint x: 984, startPoint y: 469, endPoint x: 918, endPoint y: 466, distance: 65.5
click at [484, 26] on h3 "Sucursal: Mochomos (Tijuana)" at bounding box center [414, 24] width 213 height 21
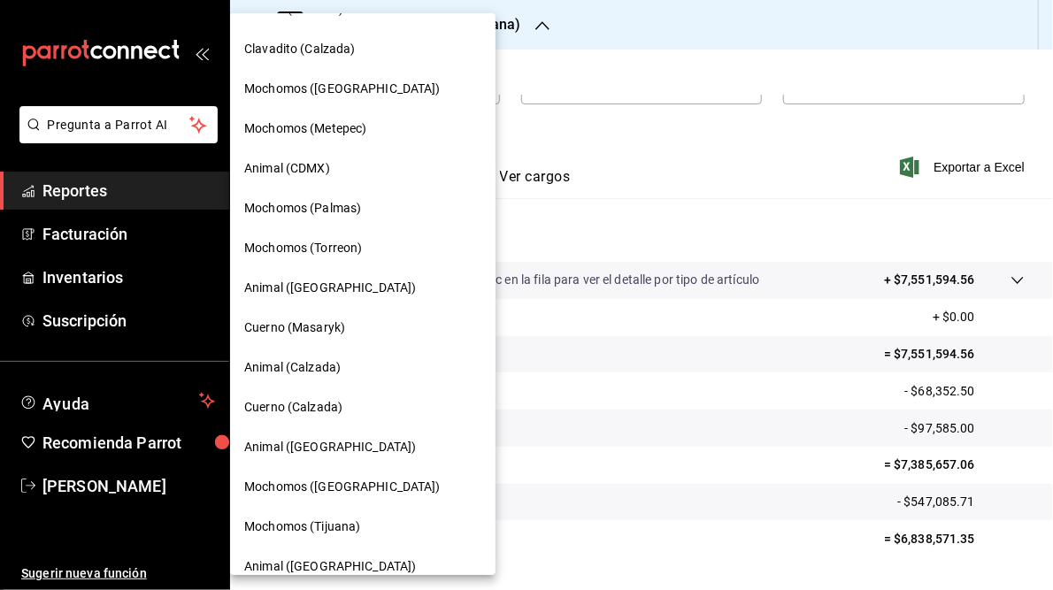
scroll to position [128, 0]
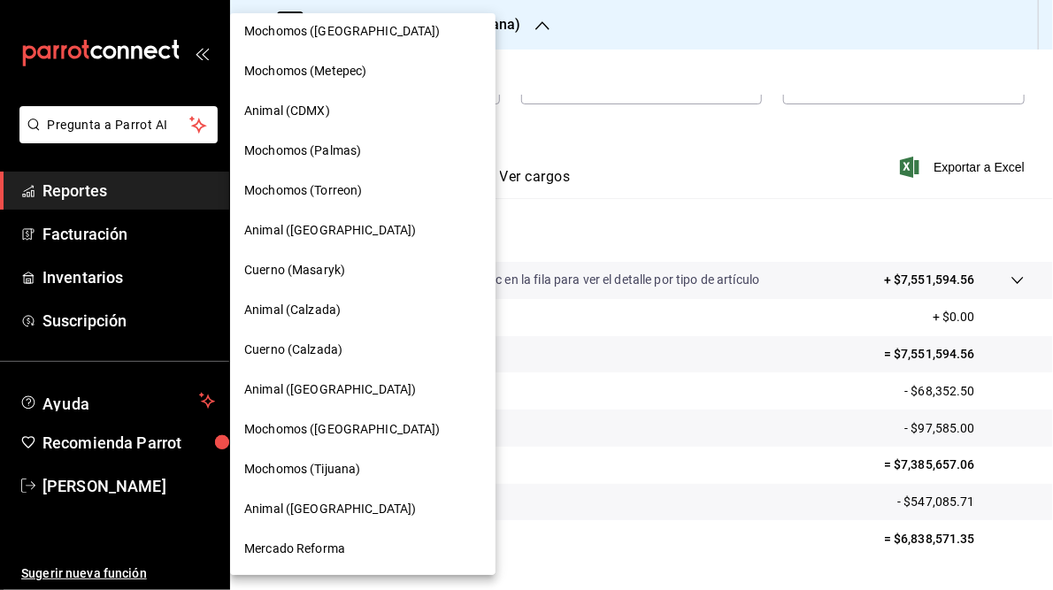
click at [294, 504] on span "Animal ([GEOGRAPHIC_DATA])" at bounding box center [330, 509] width 172 height 19
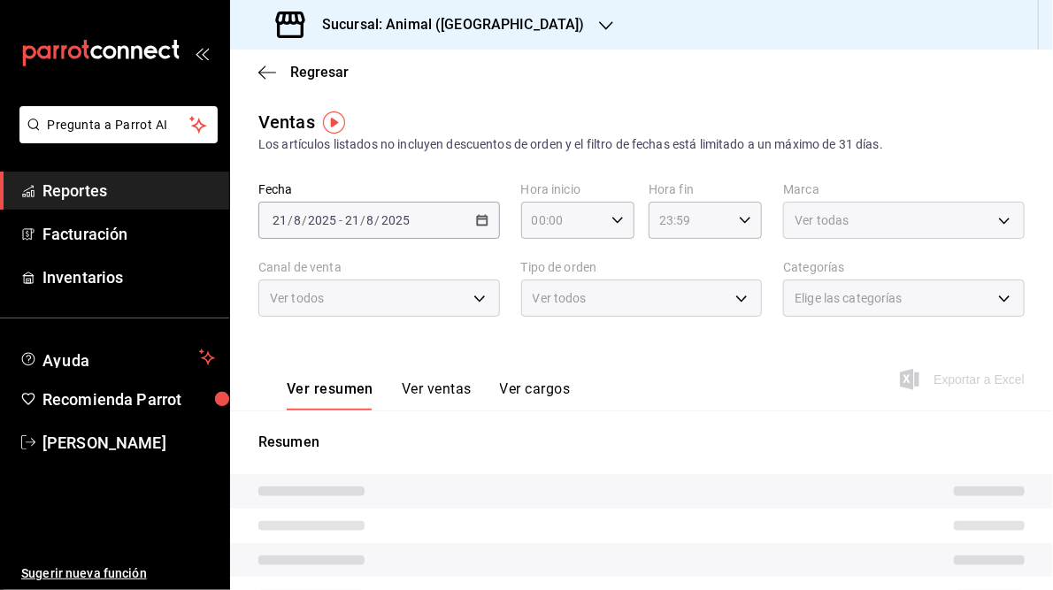
type input "05:00"
type input "05:59"
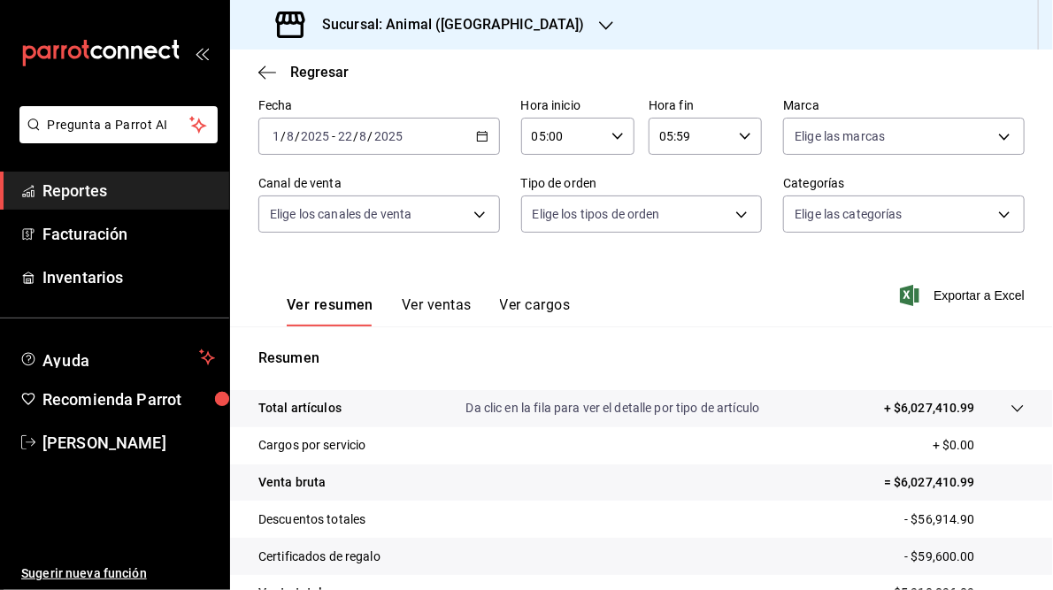
scroll to position [212, 0]
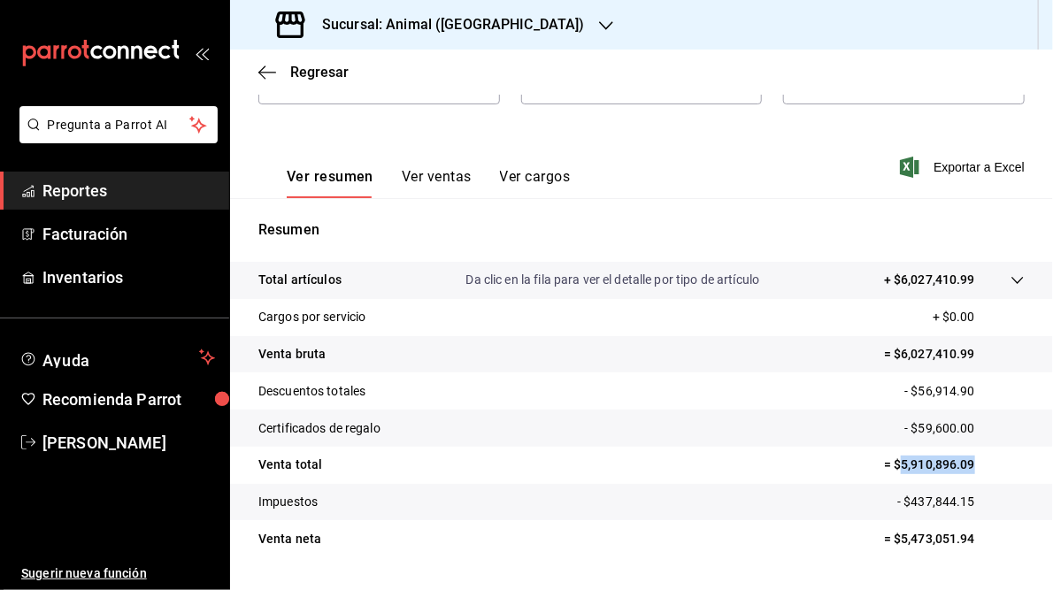
drag, startPoint x: 890, startPoint y: 467, endPoint x: 973, endPoint y: 466, distance: 83.2
click at [973, 466] on p "= $5,910,896.09" at bounding box center [954, 465] width 141 height 19
drag, startPoint x: 973, startPoint y: 466, endPoint x: 920, endPoint y: 465, distance: 53.1
click at [443, 20] on h3 "Sucursal: Animal ([GEOGRAPHIC_DATA])" at bounding box center [446, 24] width 277 height 21
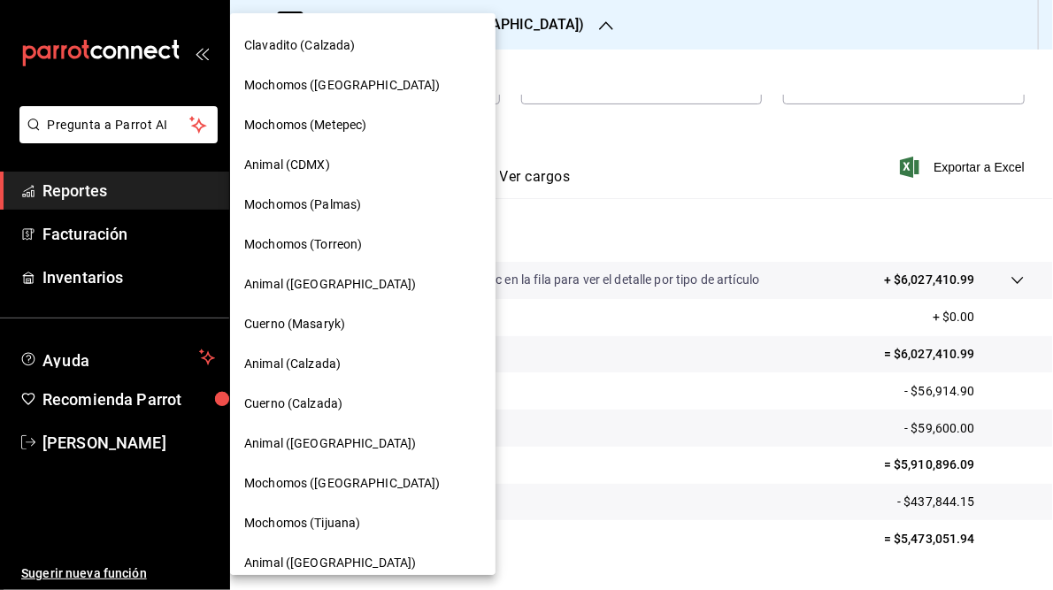
scroll to position [128, 0]
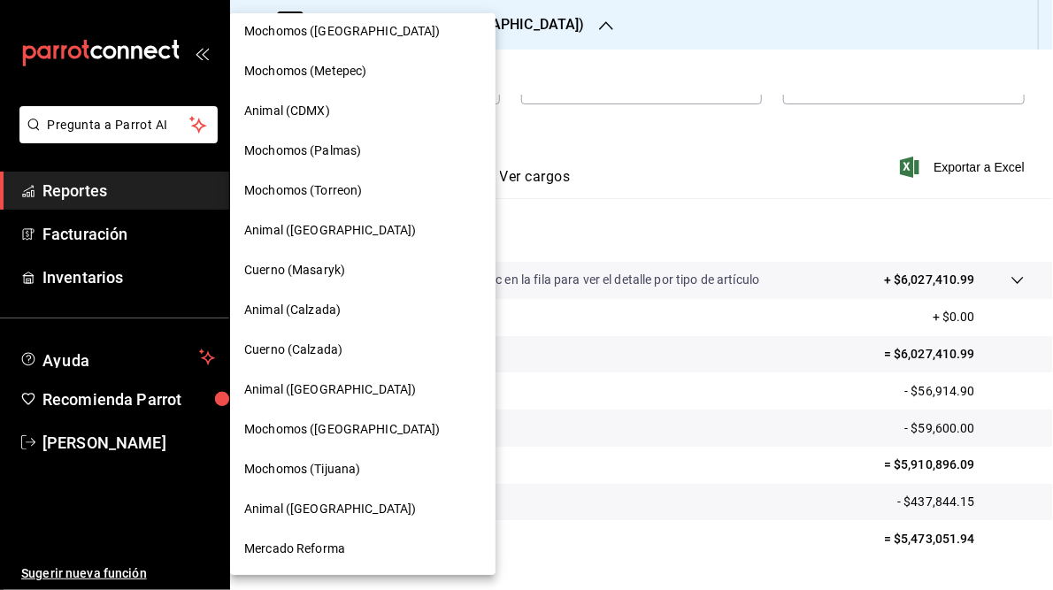
click at [304, 545] on span "Mercado Reforma" at bounding box center [294, 549] width 101 height 19
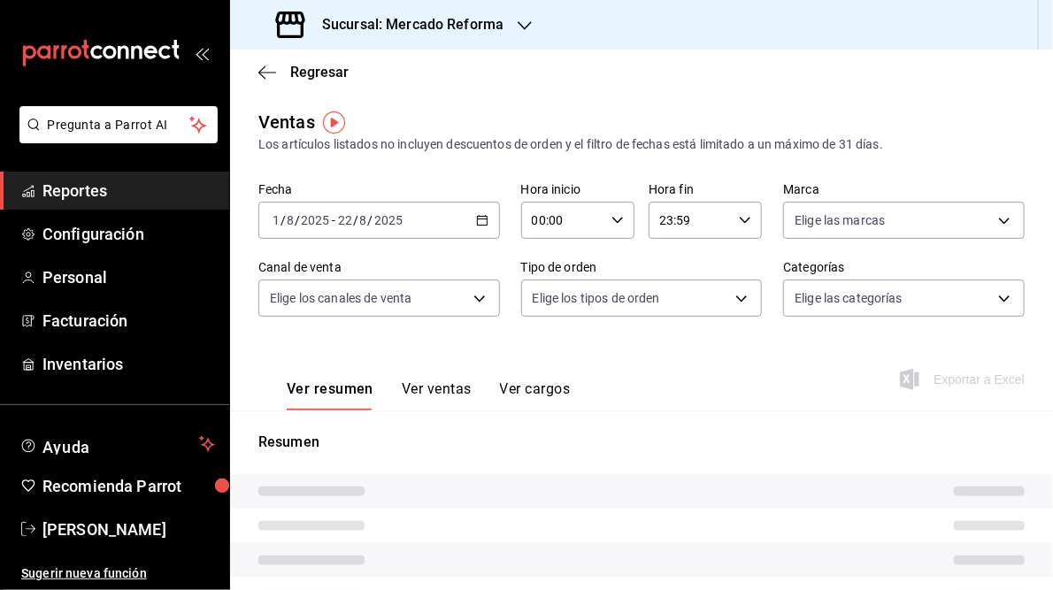
type input "05:00"
type input "05:59"
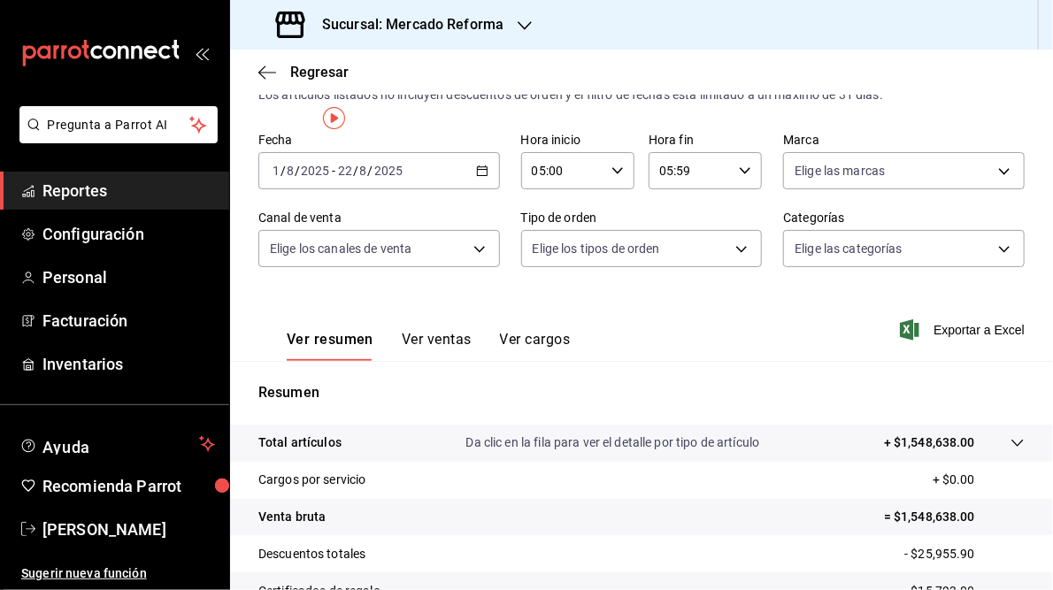
scroll to position [212, 0]
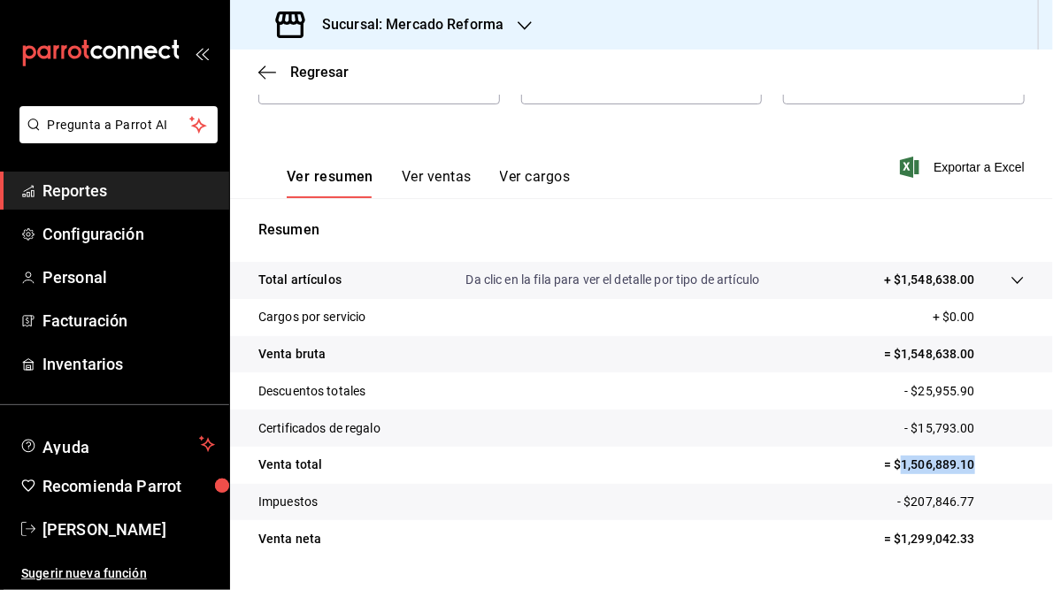
drag, startPoint x: 889, startPoint y: 465, endPoint x: 983, endPoint y: 463, distance: 93.8
click at [983, 463] on p "= $1,506,889.10" at bounding box center [954, 465] width 141 height 19
drag, startPoint x: 983, startPoint y: 463, endPoint x: 933, endPoint y: 463, distance: 50.4
